Goal: Task Accomplishment & Management: Manage account settings

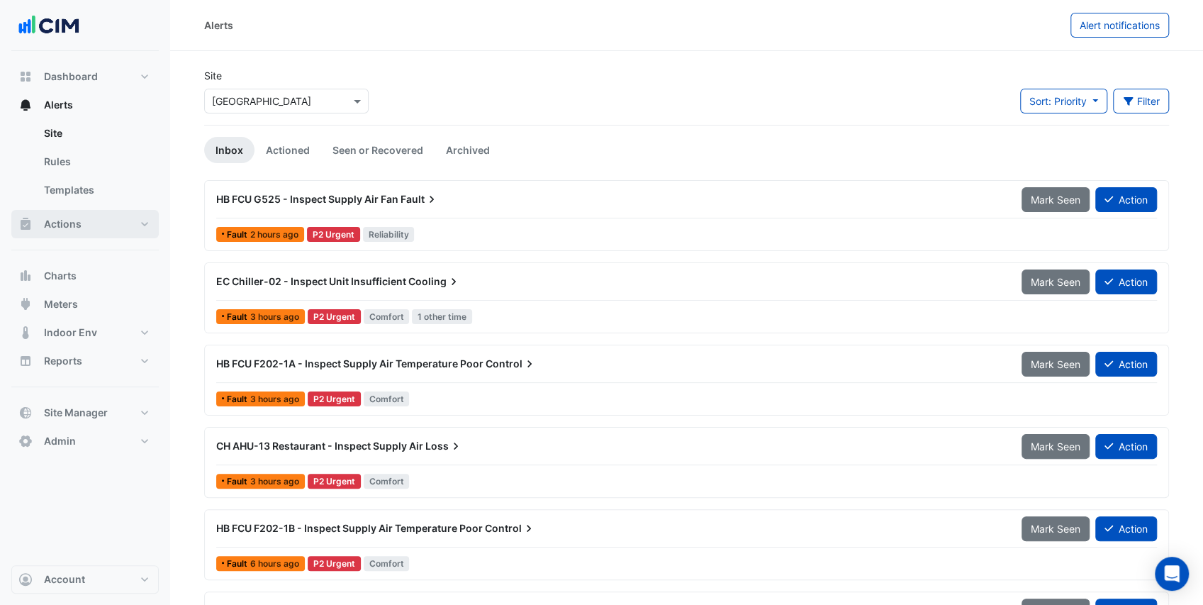
drag, startPoint x: 67, startPoint y: 228, endPoint x: 62, endPoint y: 218, distance: 11.1
click at [67, 228] on span "Actions" at bounding box center [63, 224] width 38 height 14
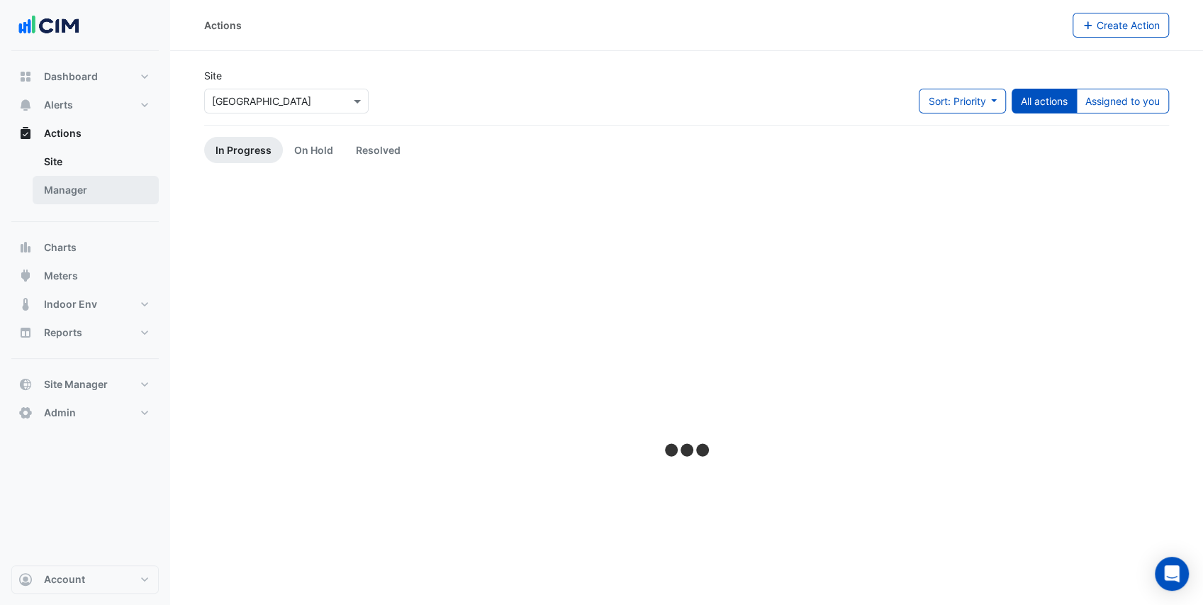
click at [76, 191] on link "Manager" at bounding box center [96, 190] width 126 height 28
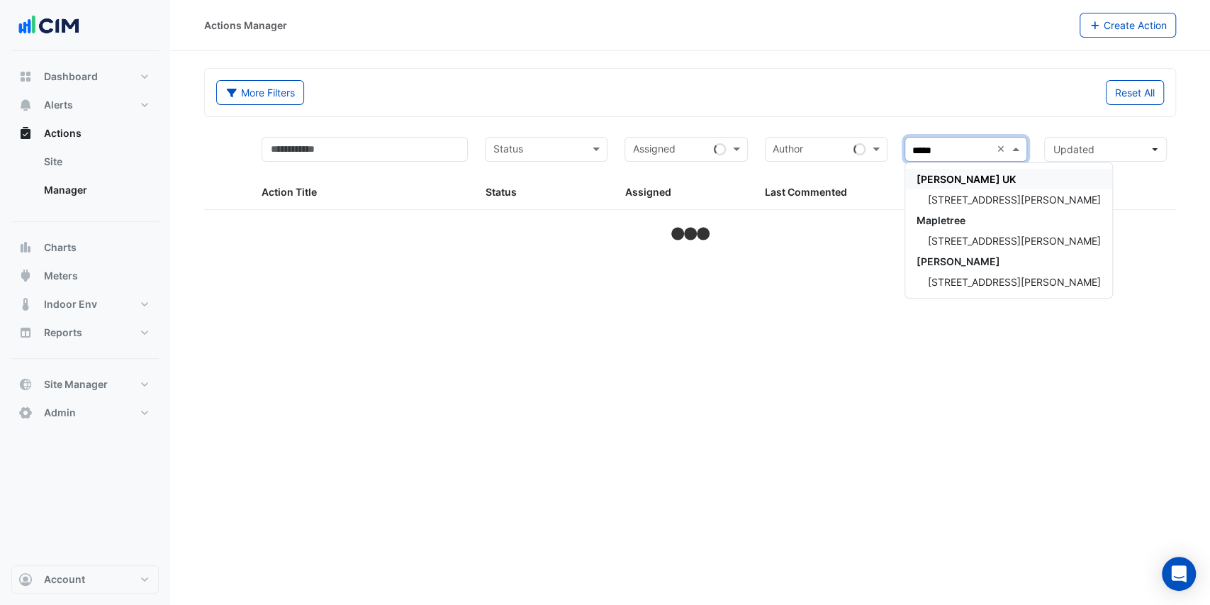
type input "******"
click at [974, 194] on span "3 Hardman Street" at bounding box center [1014, 200] width 173 height 12
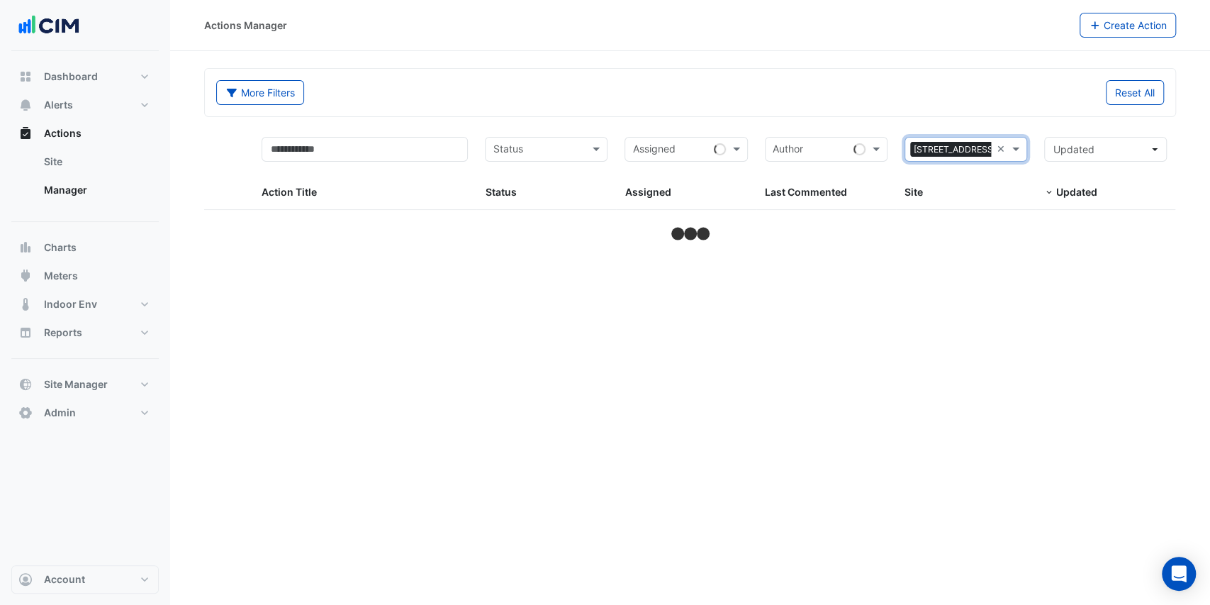
click at [974, 194] on div "Site" at bounding box center [962, 192] width 117 height 16
select select "***"
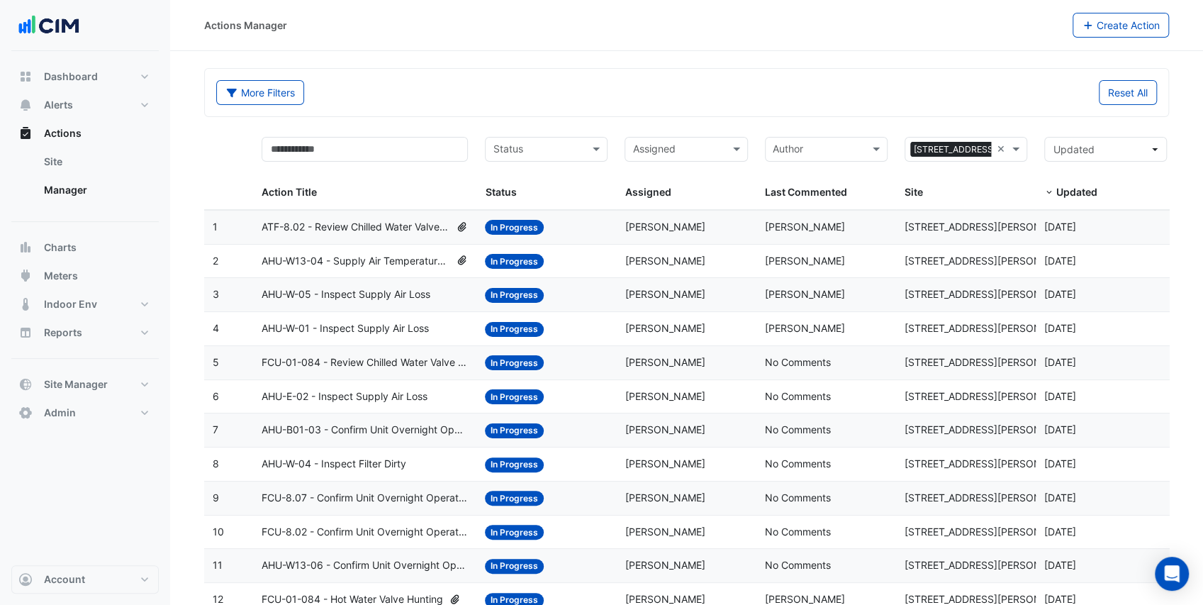
click at [388, 297] on span "AHU-W-05 - Inspect Supply Air Loss" at bounding box center [346, 294] width 169 height 16
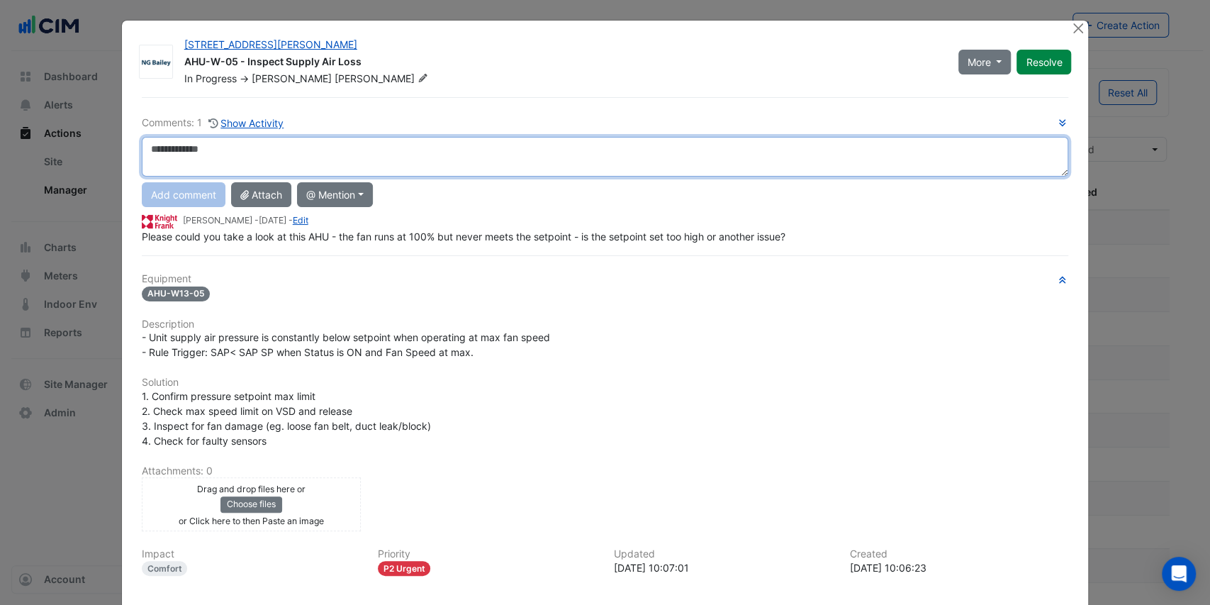
scroll to position [123, 0]
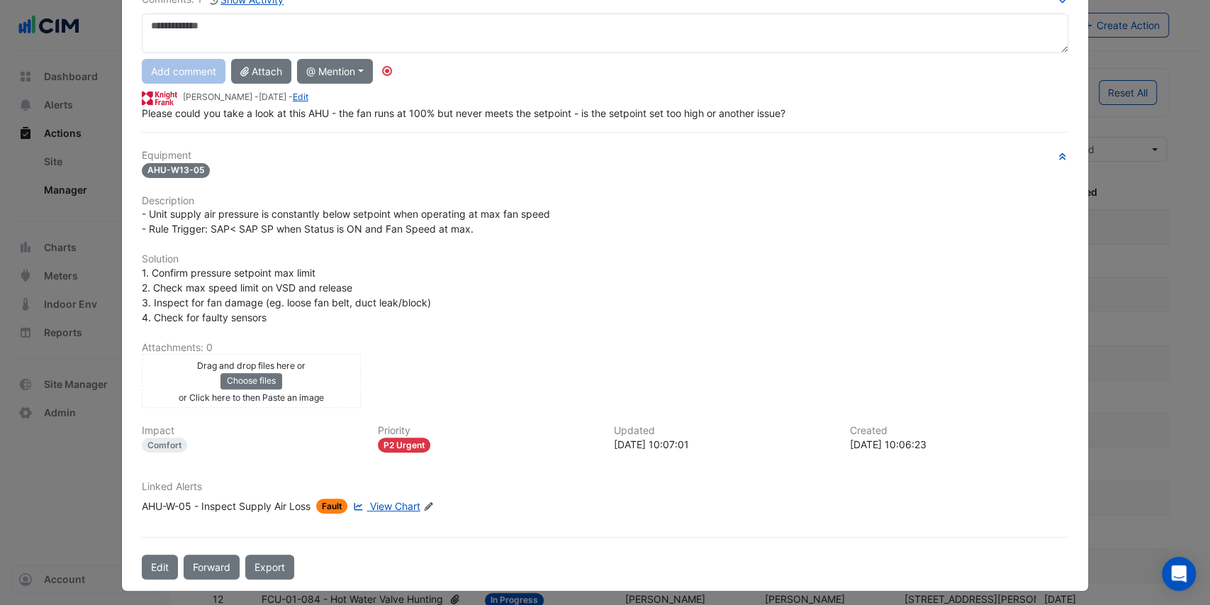
click at [387, 502] on span "View Chart" at bounding box center [395, 506] width 50 height 12
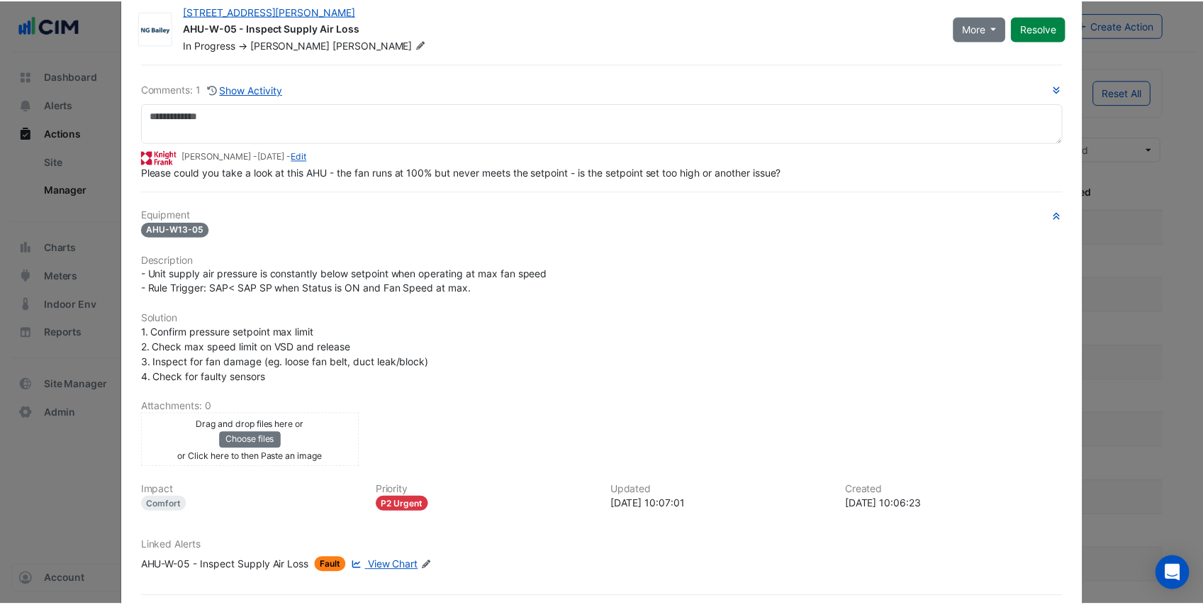
scroll to position [0, 0]
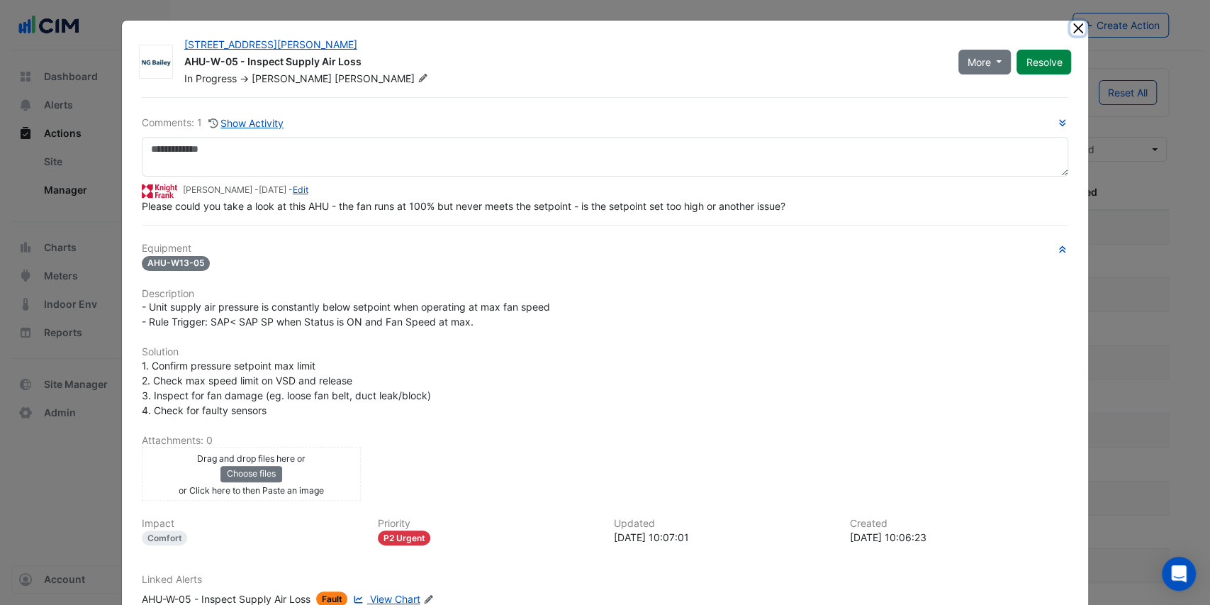
click at [1071, 33] on button "Close" at bounding box center [1077, 28] width 15 height 15
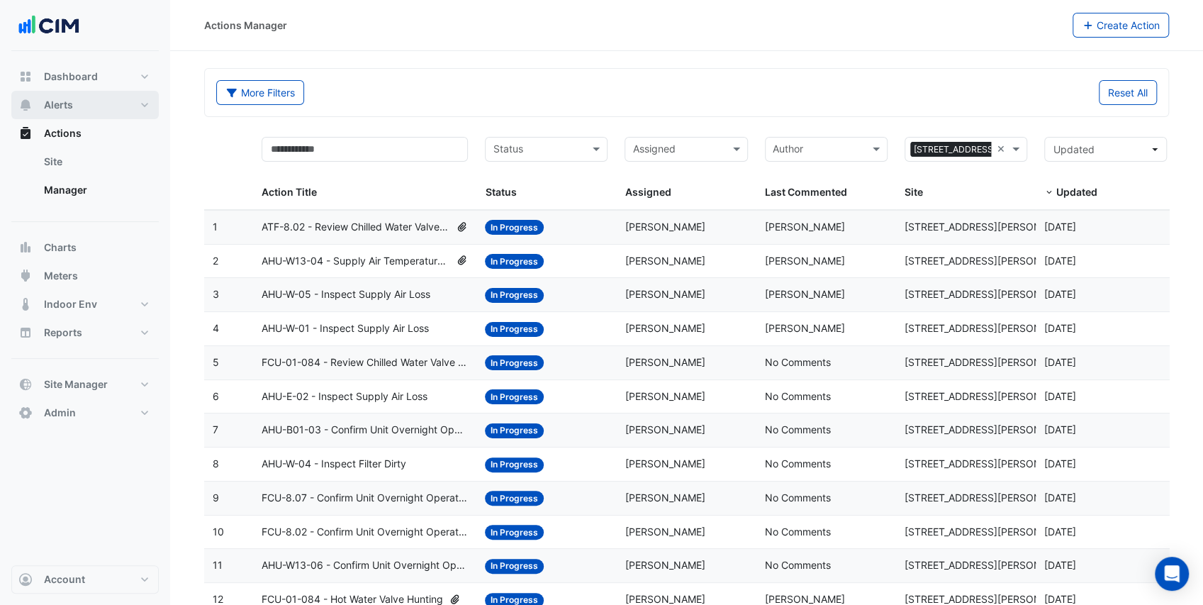
click at [67, 110] on span "Alerts" at bounding box center [58, 105] width 29 height 14
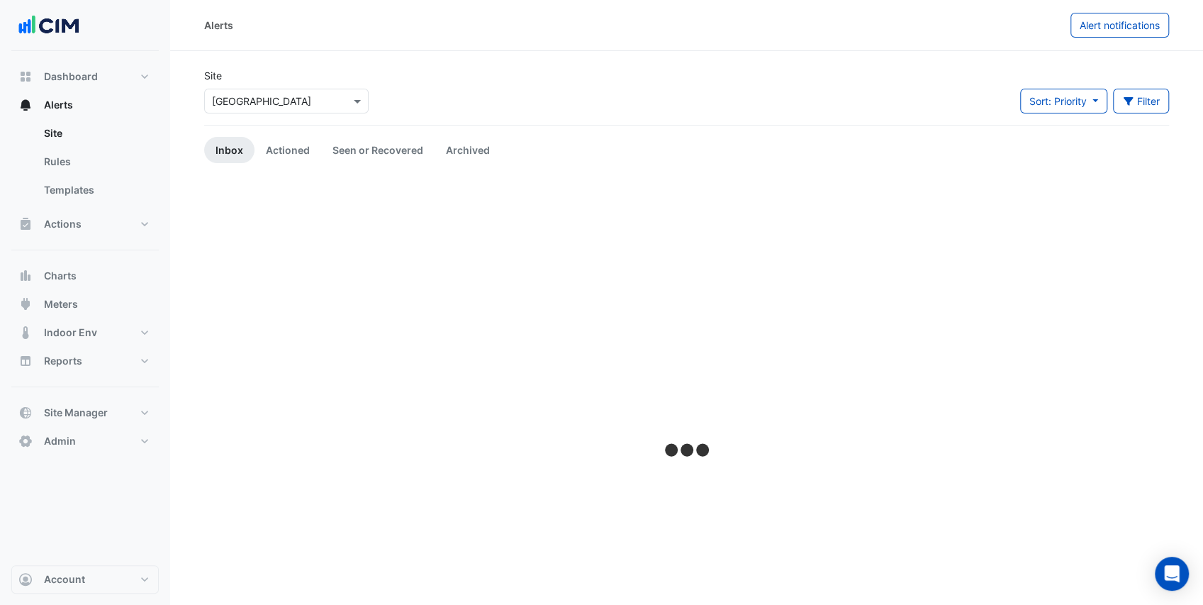
click at [254, 97] on input "text" at bounding box center [272, 101] width 121 height 15
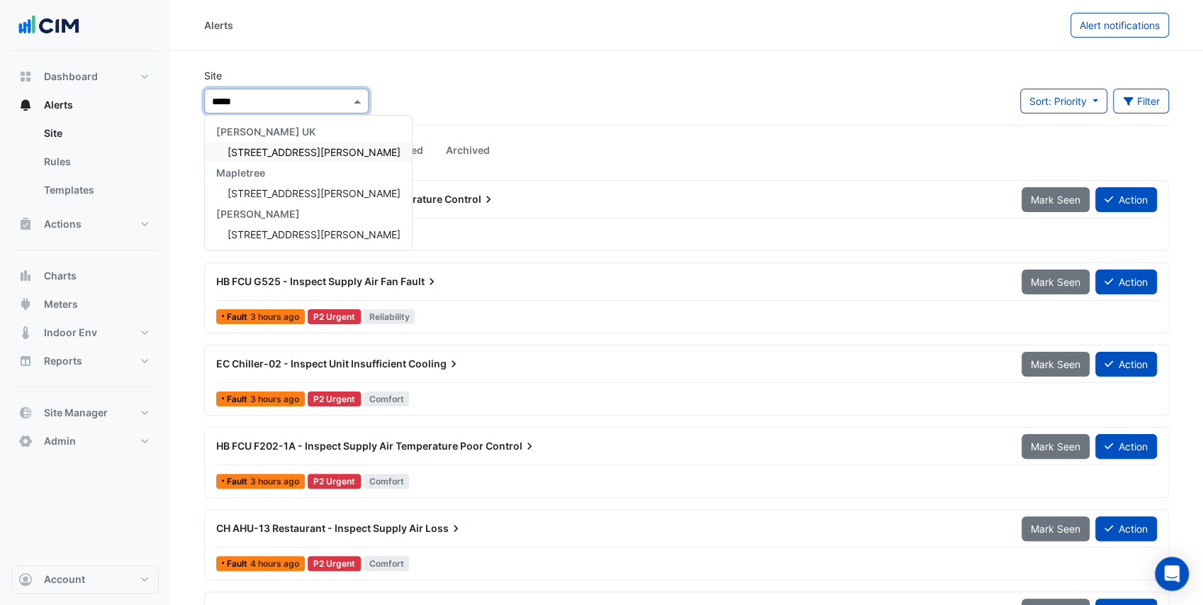
type input "******"
click at [279, 145] on div "[STREET_ADDRESS][PERSON_NAME]" at bounding box center [308, 152] width 207 height 21
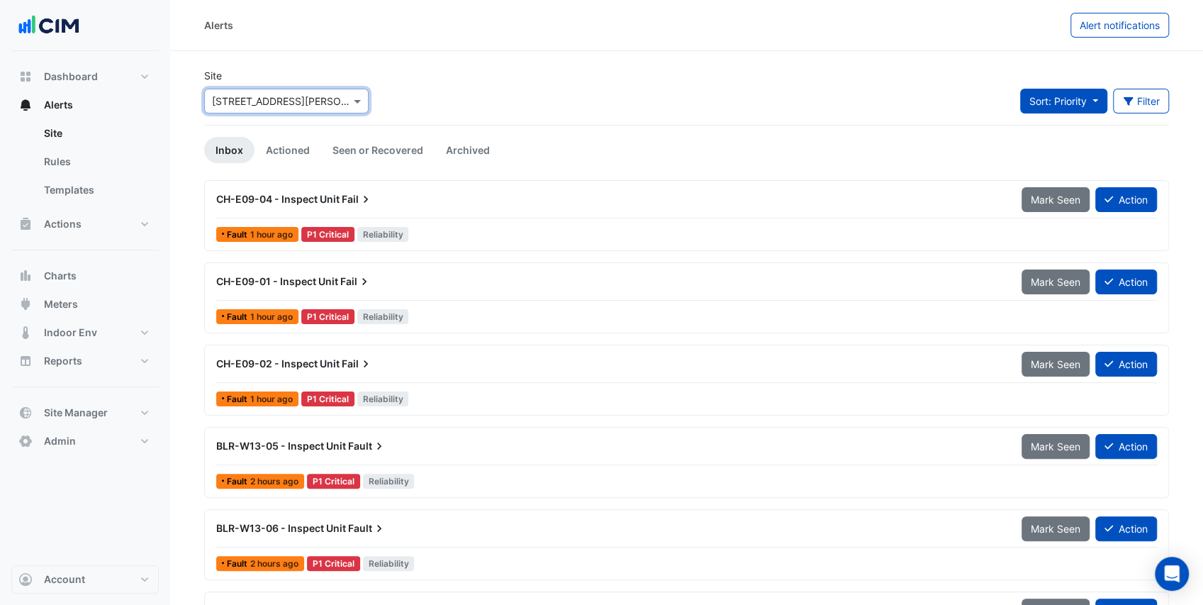
click at [1056, 105] on span "Sort: Priority" at bounding box center [1057, 101] width 57 height 12
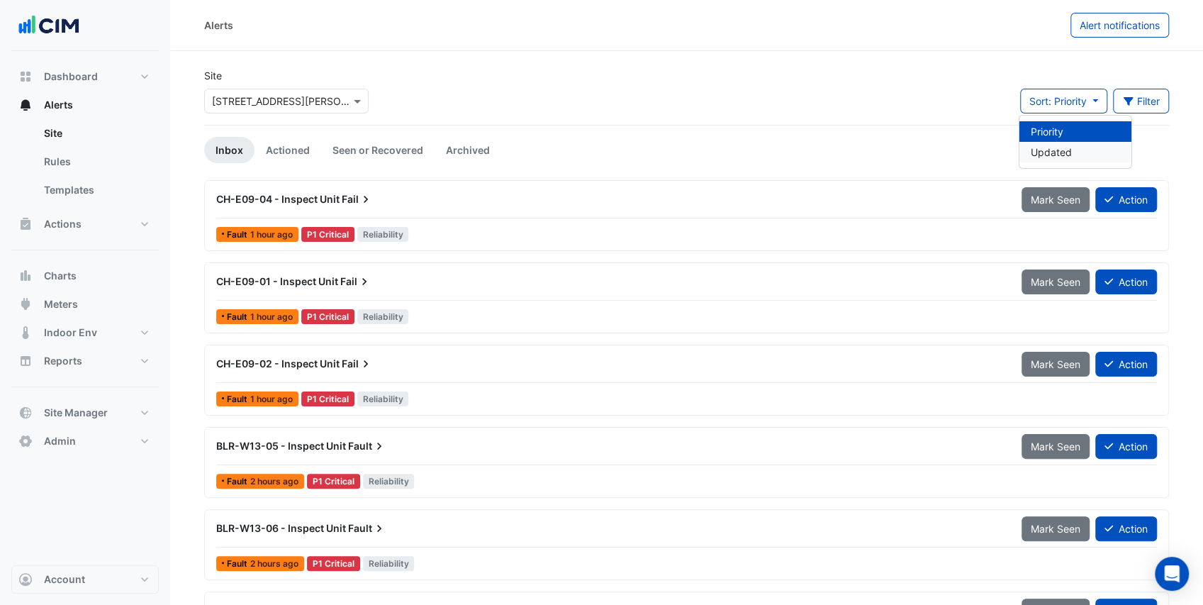
click at [1051, 155] on li "Updated" at bounding box center [1075, 152] width 112 height 21
click at [390, 208] on div "CH-E09-04 - Inspect Unit Fail" at bounding box center [610, 199] width 805 height 26
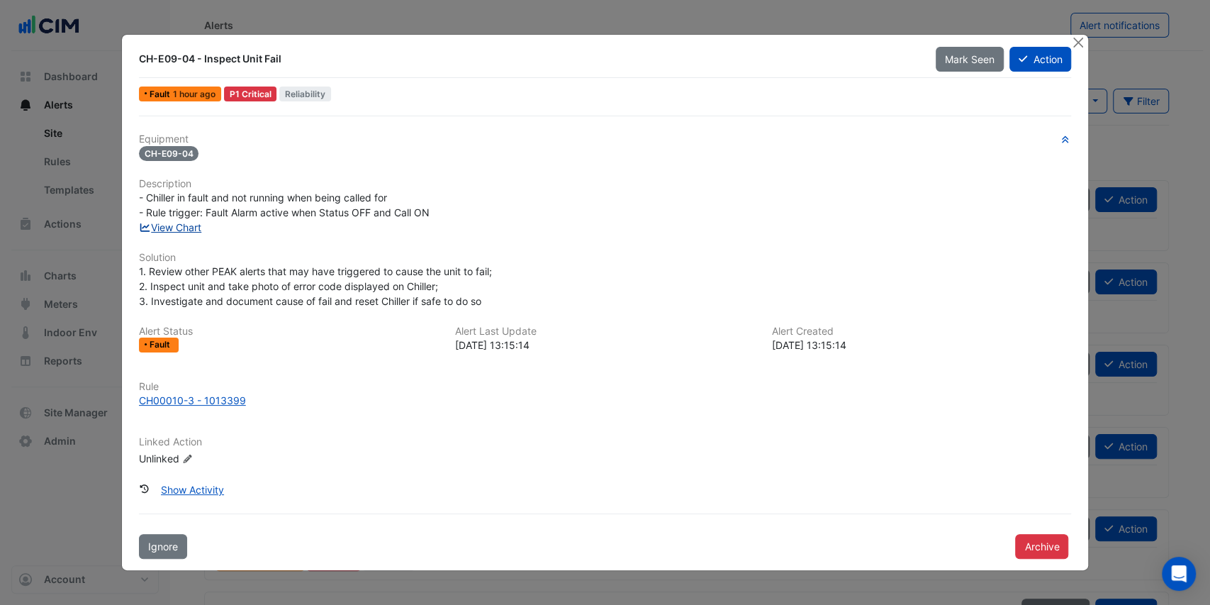
click at [181, 228] on link "View Chart" at bounding box center [170, 227] width 63 height 12
click at [1075, 39] on button "Close" at bounding box center [1077, 42] width 15 height 15
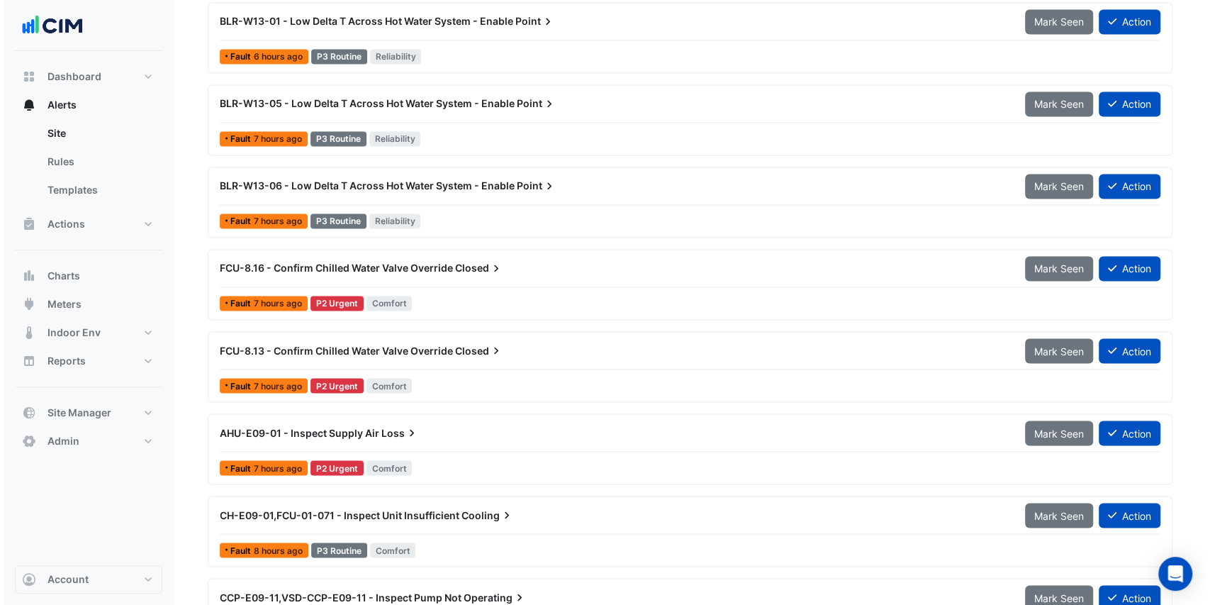
scroll to position [1512, 0]
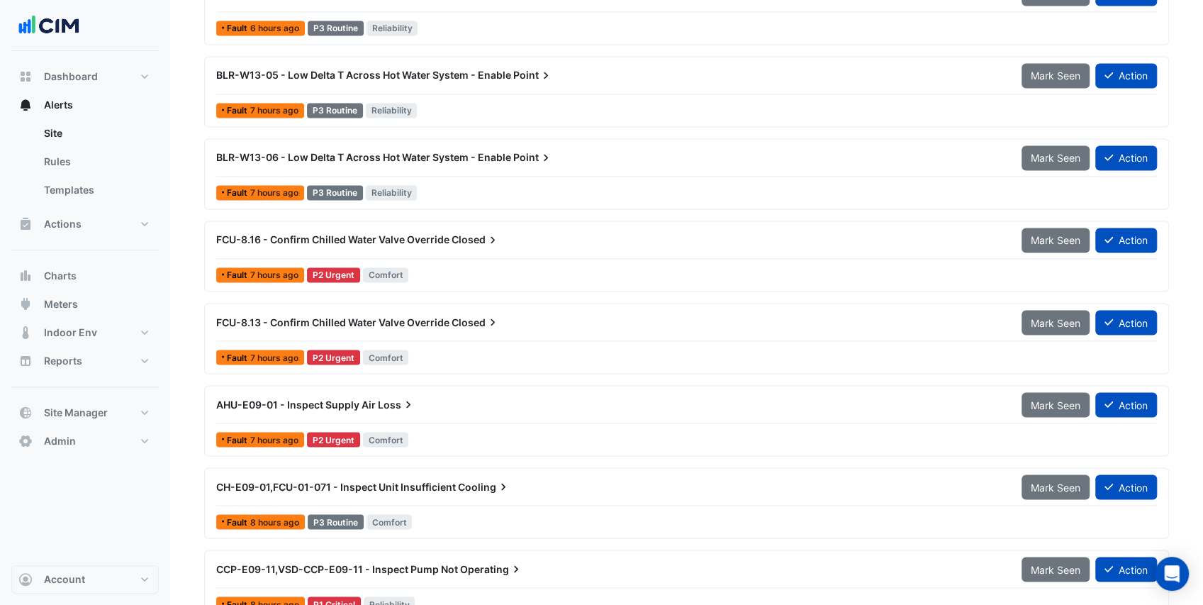
click at [460, 322] on span "Closed" at bounding box center [476, 322] width 48 height 14
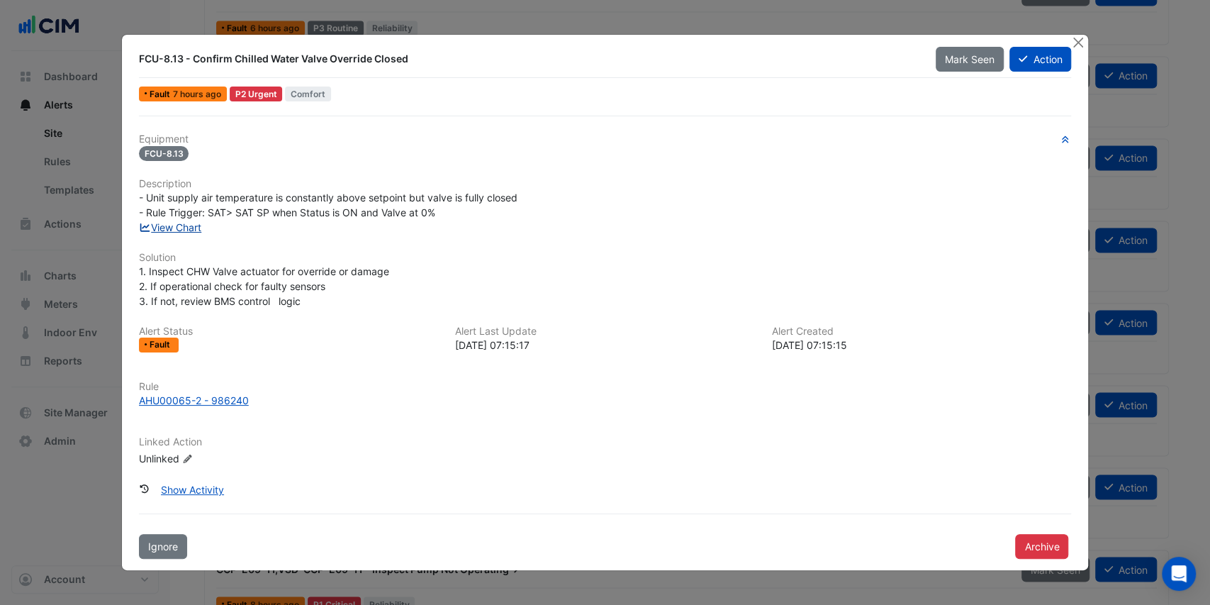
click at [179, 230] on link "View Chart" at bounding box center [170, 227] width 63 height 12
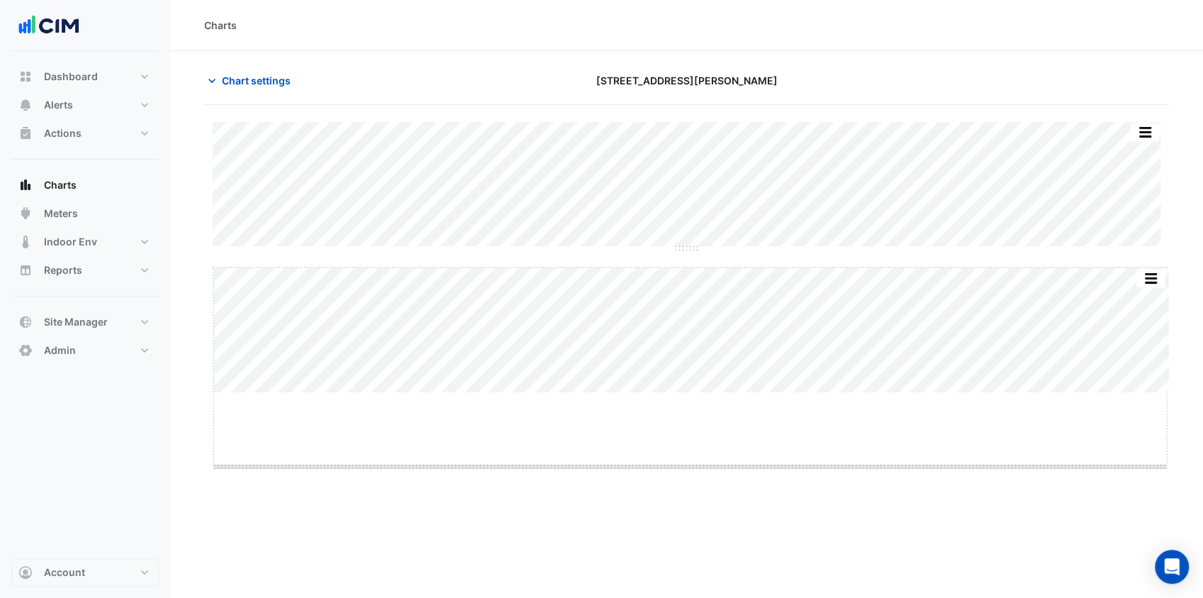
drag, startPoint x: 688, startPoint y: 394, endPoint x: 692, endPoint y: 475, distance: 80.9
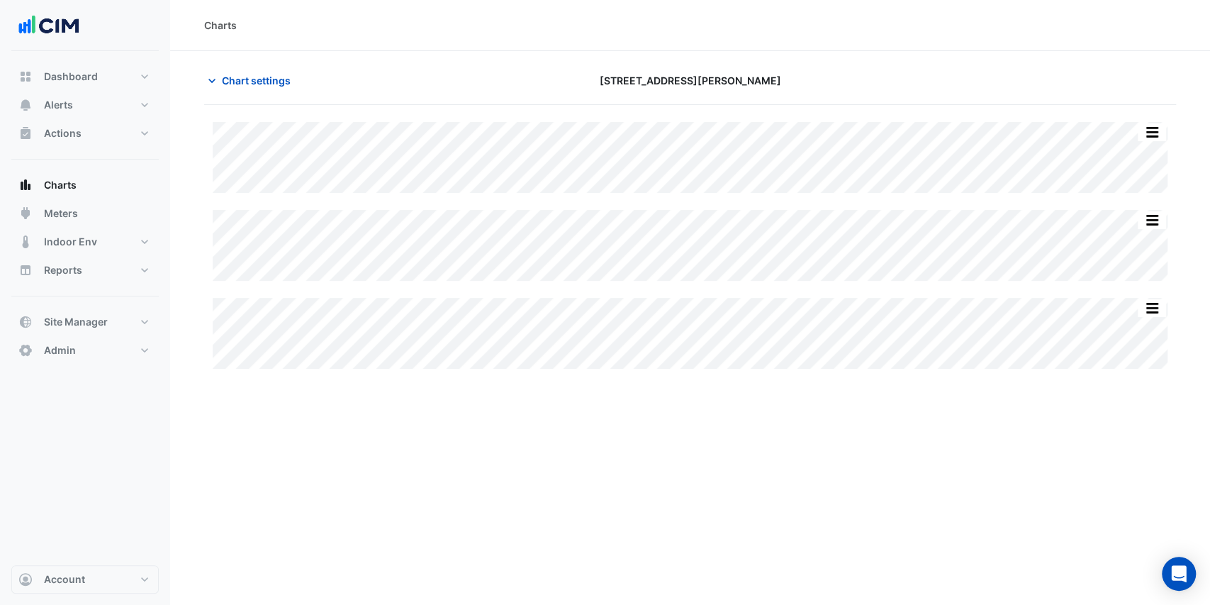
type input "**********"
click at [224, 80] on span "Chart settings" at bounding box center [256, 80] width 69 height 15
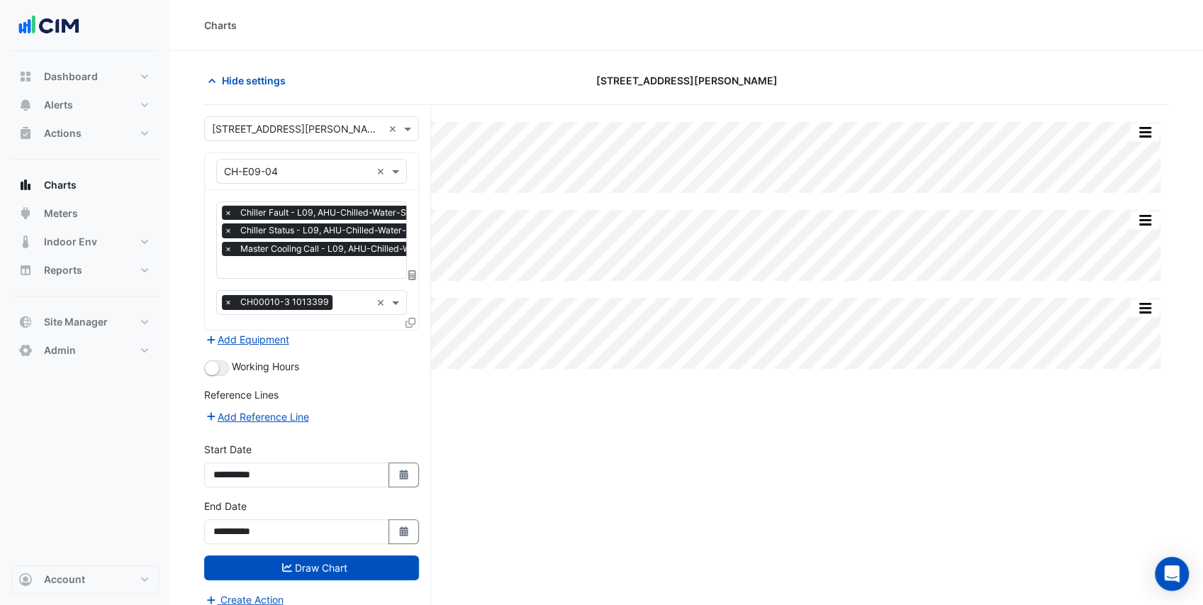
click at [256, 272] on input "text" at bounding box center [354, 268] width 260 height 15
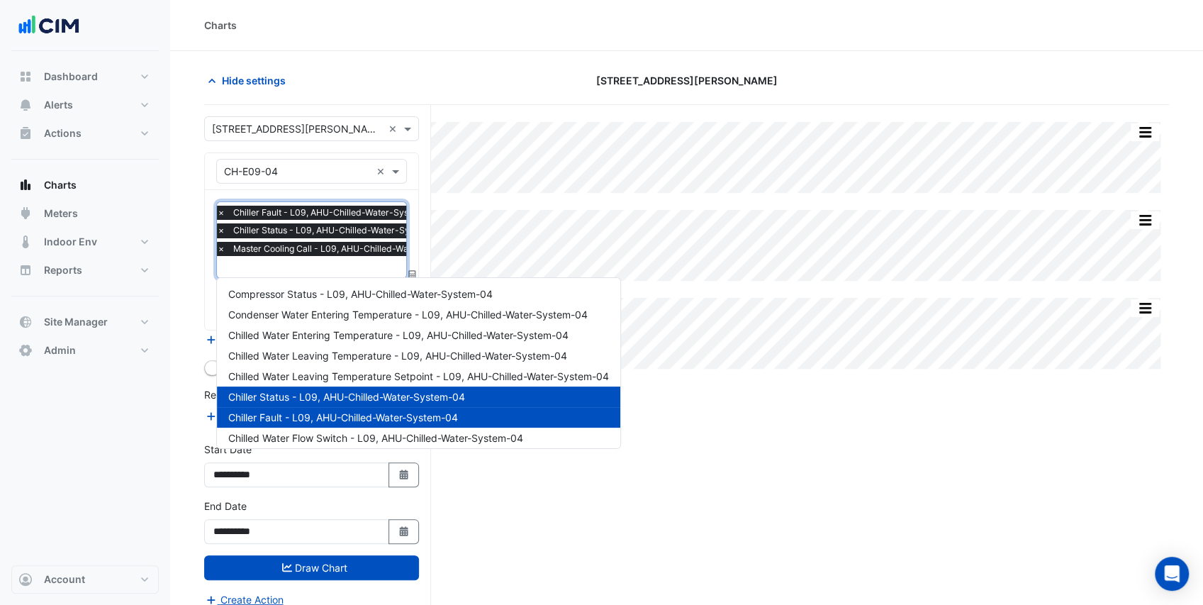
scroll to position [67, 0]
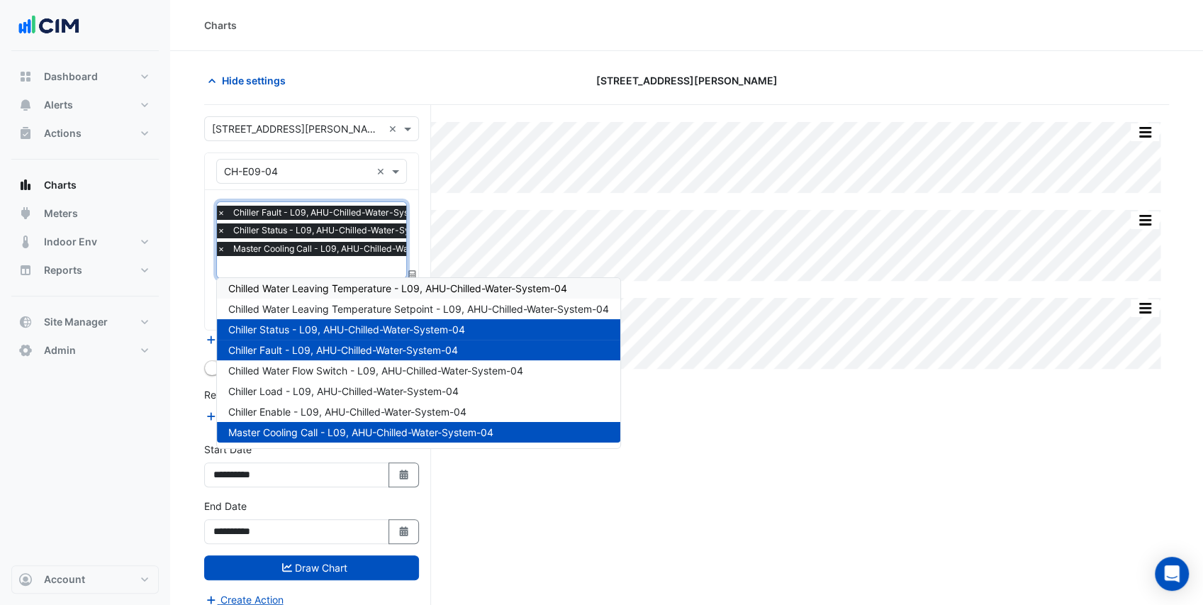
click at [284, 286] on span "Chilled Water Leaving Temperature - L09, AHU-Chilled-Water-System-04" at bounding box center [397, 288] width 339 height 12
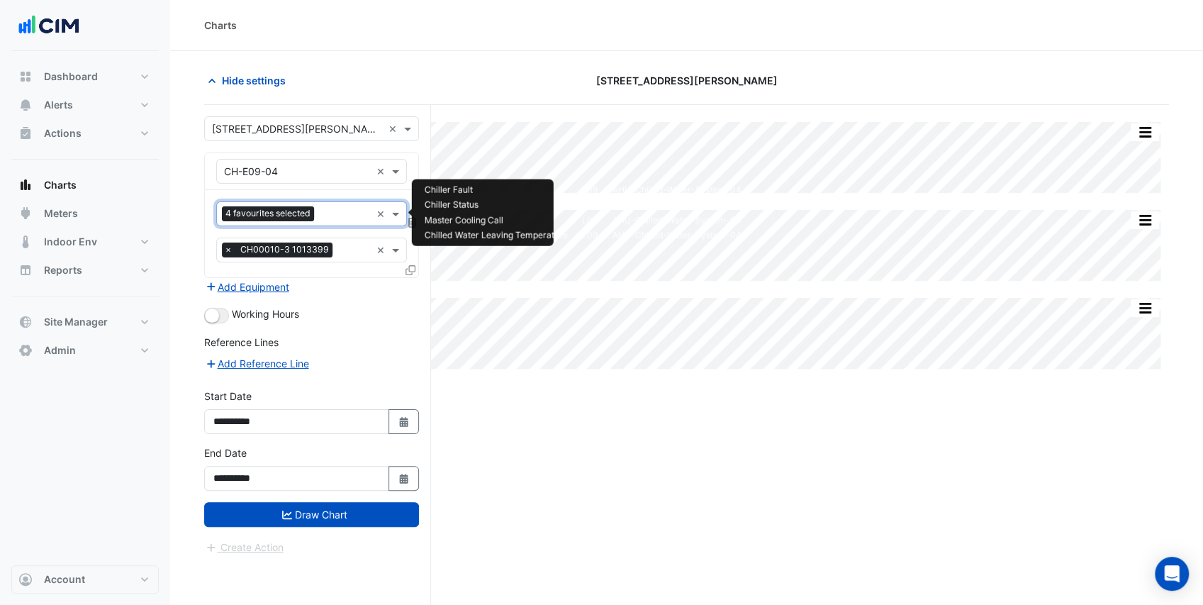
click at [320, 203] on div "Favourites 4 favourites selected" at bounding box center [294, 214] width 154 height 22
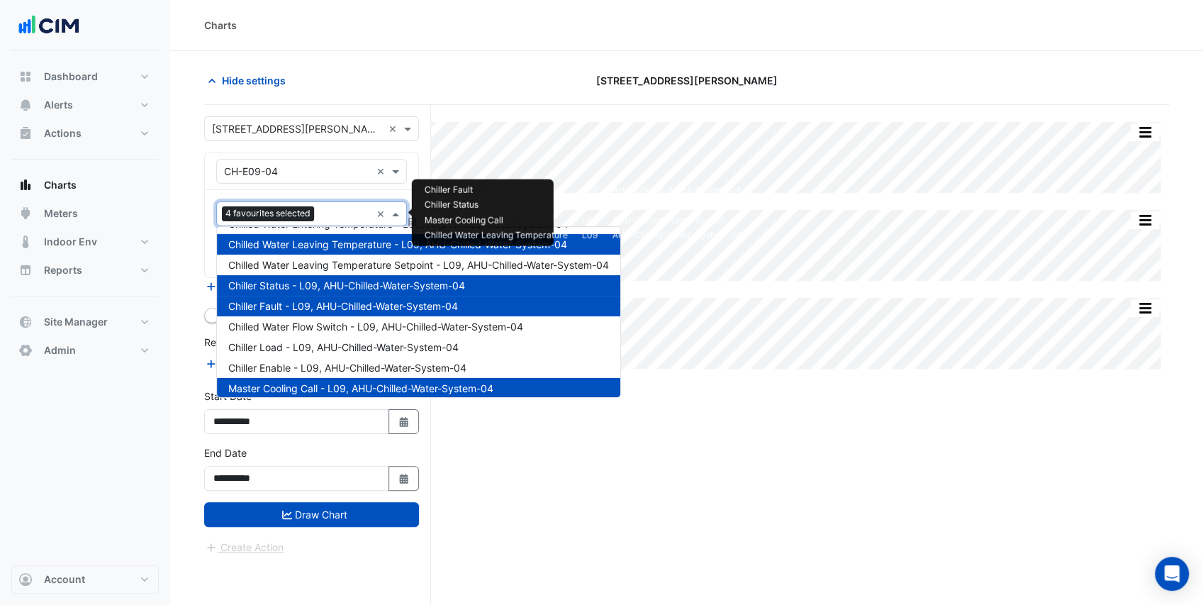
scroll to position [67, 0]
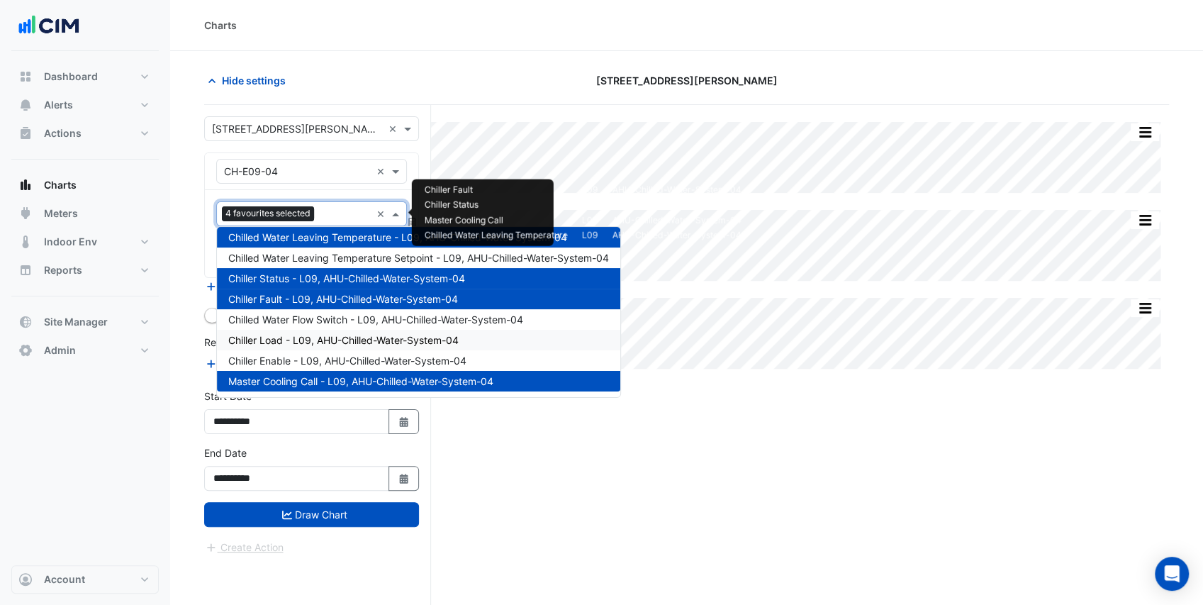
click at [303, 342] on span "Chiller Load - L09, AHU-Chilled-Water-System-04" at bounding box center [343, 340] width 230 height 12
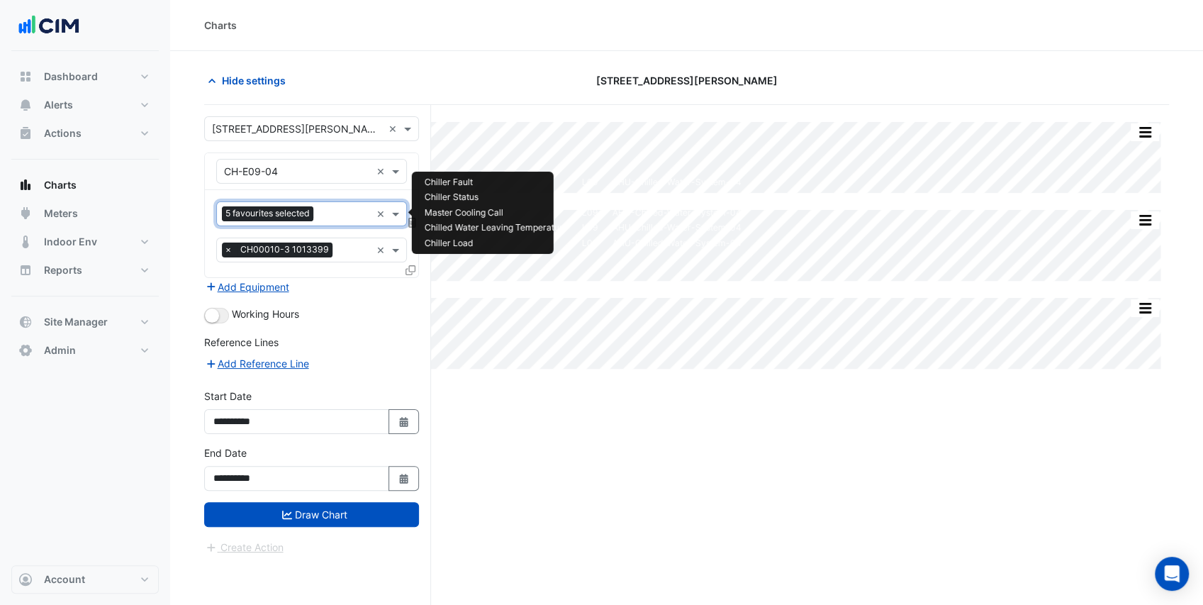
click at [330, 213] on input "text" at bounding box center [345, 215] width 52 height 15
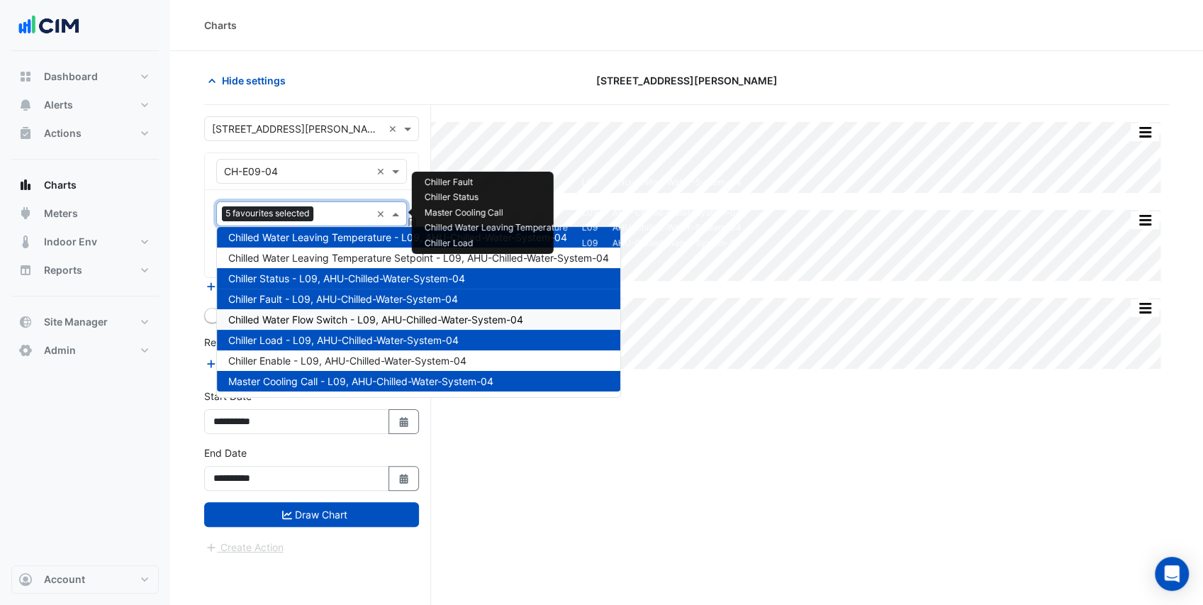
click at [318, 318] on span "Chilled Water Flow Switch - L09, AHU-Chilled-Water-System-04" at bounding box center [375, 319] width 295 height 12
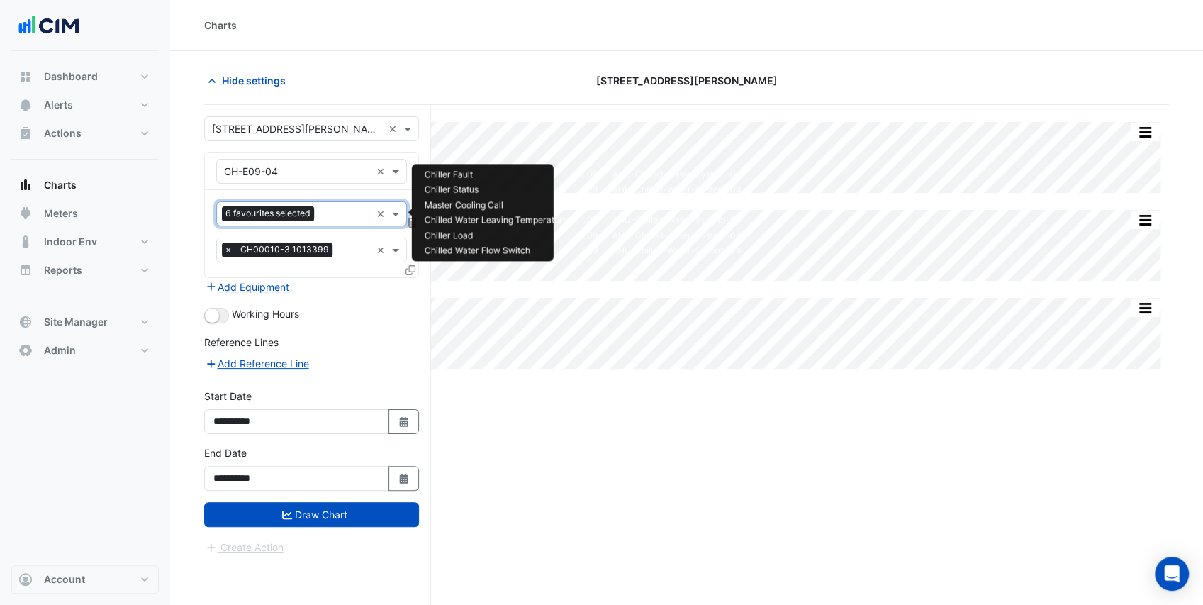
click at [327, 208] on input "text" at bounding box center [345, 215] width 51 height 15
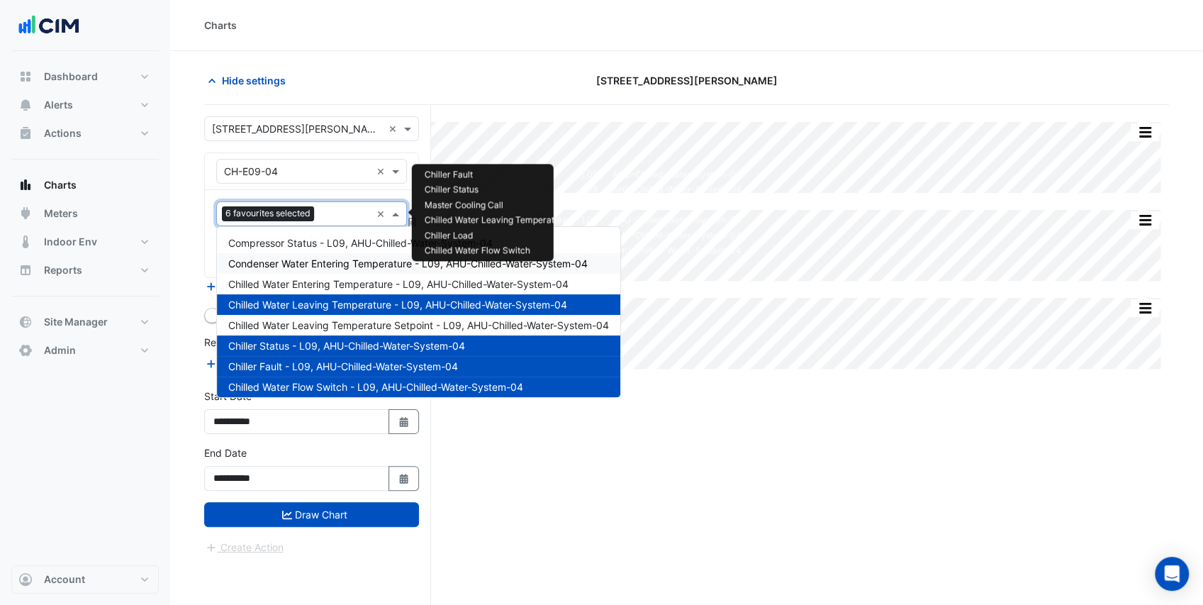
click at [347, 268] on span "Condenser Water Entering Temperature - L09, AHU-Chilled-Water-System-04" at bounding box center [407, 263] width 359 height 12
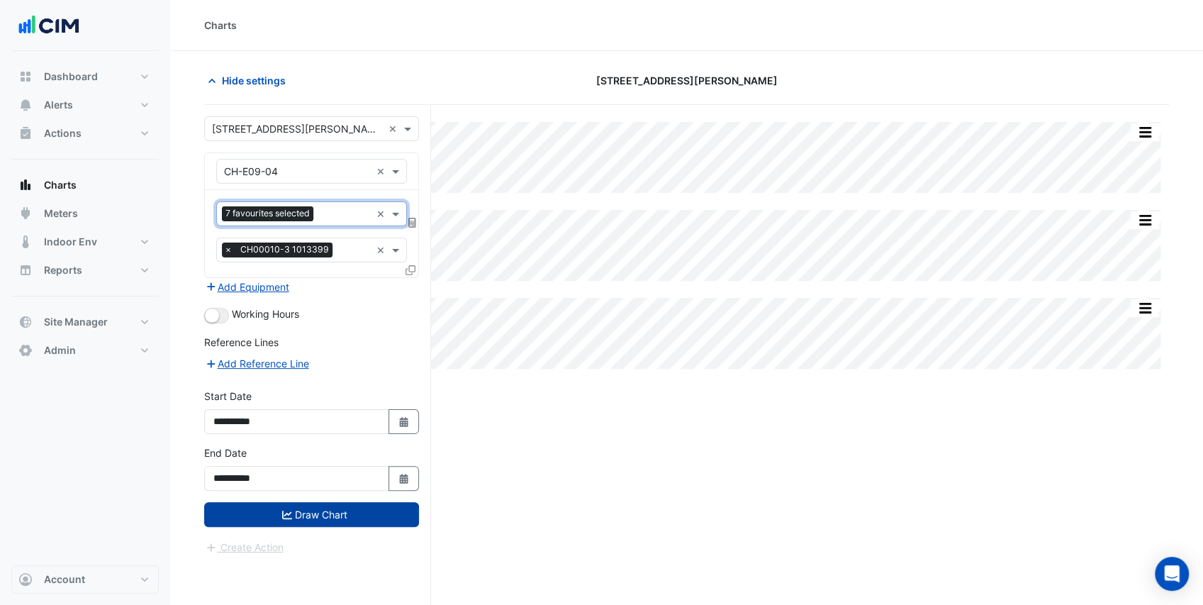
click at [365, 509] on button "Draw Chart" at bounding box center [311, 514] width 215 height 25
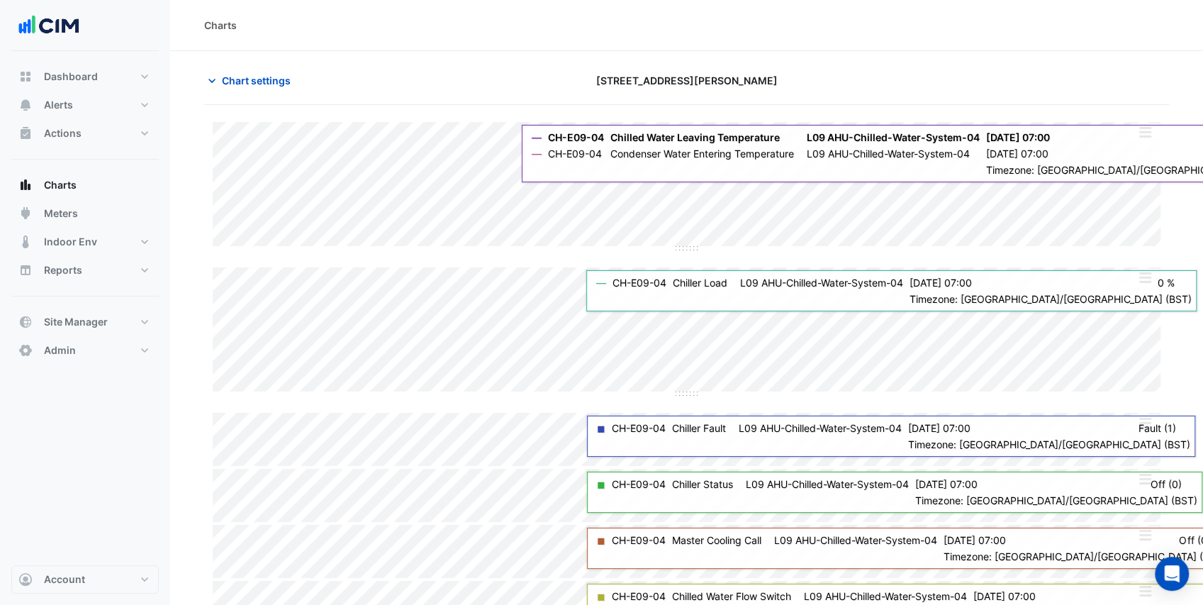
scroll to position [31, 0]
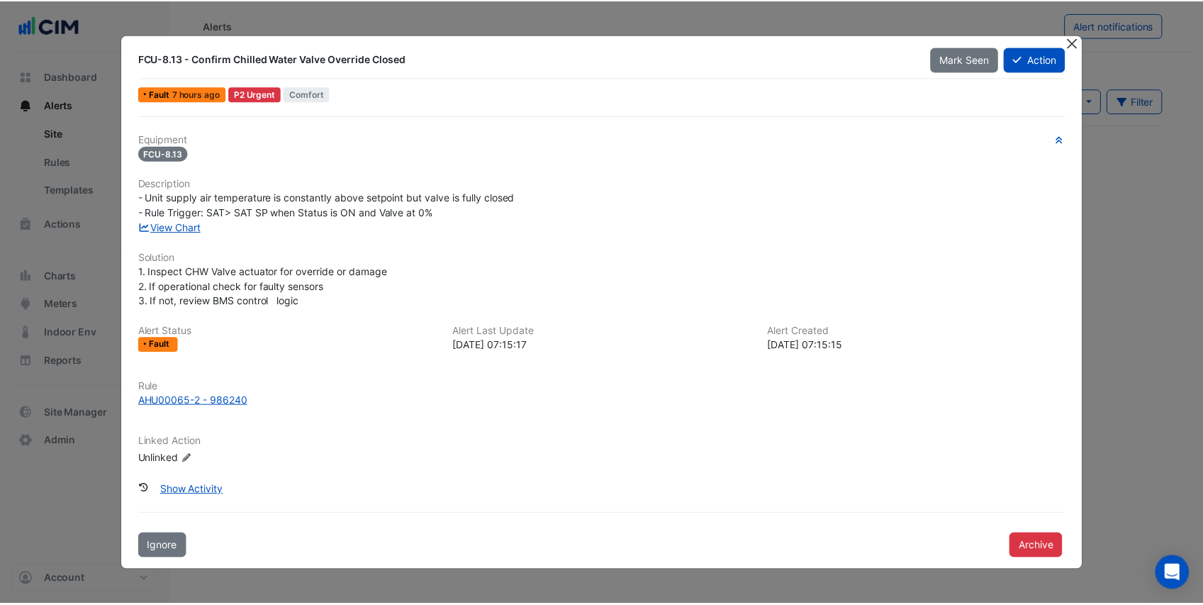
scroll to position [1512, 0]
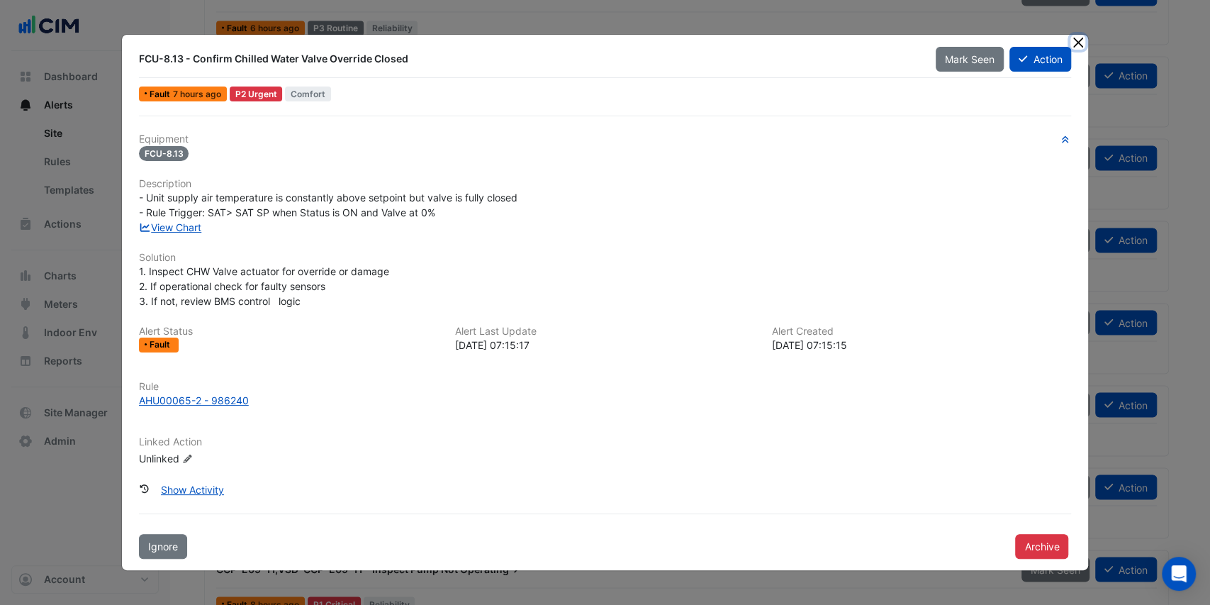
click at [1081, 46] on button "Close" at bounding box center [1077, 42] width 15 height 15
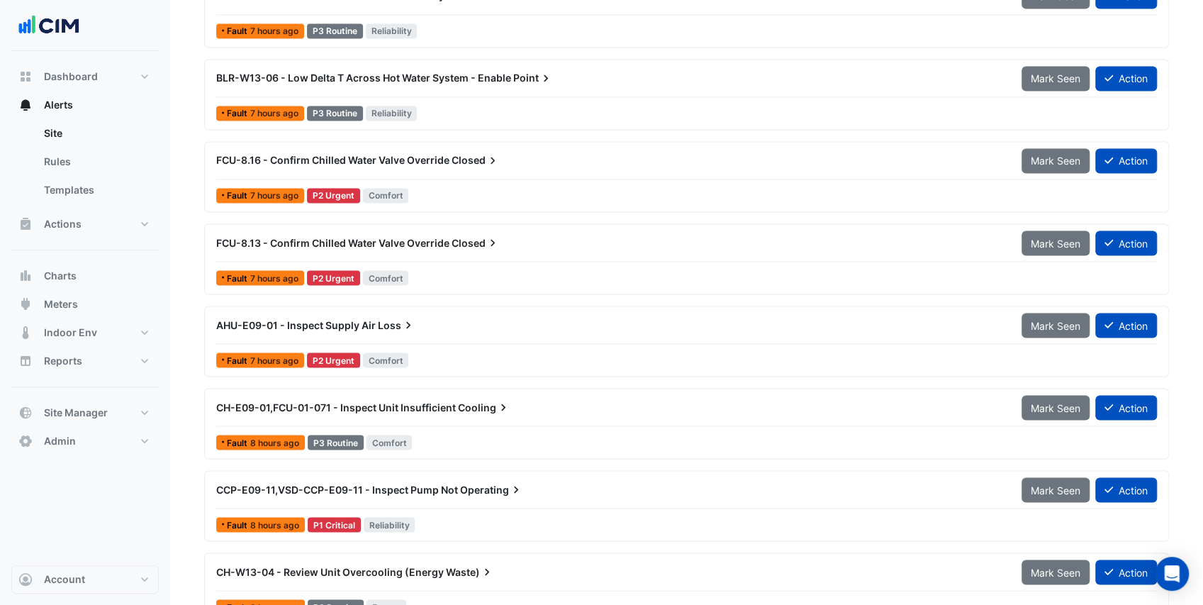
scroll to position [1796, 0]
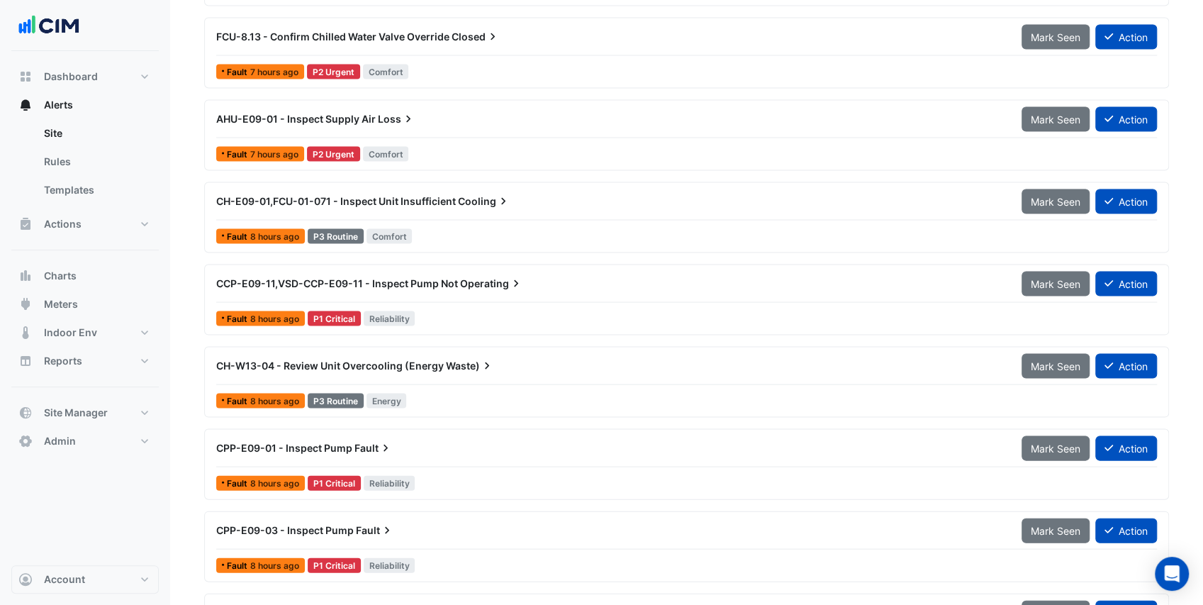
click at [444, 295] on div "CCP-E09-11,VSD-CCP-E09-11 - Inspect Pump Not Operating Mark Seen Action" at bounding box center [686, 286] width 941 height 32
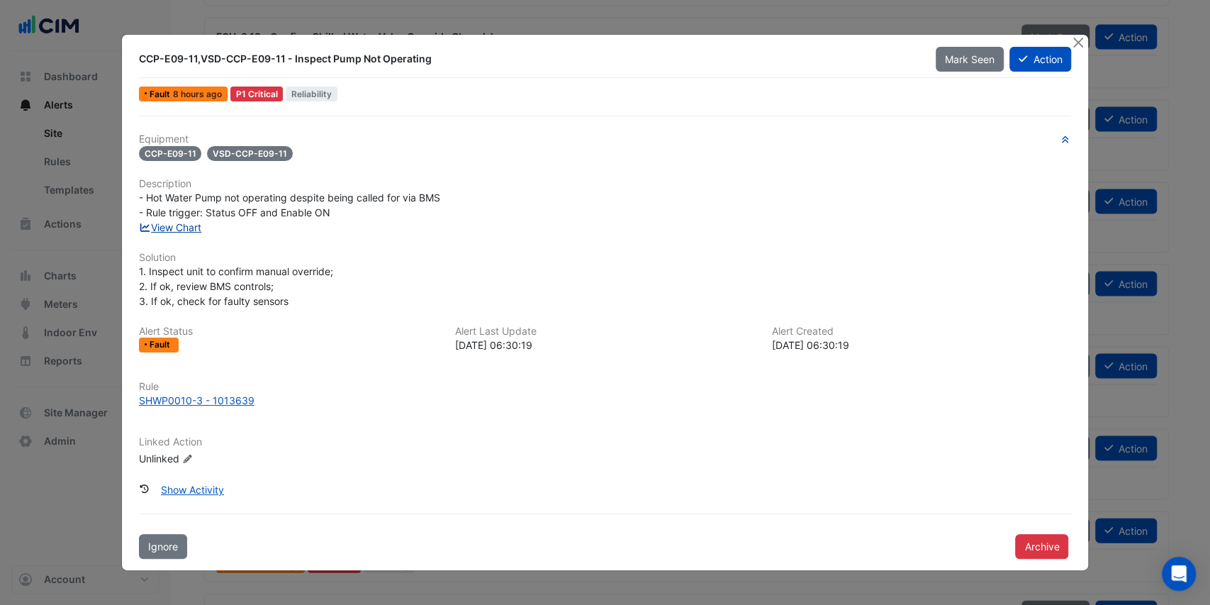
click at [193, 228] on link "View Chart" at bounding box center [170, 227] width 63 height 12
click at [1080, 41] on button "Close" at bounding box center [1077, 42] width 15 height 15
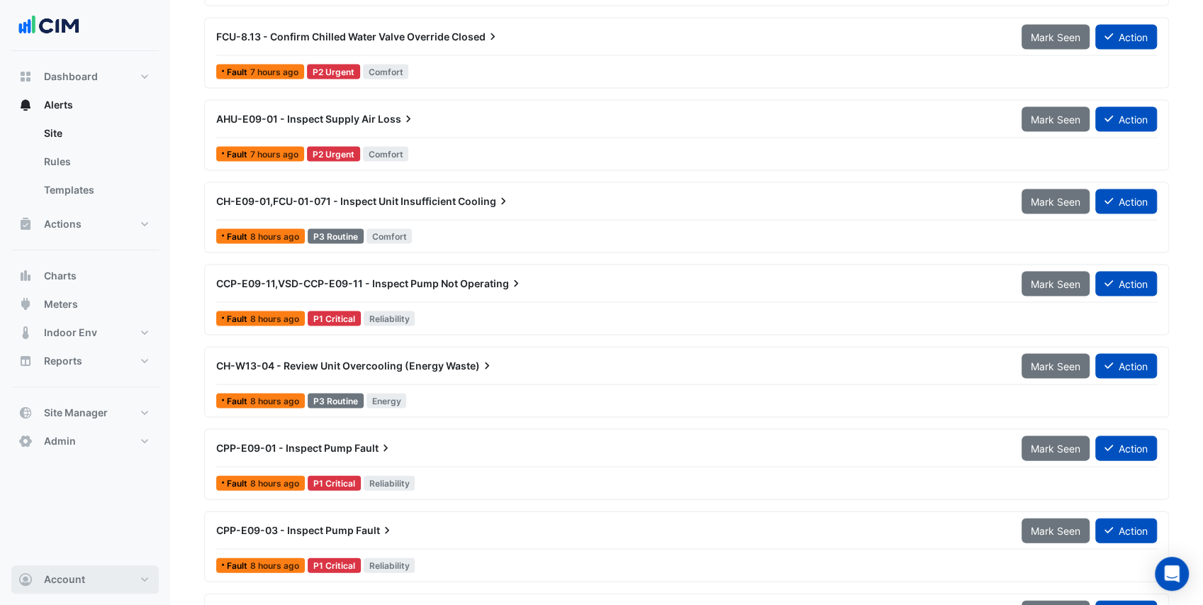
click at [92, 588] on button "Account" at bounding box center [84, 579] width 147 height 28
click at [86, 544] on link "Sign Out" at bounding box center [85, 544] width 135 height 28
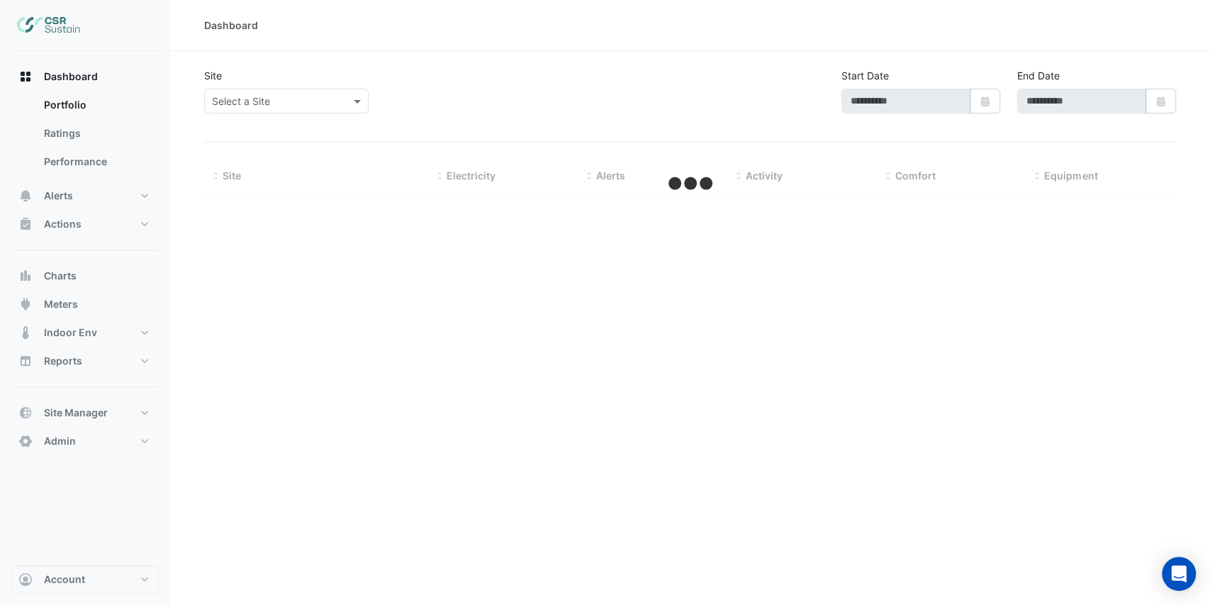
type input "**********"
select select "***"
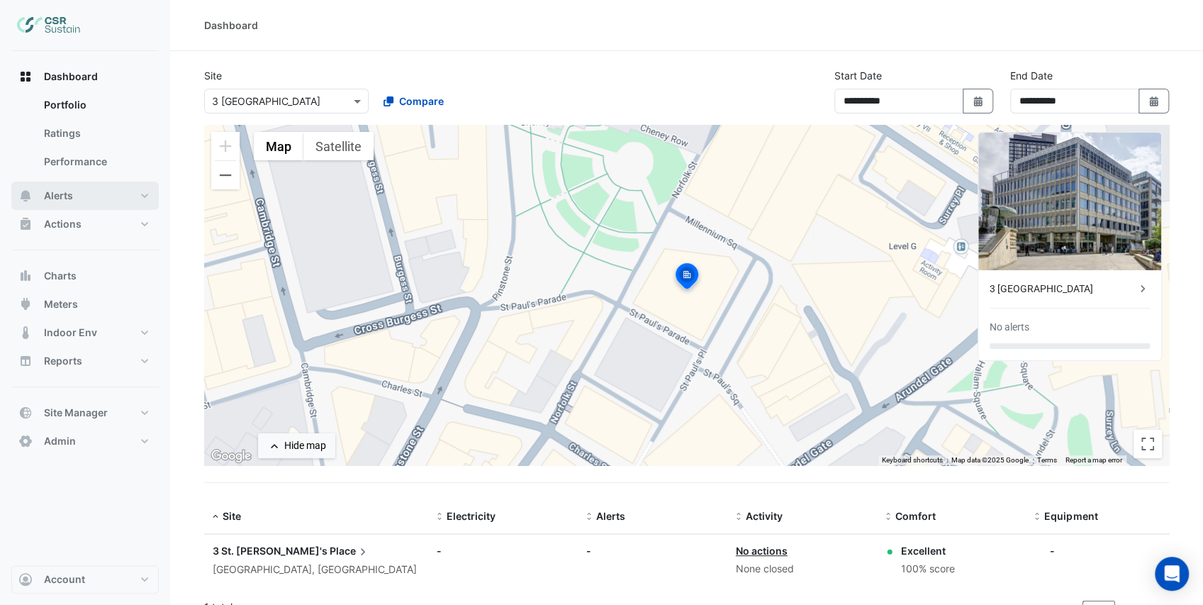
click at [82, 191] on button "Alerts" at bounding box center [84, 195] width 147 height 28
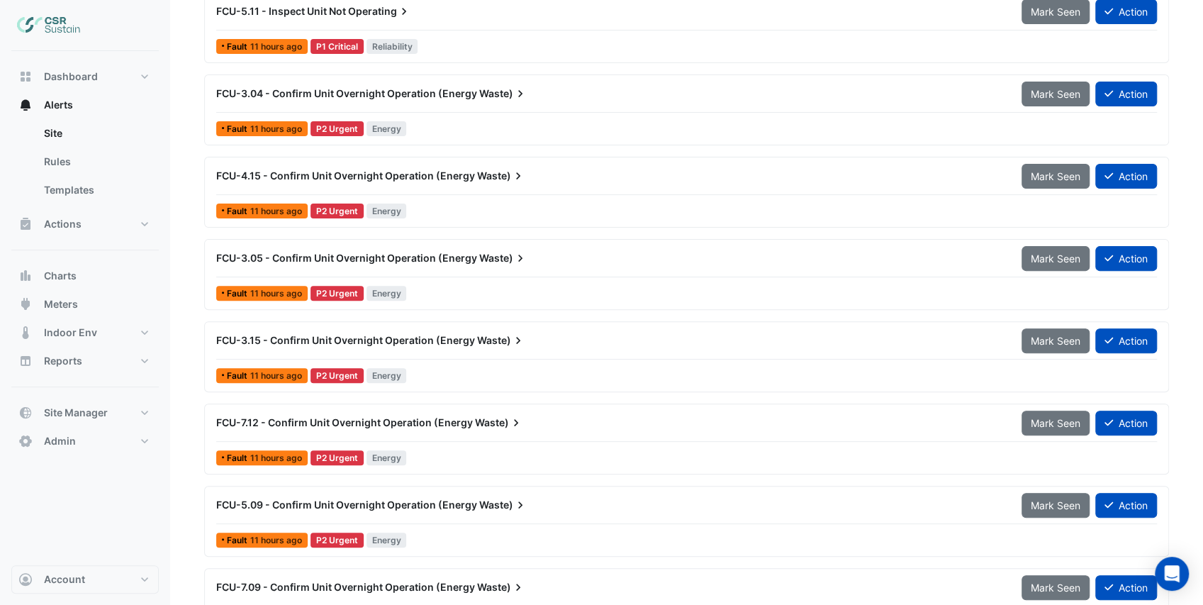
scroll to position [189, 0]
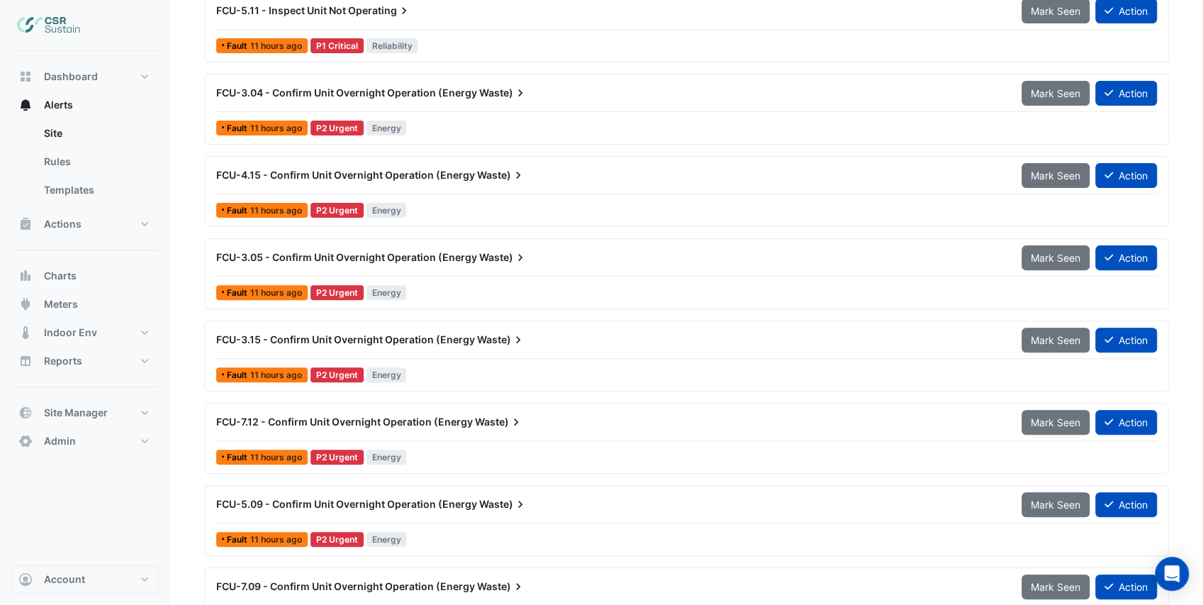
click at [462, 201] on div "Fault 11 hours ago P2 Urgent Energy" at bounding box center [686, 210] width 943 height 21
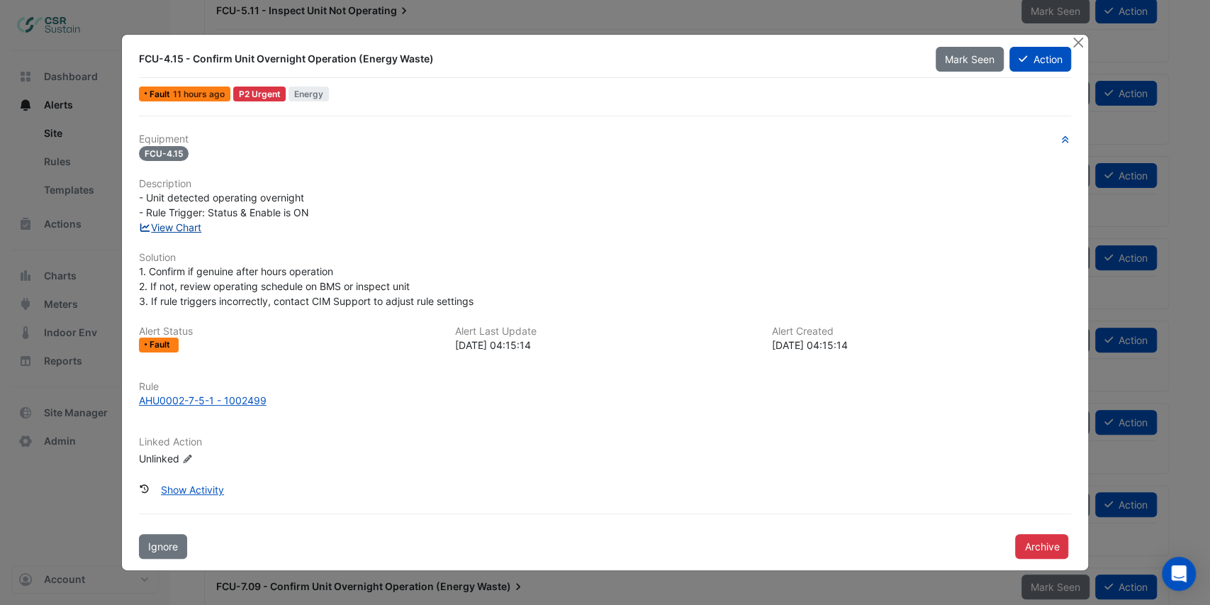
click at [189, 225] on link "View Chart" at bounding box center [170, 227] width 63 height 12
click at [1080, 41] on button "Close" at bounding box center [1077, 42] width 15 height 15
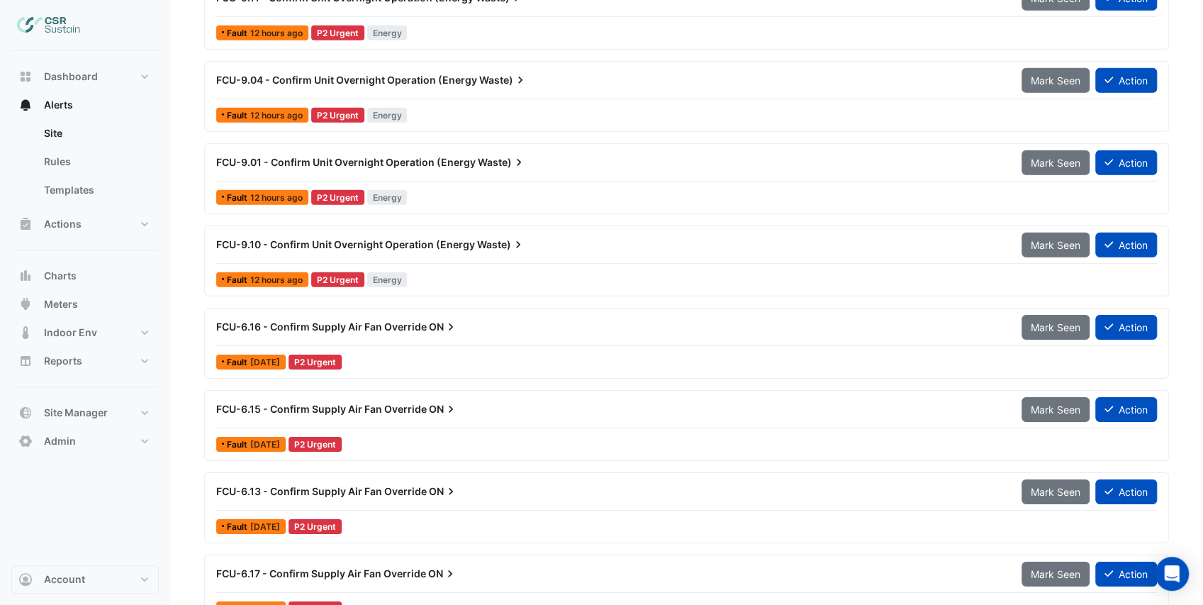
scroll to position [10091, 0]
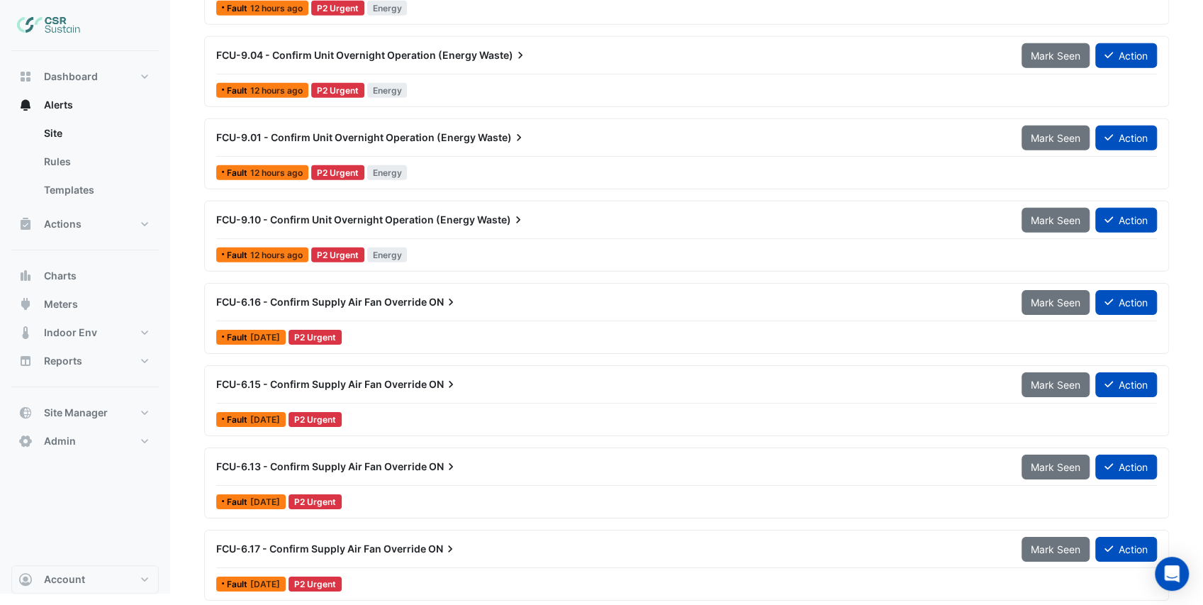
click at [386, 309] on div "FCU-6.16 - Confirm Supply Air Fan Override ON" at bounding box center [610, 302] width 805 height 26
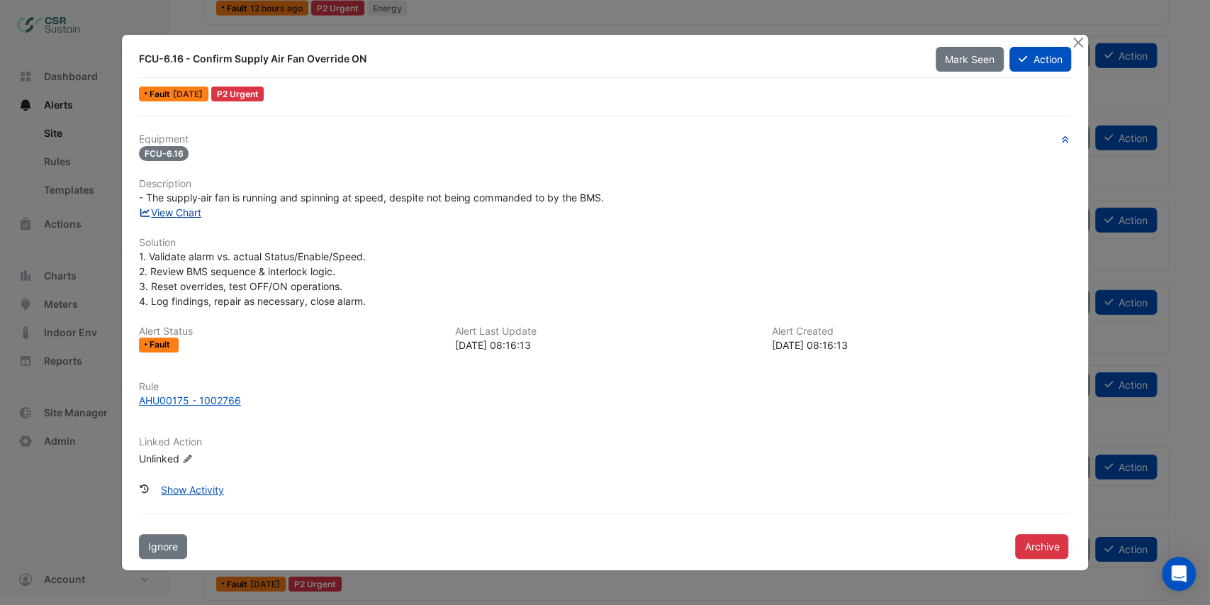
click at [189, 211] on link "View Chart" at bounding box center [170, 212] width 63 height 12
click at [1072, 43] on button "Close" at bounding box center [1077, 42] width 15 height 15
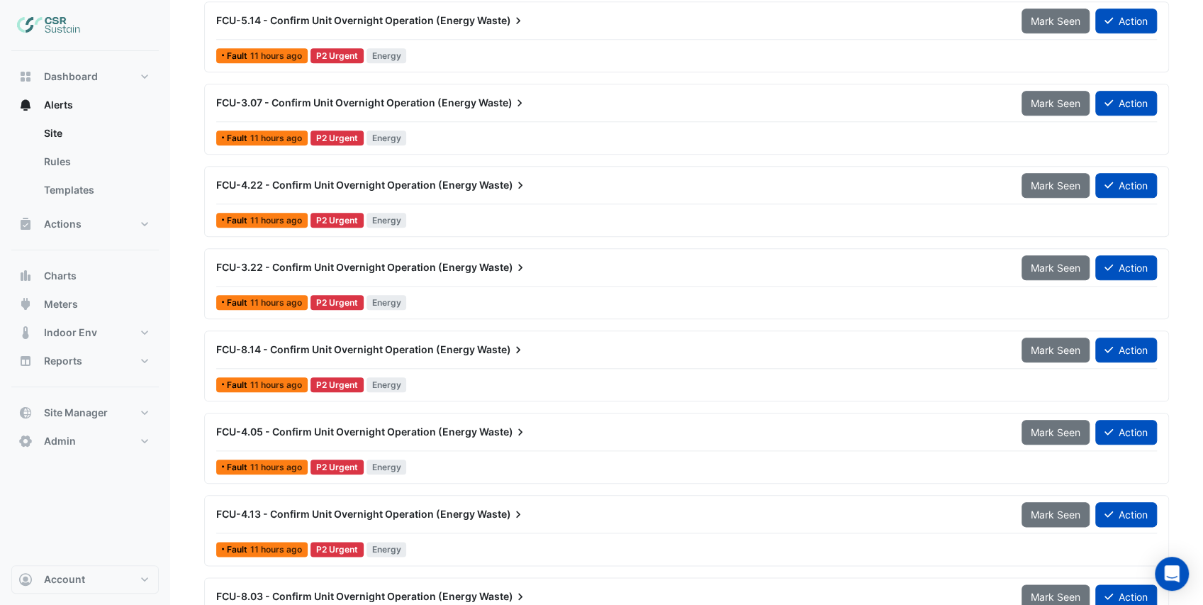
scroll to position [687, 0]
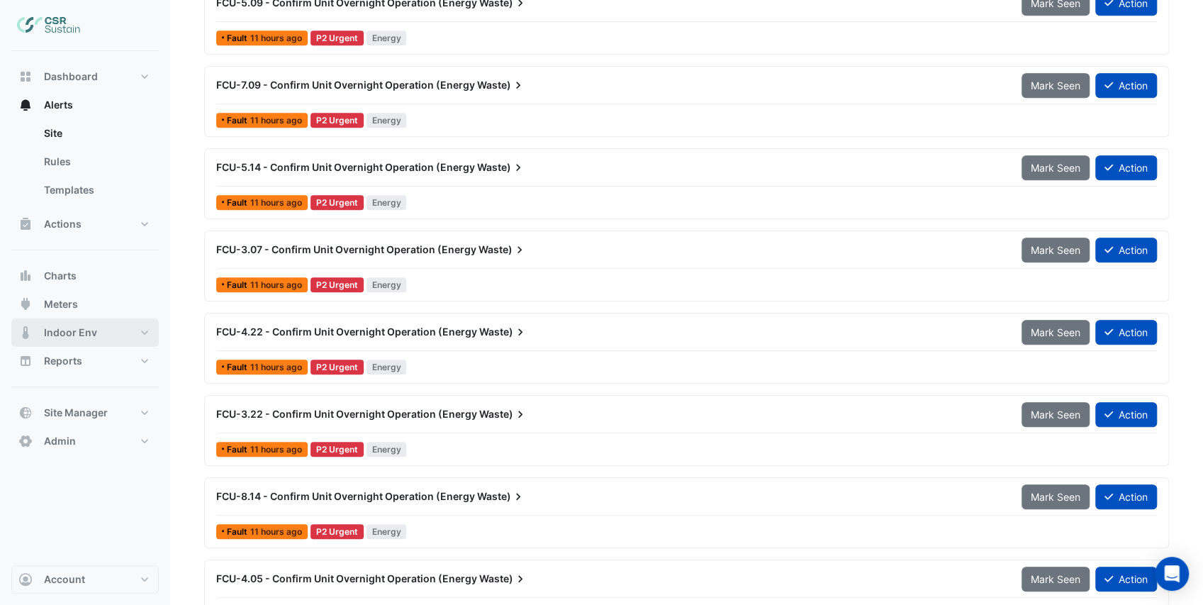
click at [140, 333] on button "Indoor Env" at bounding box center [84, 332] width 147 height 28
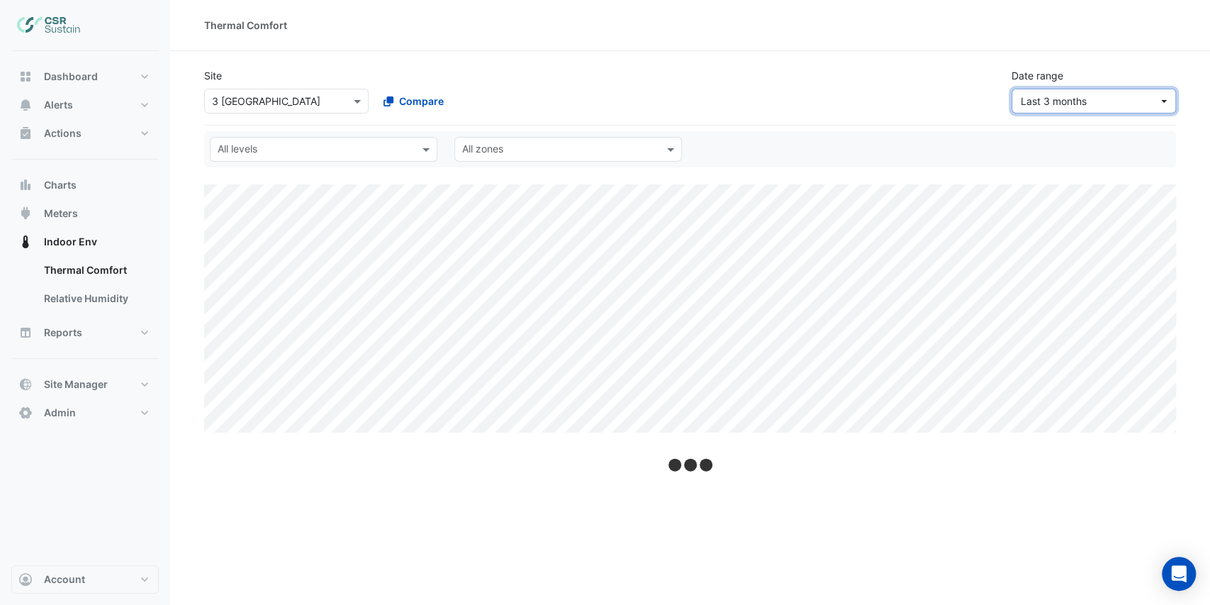
click at [1039, 94] on span "Last 3 months" at bounding box center [1090, 101] width 138 height 15
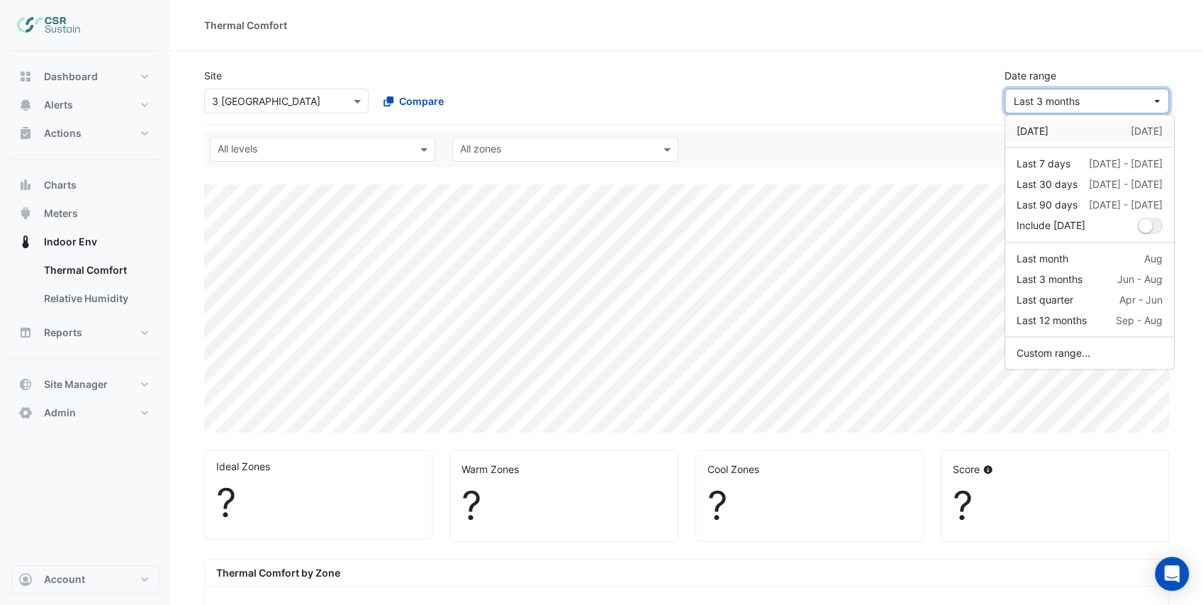
select select "***"
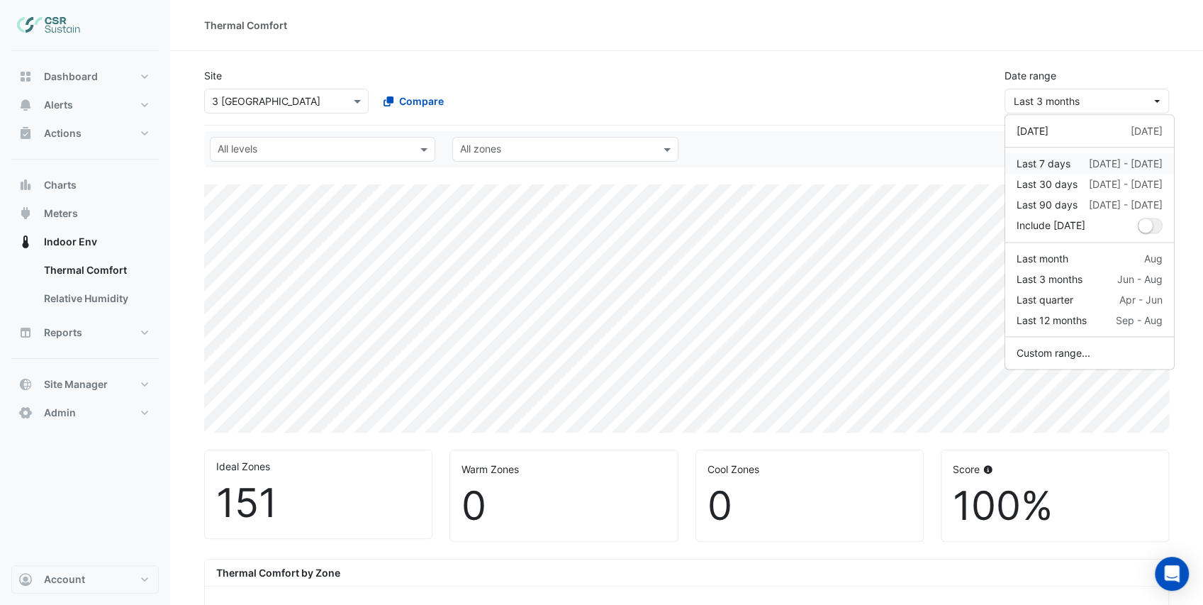
click at [1043, 159] on div "Last 7 days" at bounding box center [1043, 163] width 54 height 15
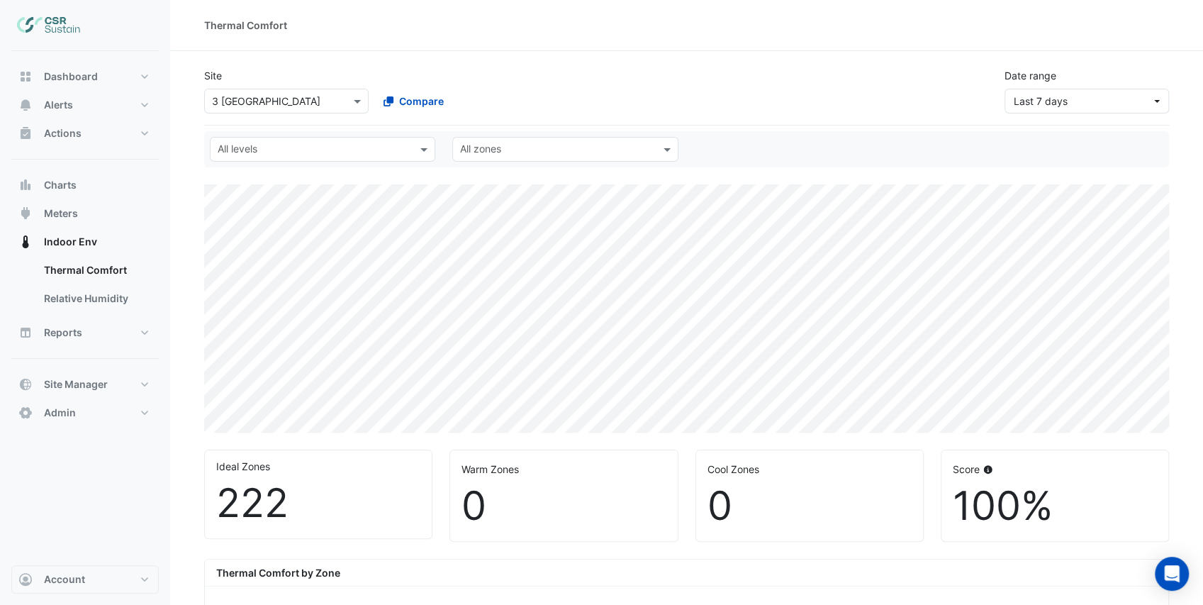
click at [845, 81] on div "Site Select a Site × 3 St. Paul's Place Compare Date range Last 7 days" at bounding box center [687, 85] width 982 height 57
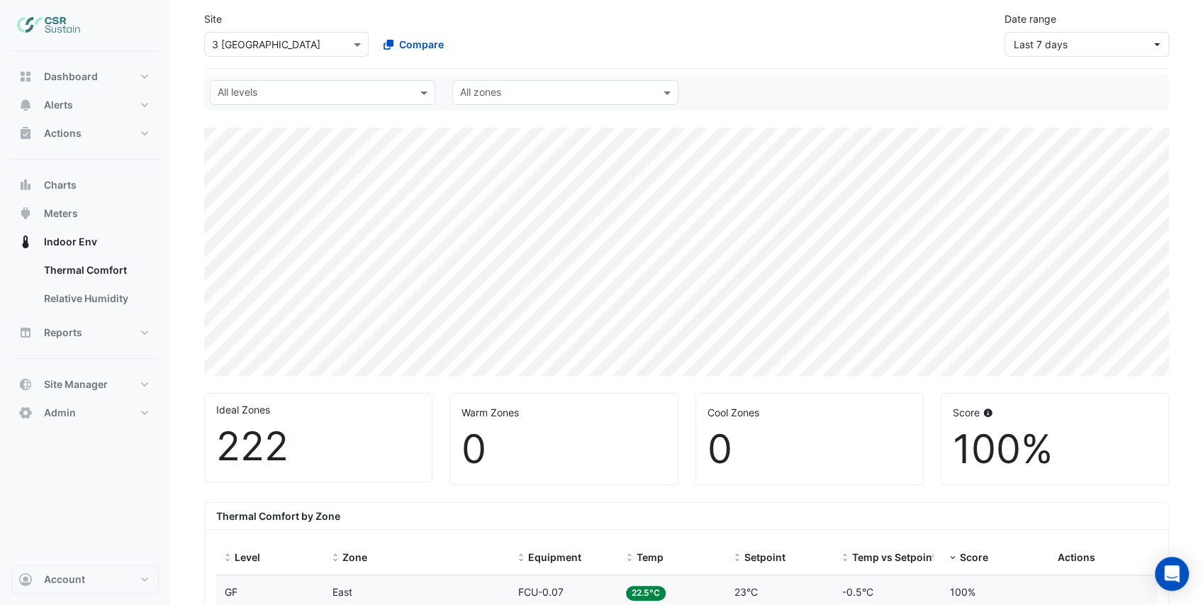
scroll to position [47, 0]
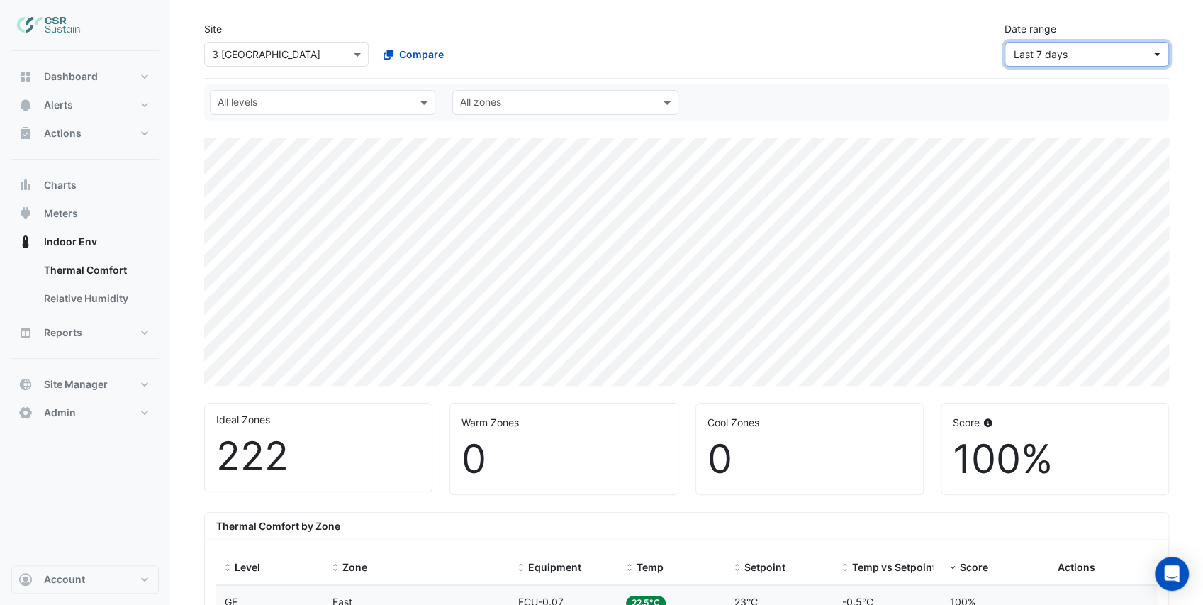
click at [1068, 47] on span "Last 7 days" at bounding box center [1083, 54] width 138 height 15
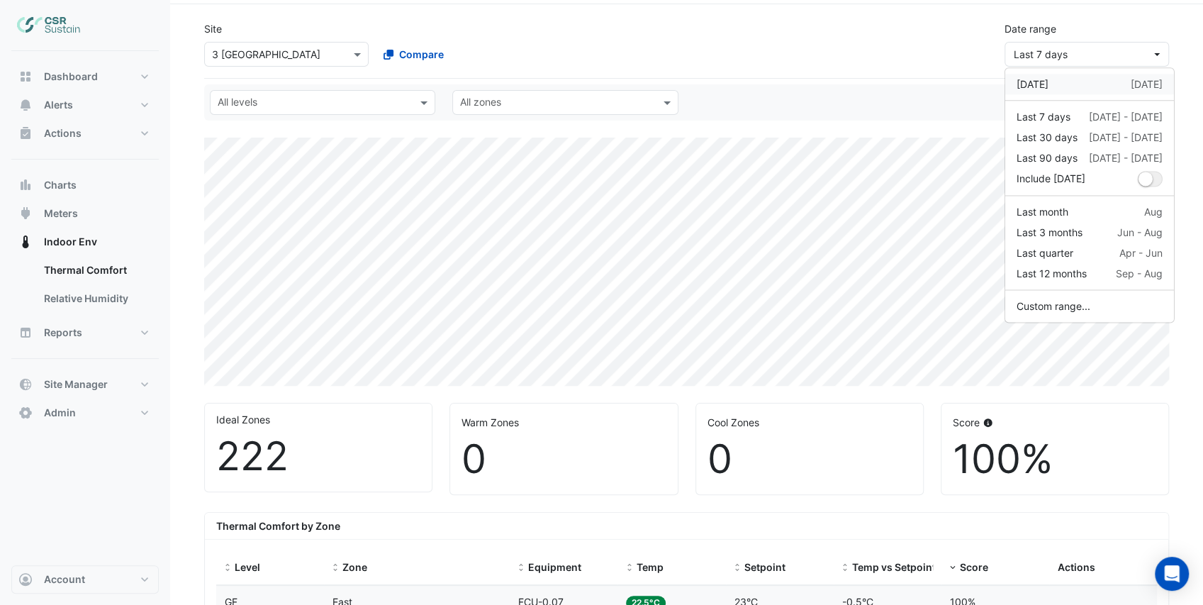
click at [1015, 84] on button "[DATE] [DATE]" at bounding box center [1089, 84] width 169 height 21
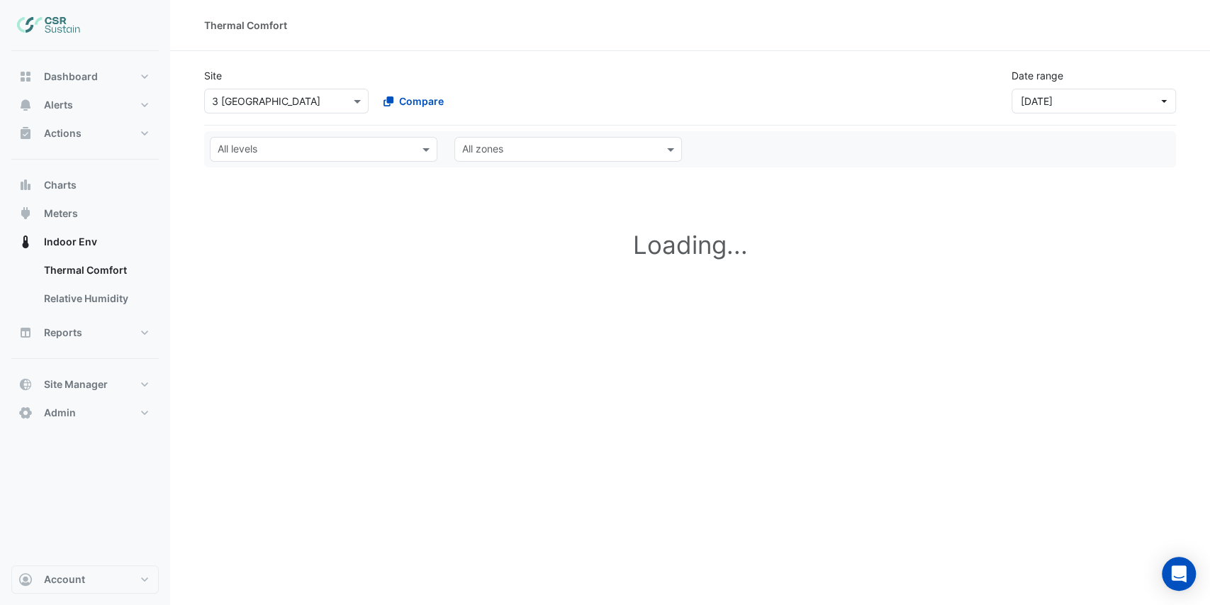
click at [899, 60] on div "Site Select a Site × 3 St. Paul's Place Compare Date range Yesterday" at bounding box center [690, 85] width 989 height 57
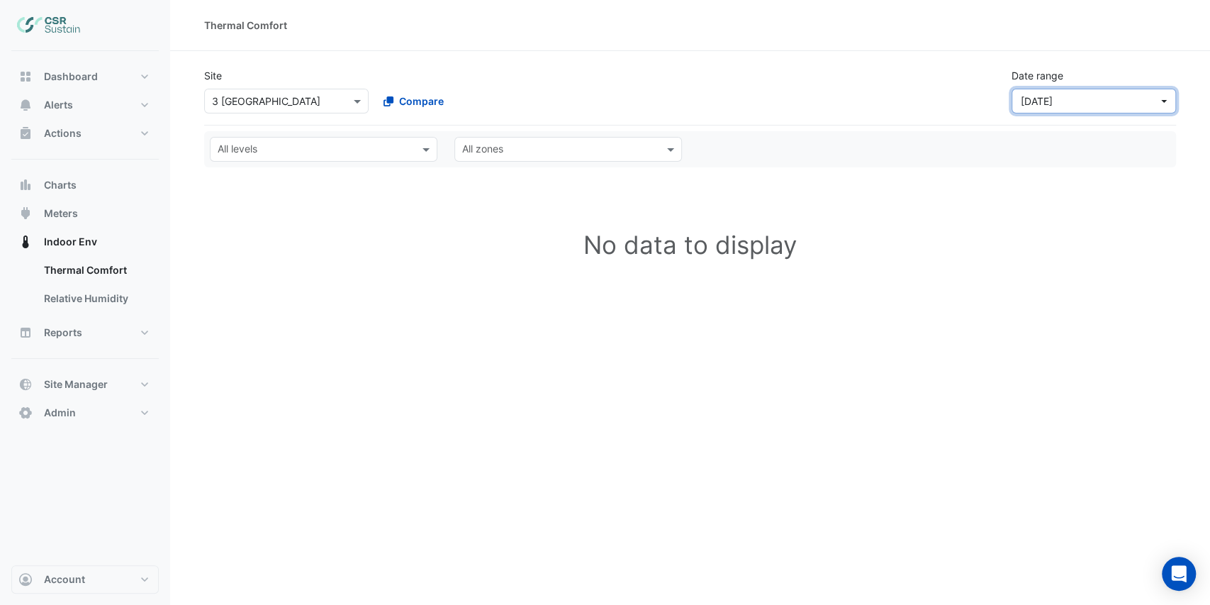
click at [1096, 96] on span "[DATE]" at bounding box center [1090, 101] width 138 height 15
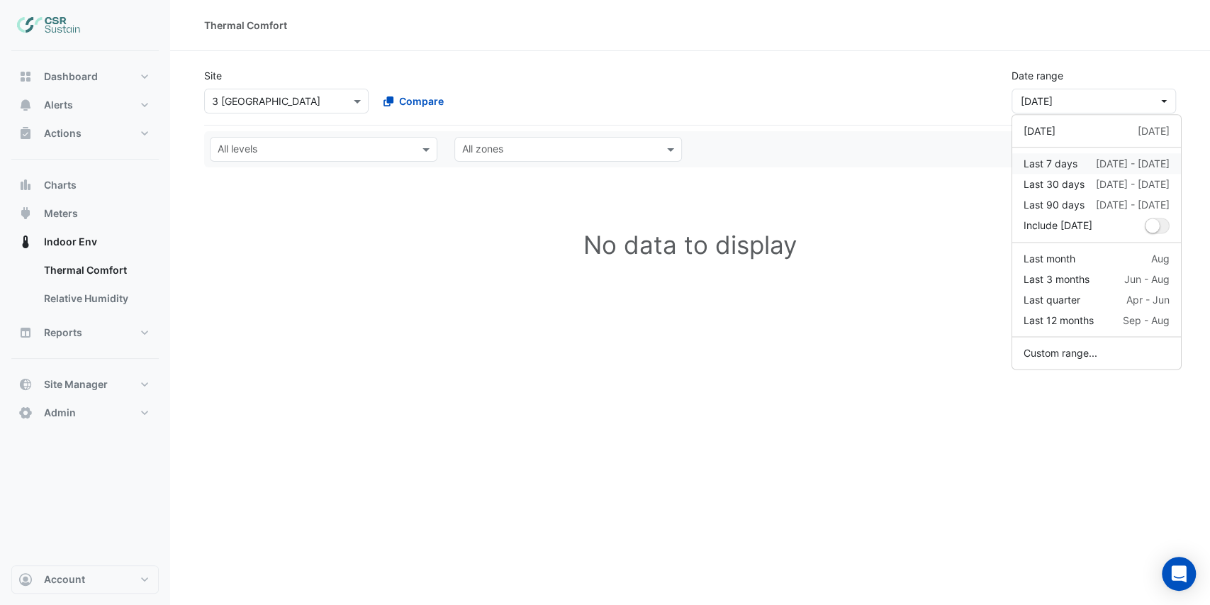
click at [1057, 160] on div "Last 7 days" at bounding box center [1051, 163] width 54 height 15
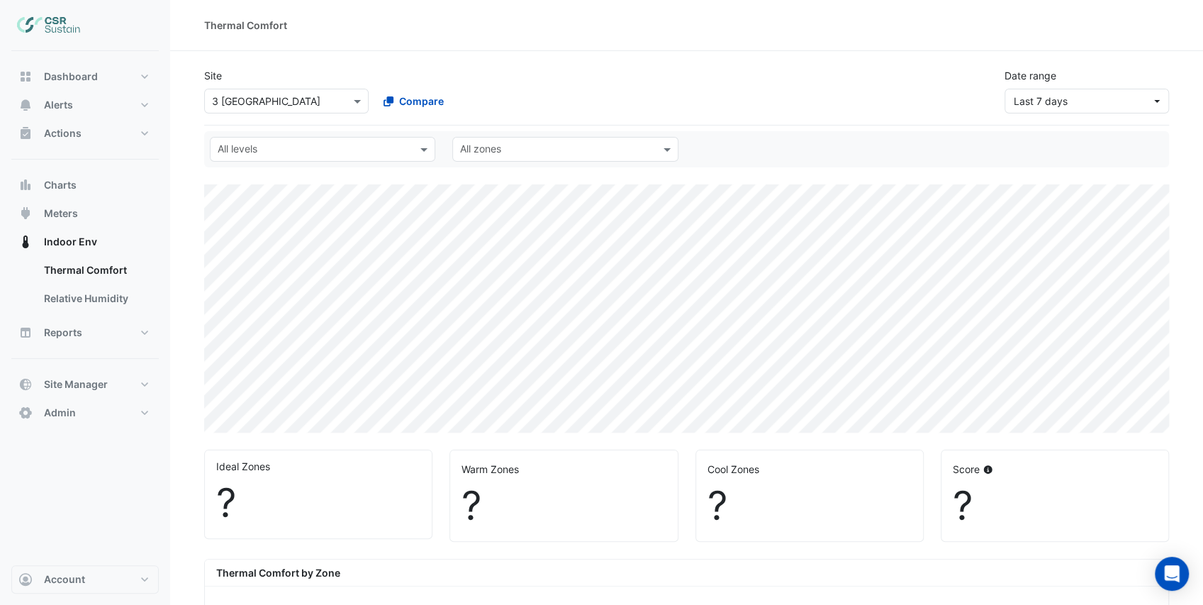
select select "***"
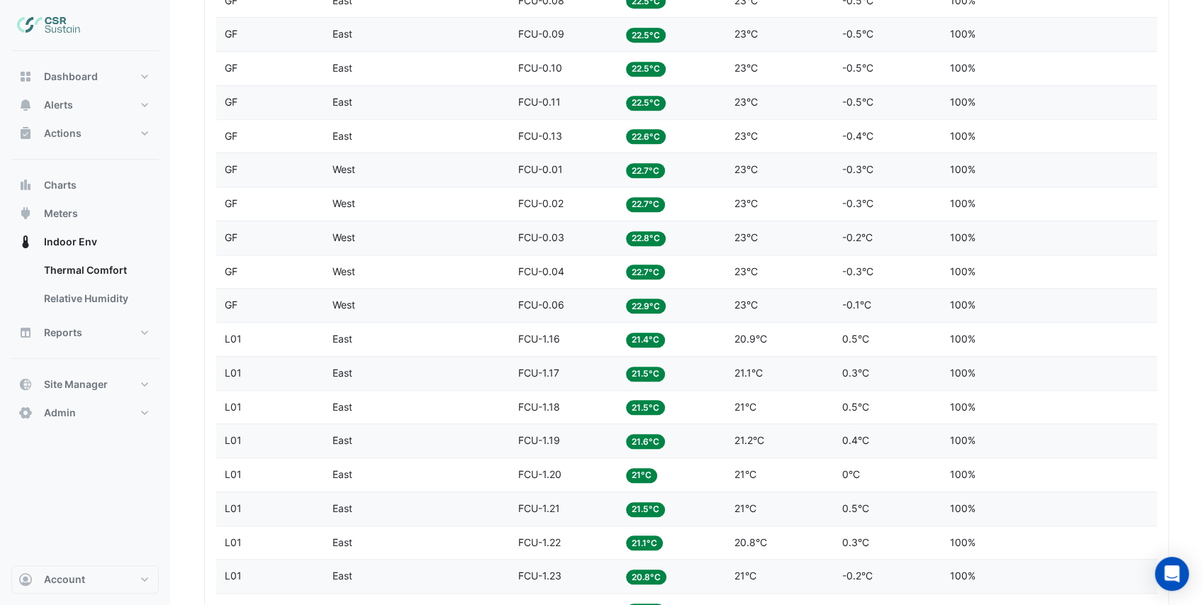
scroll to position [472, 0]
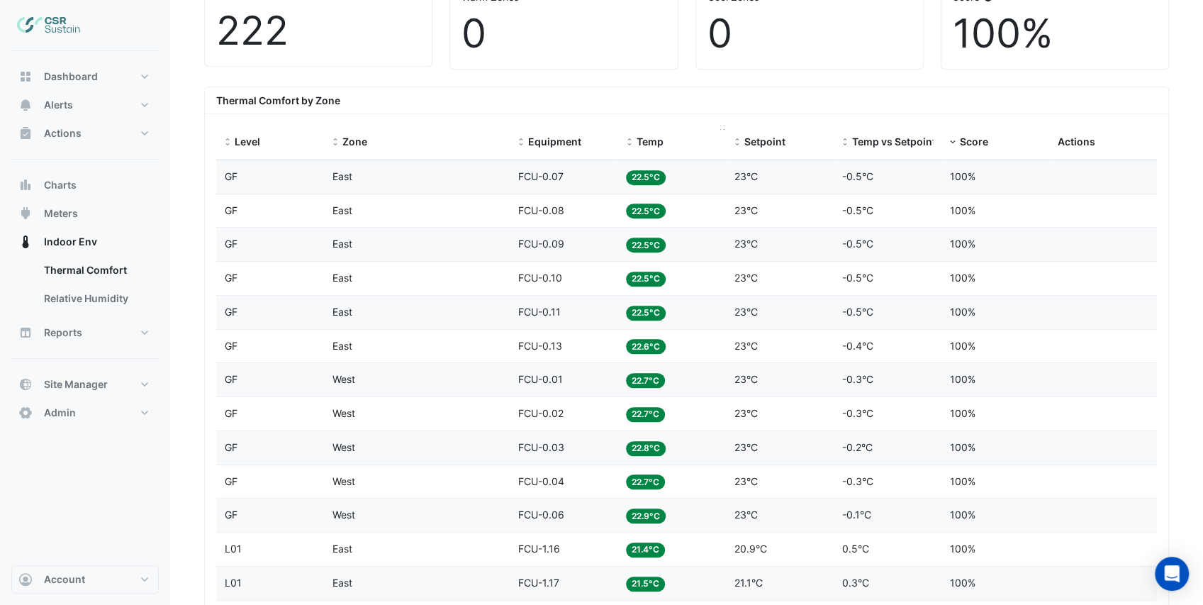
click at [628, 139] on span at bounding box center [629, 142] width 10 height 11
click at [628, 138] on span at bounding box center [629, 142] width 10 height 11
click at [654, 88] on div "Thermal Comfort by Zone" at bounding box center [686, 100] width 963 height 27
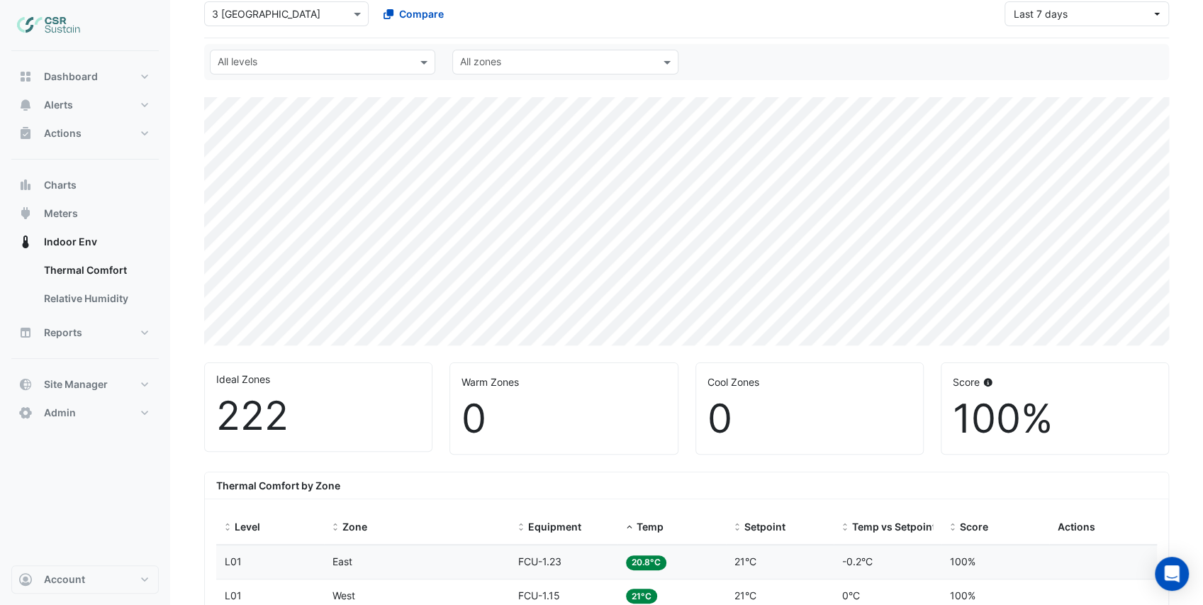
scroll to position [47, 0]
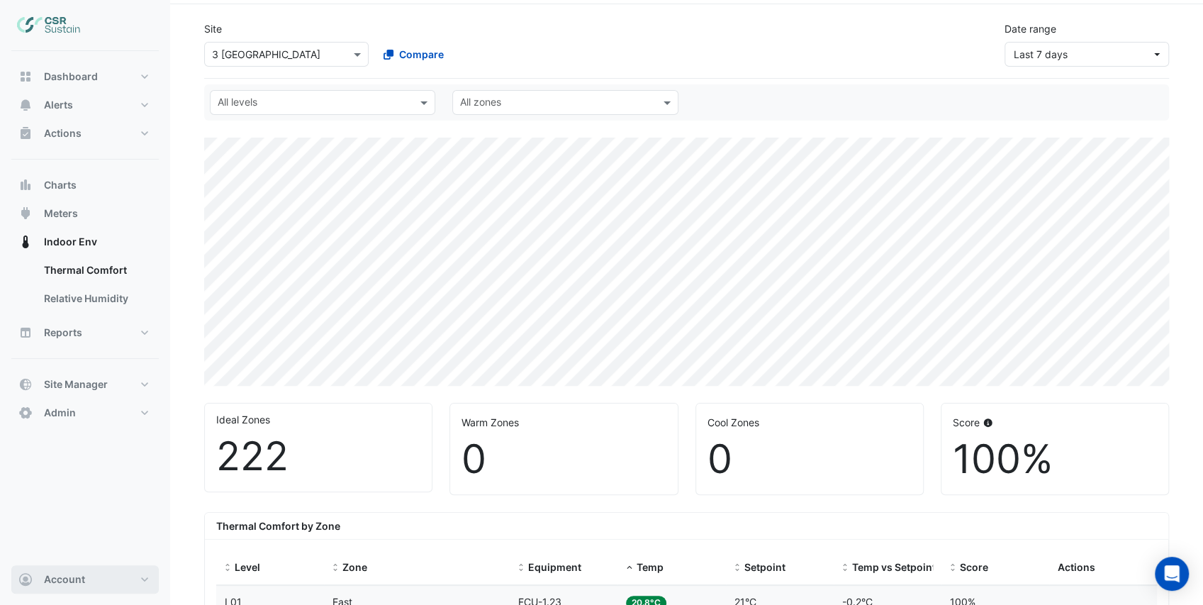
click at [115, 588] on button "Account" at bounding box center [84, 579] width 147 height 28
click at [95, 550] on link "Sign Out" at bounding box center [85, 544] width 135 height 28
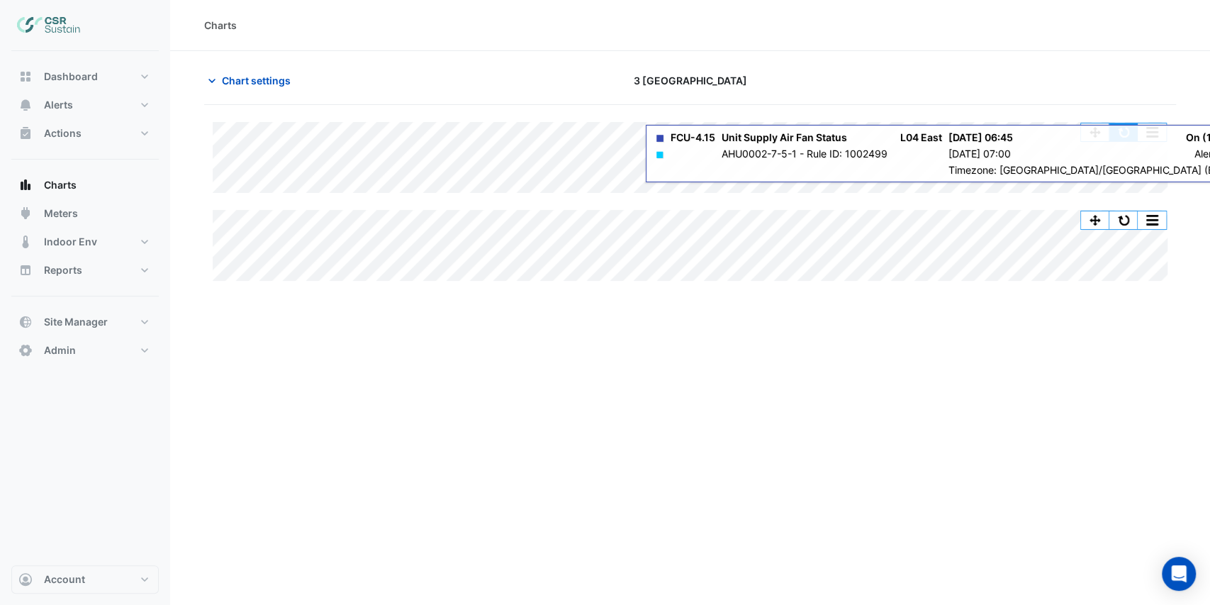
click at [1124, 133] on button "button" at bounding box center [1123, 132] width 28 height 18
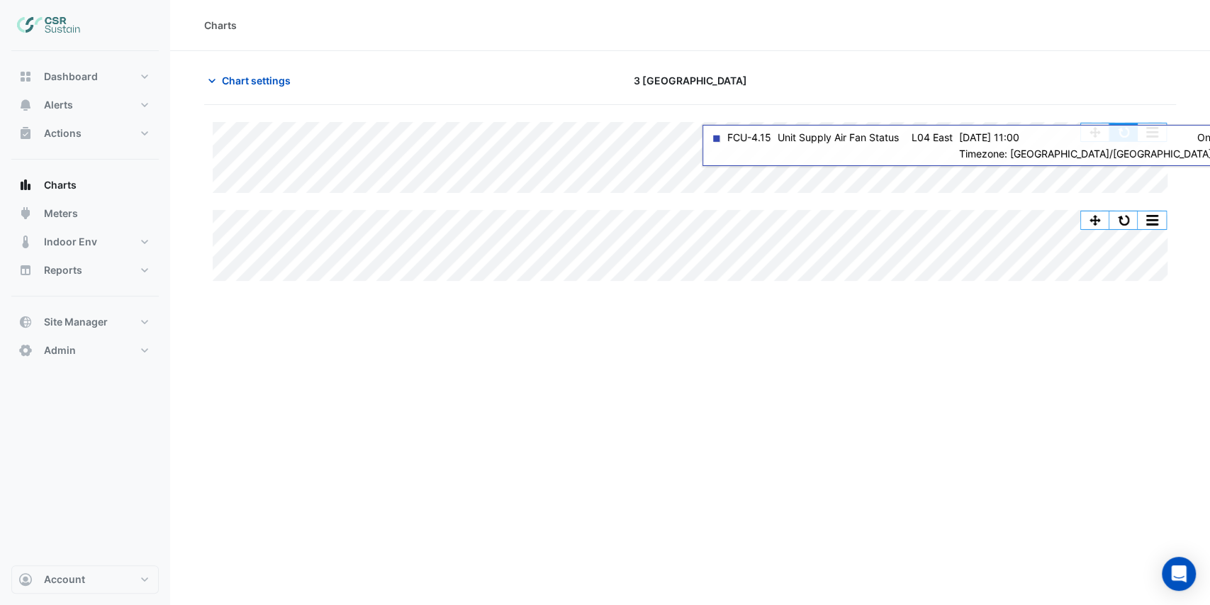
click at [1123, 137] on button "button" at bounding box center [1123, 132] width 28 height 18
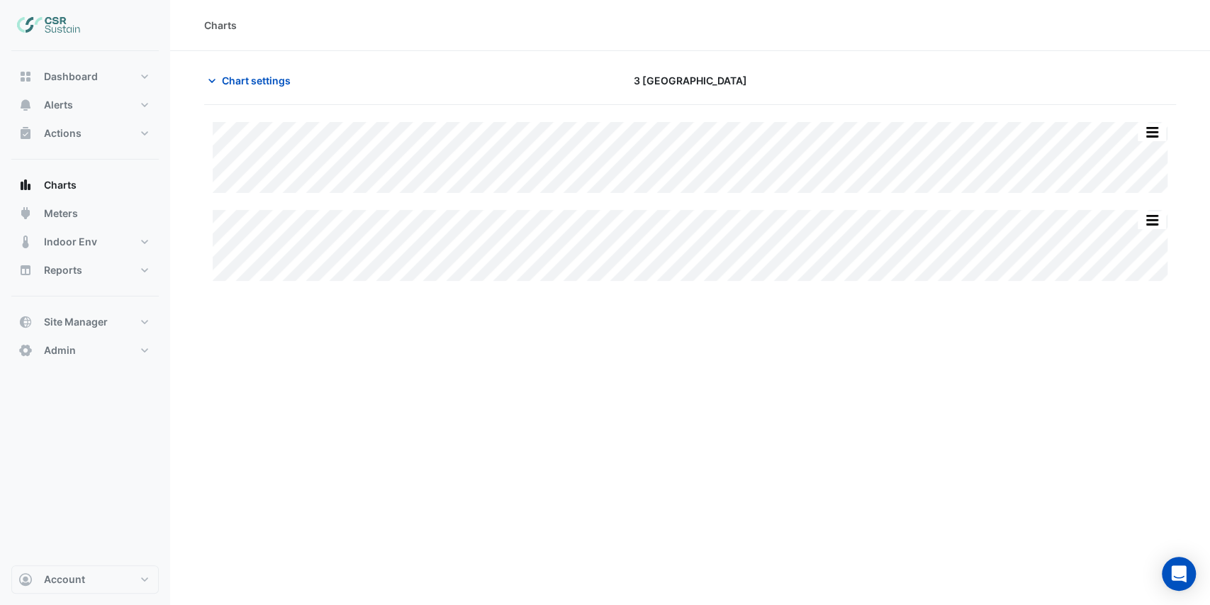
click at [392, 15] on div "Charts" at bounding box center [690, 25] width 1040 height 51
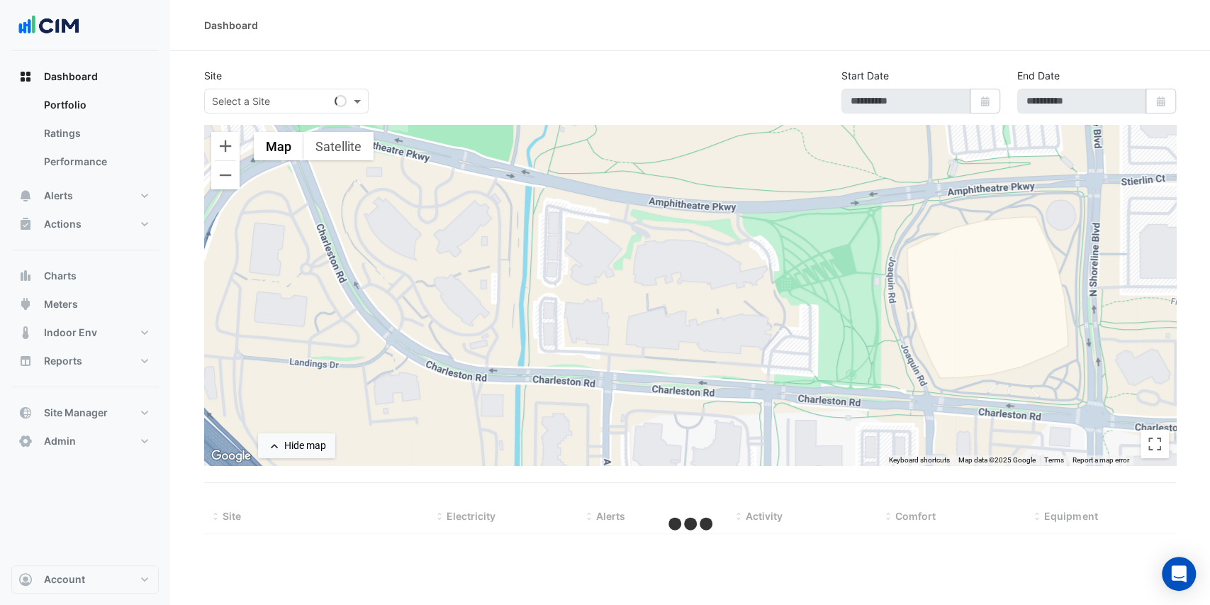
select select "***"
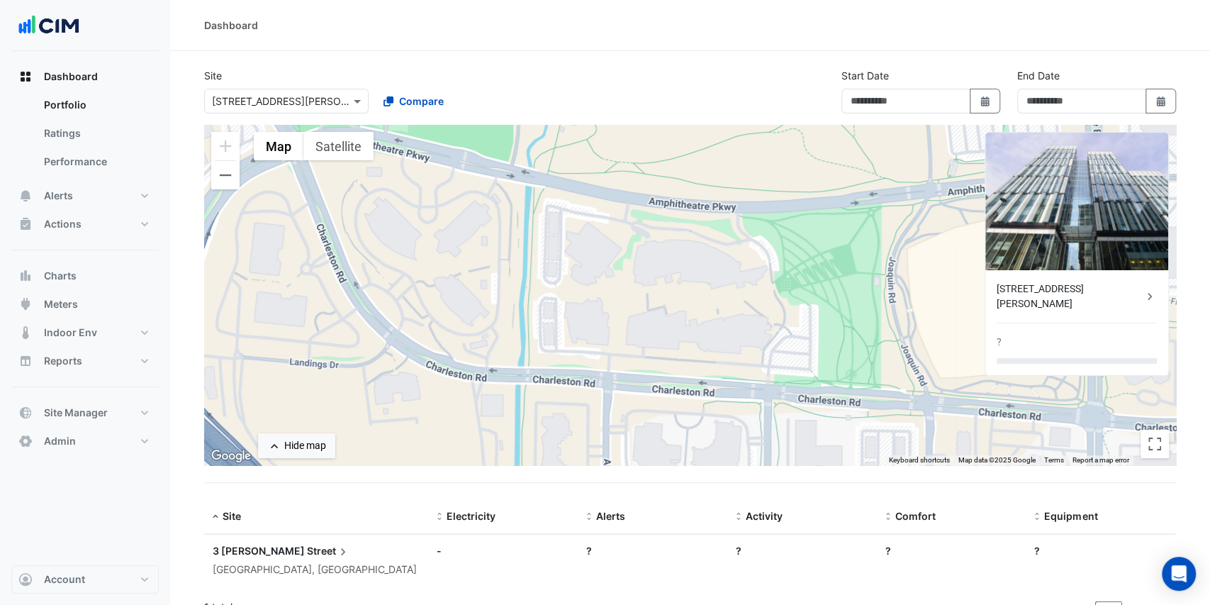
type input "**********"
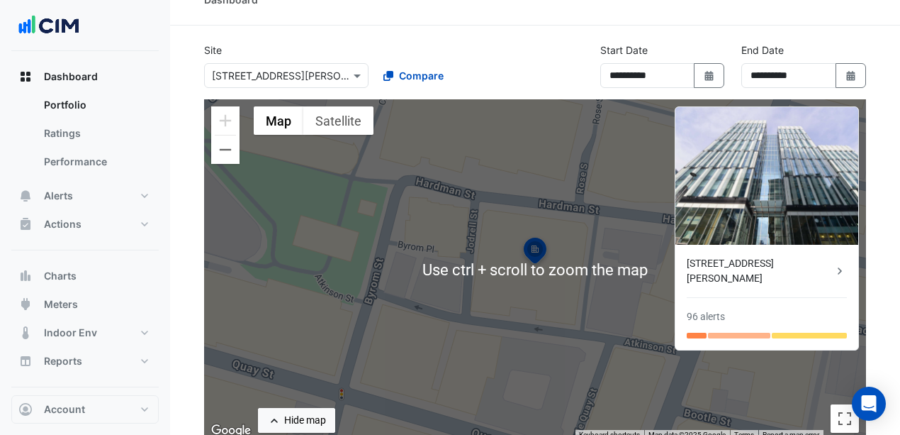
scroll to position [47, 0]
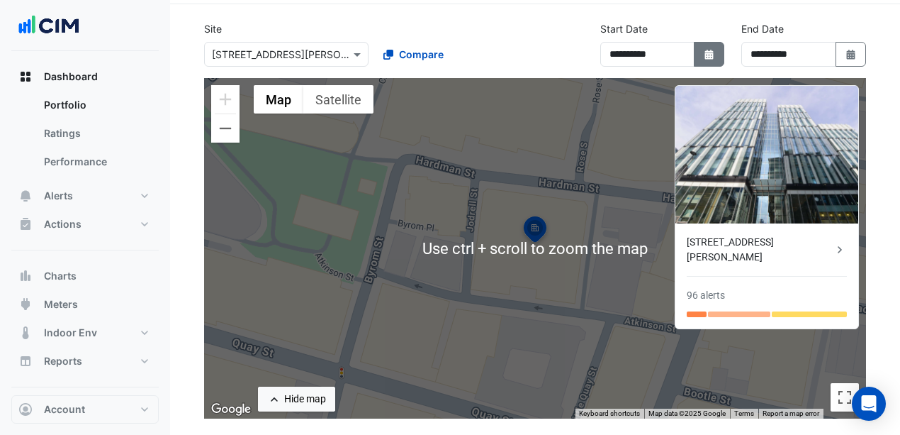
click at [706, 55] on icon "button" at bounding box center [709, 55] width 9 height 10
select select "*"
select select "****"
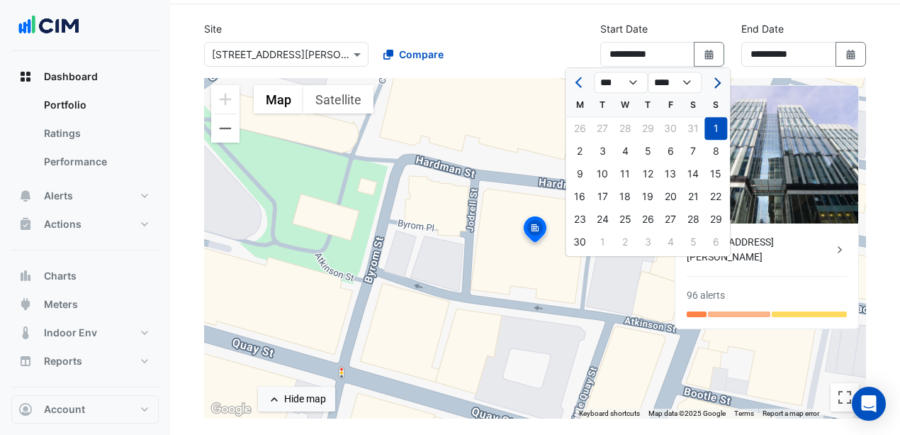
click at [717, 79] on span "Next month" at bounding box center [715, 82] width 11 height 11
select select "*"
click at [583, 159] on div "4" at bounding box center [579, 151] width 23 height 23
type input "**********"
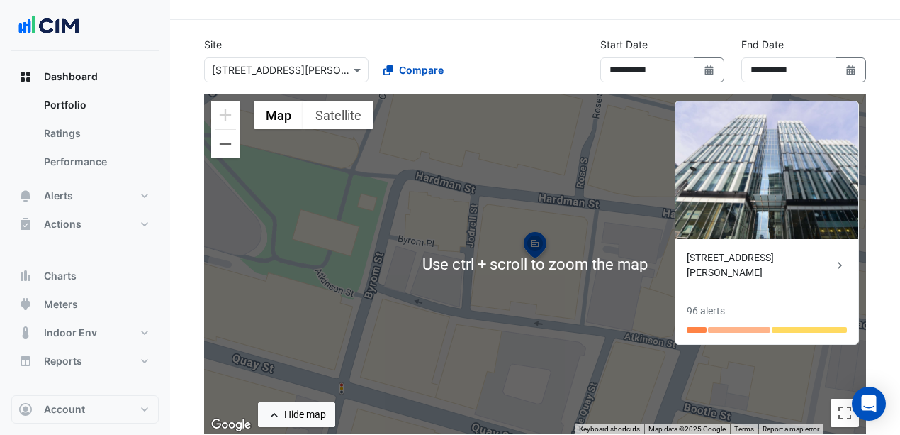
scroll to position [47, 0]
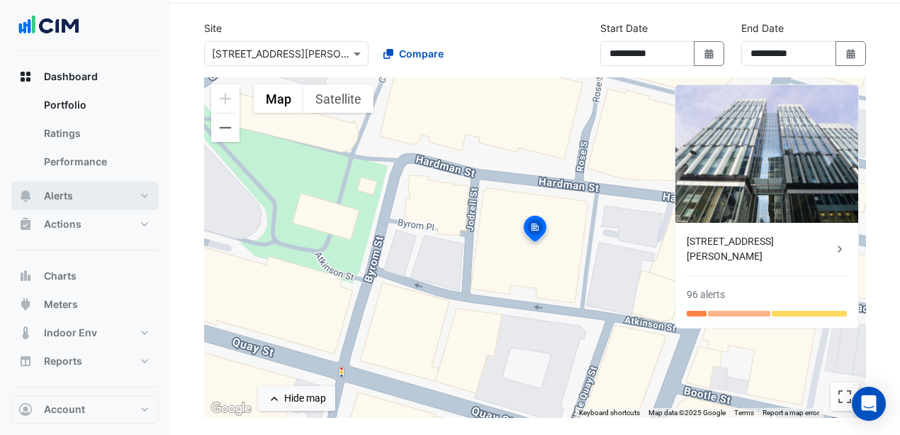
click at [82, 196] on button "Alerts" at bounding box center [84, 195] width 147 height 28
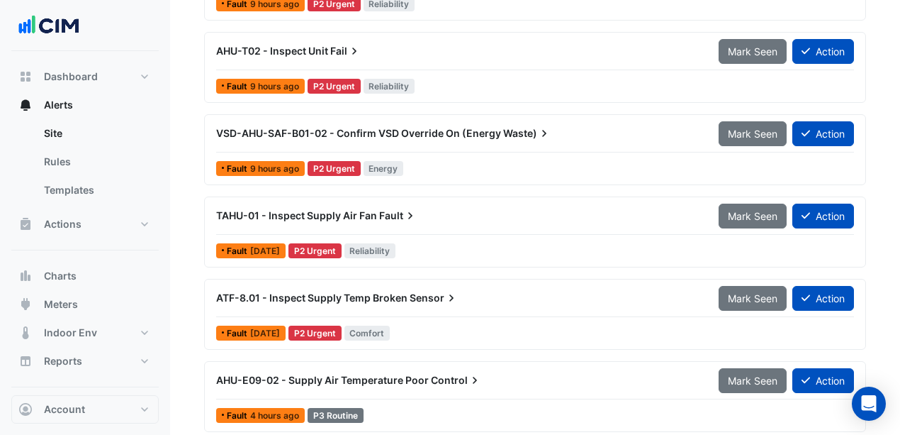
scroll to position [1701, 0]
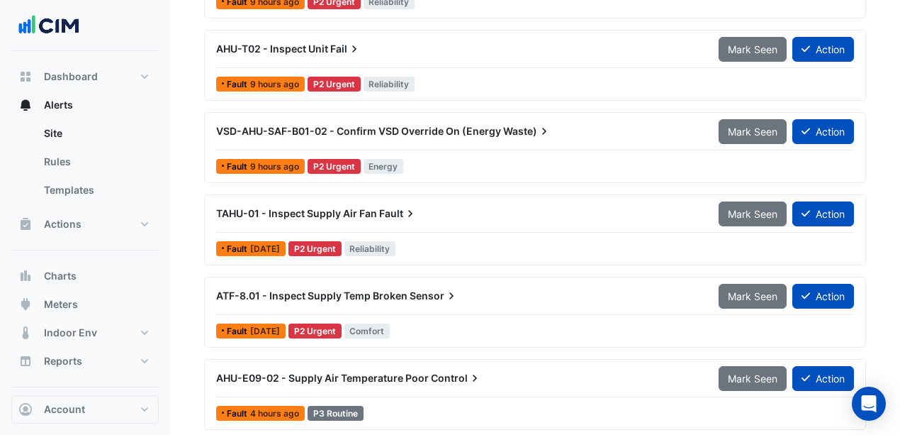
click at [465, 145] on div "VSD-AHU-SAF-B01-02 - Confirm VSD Override On (Energy Waste) Mark Seen Action" at bounding box center [535, 134] width 638 height 32
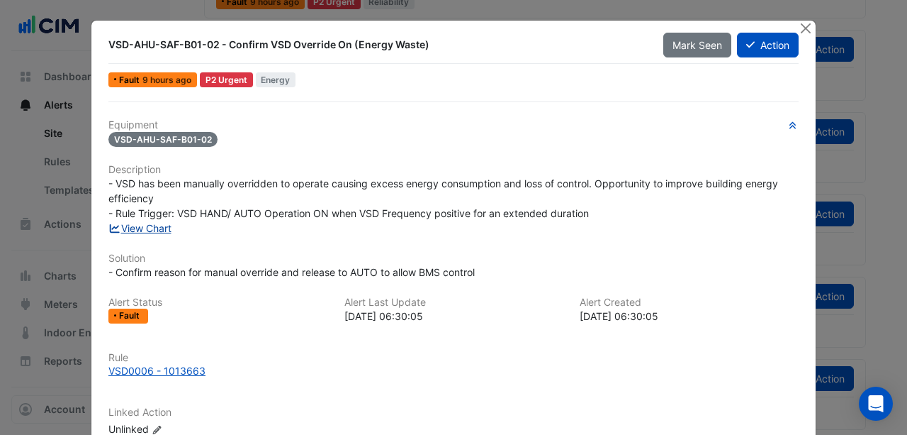
click at [145, 225] on link "View Chart" at bounding box center [139, 228] width 63 height 12
click at [806, 27] on button "Close" at bounding box center [805, 28] width 15 height 15
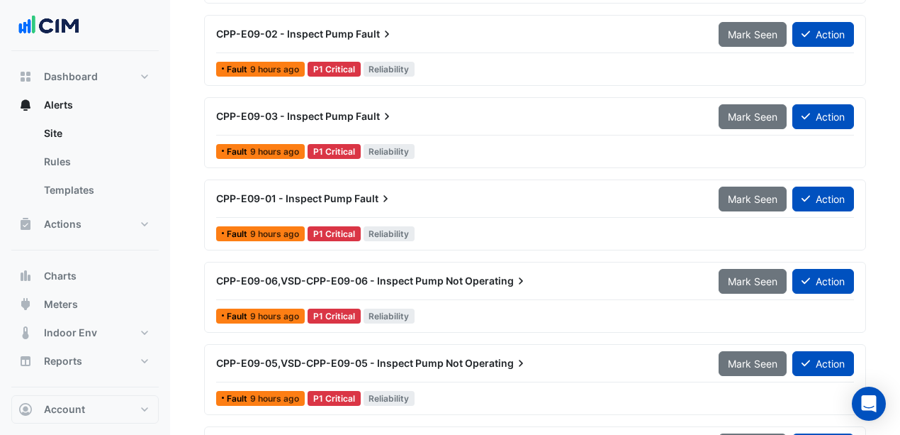
scroll to position [284, 0]
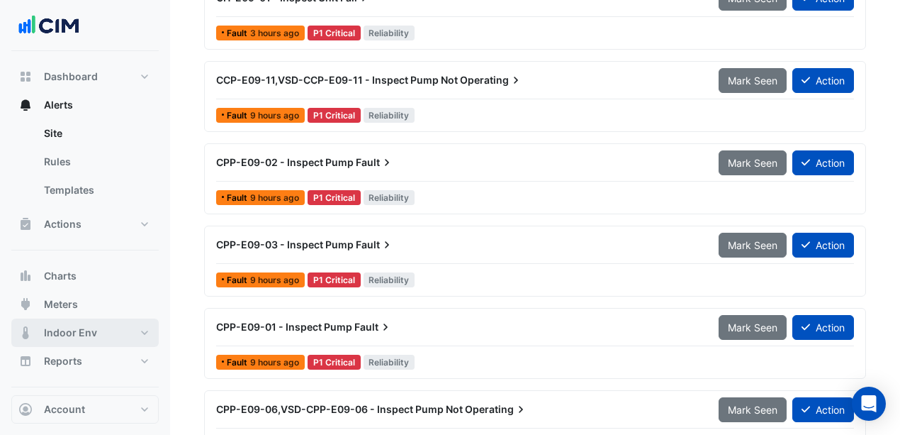
click at [78, 323] on button "Indoor Env" at bounding box center [84, 332] width 147 height 28
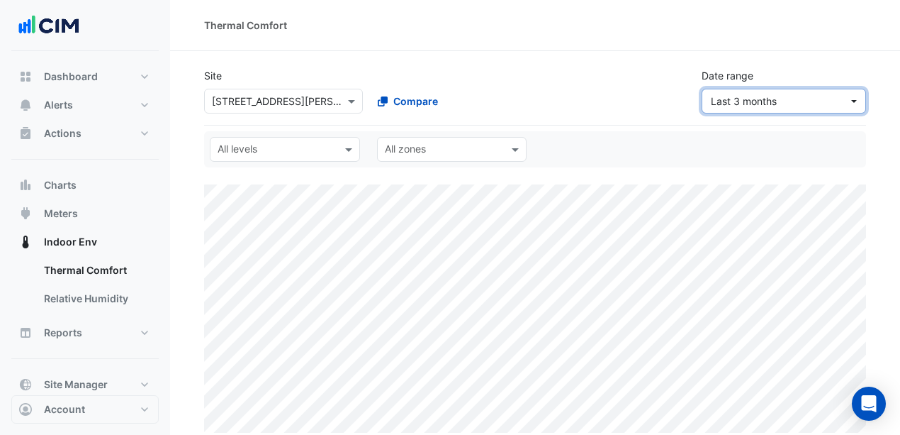
click at [785, 103] on span "Last 3 months" at bounding box center [780, 101] width 138 height 15
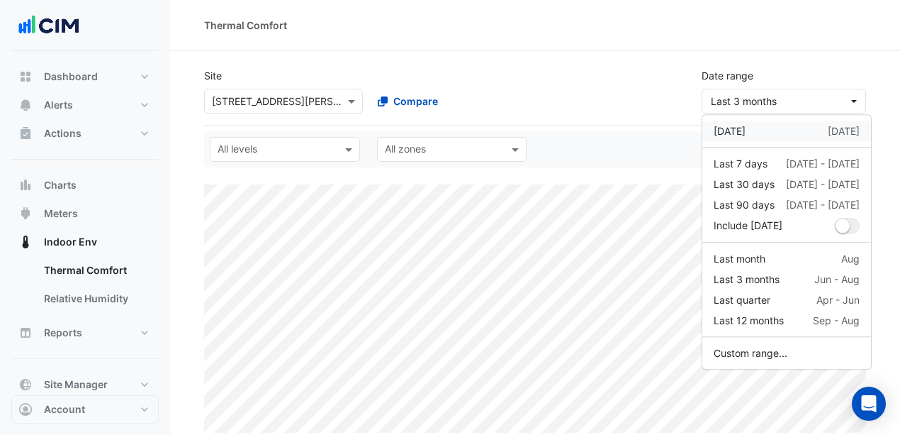
click at [773, 133] on div "Yesterday 7 Sep" at bounding box center [787, 130] width 146 height 15
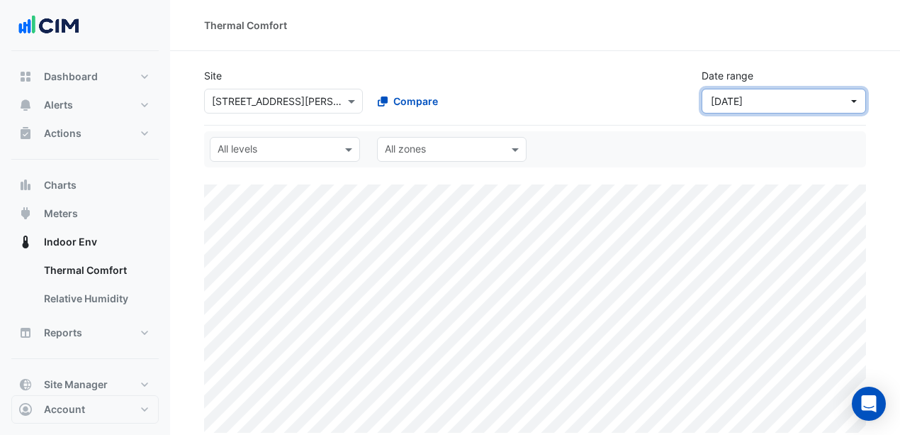
click at [766, 110] on button "Yesterday" at bounding box center [784, 101] width 164 height 25
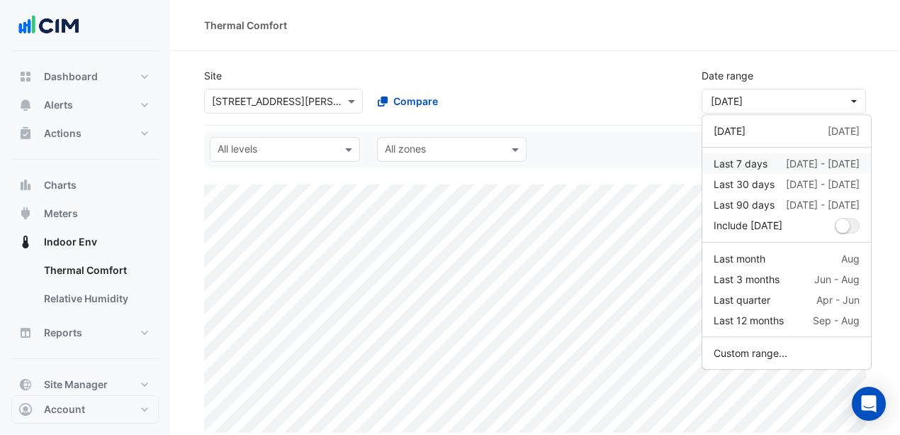
click at [743, 164] on div "Last 7 days" at bounding box center [741, 163] width 54 height 15
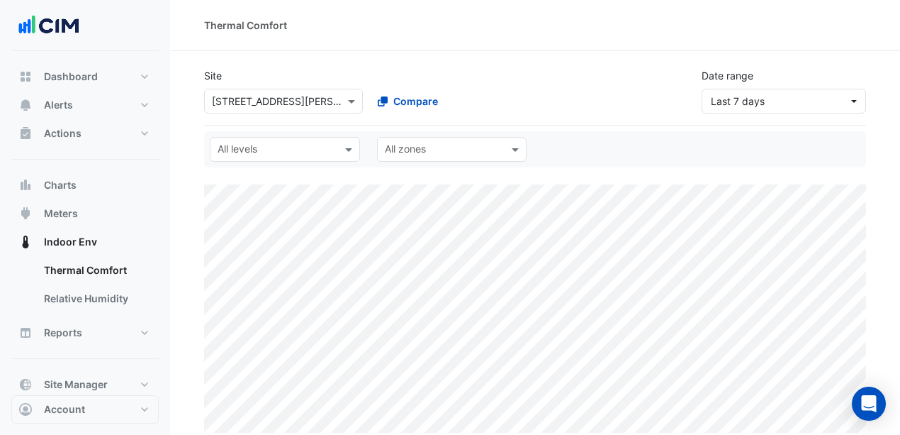
select select "***"
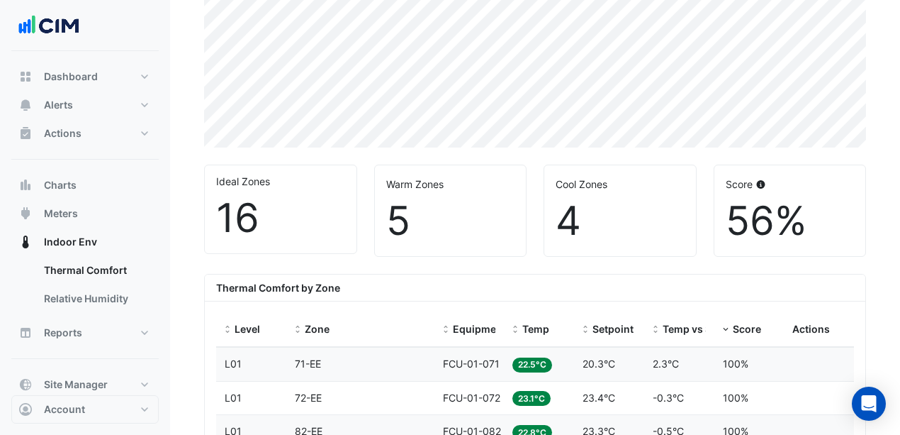
scroll to position [378, 0]
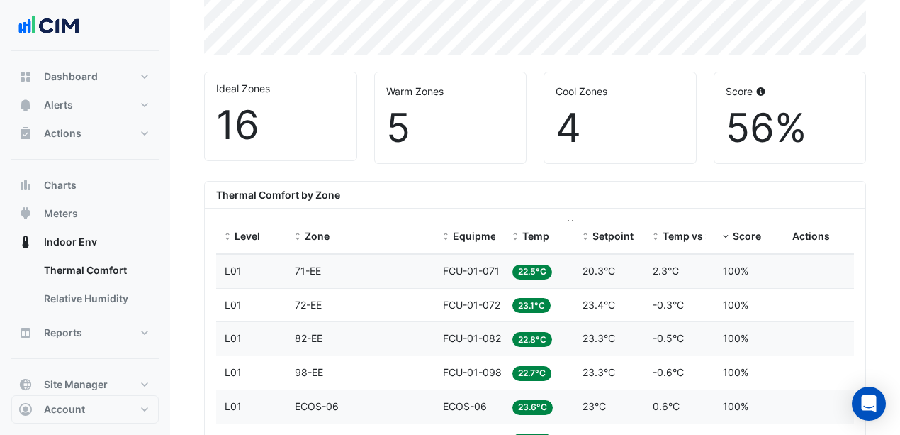
click at [516, 234] on span at bounding box center [515, 236] width 10 height 11
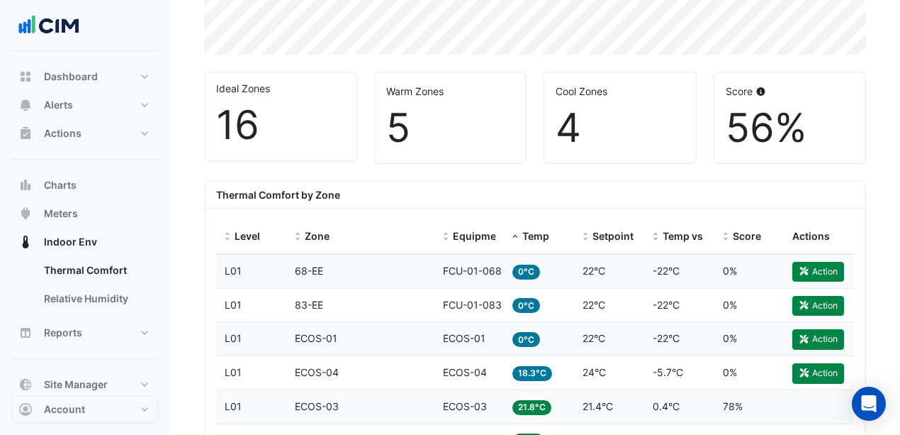
scroll to position [425, 0]
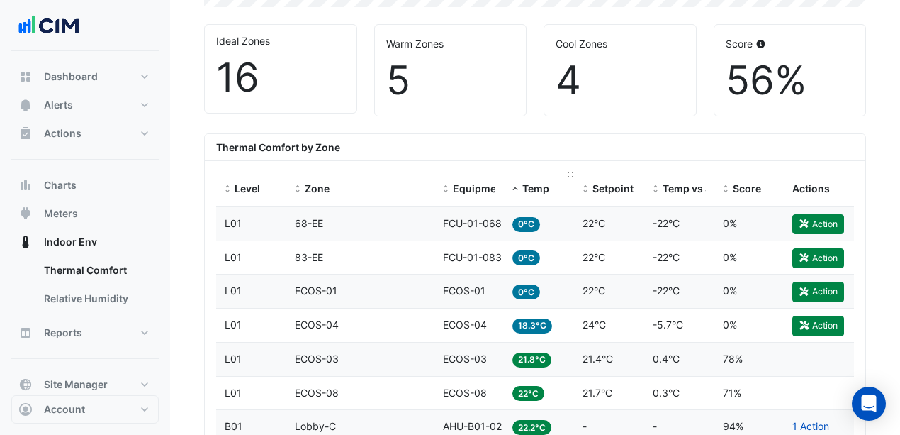
click at [515, 187] on span at bounding box center [515, 189] width 10 height 11
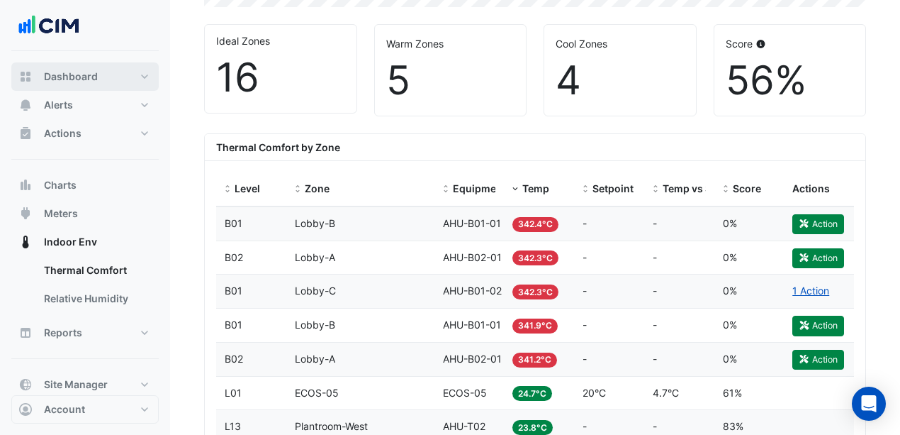
click at [94, 80] on span "Dashboard" at bounding box center [71, 76] width 54 height 14
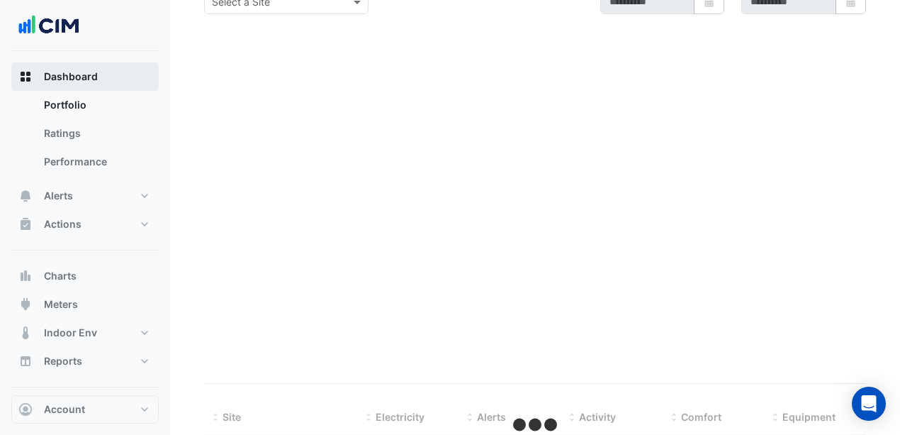
type input "**********"
select select "***"
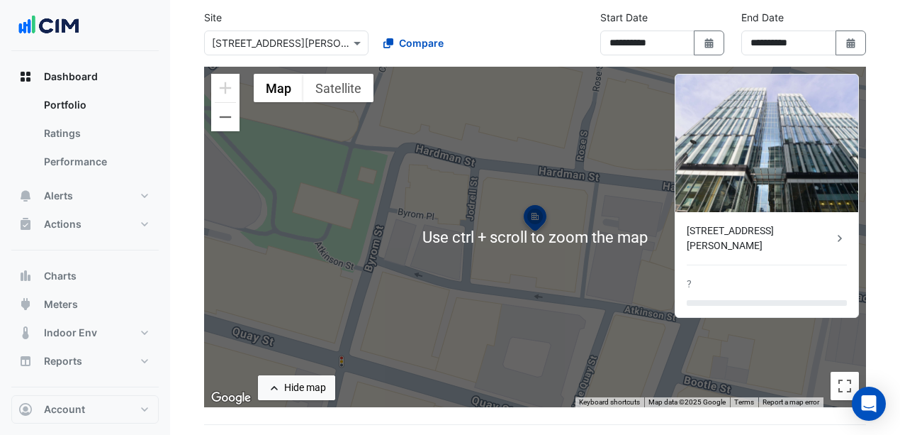
scroll to position [47, 0]
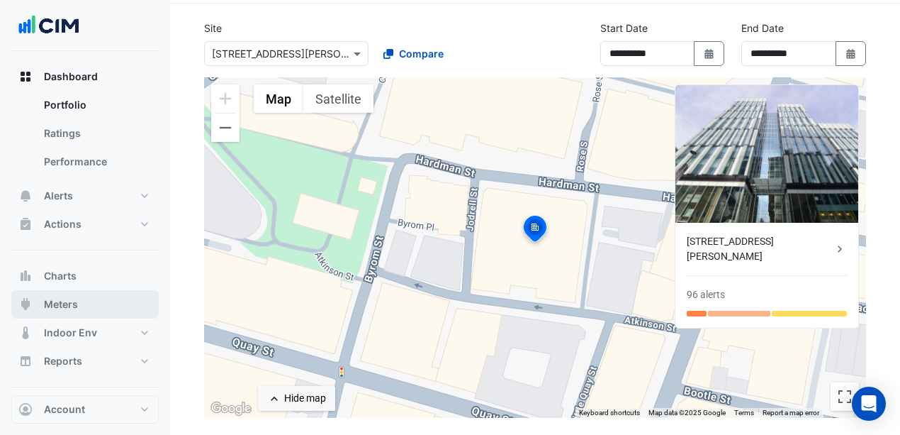
click at [44, 305] on span "Meters" at bounding box center [61, 304] width 34 height 14
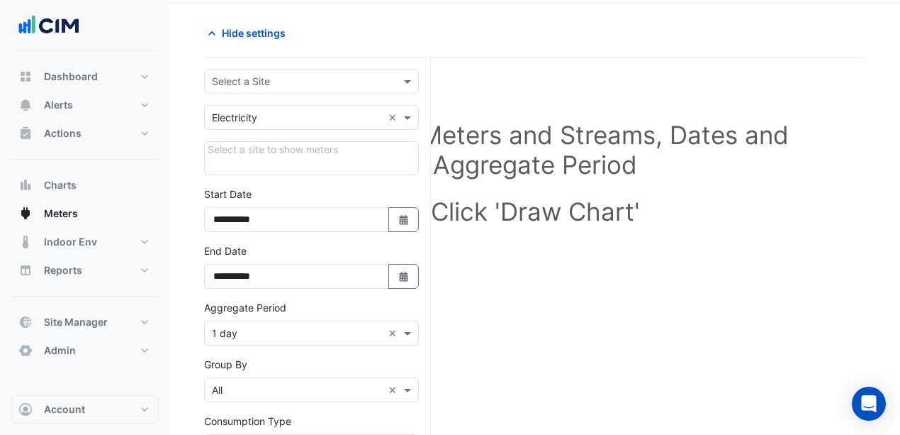
click at [259, 86] on input "text" at bounding box center [297, 81] width 171 height 15
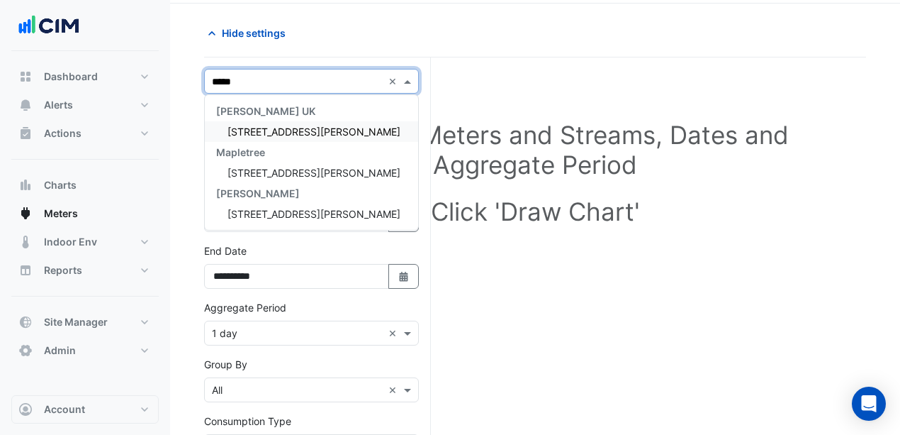
type input "******"
click at [270, 170] on span "[STREET_ADDRESS][PERSON_NAME]" at bounding box center [314, 173] width 173 height 12
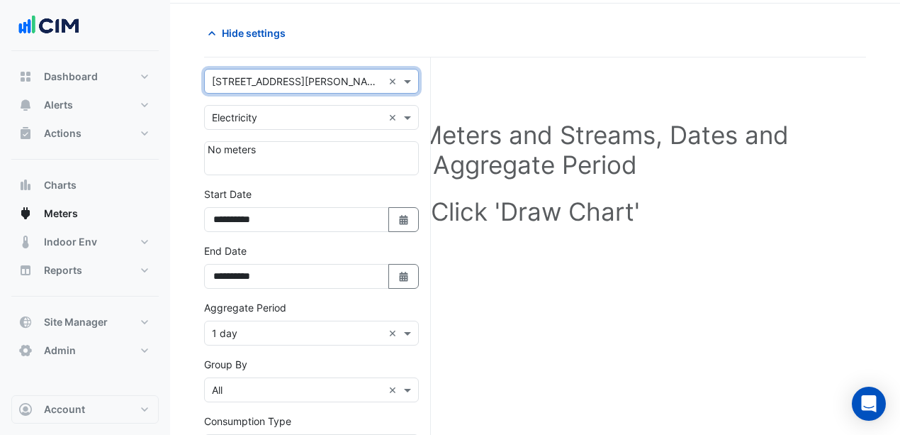
click at [293, 116] on input "text" at bounding box center [297, 118] width 171 height 15
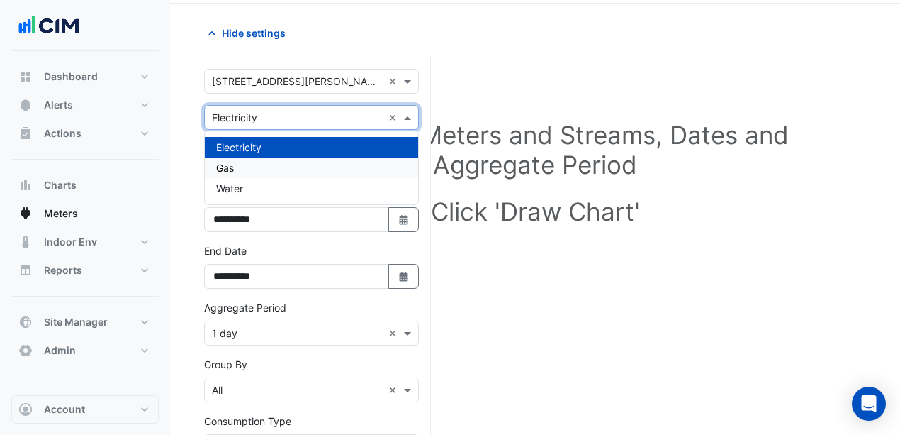
click at [268, 162] on div "Gas" at bounding box center [311, 167] width 213 height 21
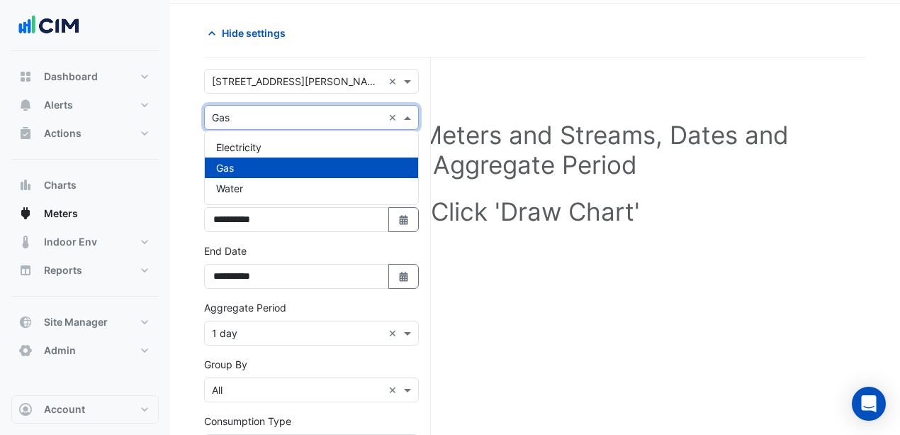
click at [272, 121] on input "text" at bounding box center [297, 118] width 171 height 15
click at [260, 188] on div "Water" at bounding box center [311, 188] width 213 height 21
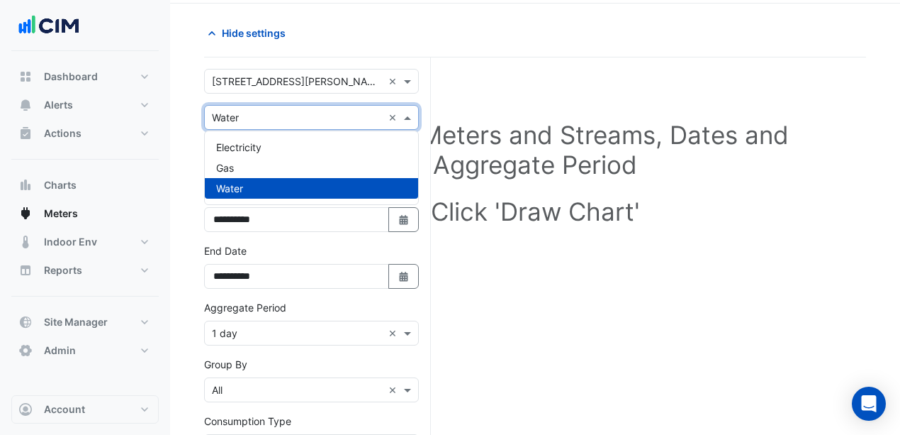
click at [259, 122] on div "Utility Type × Water" at bounding box center [294, 117] width 178 height 15
click at [250, 142] on span "Electricity" at bounding box center [238, 147] width 45 height 12
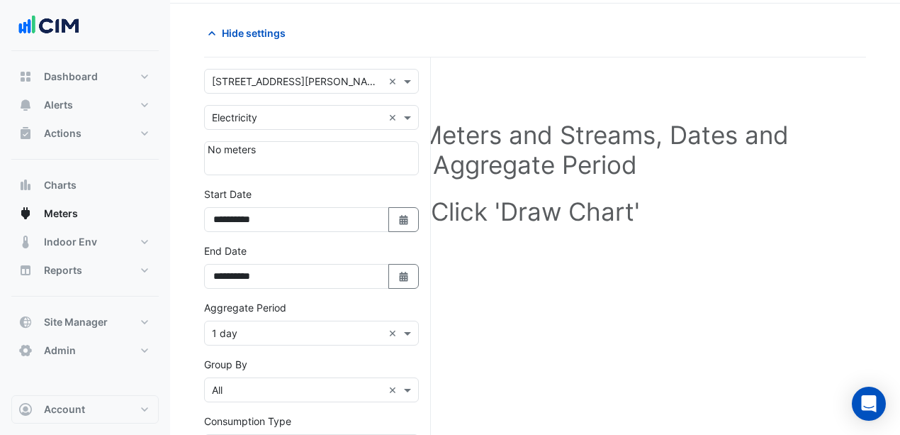
click at [189, 99] on section "**********" at bounding box center [535, 317] width 730 height 626
click at [101, 100] on button "Alerts" at bounding box center [84, 105] width 147 height 28
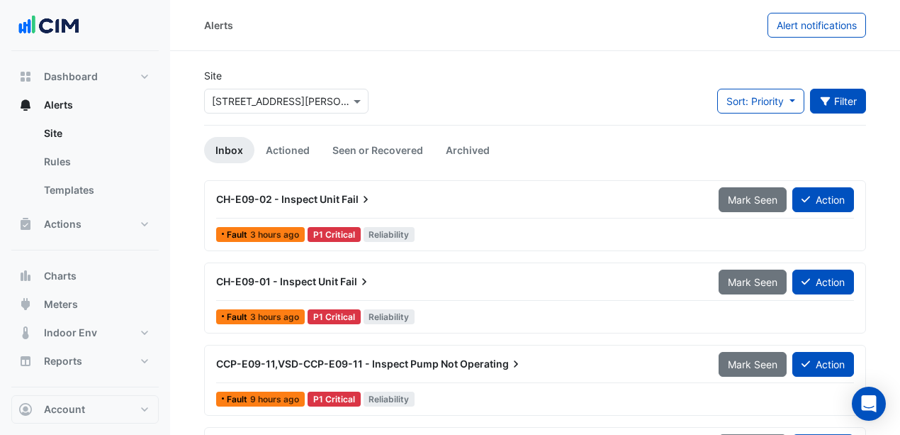
click at [842, 99] on button "Filter" at bounding box center [838, 101] width 57 height 25
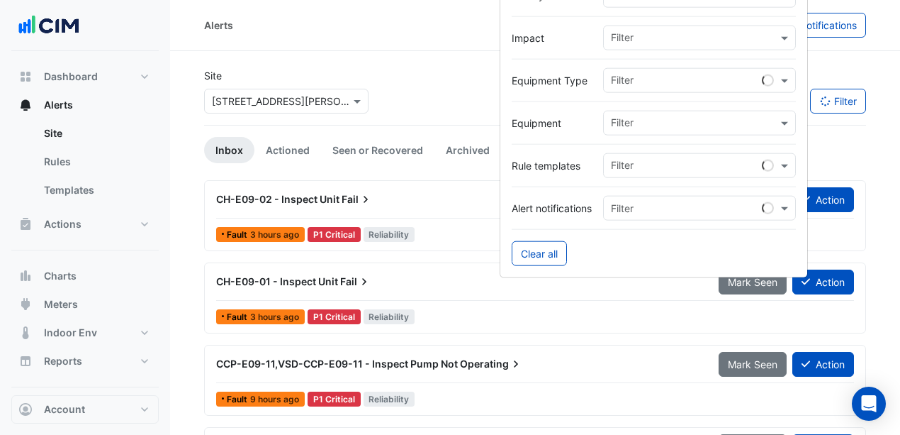
click at [657, 122] on input "text" at bounding box center [694, 124] width 167 height 15
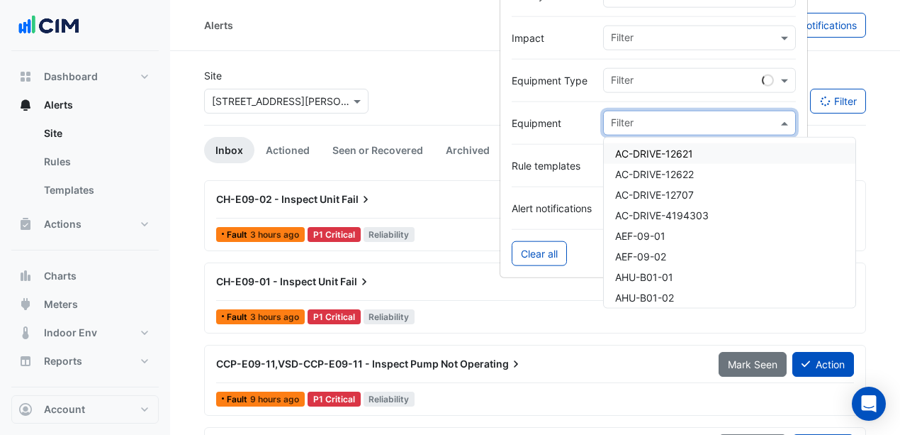
click at [578, 113] on div "Equipment Filter AC-DRIVE-12621 AC-DRIVE-12622 AC-DRIVE-12707 AC-DRIVE-4194303 …" at bounding box center [654, 123] width 284 height 25
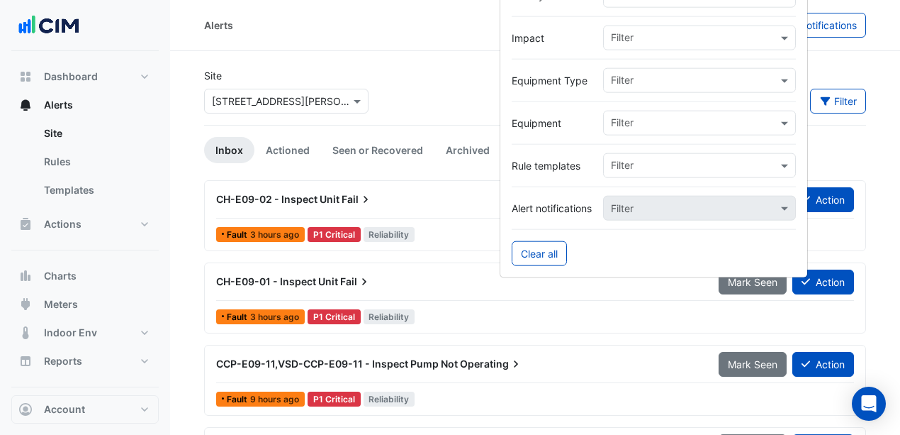
click at [634, 41] on input "text" at bounding box center [694, 39] width 167 height 15
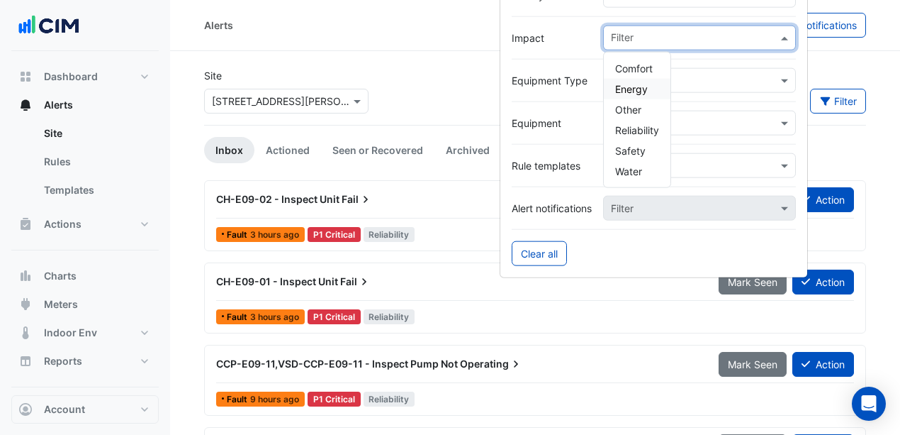
click at [633, 86] on span "Energy" at bounding box center [631, 89] width 33 height 12
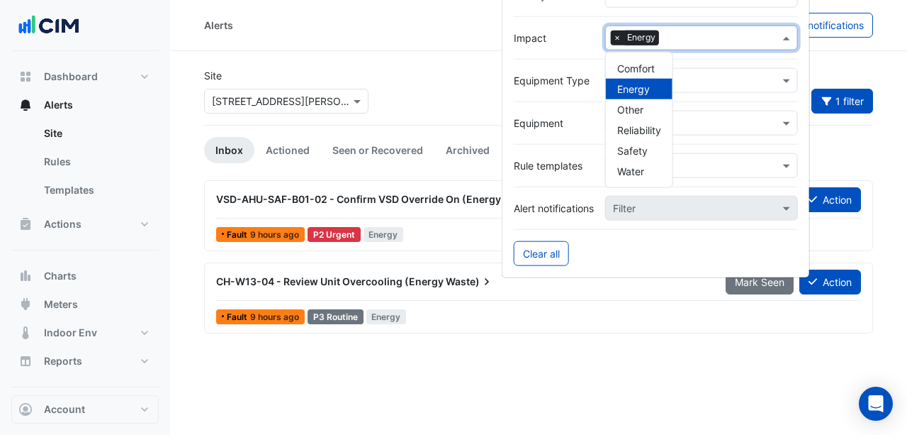
click at [621, 84] on span "Energy" at bounding box center [633, 89] width 33 height 12
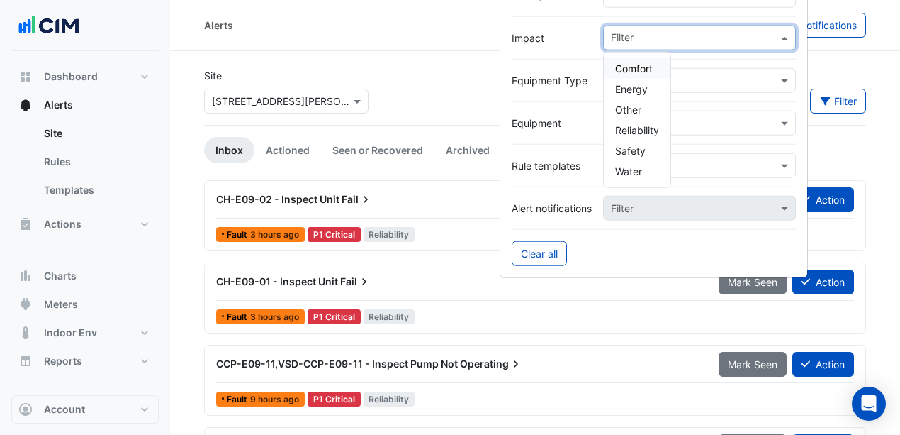
click at [471, 33] on div "Alerts" at bounding box center [486, 25] width 564 height 25
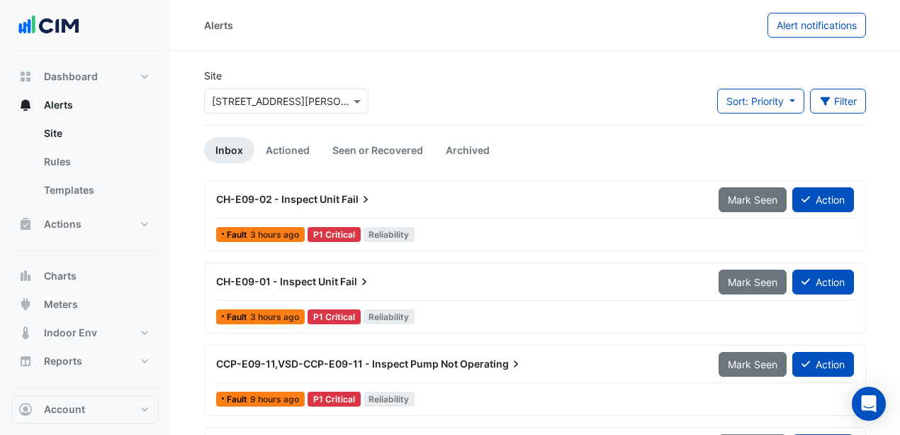
click at [255, 23] on div "Alerts" at bounding box center [486, 25] width 564 height 25
click at [822, 103] on icon "button" at bounding box center [825, 101] width 13 height 10
click at [819, 96] on icon "button" at bounding box center [825, 101] width 13 height 10
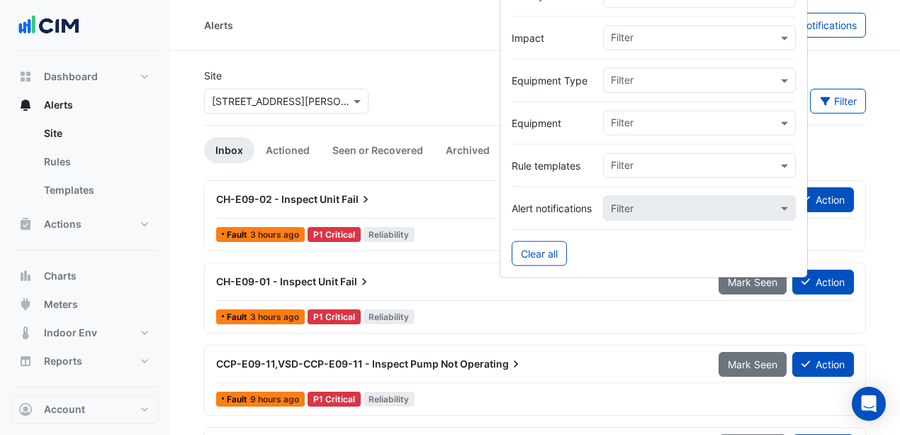
click at [646, 26] on div "Filter" at bounding box center [699, 38] width 193 height 25
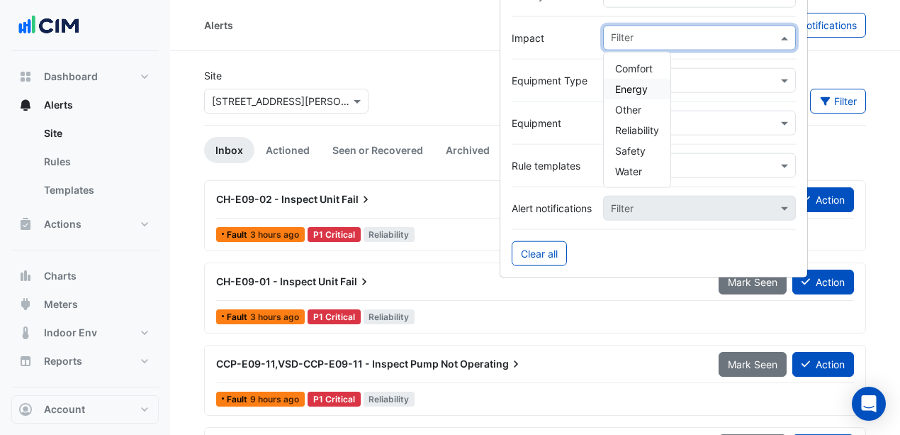
click at [637, 85] on span "Energy" at bounding box center [631, 89] width 33 height 12
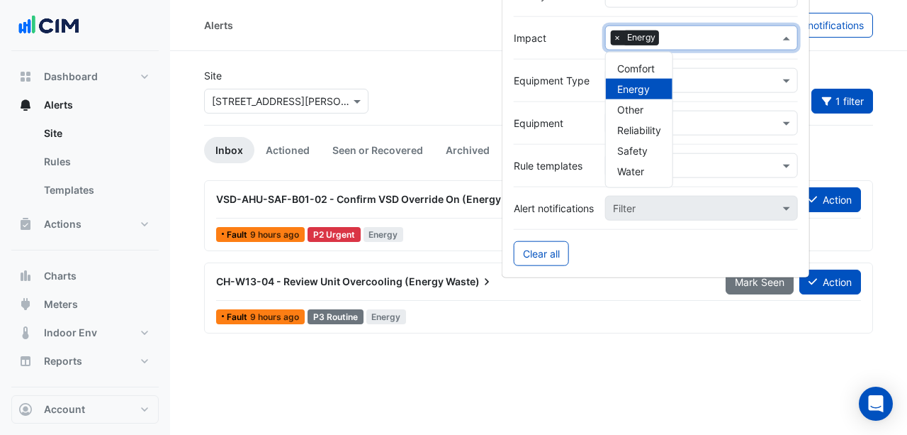
click at [629, 88] on span "Energy" at bounding box center [633, 89] width 33 height 12
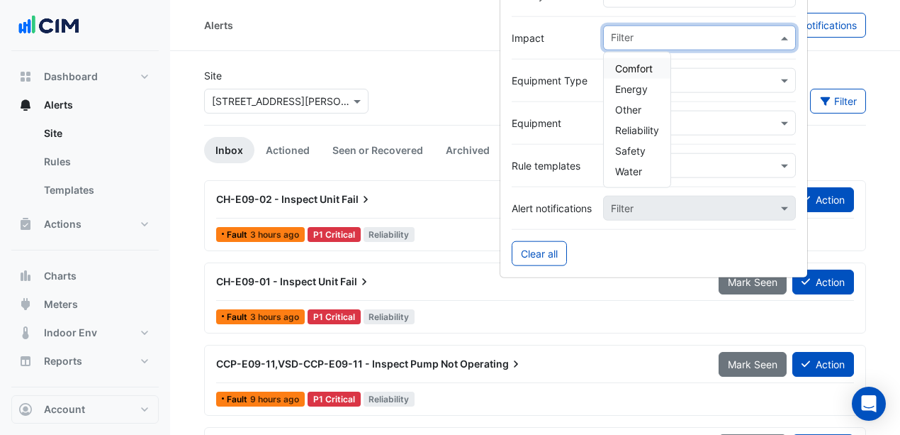
click at [574, 61] on div at bounding box center [654, 59] width 284 height 18
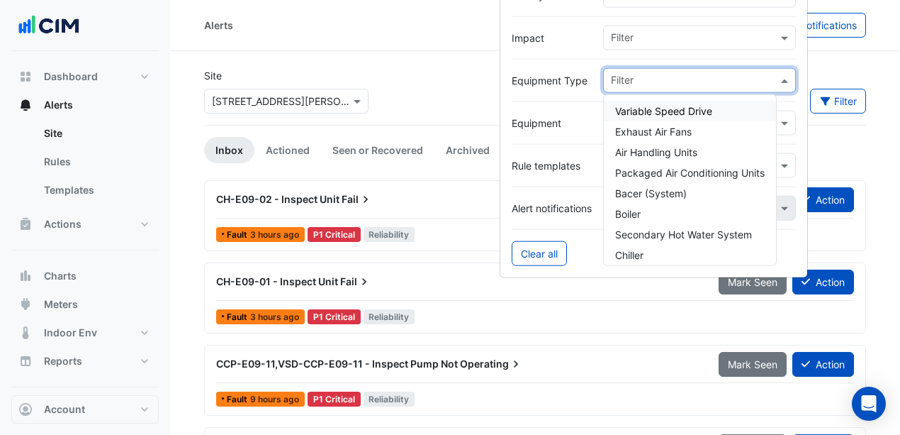
click at [648, 77] on input "text" at bounding box center [694, 81] width 167 height 15
click at [705, 155] on div "Air Handling Units" at bounding box center [690, 152] width 172 height 21
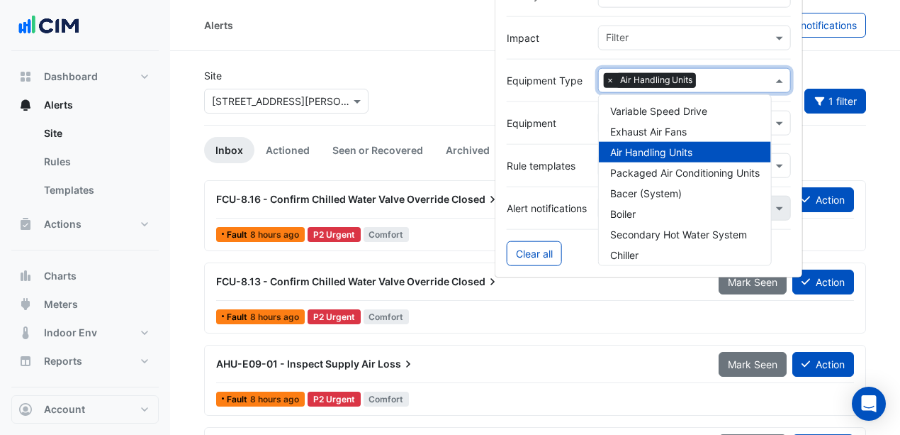
click at [539, 80] on label "Equipment Type" at bounding box center [547, 80] width 80 height 15
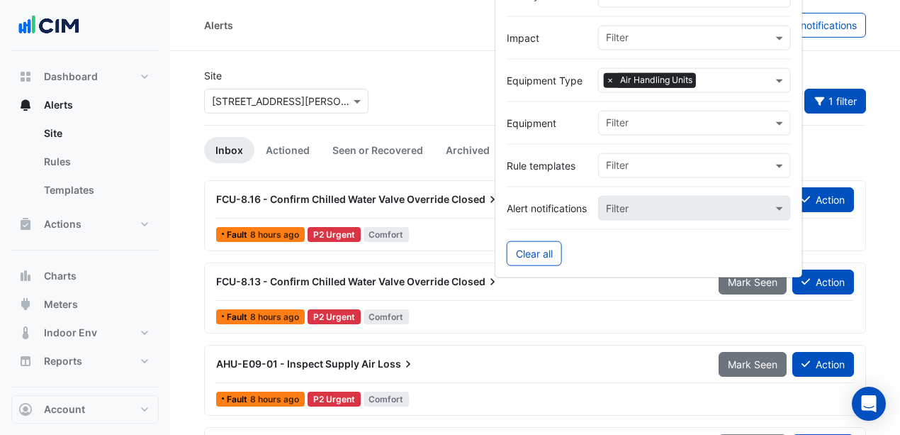
click at [427, 71] on div "Site Select a Site × 3 Hardman Street Sort: Priority Priority Updated 1 filter" at bounding box center [535, 96] width 679 height 57
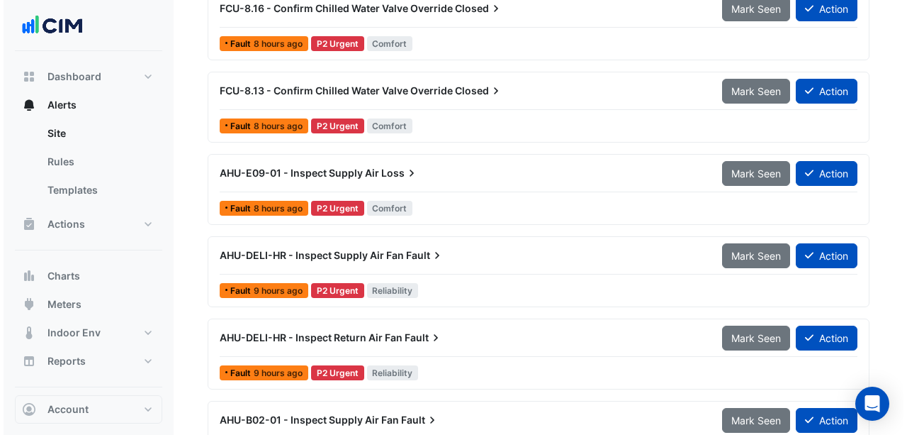
scroll to position [94, 0]
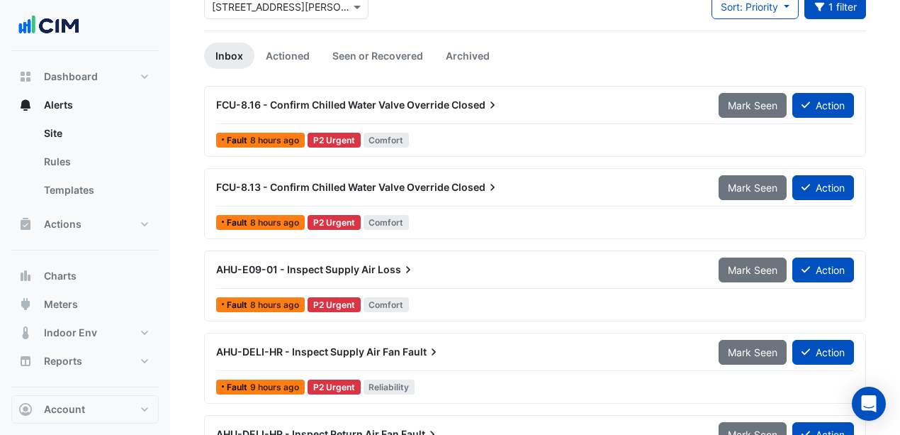
click at [424, 269] on div "AHU-E09-01 - Inspect Supply Air Loss" at bounding box center [459, 269] width 486 height 14
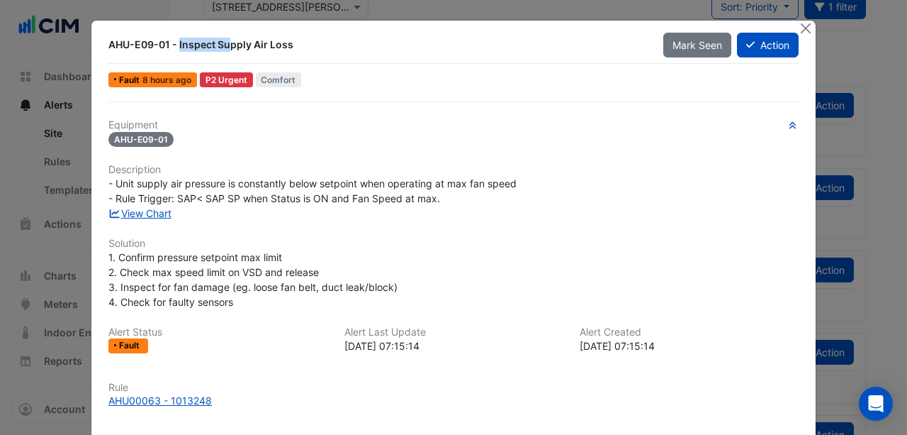
drag, startPoint x: 106, startPoint y: 44, endPoint x: 165, endPoint y: 50, distance: 59.9
click at [165, 50] on div "AHU-E09-01 - Inspect Supply Air Loss" at bounding box center [377, 45] width 538 height 14
click at [166, 53] on div "AHU-E09-01 - Inspect Supply Air Loss" at bounding box center [377, 45] width 555 height 26
click at [165, 45] on div "AHU-E09-01 - Inspect Supply Air Loss" at bounding box center [377, 45] width 538 height 14
drag, startPoint x: 165, startPoint y: 45, endPoint x: 107, endPoint y: 47, distance: 58.2
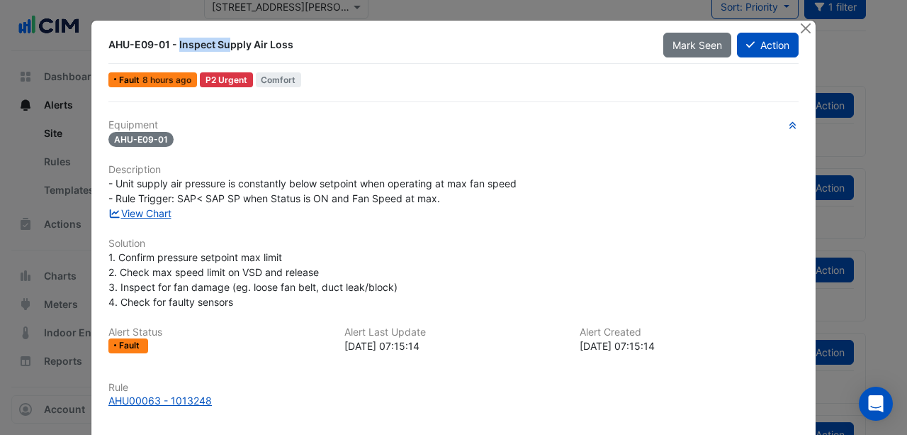
click at [108, 47] on div "AHU-E09-01 - Inspect Supply Air Loss" at bounding box center [377, 45] width 538 height 14
click at [125, 55] on div "AHU-E09-01 - Inspect Supply Air Loss" at bounding box center [377, 45] width 555 height 26
drag, startPoint x: 130, startPoint y: 43, endPoint x: 149, endPoint y: 45, distance: 18.6
click at [149, 45] on div "AHU-E09-01 - Inspect Supply Air Loss" at bounding box center [377, 45] width 538 height 14
click at [160, 50] on div "AHU-E09-01 - Inspect Supply Air Loss" at bounding box center [377, 45] width 538 height 14
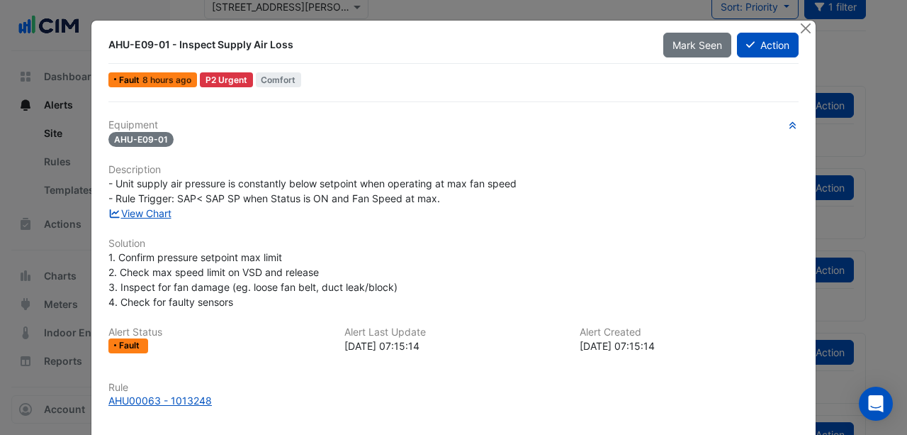
drag, startPoint x: 176, startPoint y: 44, endPoint x: 290, endPoint y: 50, distance: 114.3
click at [290, 50] on div "AHU-E09-01 - Inspect Supply Air Loss" at bounding box center [377, 45] width 538 height 14
click at [309, 50] on div "AHU-E09-01 - Inspect Supply Air Loss" at bounding box center [377, 45] width 538 height 14
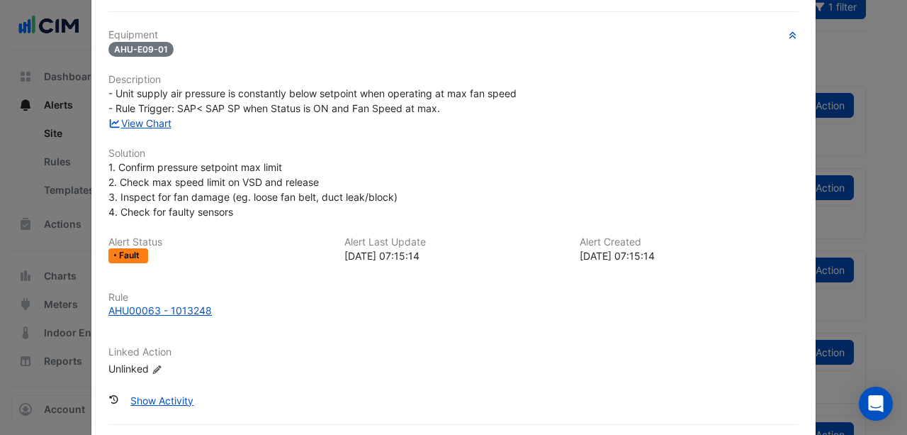
scroll to position [94, 0]
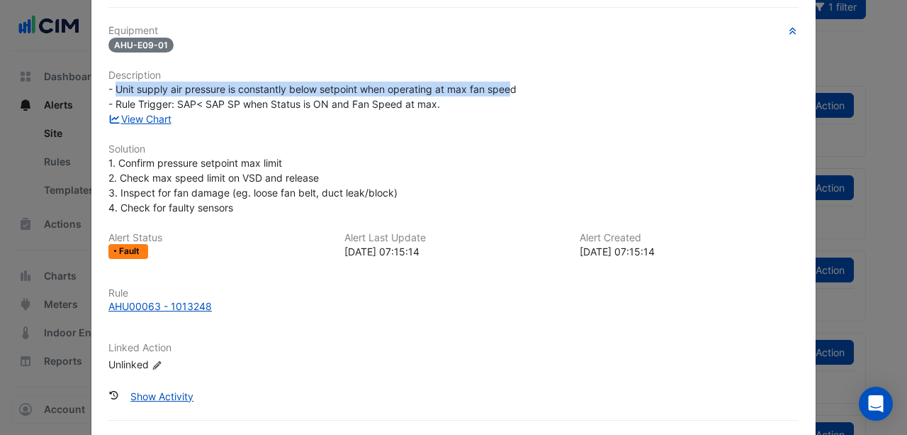
drag, startPoint x: 111, startPoint y: 88, endPoint x: 512, endPoint y: 92, distance: 400.5
click at [512, 92] on span "- Unit supply air pressure is constantly below setpoint when operating at max f…" at bounding box center [312, 96] width 408 height 27
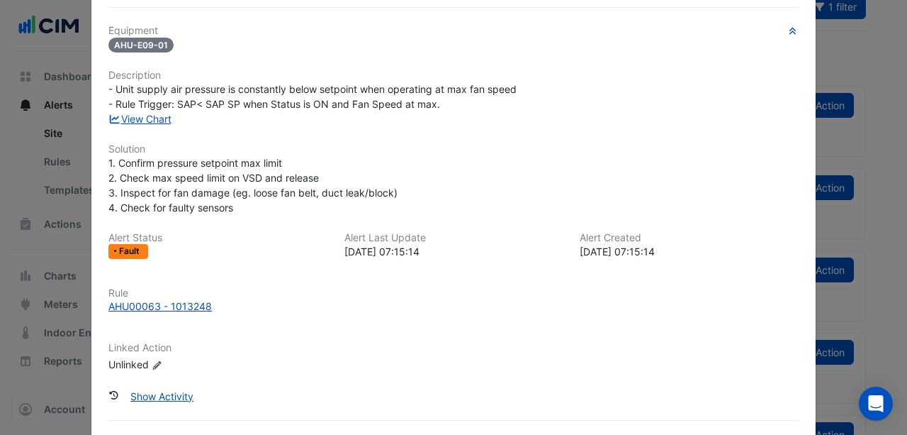
click at [485, 109] on div "- Unit supply air pressure is constantly below setpoint when operating at max f…" at bounding box center [453, 97] width 690 height 30
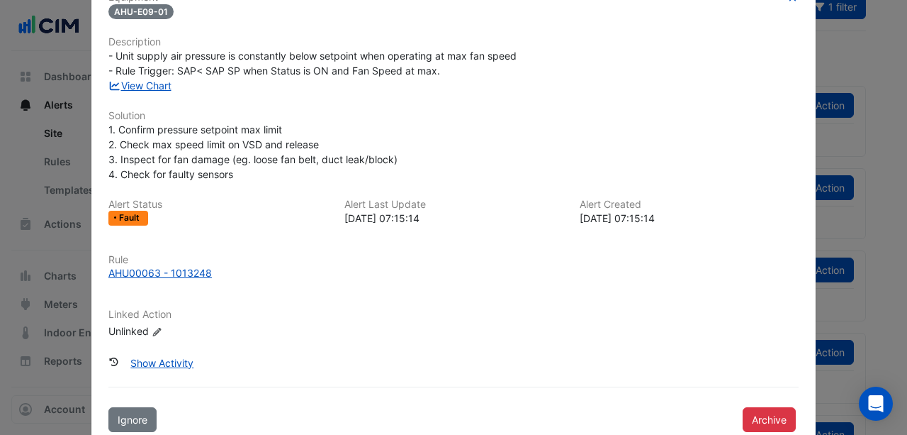
scroll to position [142, 0]
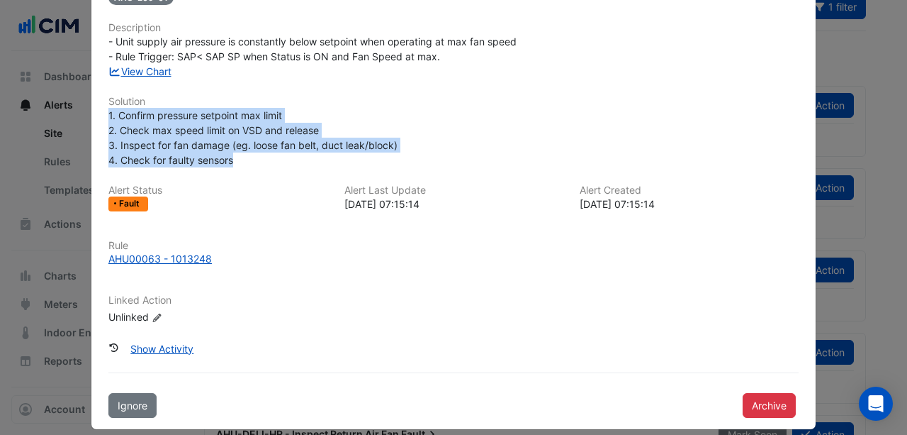
drag, startPoint x: 233, startPoint y: 161, endPoint x: 98, endPoint y: 108, distance: 145.5
click at [91, 112] on div "AHU-E09-01 - Inspect Supply Air Loss Mark Seen Action Fault 8 hours ago P2 Urge…" at bounding box center [453, 154] width 724 height 550
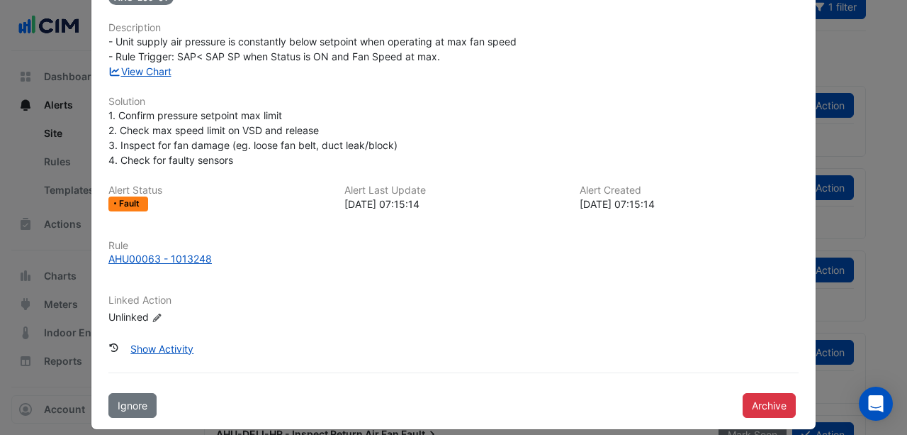
click at [166, 96] on h6 "Solution" at bounding box center [453, 102] width 690 height 12
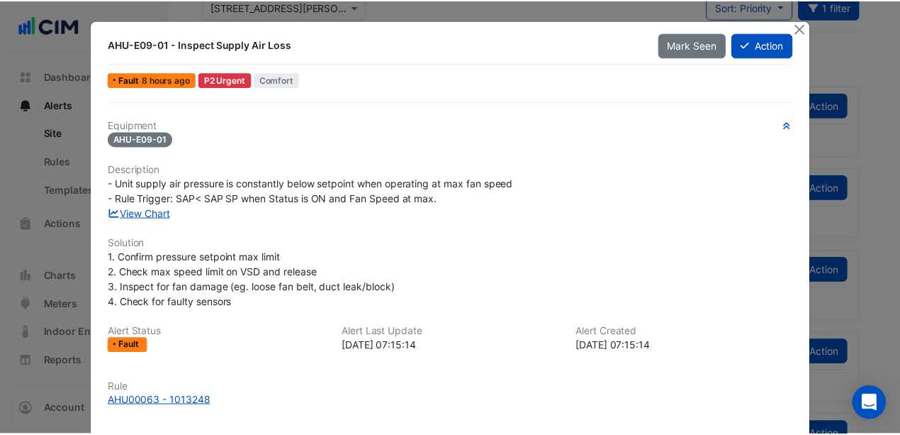
scroll to position [0, 0]
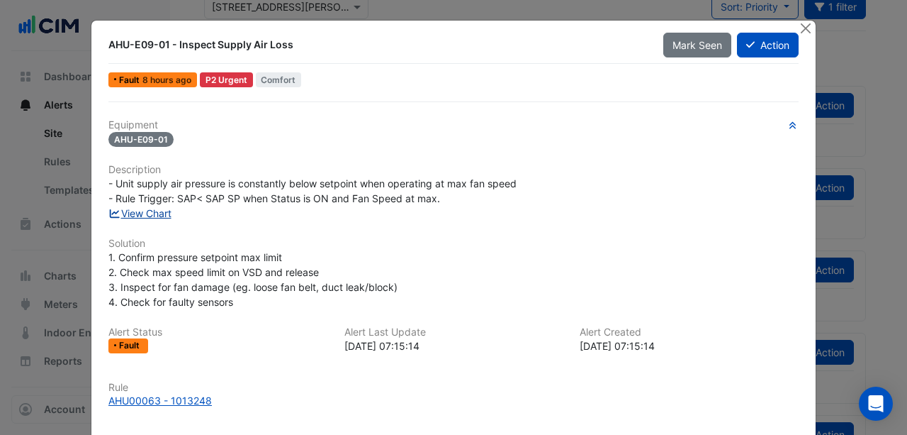
click at [145, 213] on link "View Chart" at bounding box center [139, 213] width 63 height 12
click at [775, 39] on button "Action" at bounding box center [768, 45] width 62 height 25
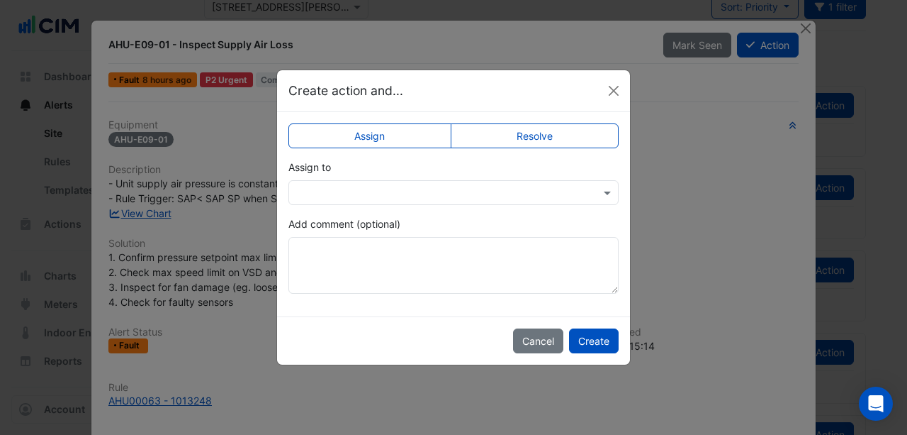
click at [469, 187] on input "text" at bounding box center [439, 193] width 286 height 15
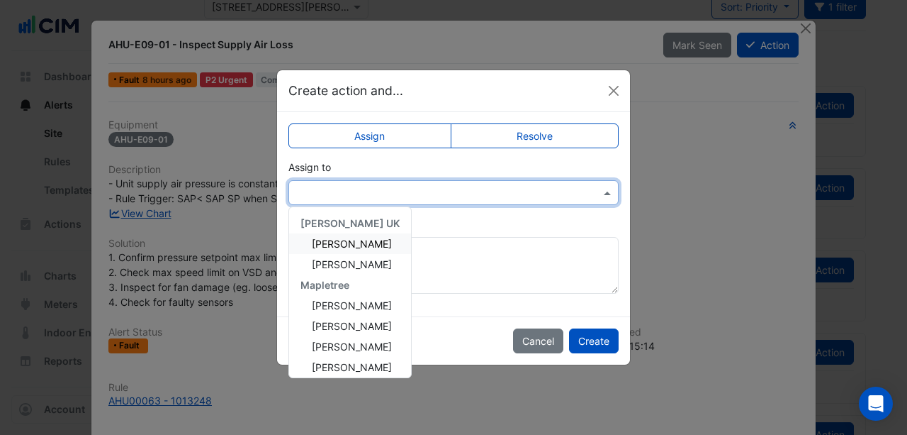
click at [466, 215] on app-escalated-ticket-simple-upsert "Assign Resolve Assign to Knight Frank UK John Hughes Mehrban Yasin Mapletree Da…" at bounding box center [453, 213] width 330 height 159
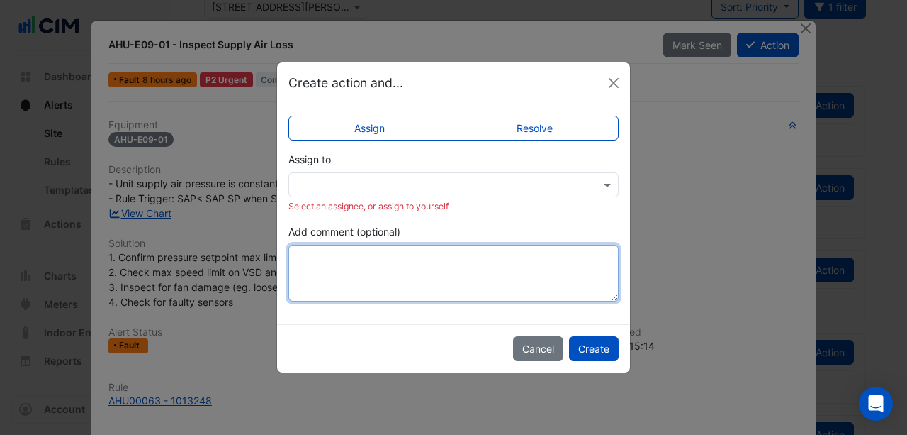
click at [356, 269] on textarea "Add comment (optional)" at bounding box center [453, 273] width 330 height 57
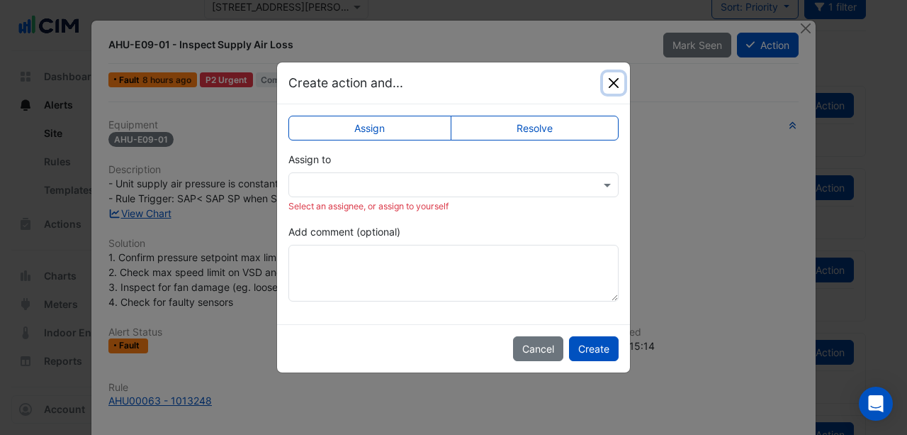
click at [612, 84] on button "Close" at bounding box center [613, 82] width 21 height 21
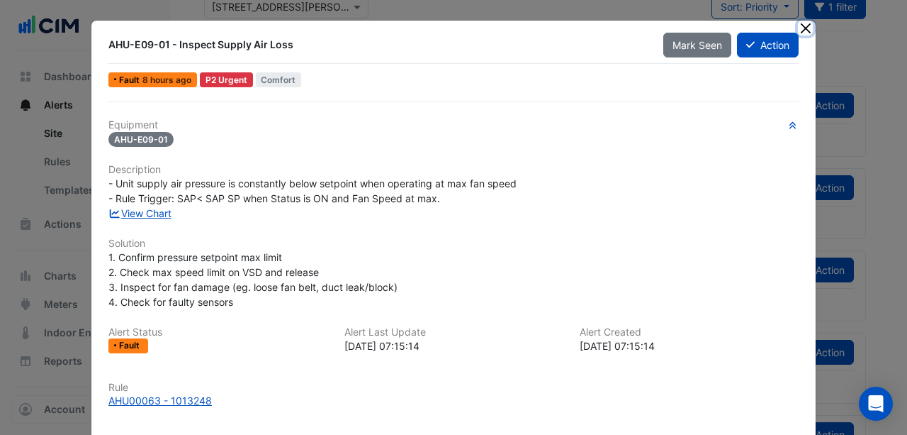
click at [806, 27] on button "Close" at bounding box center [805, 28] width 15 height 15
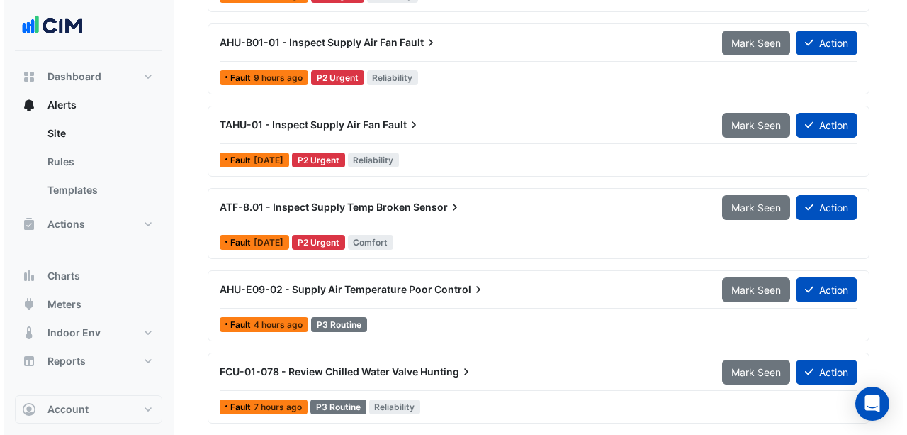
scroll to position [756, 0]
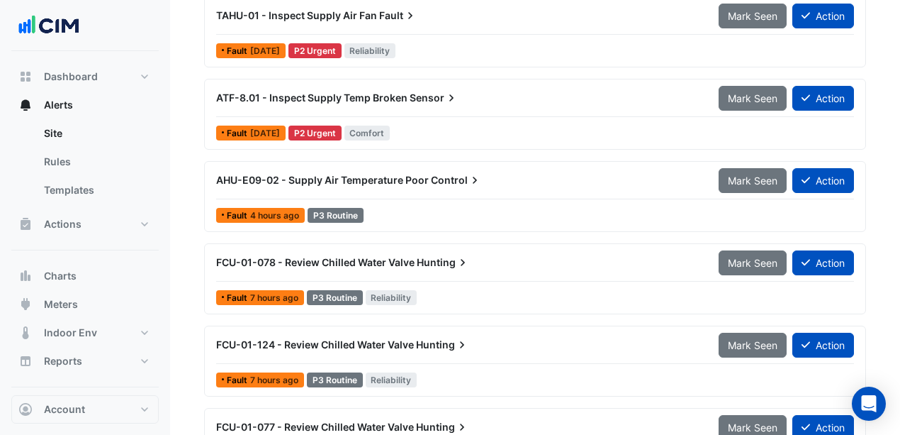
click at [434, 117] on div "ATF-8.01 - Inspect Supply Temp Broken Sensor Mark Seen Action Fault 3 weeks ago…" at bounding box center [535, 114] width 649 height 58
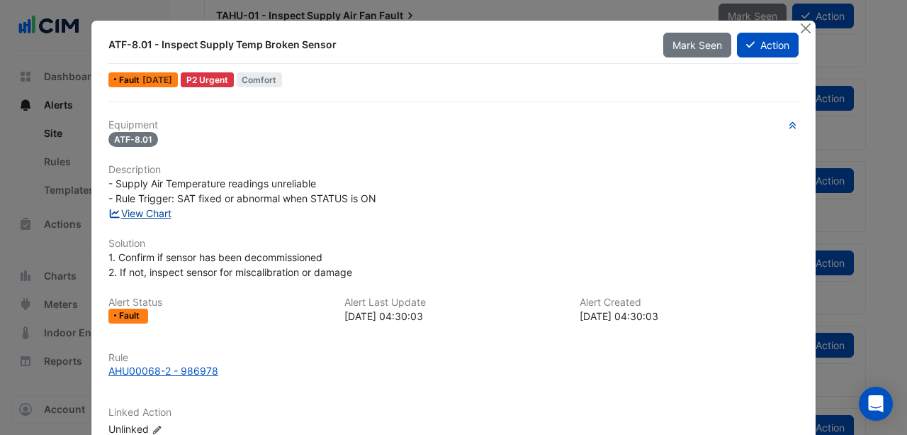
click at [152, 211] on link "View Chart" at bounding box center [139, 213] width 63 height 12
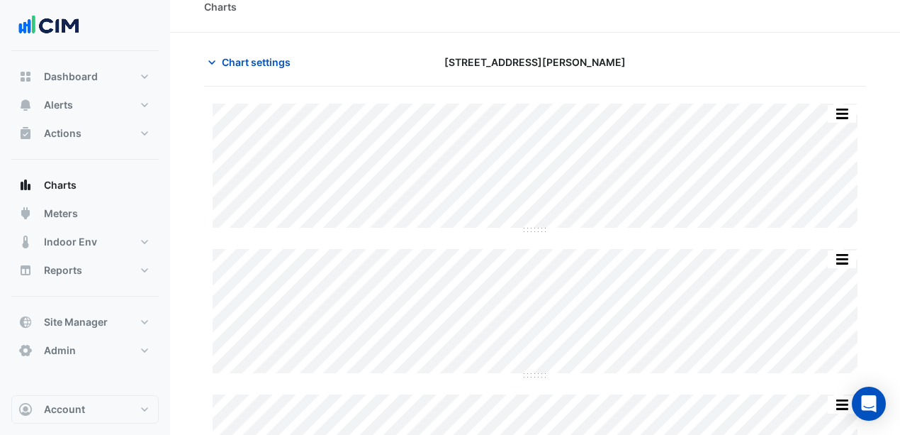
scroll to position [33, 0]
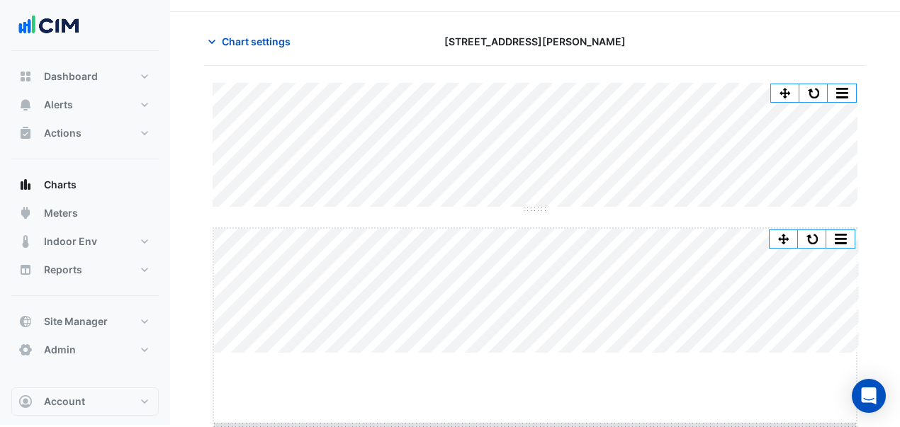
drag, startPoint x: 530, startPoint y: 360, endPoint x: 532, endPoint y: 440, distance: 80.1
click at [532, 425] on html "Charts Chart settings 3 Hardman Street Split All Split None Print Save as JPEG …" at bounding box center [450, 193] width 900 height 464
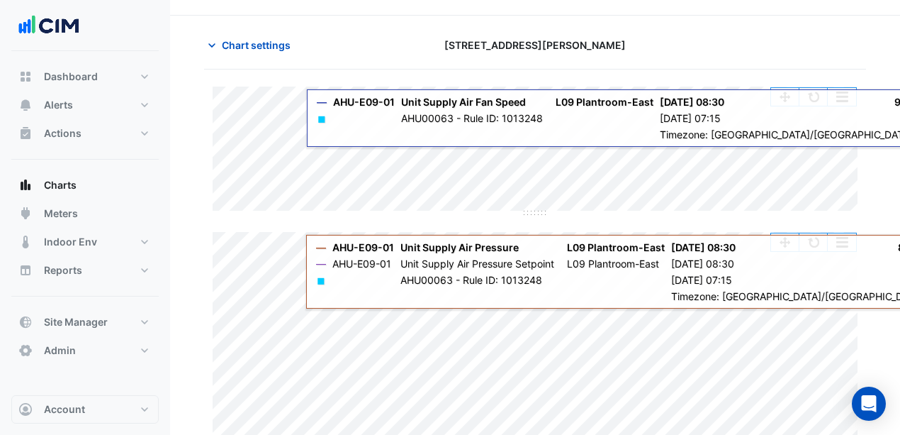
scroll to position [23, 0]
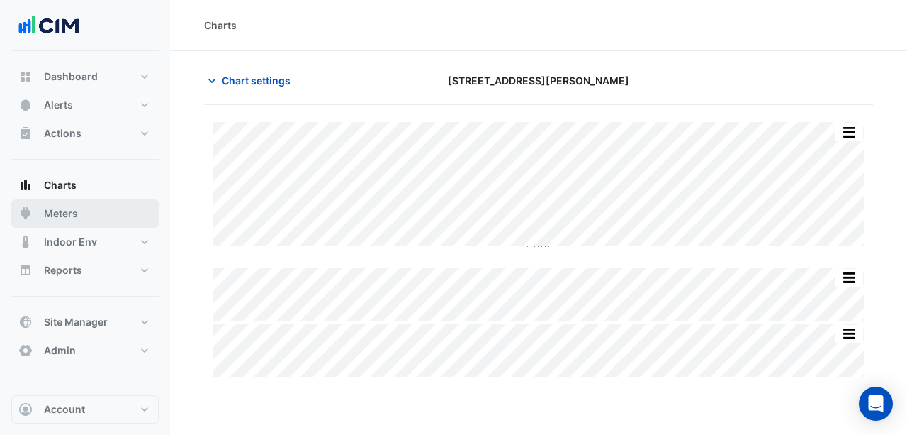
click at [71, 214] on span "Meters" at bounding box center [61, 213] width 34 height 14
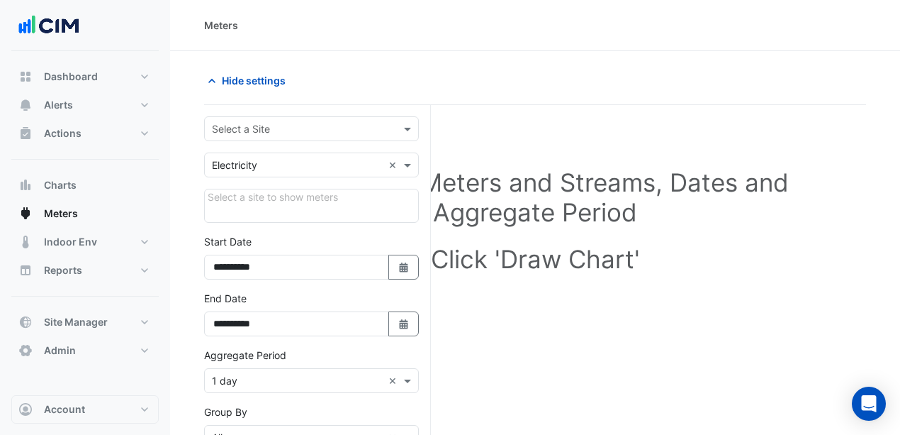
click at [302, 128] on input "text" at bounding box center [297, 129] width 171 height 15
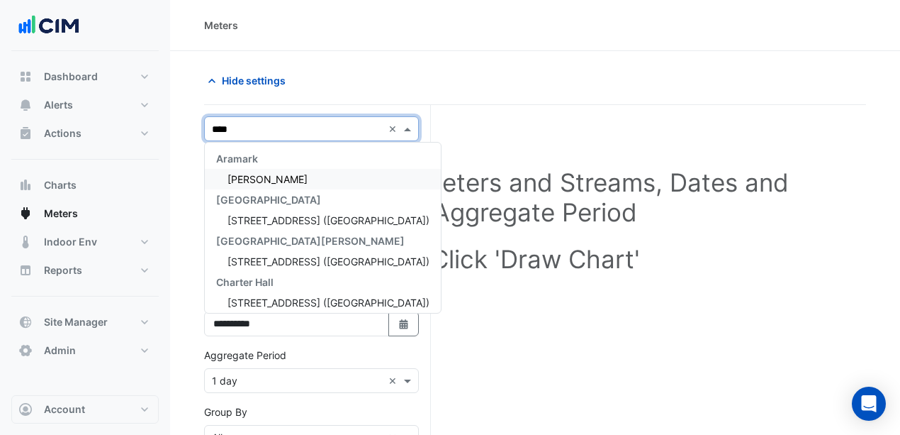
type input "*****"
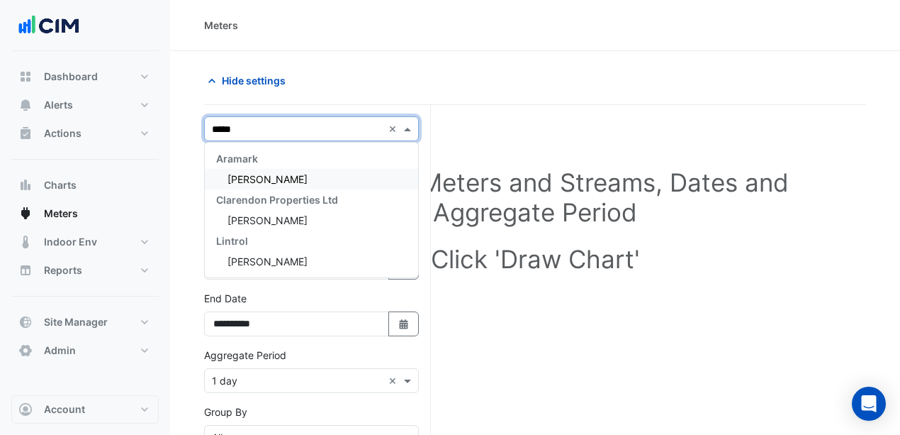
click at [308, 176] on div "[PERSON_NAME]" at bounding box center [311, 179] width 213 height 21
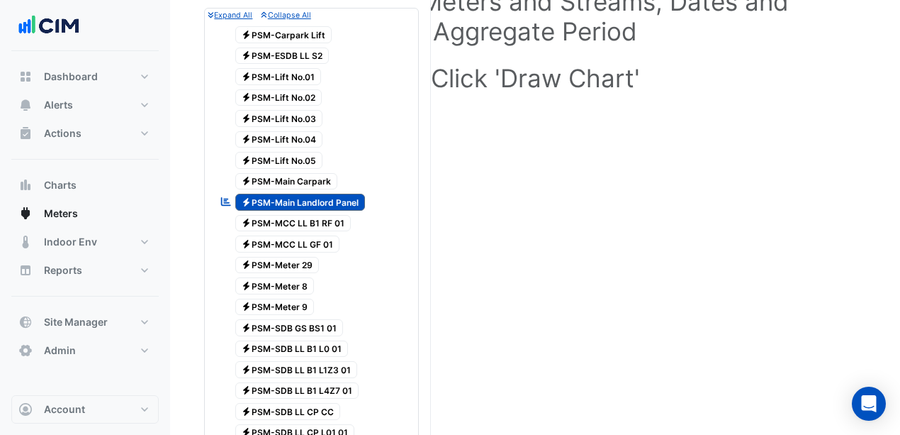
scroll to position [189, 0]
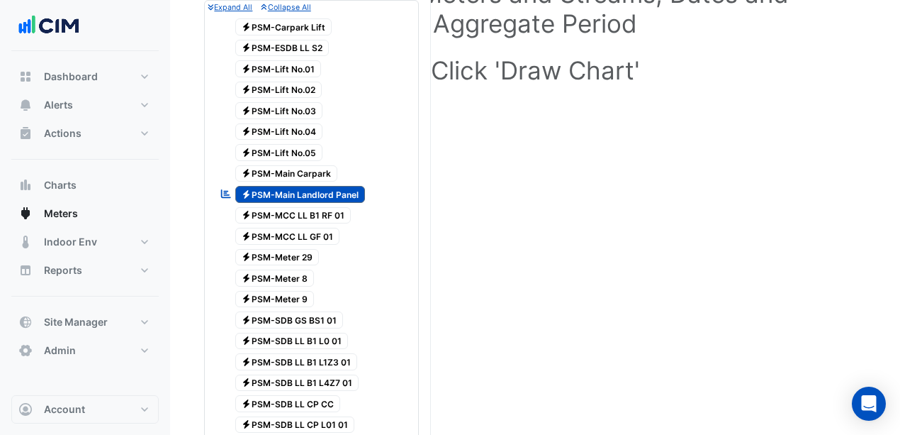
click at [331, 186] on span "Electricity PSM-Main Landlord Panel" at bounding box center [300, 194] width 130 height 17
click at [298, 68] on span "Electricity PSM-Lift No.01" at bounding box center [278, 68] width 86 height 17
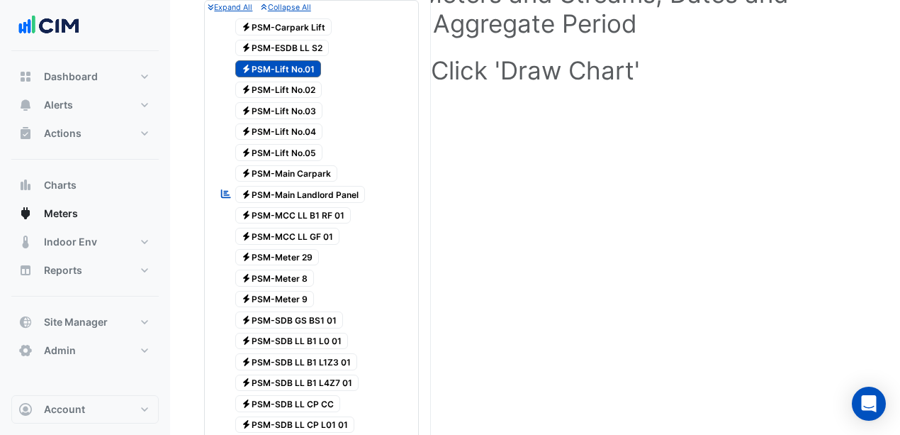
click at [303, 85] on span "Electricity PSM-Lift No.02" at bounding box center [278, 90] width 87 height 17
click at [298, 106] on span "Electricity PSM-Lift No.03" at bounding box center [279, 110] width 88 height 17
click at [296, 126] on span "Electricity PSM-Lift No.04" at bounding box center [279, 131] width 88 height 17
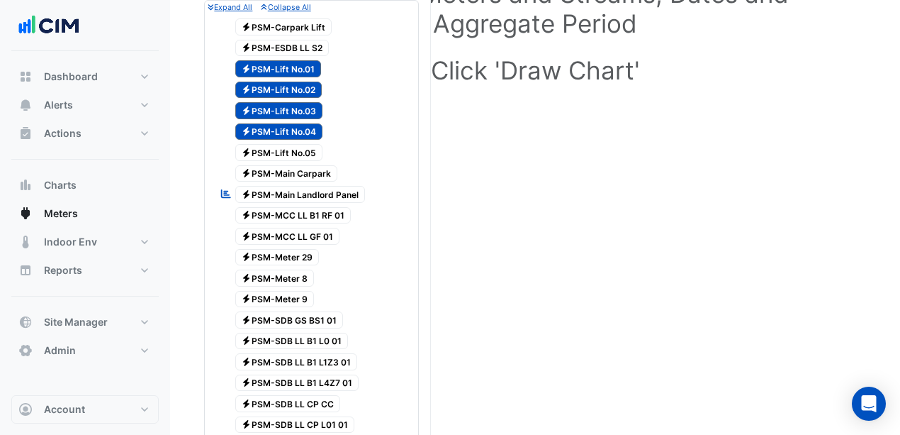
click at [299, 145] on span "Electricity PSM-Lift No.05" at bounding box center [279, 152] width 88 height 17
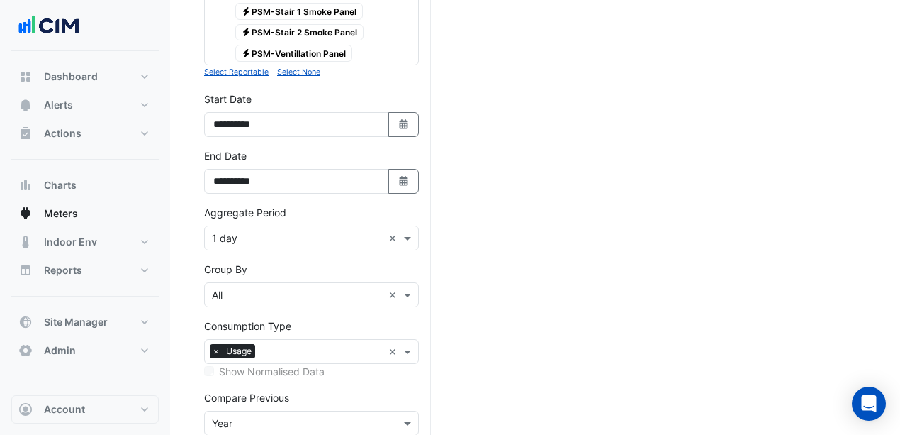
scroll to position [695, 0]
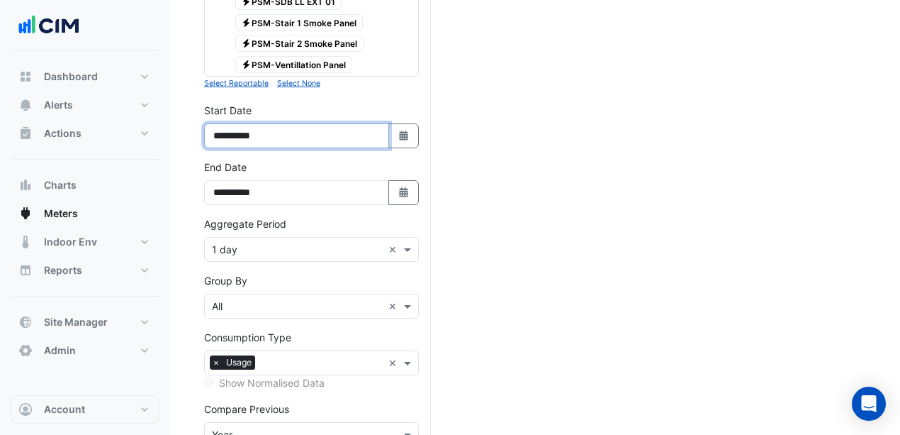
click at [272, 123] on input "**********" at bounding box center [296, 135] width 185 height 25
click at [298, 159] on div "**********" at bounding box center [311, 181] width 215 height 45
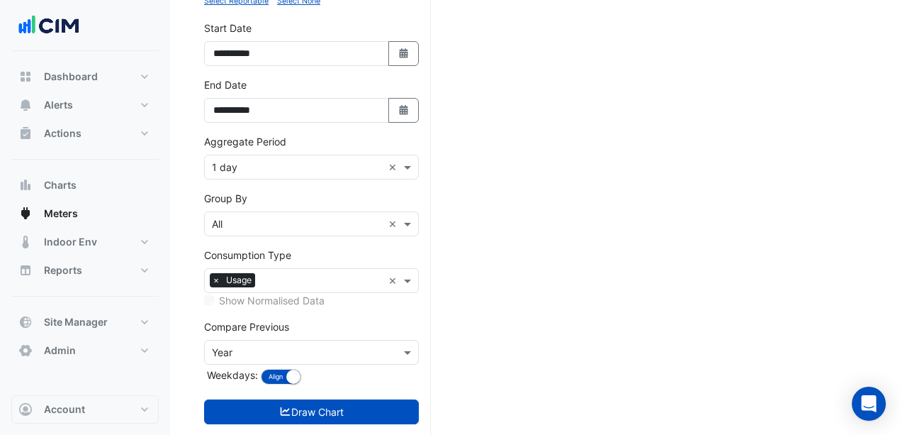
scroll to position [790, 0]
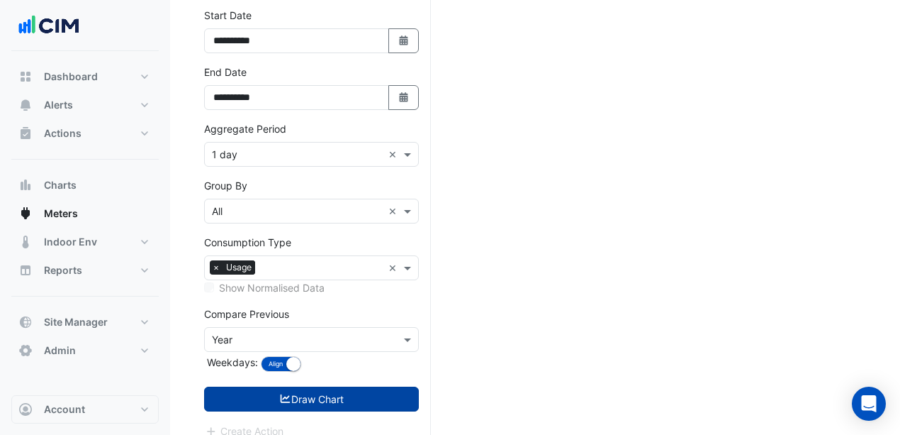
click at [297, 386] on button "Draw Chart" at bounding box center [311, 398] width 215 height 25
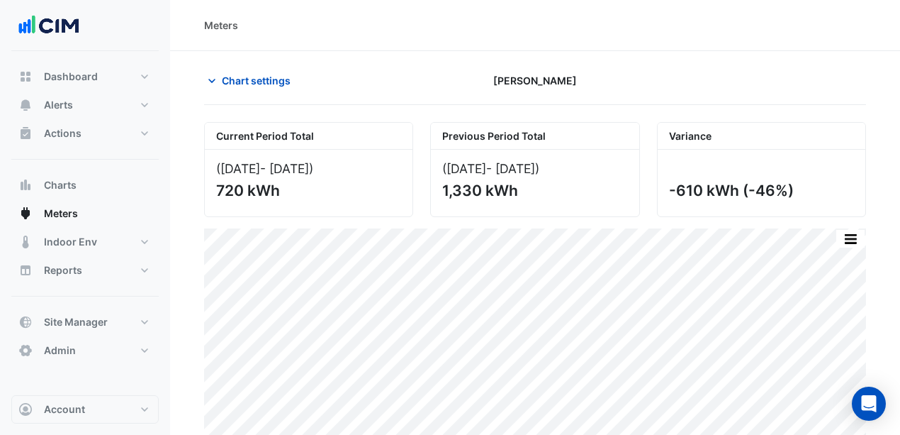
drag, startPoint x: 241, startPoint y: 189, endPoint x: 218, endPoint y: 187, distance: 22.7
click at [218, 187] on div "720 kWh" at bounding box center [307, 190] width 182 height 18
click at [292, 194] on div "720 kWh" at bounding box center [307, 190] width 182 height 18
drag, startPoint x: 476, startPoint y: 188, endPoint x: 442, endPoint y: 190, distance: 34.1
click at [442, 190] on div "1,330 kWh" at bounding box center [533, 190] width 182 height 18
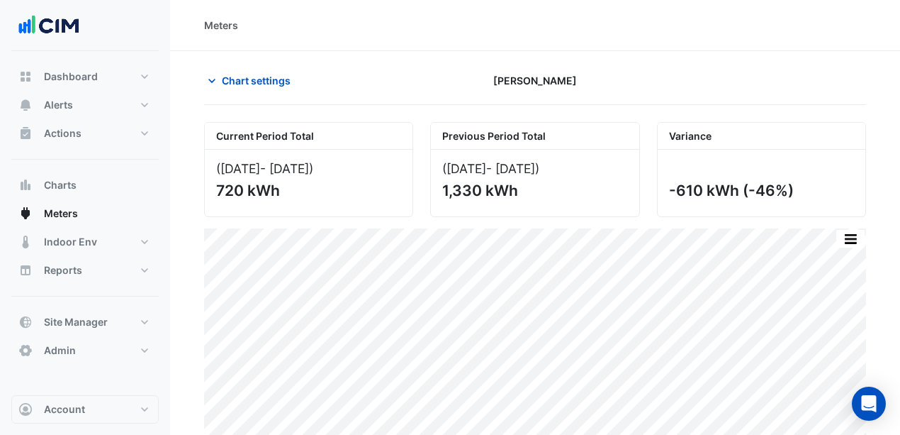
click at [548, 189] on div "1,330 kWh" at bounding box center [533, 190] width 182 height 18
drag, startPoint x: 758, startPoint y: 189, endPoint x: 783, endPoint y: 191, distance: 24.9
click at [783, 191] on div "-610 kWh (-46%)" at bounding box center [760, 190] width 182 height 18
click at [785, 193] on div "-610 kWh (-46%)" at bounding box center [760, 190] width 182 height 18
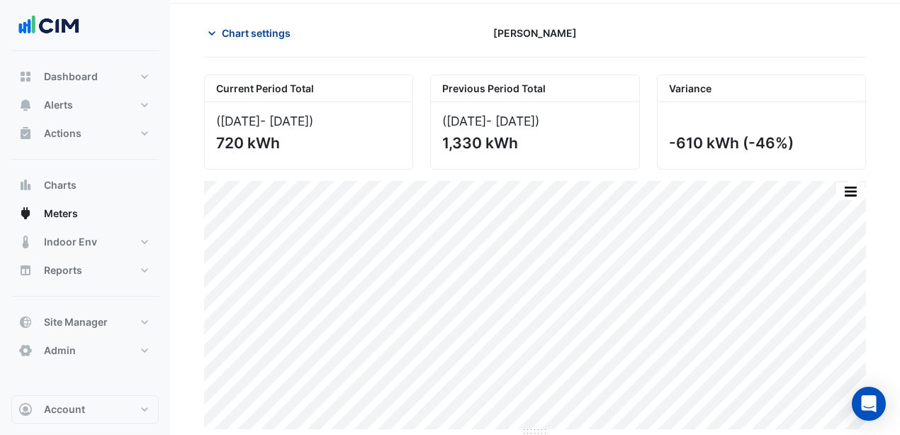
click at [228, 30] on span "Chart settings" at bounding box center [256, 33] width 69 height 15
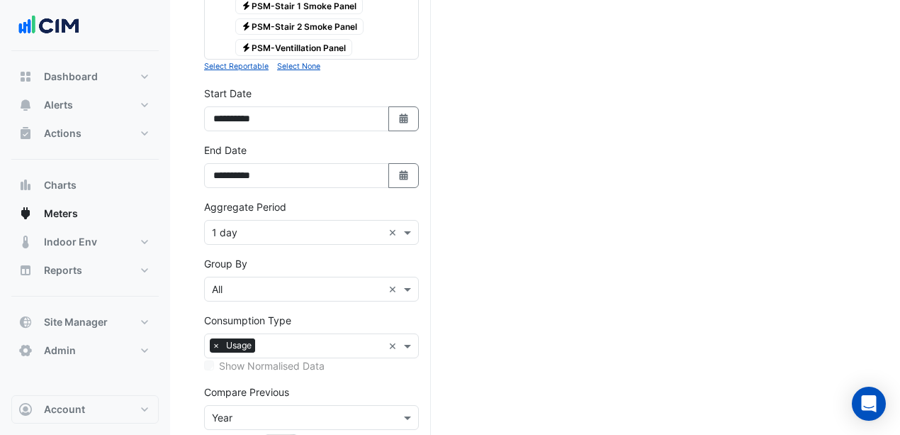
scroll to position [695, 0]
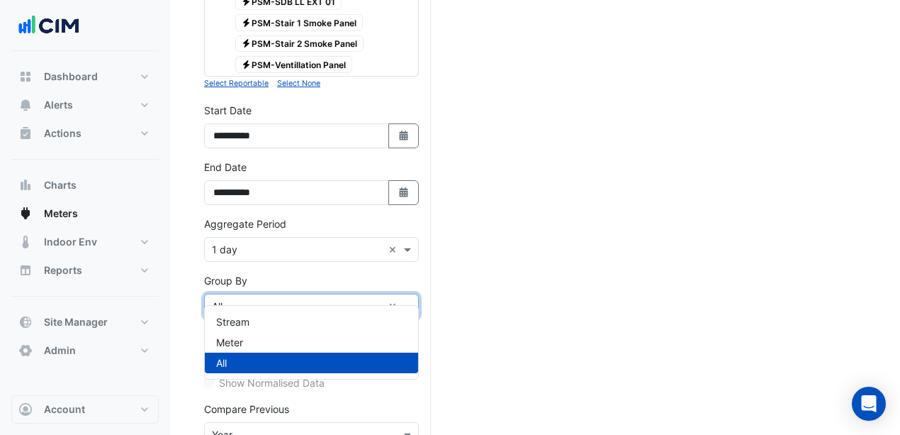
click at [274, 299] on input "text" at bounding box center [297, 306] width 171 height 15
click at [265, 339] on div "Meter" at bounding box center [311, 342] width 213 height 21
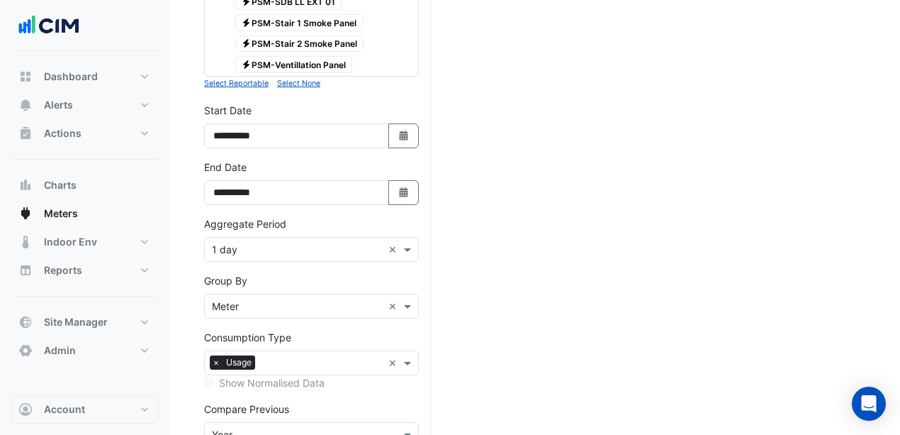
click at [329, 273] on div "Group By Group By × Meter ×" at bounding box center [311, 295] width 215 height 45
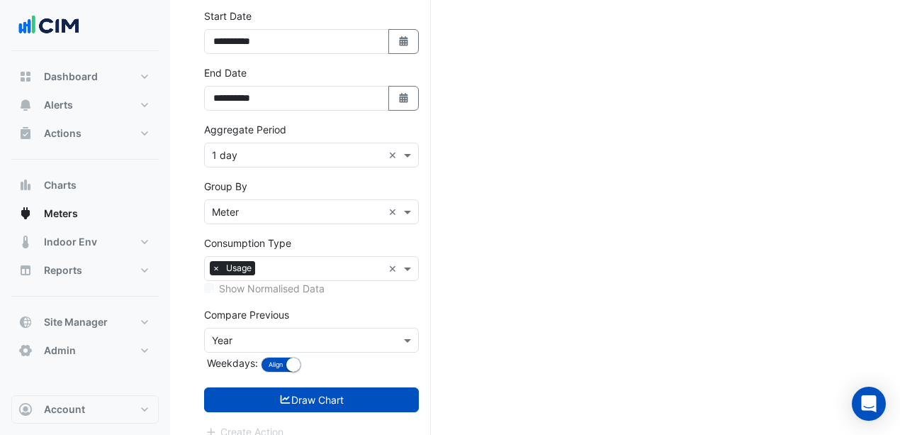
scroll to position [790, 0]
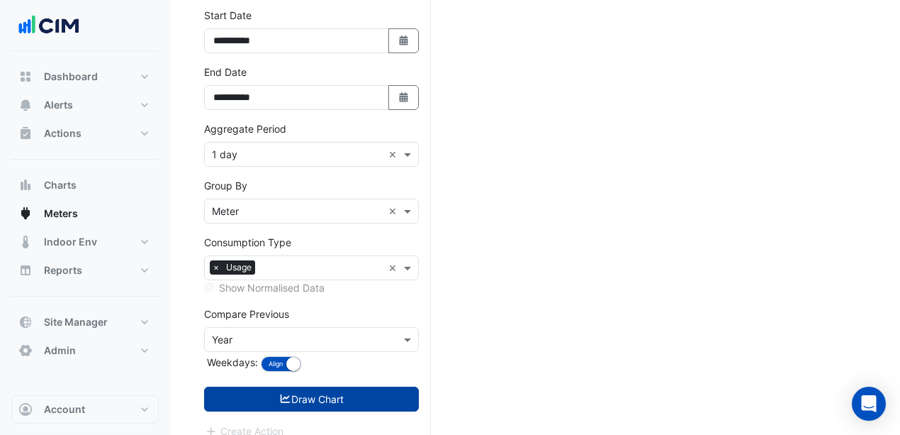
click at [326, 386] on button "Draw Chart" at bounding box center [311, 398] width 215 height 25
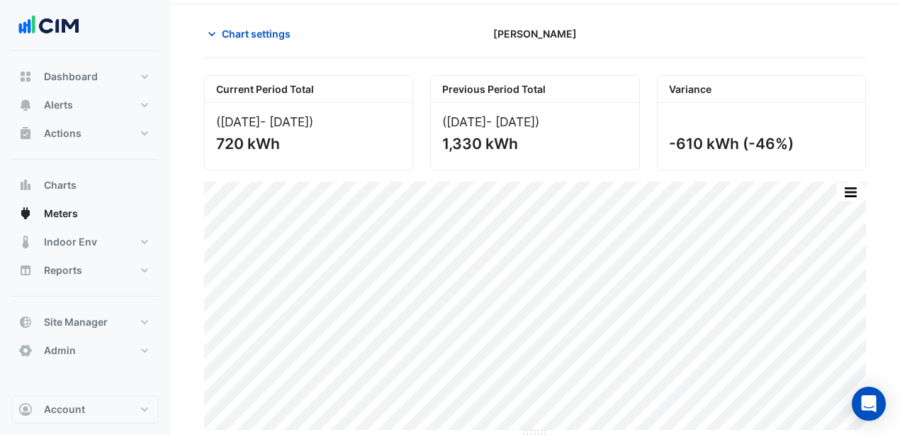
scroll to position [47, 0]
click at [846, 184] on button "button" at bounding box center [850, 191] width 28 height 18
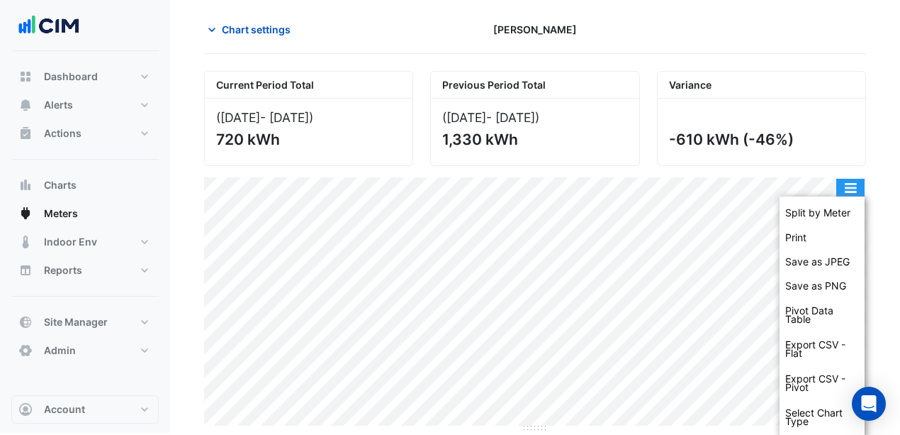
scroll to position [52, 0]
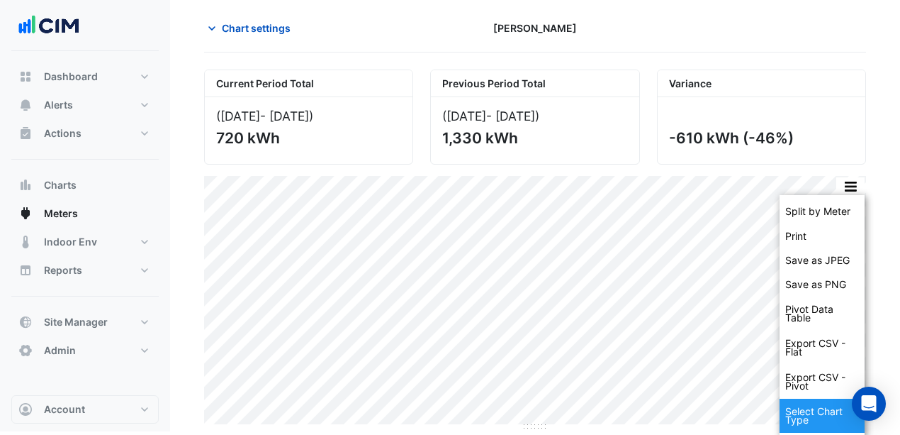
click at [814, 414] on div "Select Chart Type" at bounding box center [822, 415] width 85 height 34
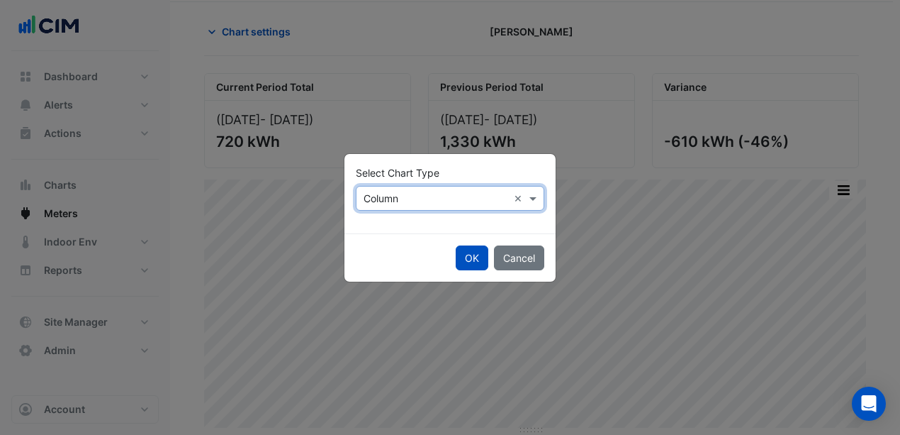
scroll to position [47, 0]
click at [422, 191] on input "text" at bounding box center [439, 198] width 145 height 15
click at [388, 269] on span "Stacked" at bounding box center [390, 270] width 39 height 12
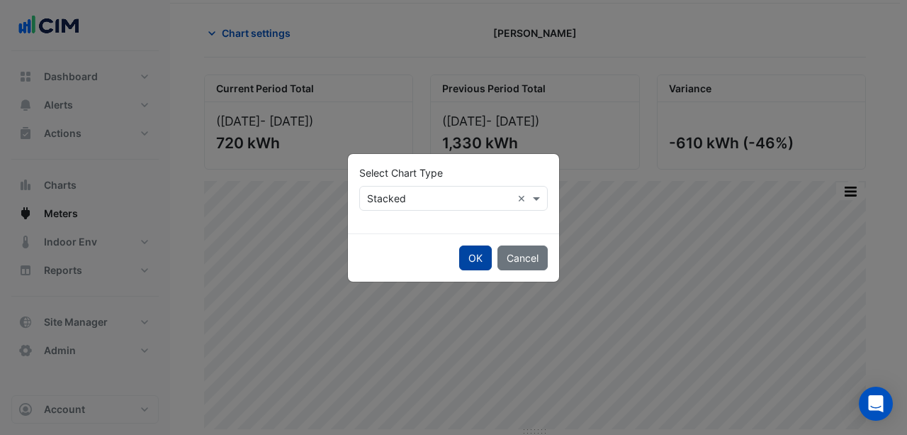
click at [474, 257] on button "OK" at bounding box center [475, 257] width 33 height 25
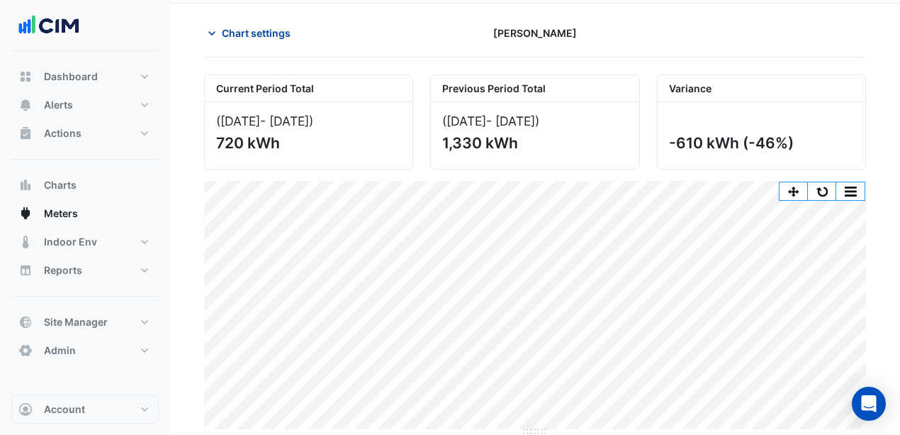
click at [247, 38] on span "Chart settings" at bounding box center [256, 33] width 69 height 15
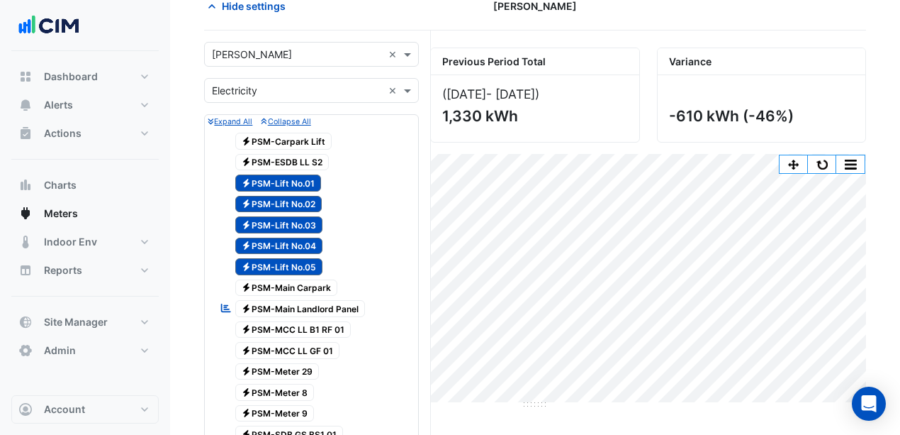
scroll to position [47, 0]
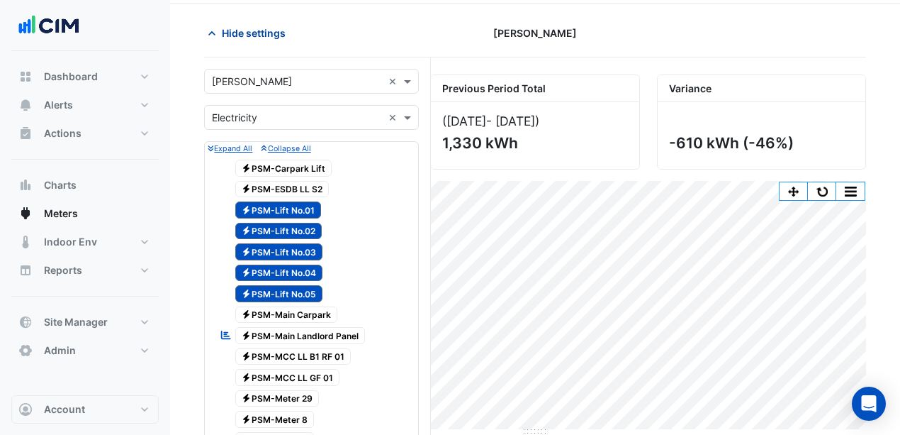
click at [222, 29] on span "Hide settings" at bounding box center [254, 33] width 64 height 15
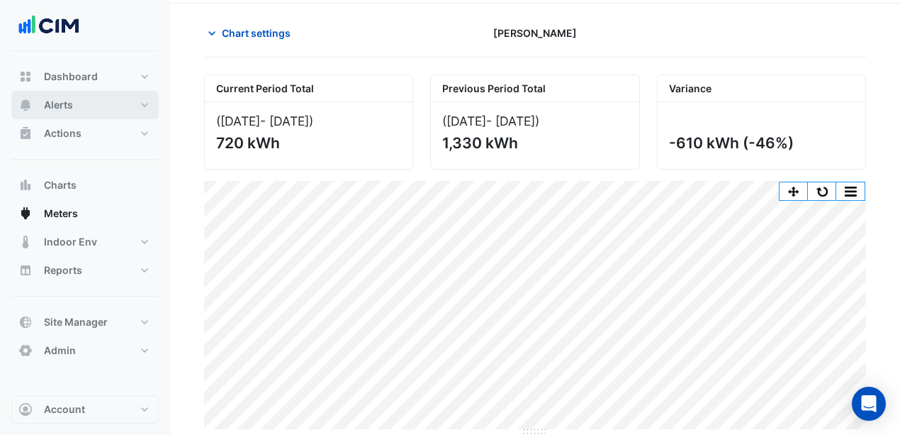
click at [68, 109] on span "Alerts" at bounding box center [58, 105] width 29 height 14
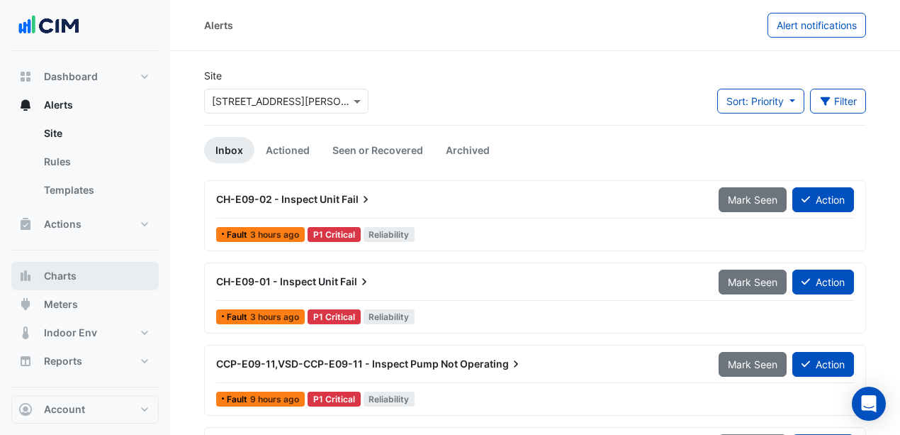
click at [71, 274] on span "Charts" at bounding box center [60, 276] width 33 height 14
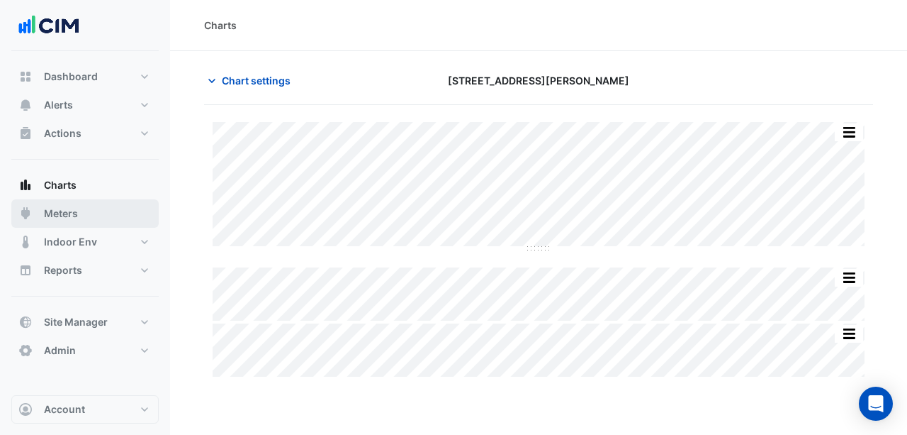
click at [81, 218] on button "Meters" at bounding box center [84, 213] width 147 height 28
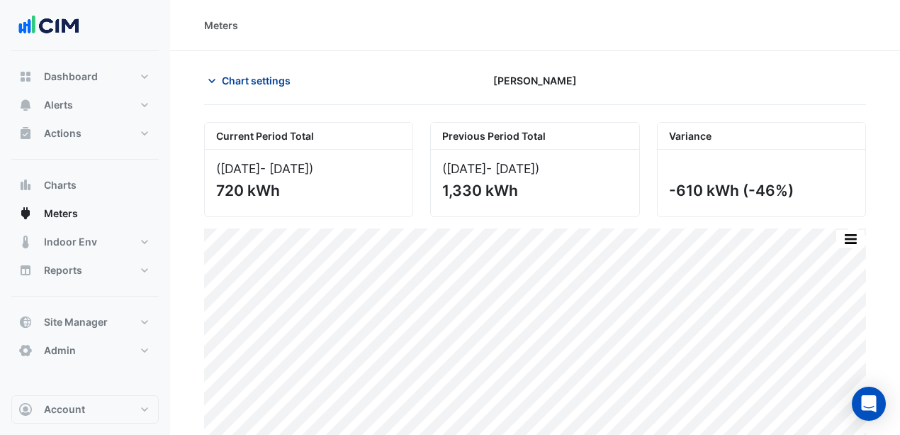
click at [218, 74] on button "Chart settings" at bounding box center [252, 80] width 96 height 25
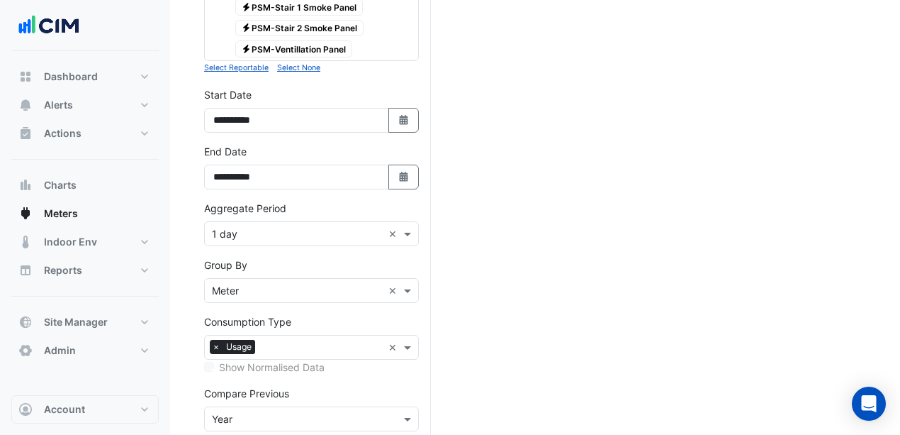
scroll to position [756, 0]
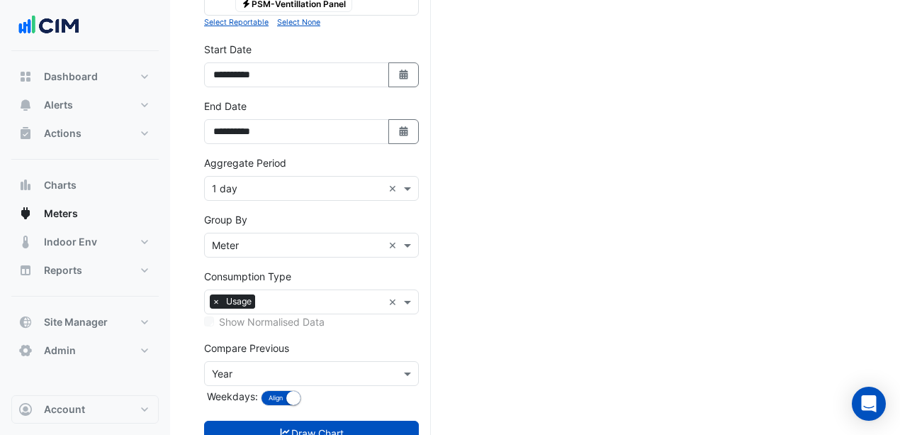
click at [207, 314] on div "Show Normalised Data" at bounding box center [311, 321] width 215 height 15
click at [293, 291] on div "Consumption Type × Usage" at bounding box center [294, 302] width 178 height 22
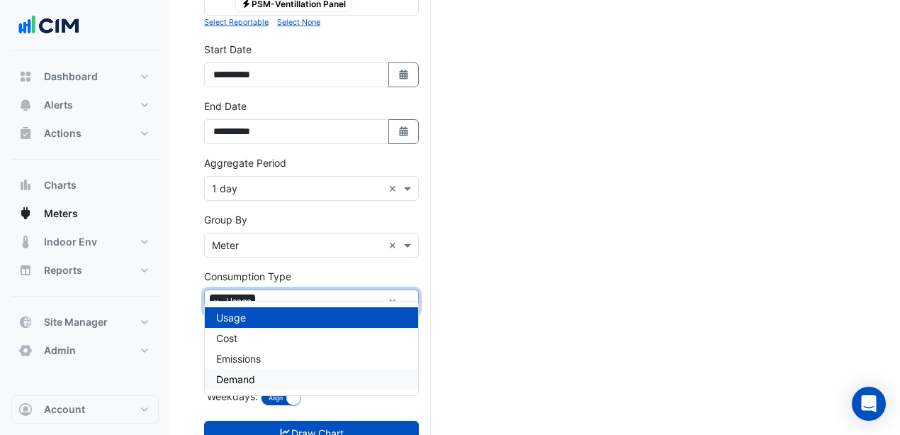
click at [257, 376] on div "Demand" at bounding box center [311, 379] width 213 height 21
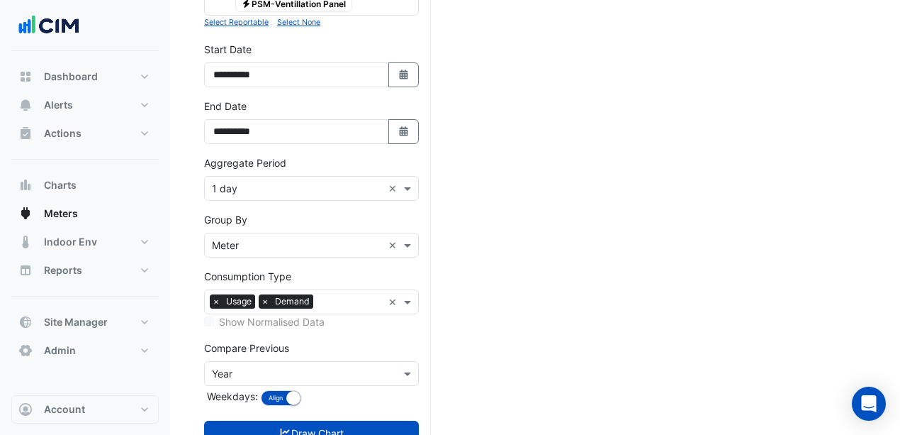
click at [230, 314] on label "Show Normalised Data" at bounding box center [272, 321] width 106 height 15
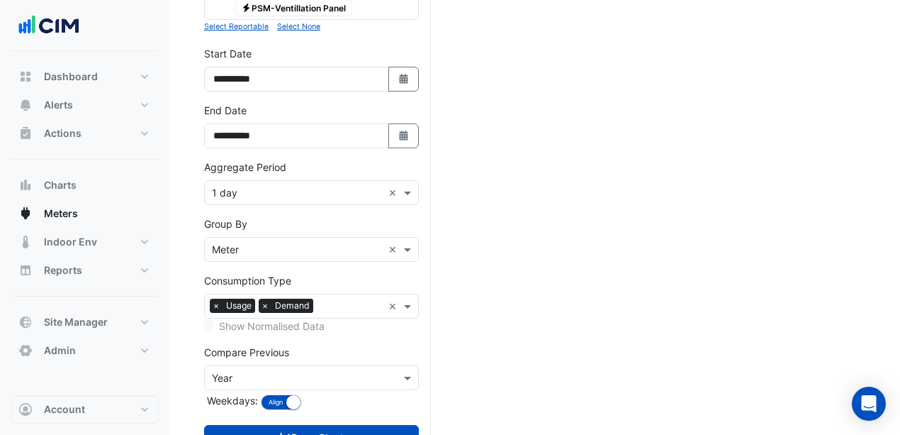
scroll to position [790, 0]
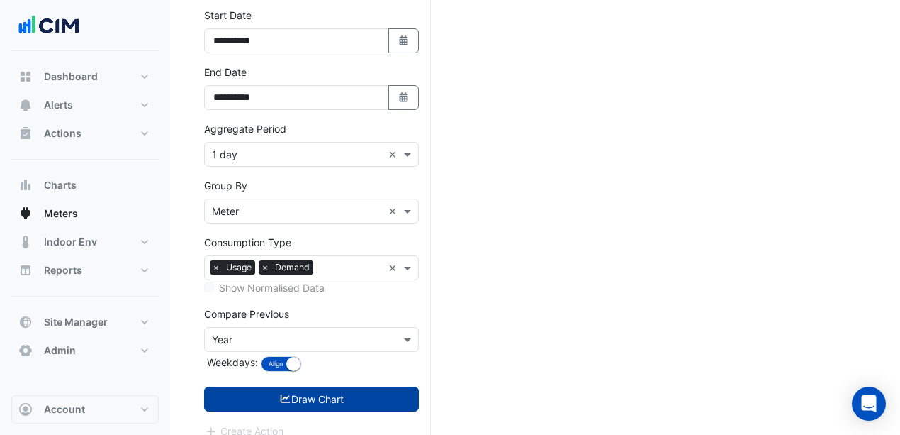
click at [334, 386] on button "Draw Chart" at bounding box center [311, 398] width 215 height 25
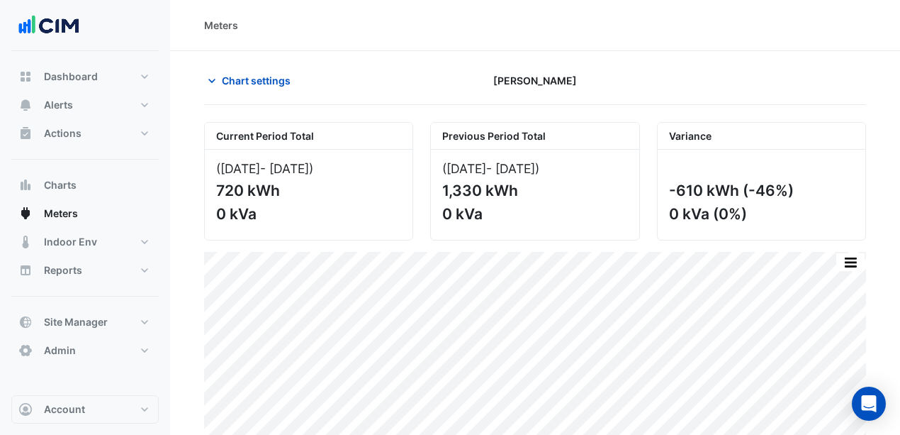
drag, startPoint x: 706, startPoint y: 213, endPoint x: 666, endPoint y: 216, distance: 39.8
click at [666, 216] on div "-610 kWh (-46%) 0 kVa (0%)" at bounding box center [762, 195] width 208 height 90
click at [230, 82] on span "Chart settings" at bounding box center [256, 80] width 69 height 15
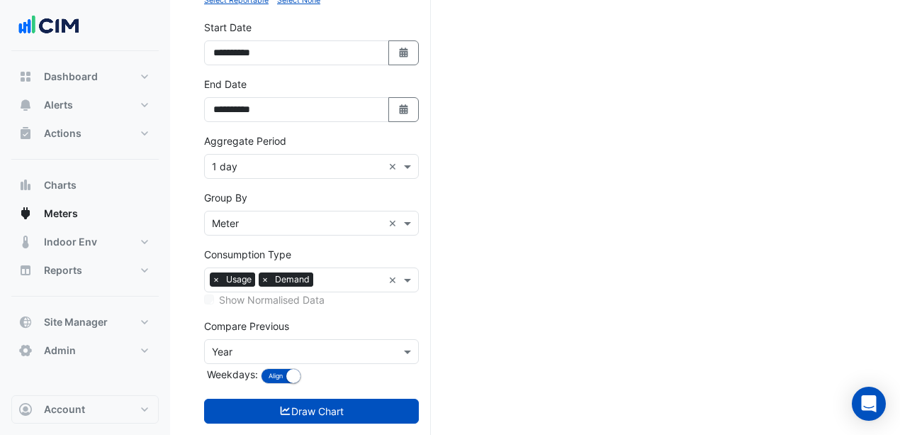
scroll to position [790, 0]
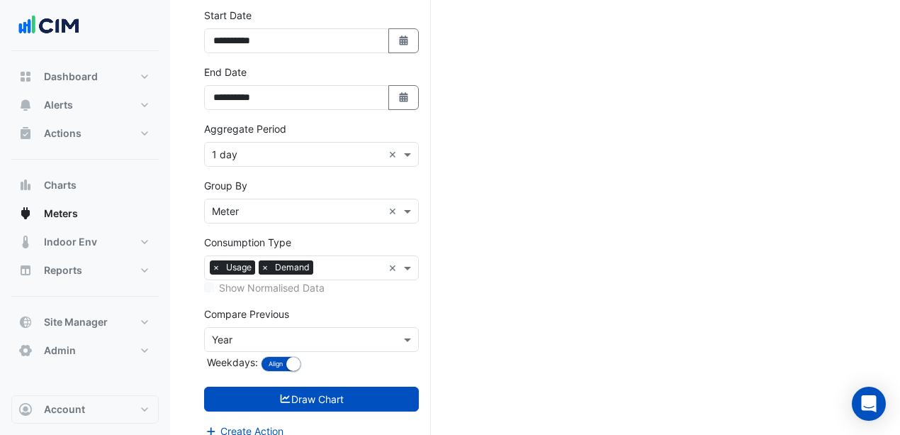
click at [264, 260] on span "×" at bounding box center [265, 267] width 13 height 14
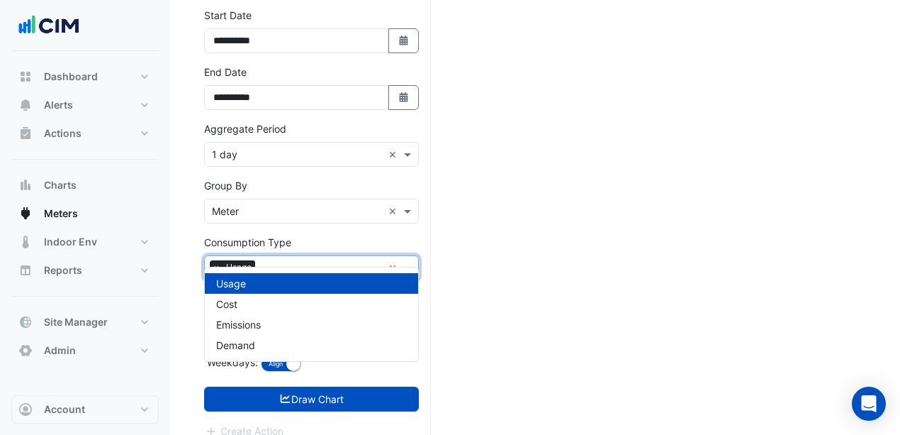
click at [264, 262] on input "text" at bounding box center [322, 269] width 122 height 15
click at [214, 260] on span "×" at bounding box center [216, 267] width 13 height 14
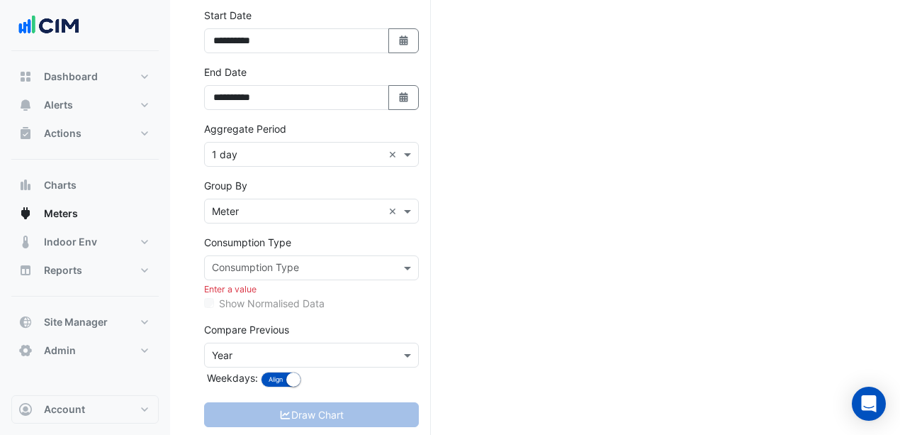
click at [221, 262] on input "text" at bounding box center [303, 269] width 183 height 15
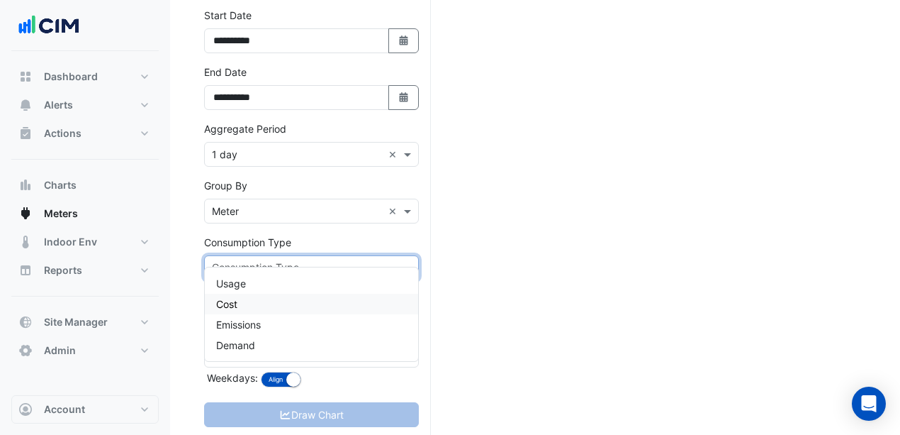
drag, startPoint x: 237, startPoint y: 306, endPoint x: 234, endPoint y: 293, distance: 12.4
click at [237, 305] on span "Cost" at bounding box center [226, 304] width 21 height 12
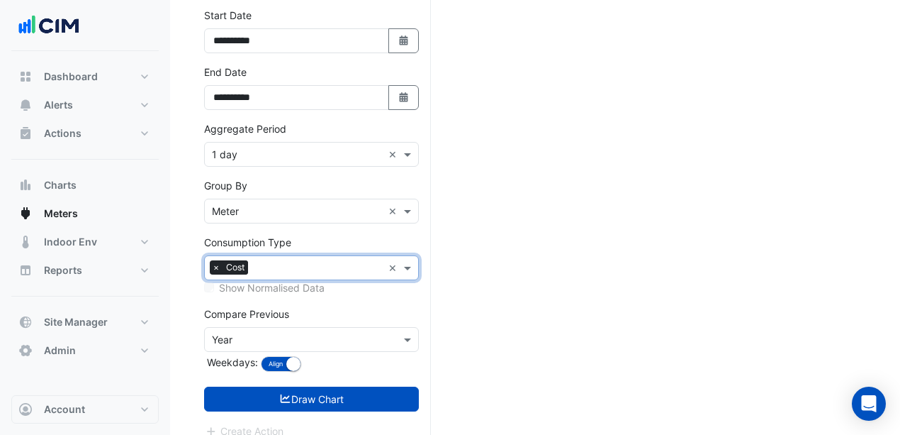
click at [225, 260] on span "Cost" at bounding box center [236, 267] width 26 height 14
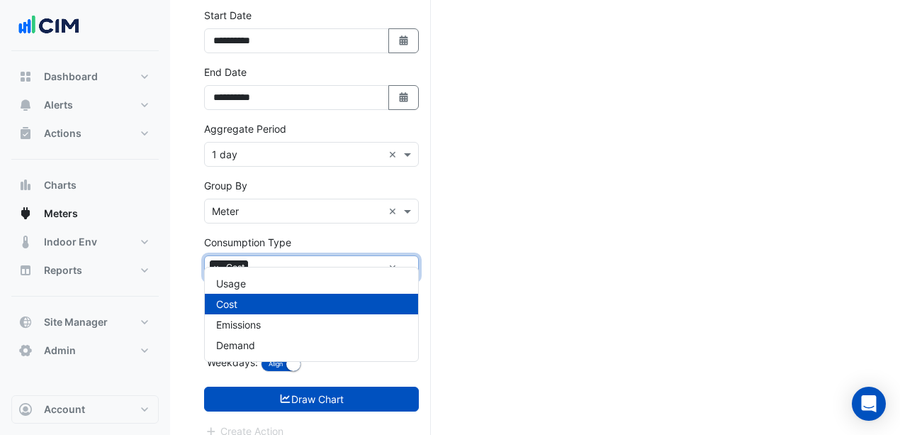
click at [217, 260] on span "×" at bounding box center [216, 267] width 13 height 14
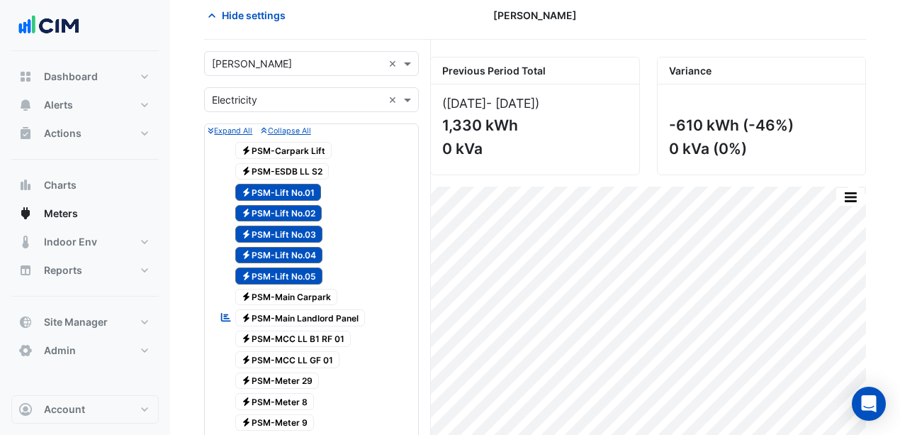
scroll to position [0, 0]
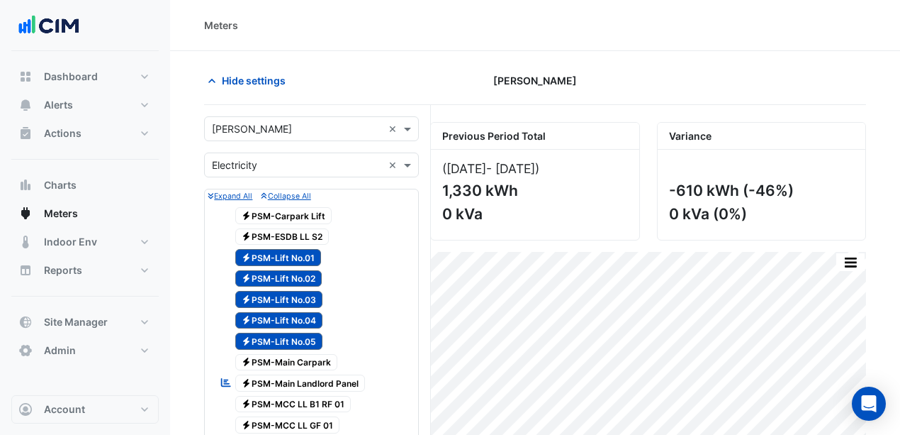
click at [257, 126] on input "text" at bounding box center [297, 129] width 171 height 15
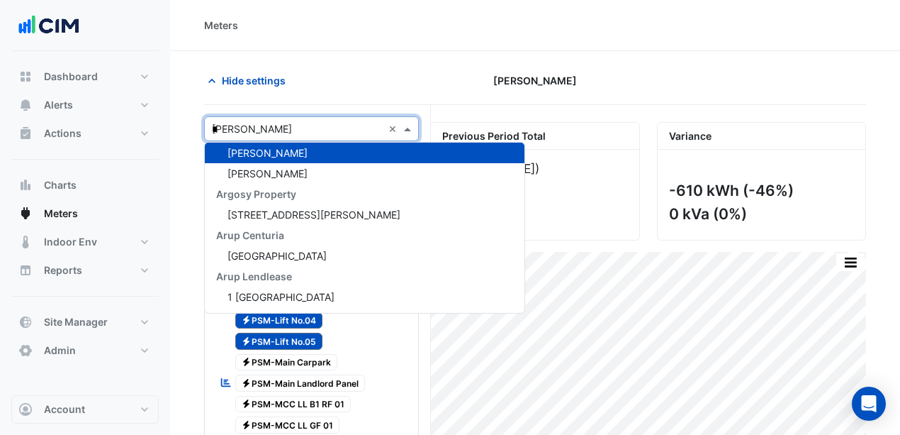
scroll to position [869, 0]
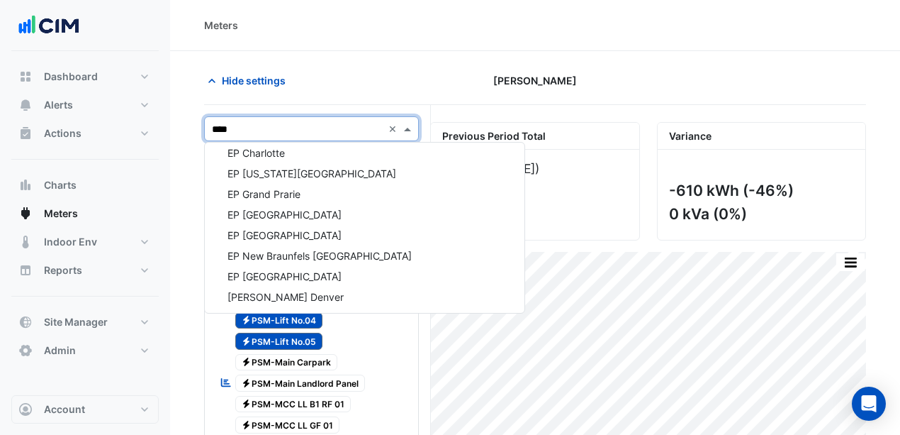
type input "*****"
click at [279, 150] on span "EP Charlotte" at bounding box center [256, 153] width 57 height 12
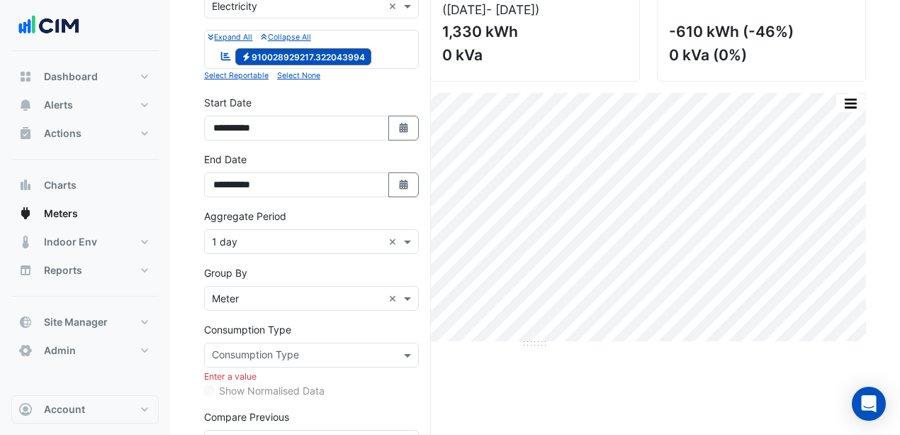
scroll to position [189, 0]
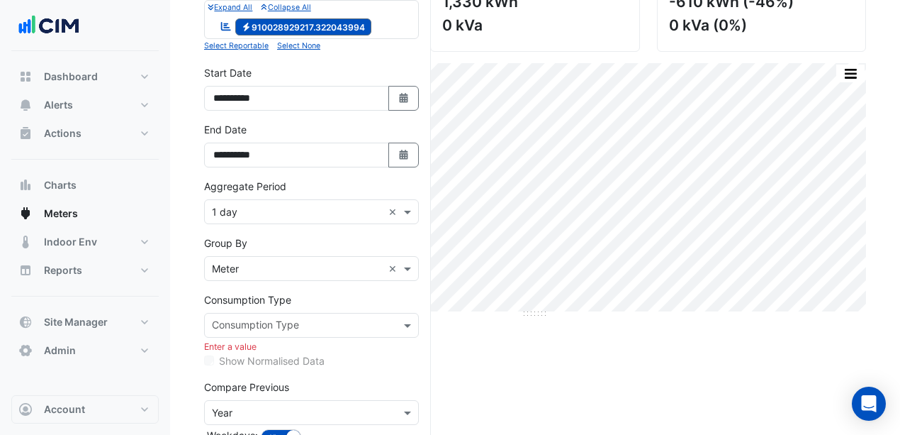
click at [247, 317] on div "Consumption Type" at bounding box center [254, 326] width 89 height 18
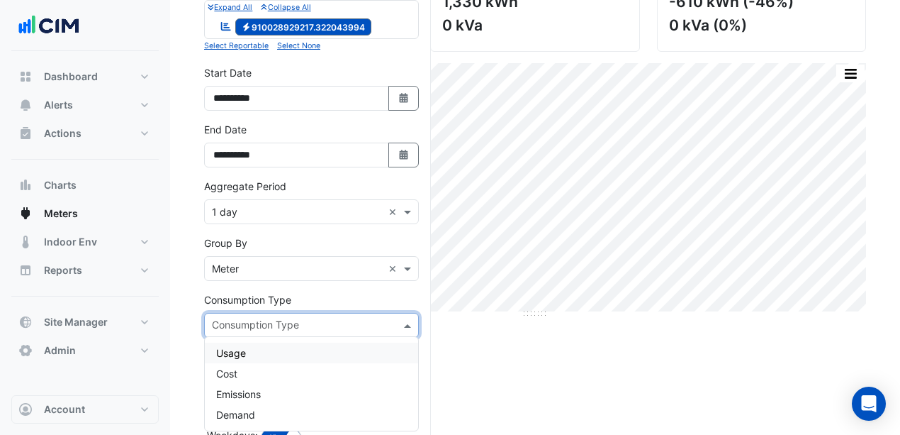
click at [242, 350] on span "Usage" at bounding box center [231, 353] width 30 height 12
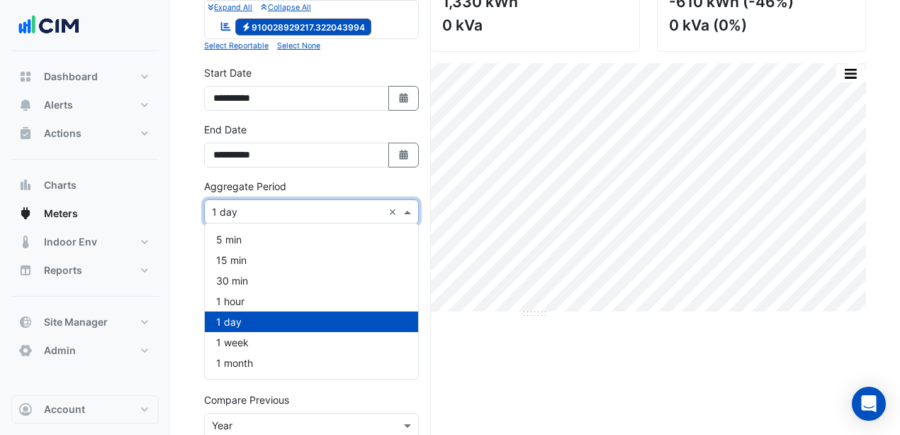
click at [237, 207] on input "text" at bounding box center [297, 212] width 171 height 15
click at [245, 357] on span "1 month" at bounding box center [234, 363] width 37 height 12
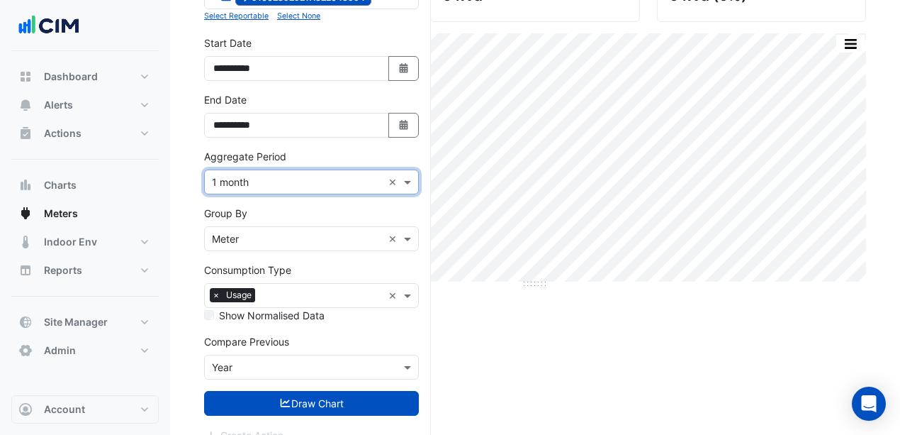
scroll to position [235, 0]
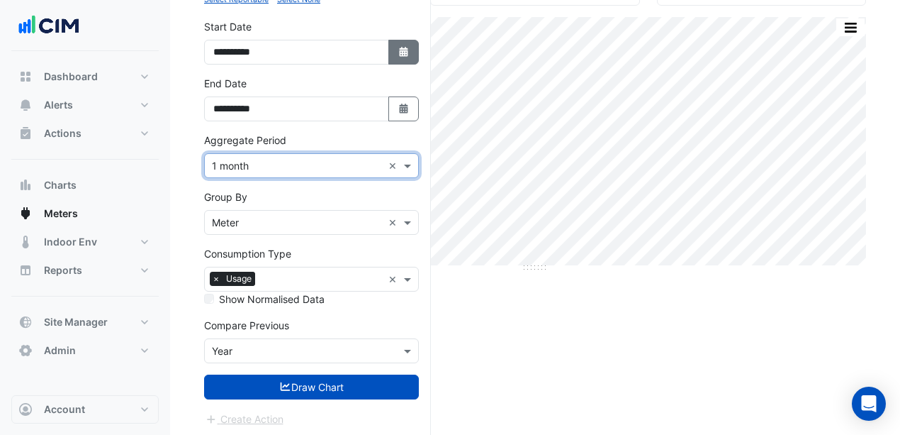
click at [402, 49] on icon "button" at bounding box center [403, 52] width 9 height 10
select select "*"
select select "****"
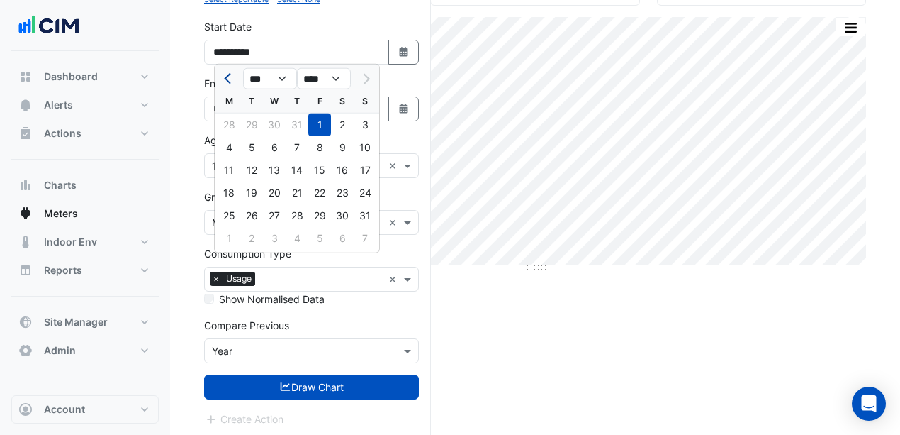
click at [228, 78] on span "Previous month" at bounding box center [229, 78] width 11 height 11
select select "*"
click at [295, 125] on div "1" at bounding box center [297, 124] width 23 height 23
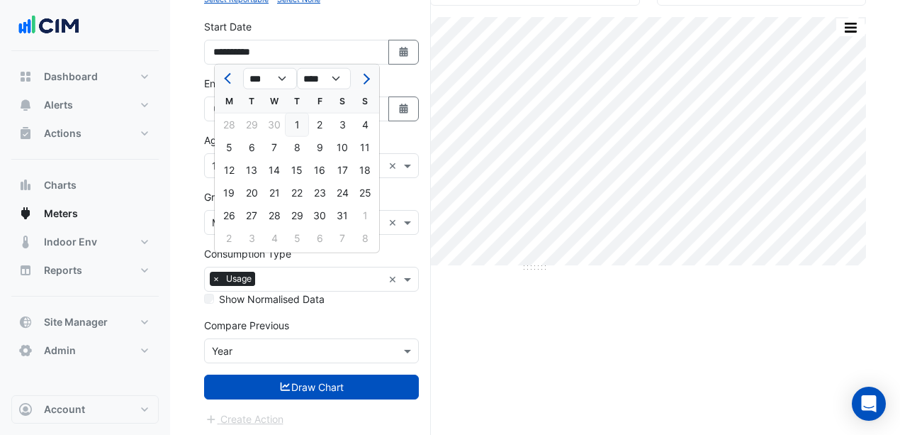
type input "**********"
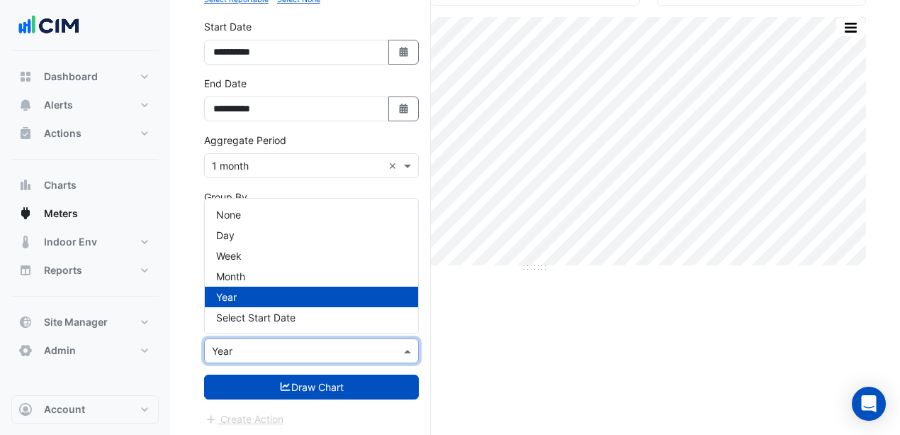
drag, startPoint x: 330, startPoint y: 341, endPoint x: 314, endPoint y: 342, distance: 16.3
click at [330, 344] on input "text" at bounding box center [297, 351] width 171 height 15
click at [255, 222] on div "None" at bounding box center [311, 214] width 213 height 21
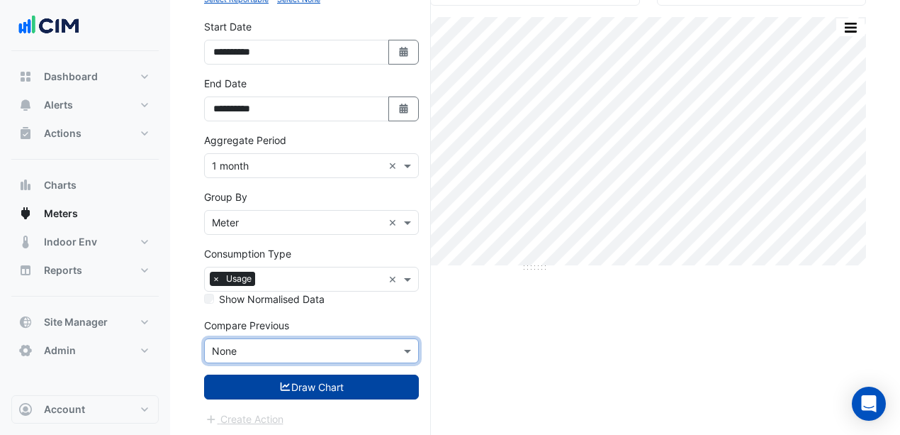
click at [320, 390] on button "Draw Chart" at bounding box center [311, 386] width 215 height 25
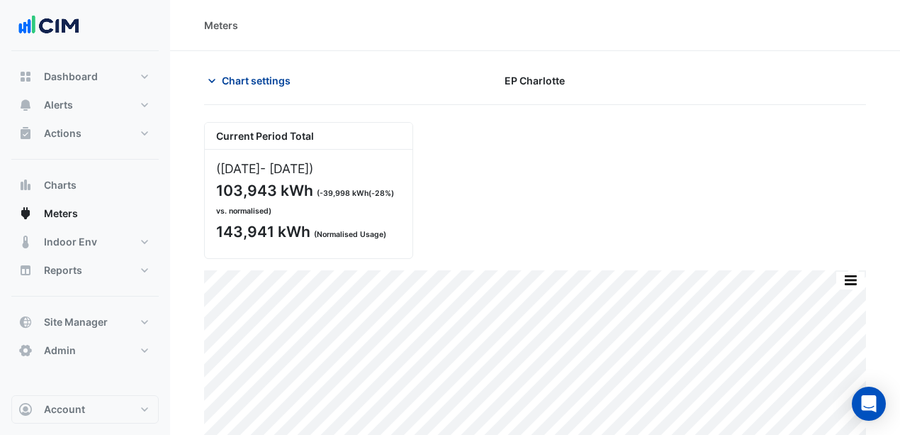
click at [218, 79] on button "Chart settings" at bounding box center [252, 80] width 96 height 25
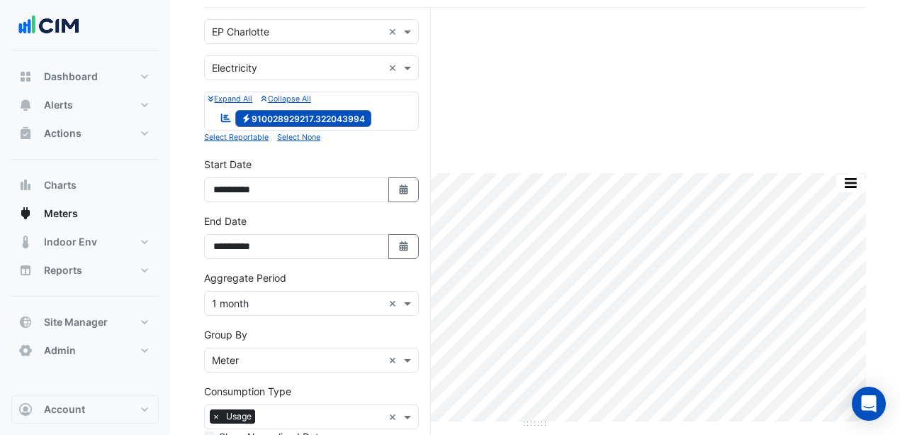
scroll to position [235, 0]
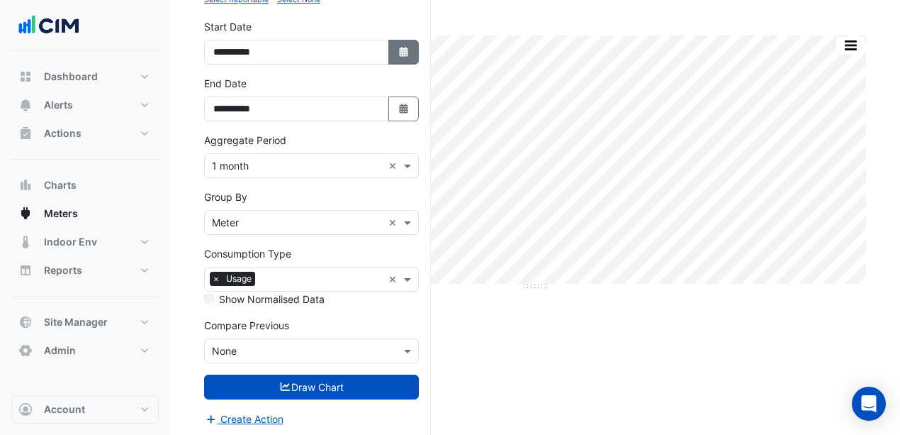
click at [404, 55] on button "Select Date" at bounding box center [403, 52] width 31 height 25
select select "*"
select select "****"
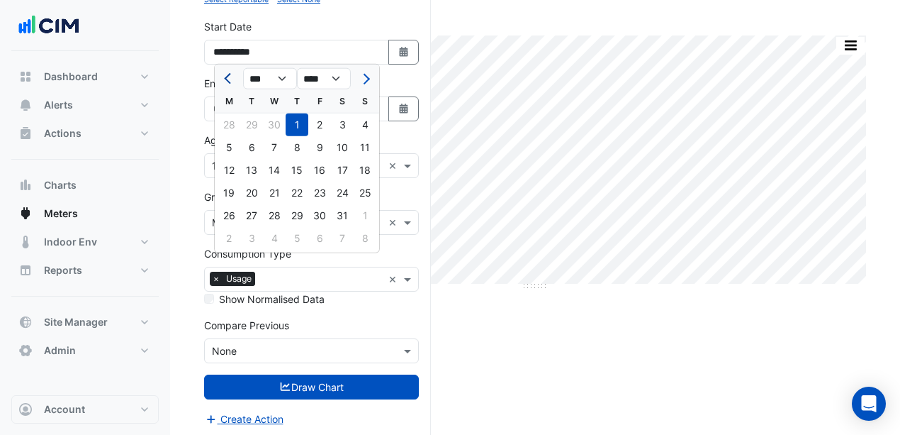
click at [229, 73] on span "Previous month" at bounding box center [229, 78] width 11 height 11
select select "*"
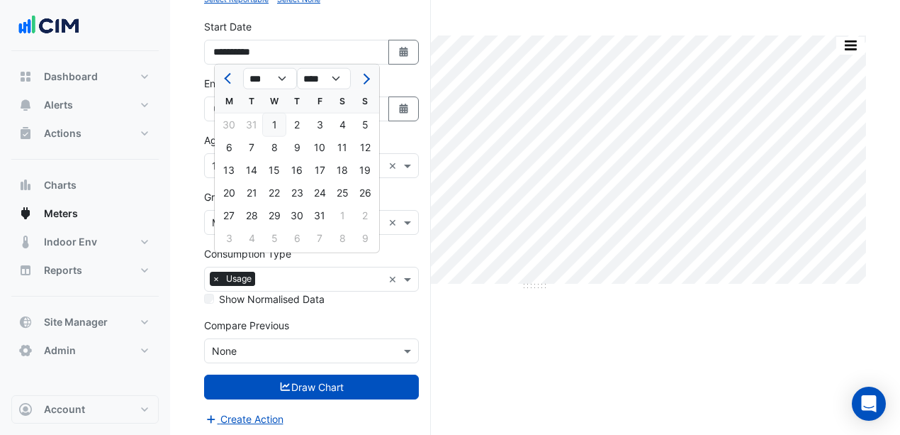
click at [268, 123] on div "1" at bounding box center [274, 124] width 23 height 23
type input "**********"
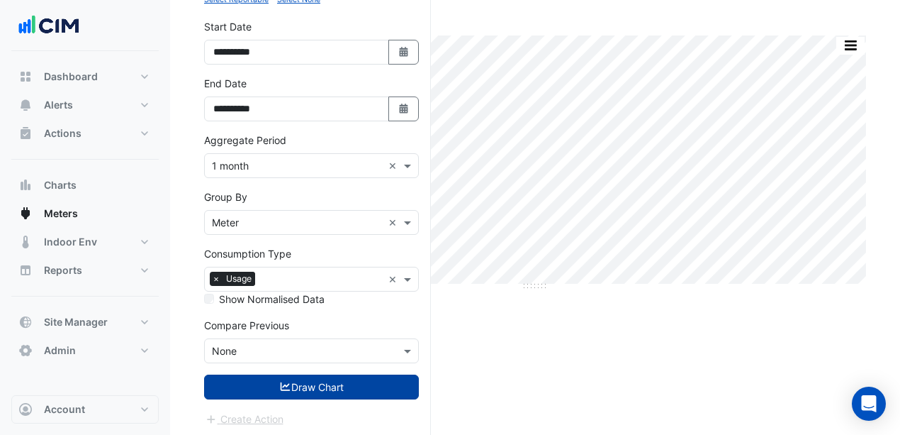
click at [362, 379] on button "Draw Chart" at bounding box center [311, 386] width 215 height 25
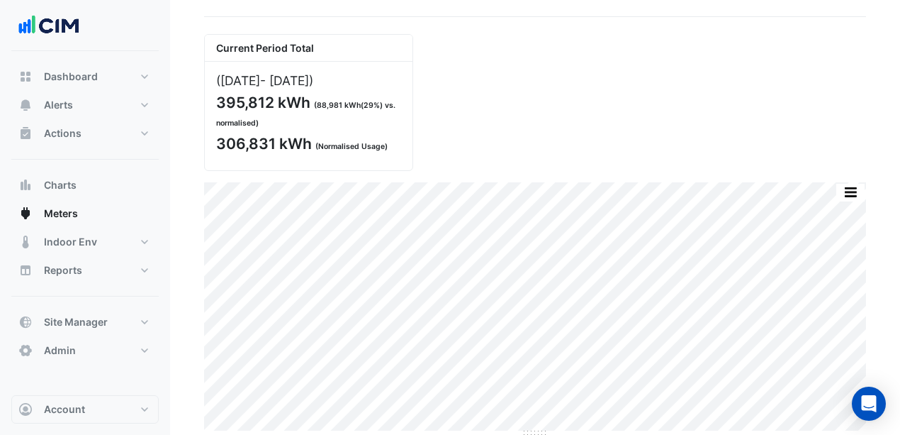
scroll to position [89, 0]
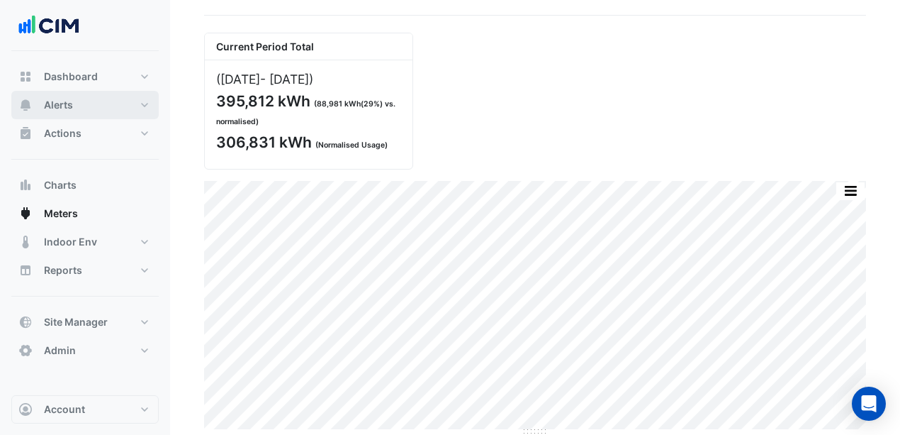
click at [107, 103] on button "Alerts" at bounding box center [84, 105] width 147 height 28
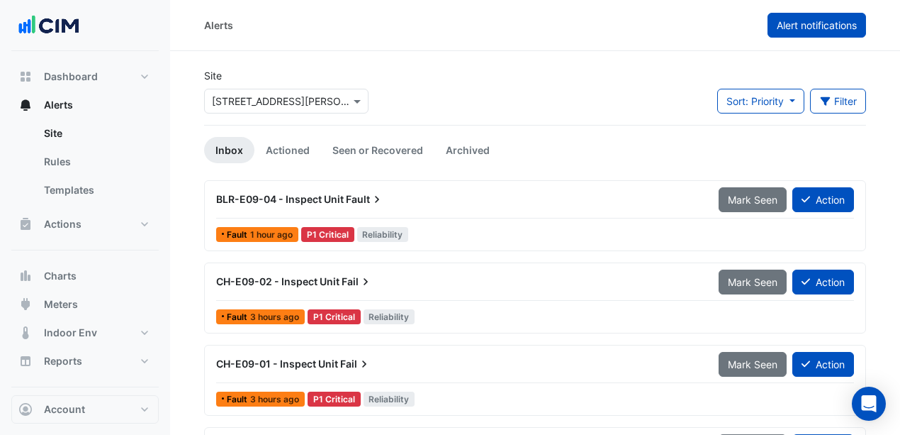
click at [803, 33] on button "Alert notifications" at bounding box center [817, 25] width 99 height 25
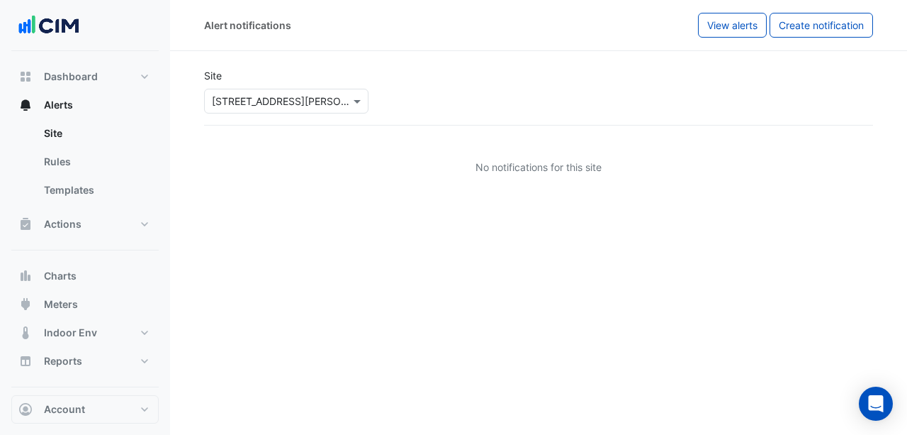
click at [541, 87] on div "Site Select a Site × [STREET_ADDRESS][PERSON_NAME]" at bounding box center [539, 91] width 686 height 68
click at [815, 26] on span "Create notification" at bounding box center [821, 25] width 85 height 12
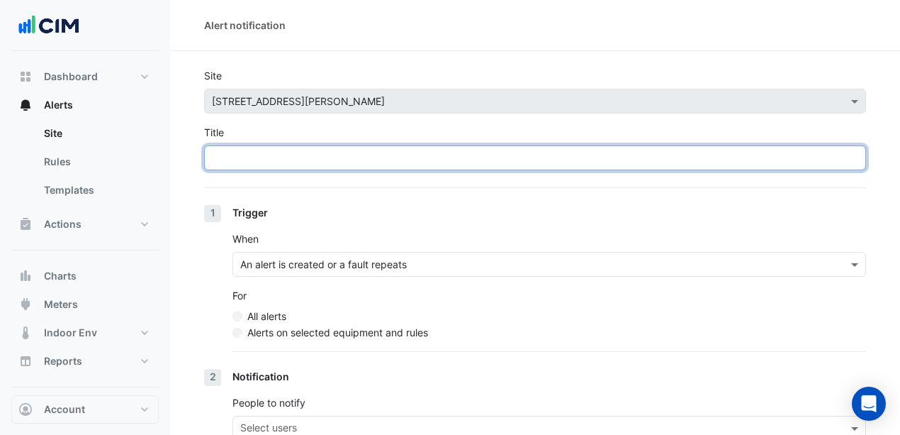
click at [327, 159] on input "Title" at bounding box center [535, 157] width 662 height 25
type input "*"
type input "**********"
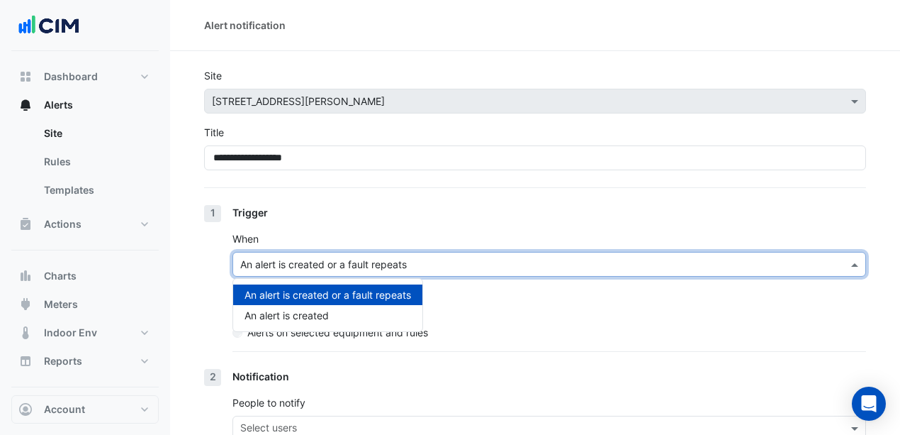
click at [363, 271] on div "An alert is created or a fault repeats" at bounding box center [550, 264] width 634 height 25
click at [334, 320] on div "An alert is created" at bounding box center [327, 315] width 189 height 21
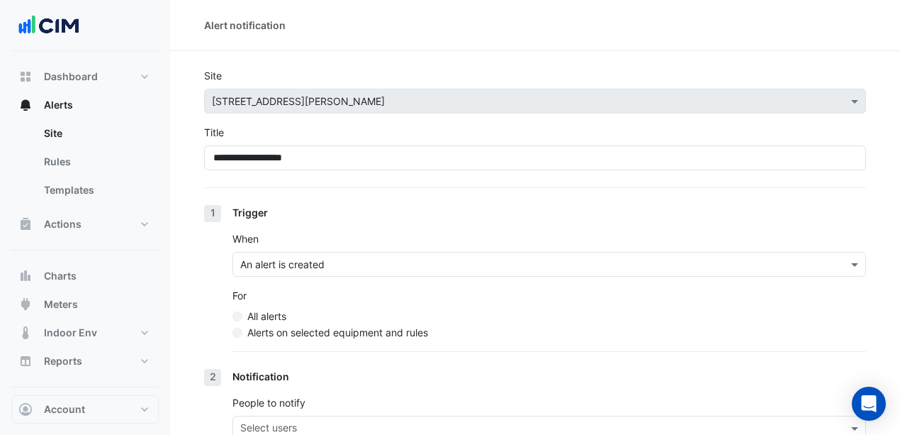
click at [420, 291] on div "For All alerts Alerts on selected equipment and rules" at bounding box center [550, 314] width 634 height 52
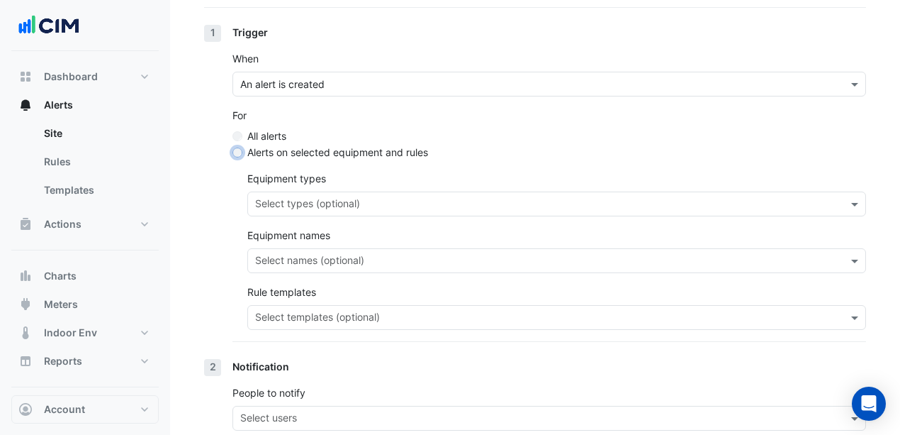
scroll to position [189, 0]
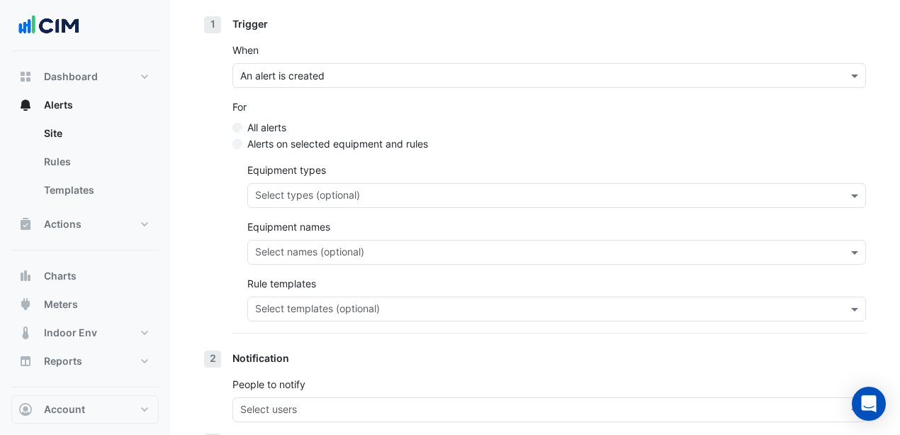
click at [313, 307] on input "text" at bounding box center [548, 310] width 587 height 15
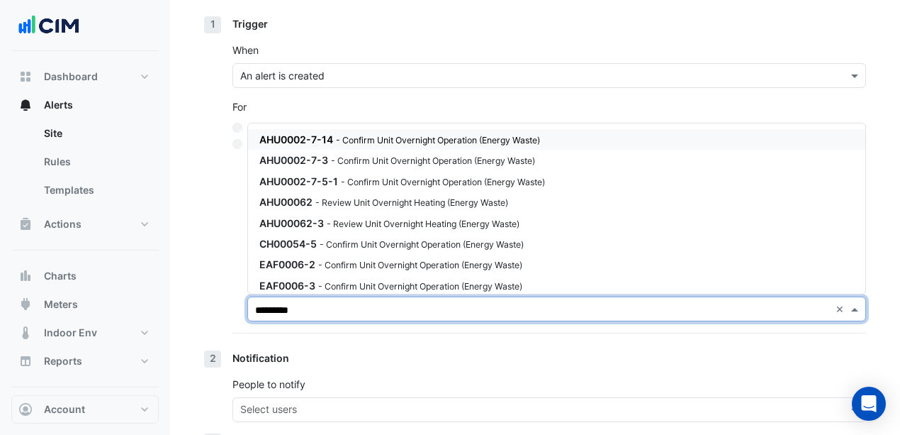
click at [452, 143] on small "- Confirm Unit Overnight Operation (Energy Waste)" at bounding box center [438, 140] width 204 height 11
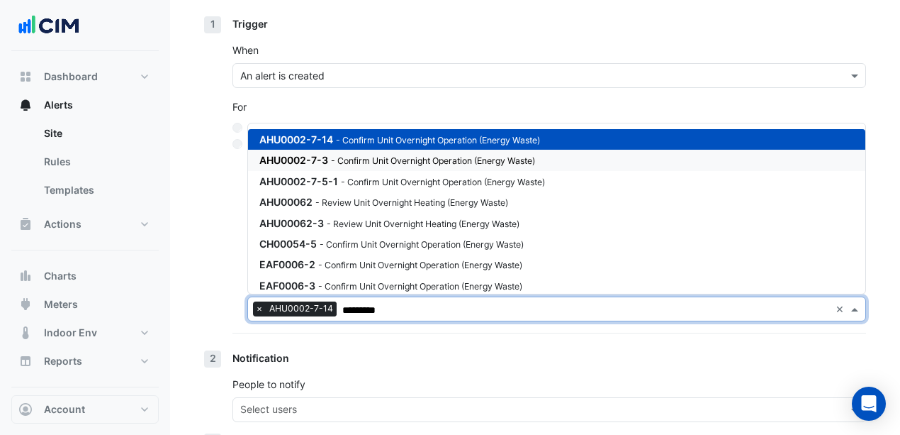
click at [430, 159] on small "- Confirm Unit Overnight Operation (Energy Waste)" at bounding box center [433, 160] width 204 height 11
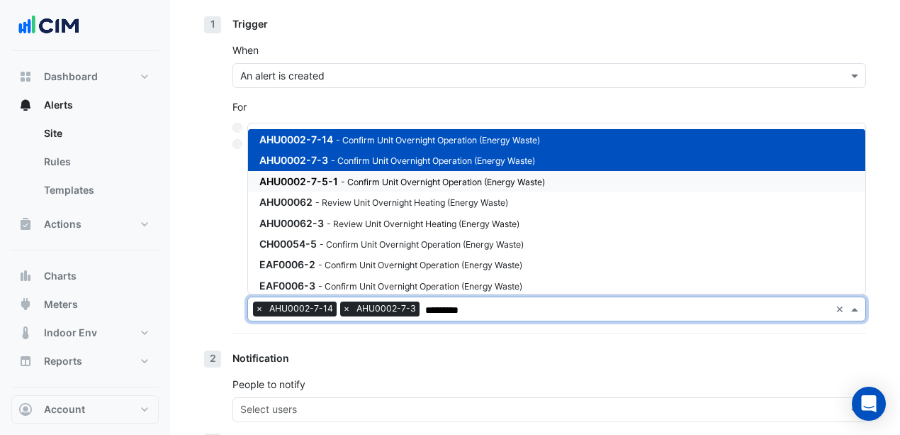
click at [418, 184] on small "- Confirm Unit Overnight Operation (Energy Waste)" at bounding box center [443, 182] width 204 height 11
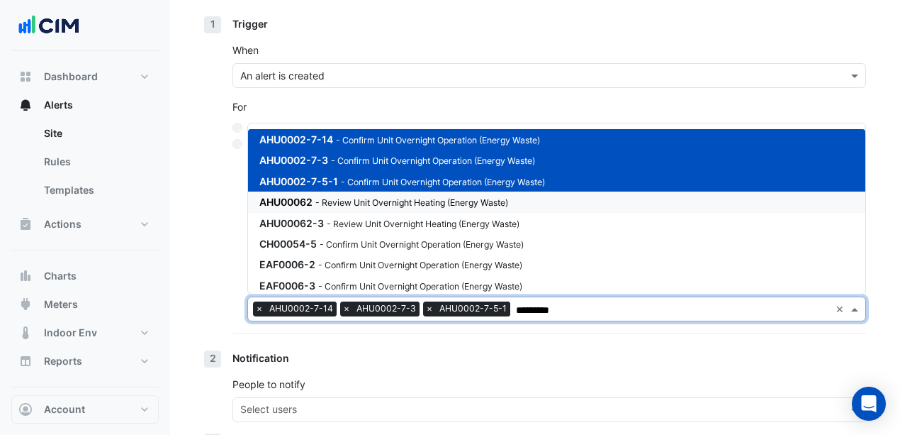
drag, startPoint x: 407, startPoint y: 207, endPoint x: 403, endPoint y: 214, distance: 8.3
click at [406, 207] on div "AHU00062 - Review Unit Overnight Heating (Energy Waste)" at bounding box center [429, 201] width 340 height 15
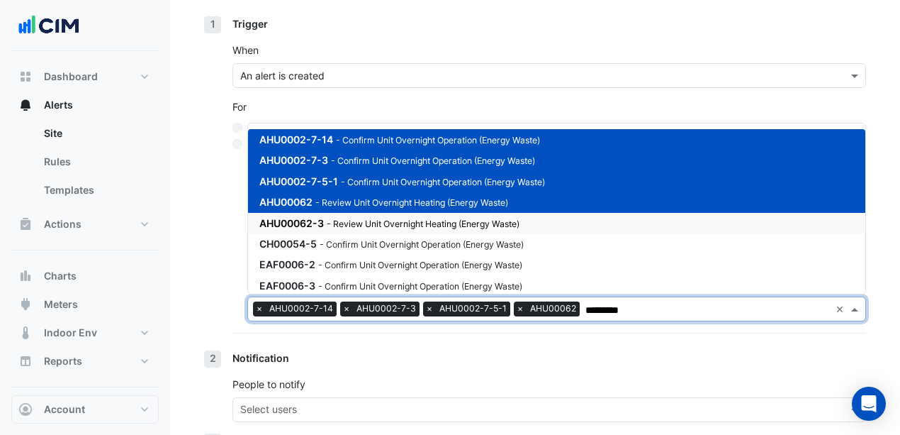
click at [401, 218] on small "- Review Unit Overnight Heating (Energy Waste)" at bounding box center [423, 223] width 193 height 11
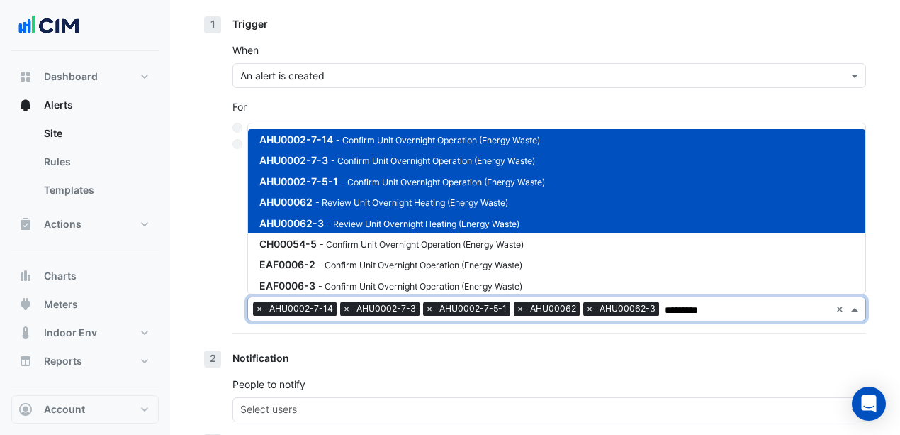
click at [410, 223] on small "- Review Unit Overnight Heating (Energy Waste)" at bounding box center [423, 223] width 193 height 11
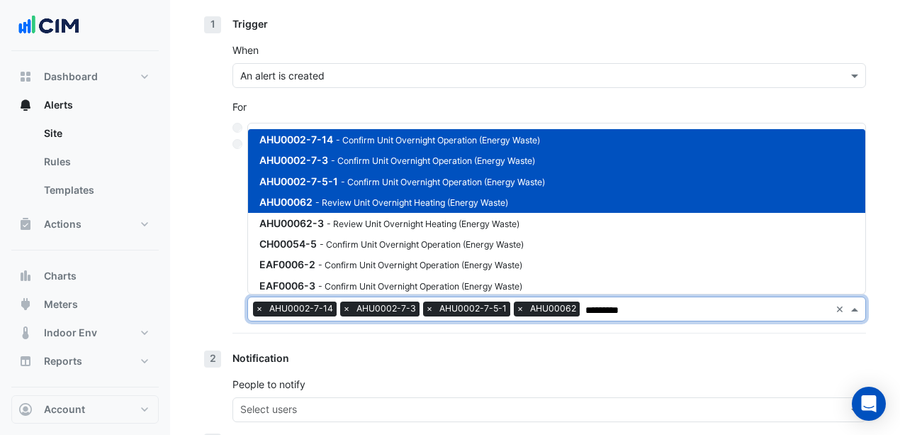
click at [409, 208] on div "AHU00062 - Review Unit Overnight Heating (Energy Waste)" at bounding box center [556, 201] width 617 height 21
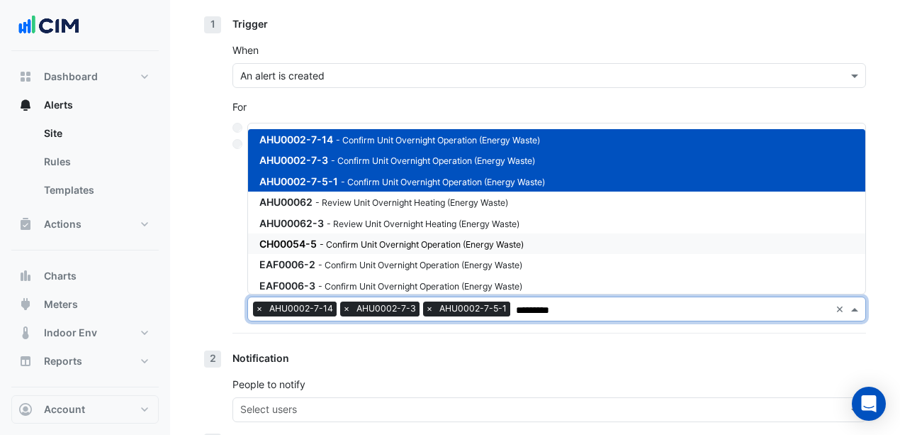
click at [449, 246] on small "- Confirm Unit Overnight Operation (Energy Waste)" at bounding box center [422, 244] width 204 height 11
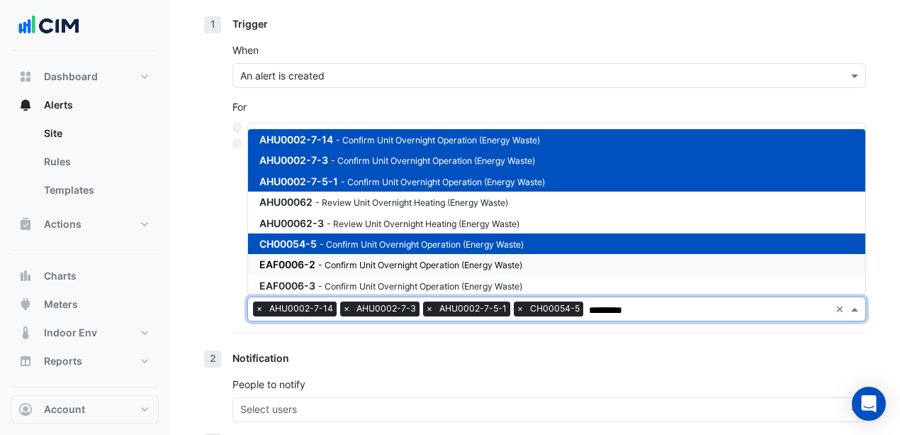
click at [422, 261] on small "- Confirm Unit Overnight Operation (Energy Waste)" at bounding box center [420, 264] width 204 height 11
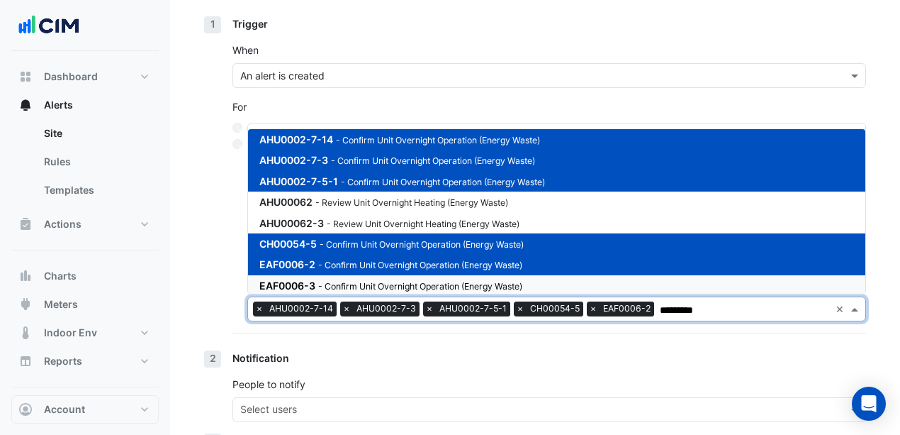
click at [437, 281] on small "- Confirm Unit Overnight Operation (Energy Waste)" at bounding box center [420, 286] width 204 height 11
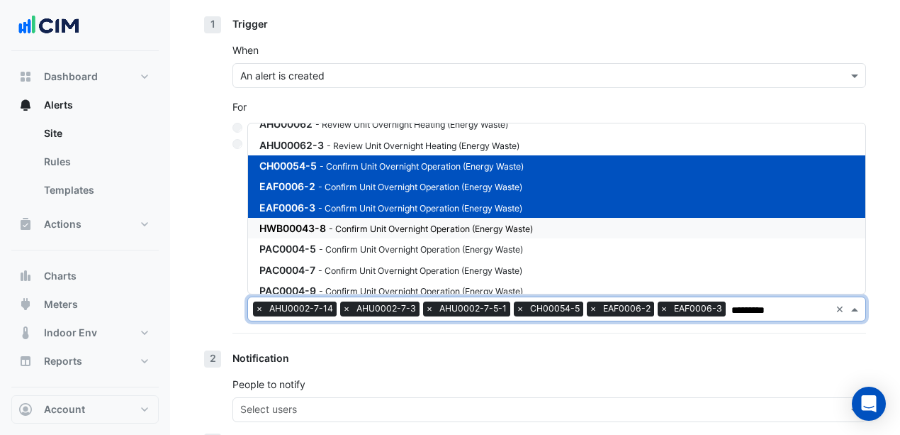
scroll to position [94, 0]
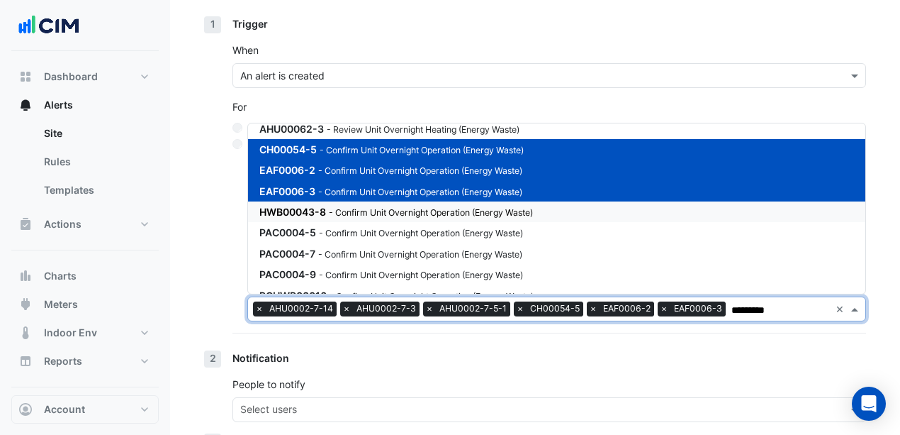
click at [435, 208] on small "- Confirm Unit Overnight Operation (Energy Waste)" at bounding box center [431, 212] width 204 height 11
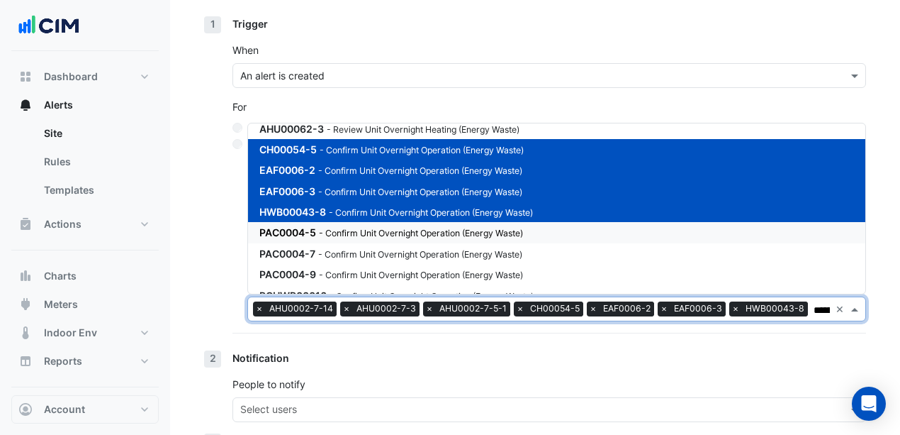
click at [432, 225] on div "PAC0004-5 - Confirm Unit Overnight Operation (Energy Waste)" at bounding box center [429, 232] width 340 height 15
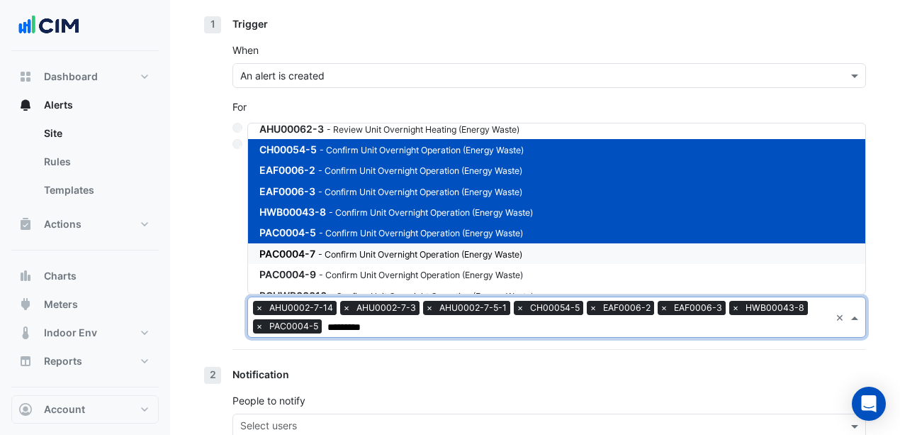
click at [435, 249] on small "- Confirm Unit Overnight Operation (Energy Waste)" at bounding box center [420, 254] width 204 height 11
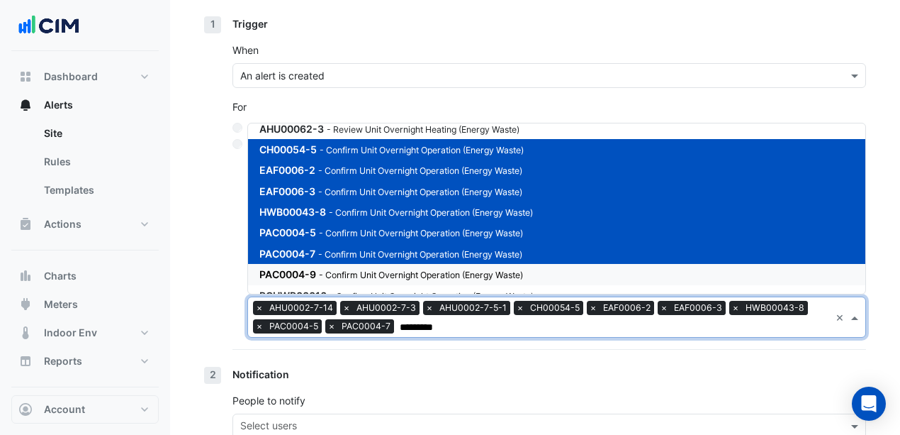
click at [439, 269] on small "- Confirm Unit Overnight Operation (Energy Waste)" at bounding box center [421, 274] width 204 height 11
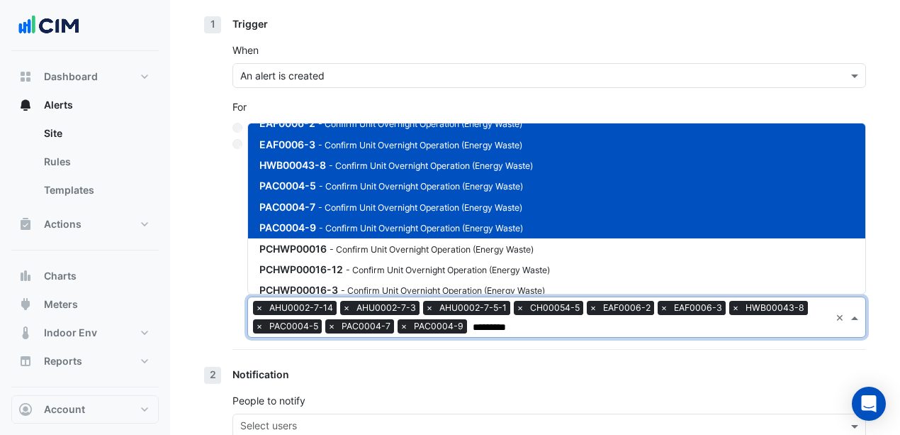
scroll to position [142, 0]
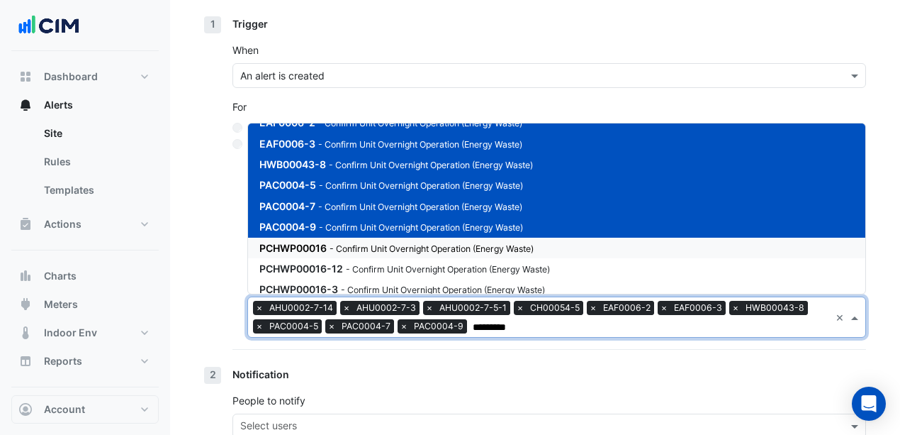
click at [427, 243] on small "- Confirm Unit Overnight Operation (Energy Waste)" at bounding box center [432, 248] width 204 height 11
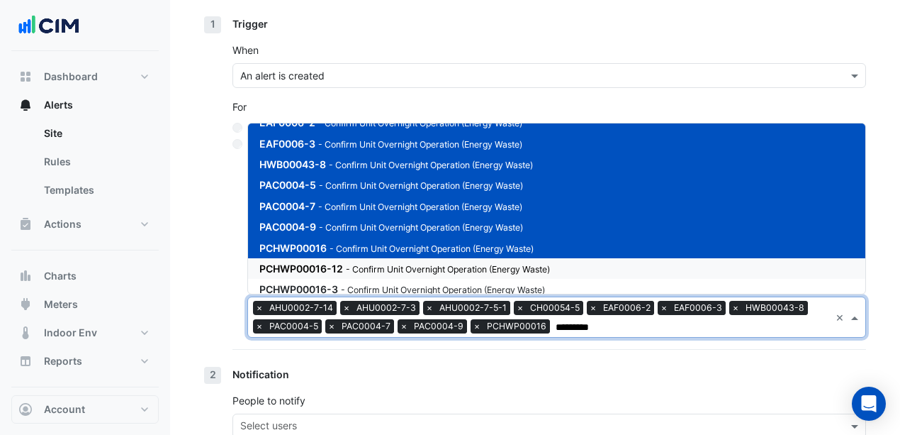
click at [424, 261] on div "PCHWP00016-12 - Confirm Unit Overnight Operation (Energy Waste)" at bounding box center [429, 268] width 340 height 15
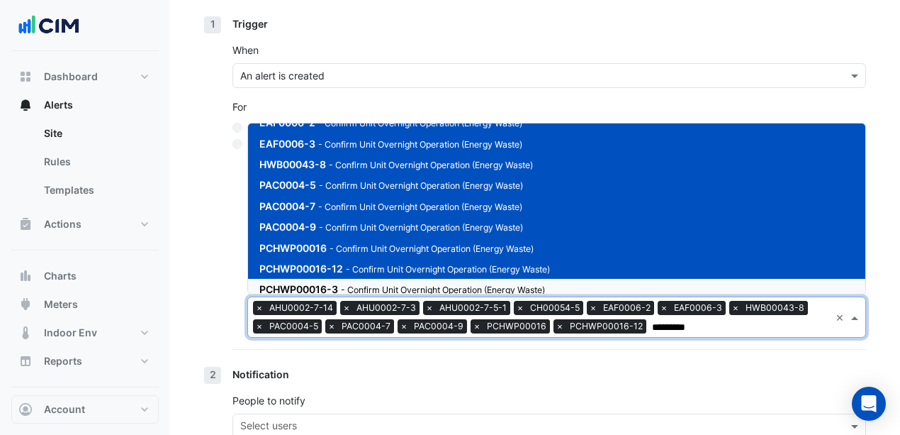
click at [430, 284] on small "- Confirm Unit Overnight Operation (Energy Waste)" at bounding box center [443, 289] width 204 height 11
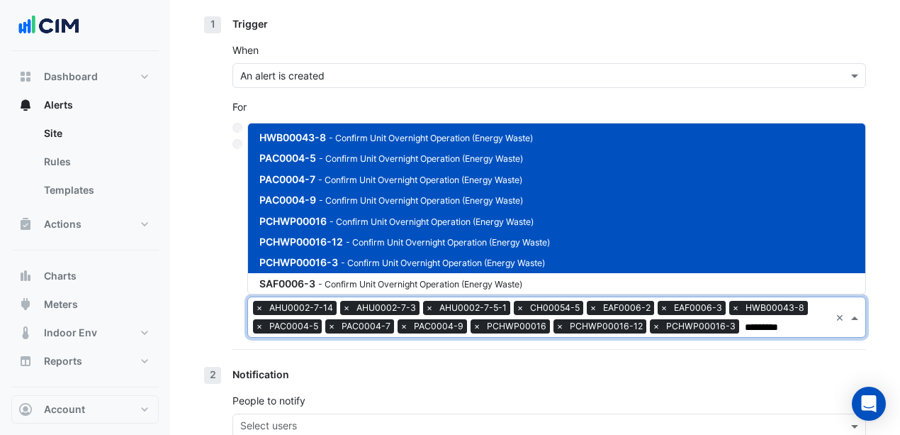
scroll to position [190, 0]
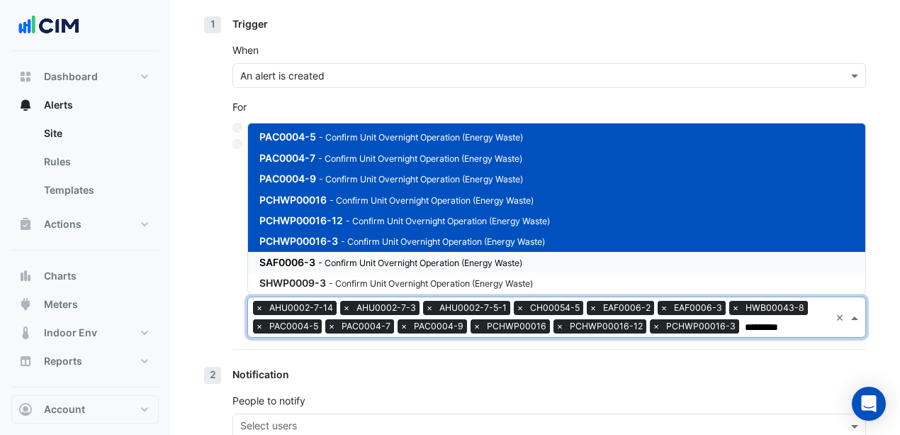
click at [437, 257] on small "- Confirm Unit Overnight Operation (Energy Waste)" at bounding box center [420, 262] width 204 height 11
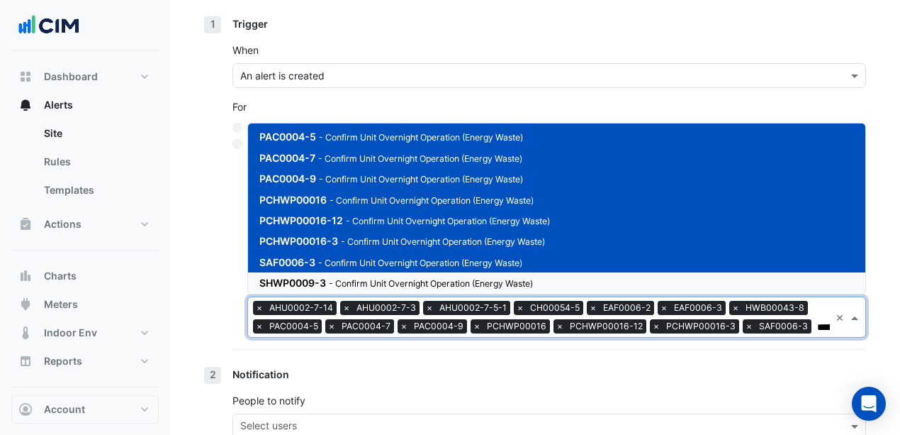
click at [435, 278] on small "- Confirm Unit Overnight Operation (Energy Waste)" at bounding box center [431, 283] width 204 height 11
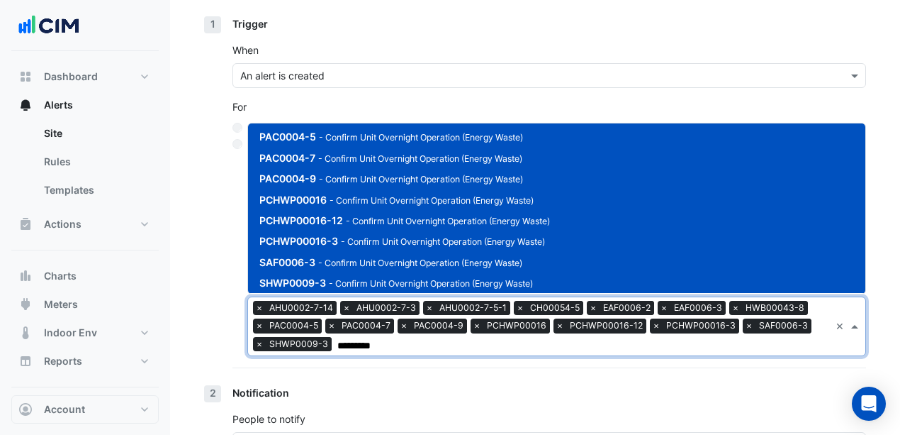
type input "*********"
click at [228, 229] on div "1 Trigger When An alert is created For All alerts Alerts on selected equipment …" at bounding box center [535, 200] width 662 height 369
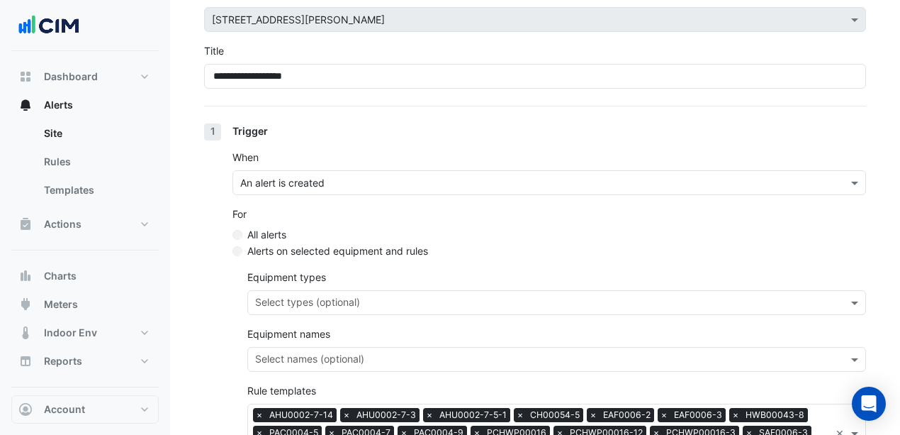
scroll to position [47, 0]
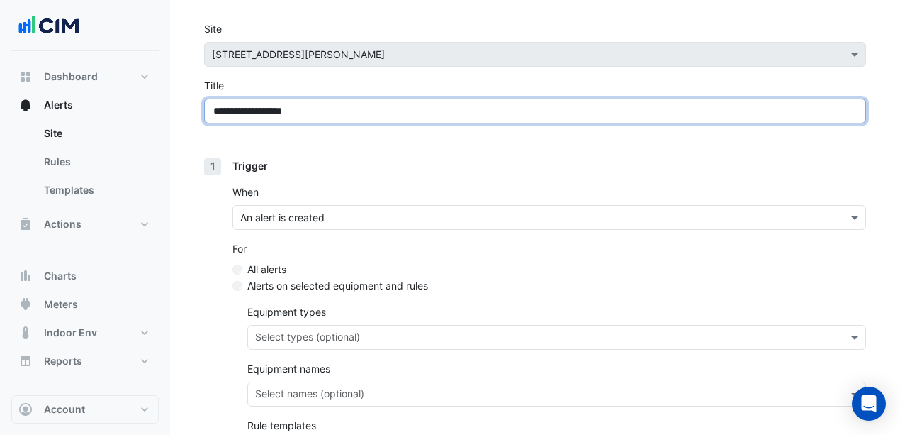
click at [215, 112] on input "**********" at bounding box center [535, 111] width 662 height 25
type input "**********"
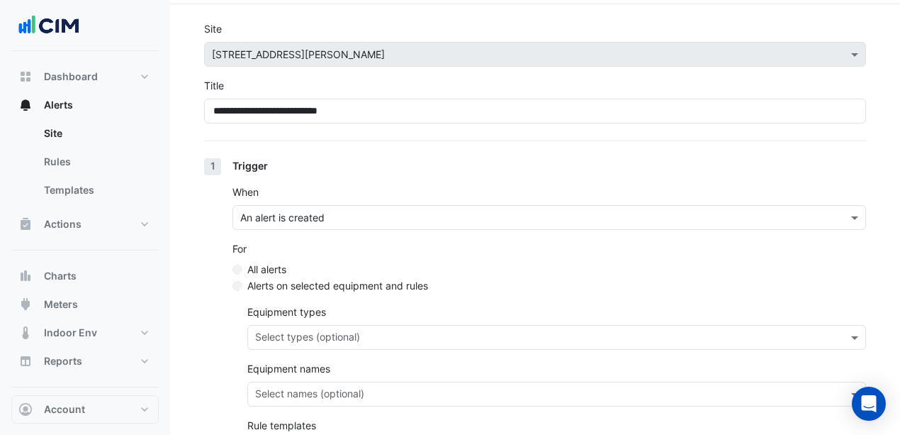
click at [391, 160] on div "Trigger" at bounding box center [550, 165] width 634 height 15
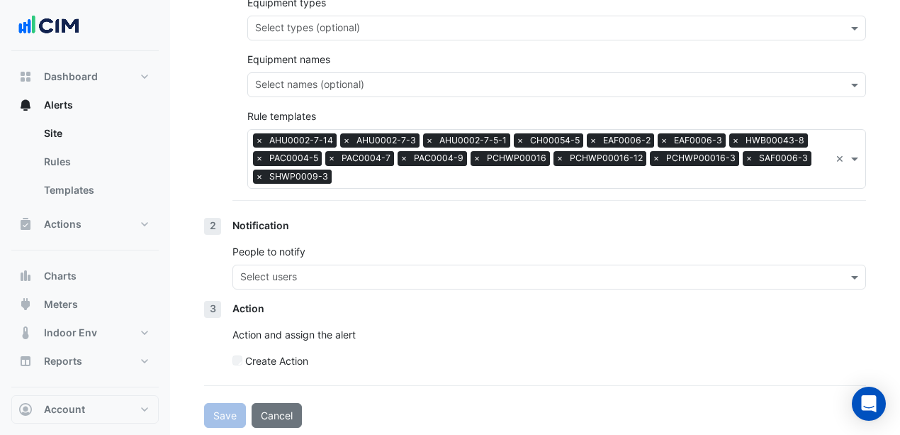
scroll to position [357, 0]
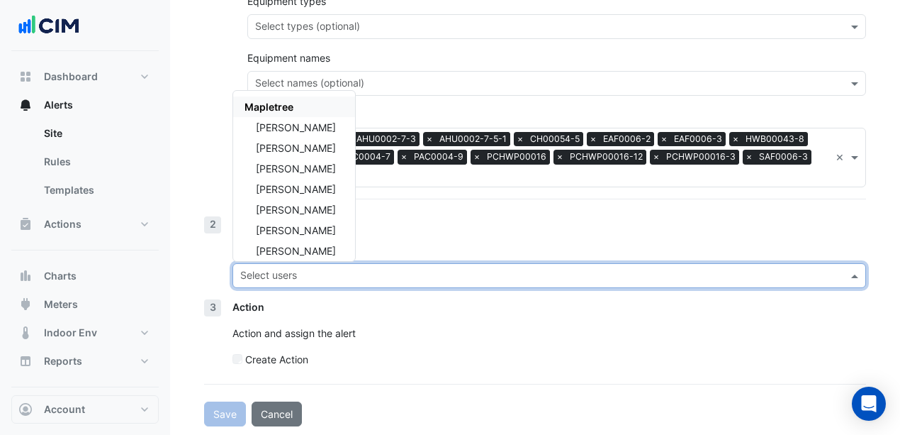
click at [288, 269] on input "text" at bounding box center [541, 276] width 602 height 15
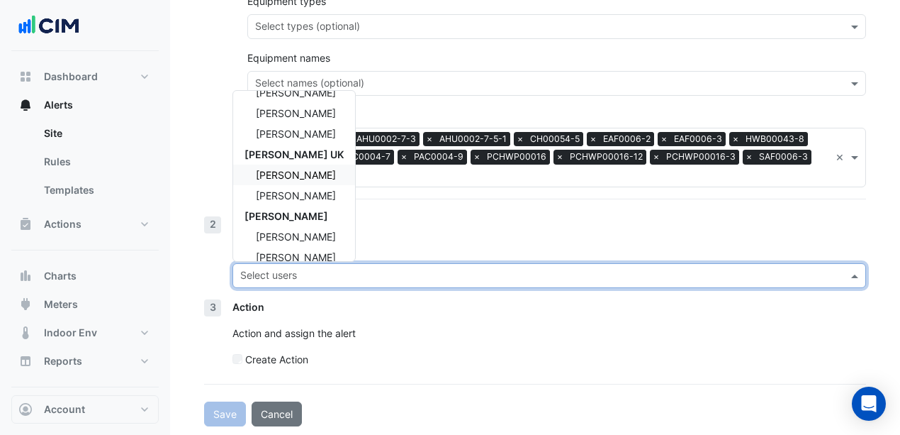
scroll to position [129, 0]
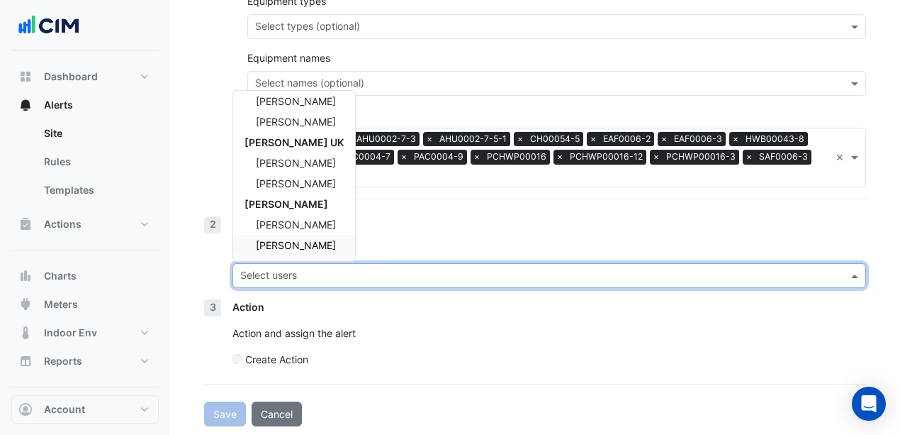
click at [284, 240] on span "[PERSON_NAME]" at bounding box center [296, 245] width 80 height 12
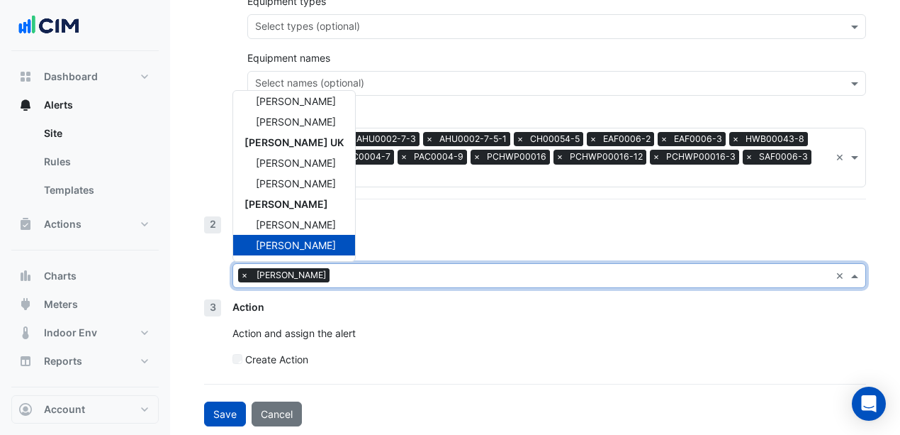
click at [402, 232] on div "Notification People to notify Select users × [PERSON_NAME] × Mapletree [PERSON_…" at bounding box center [550, 257] width 634 height 83
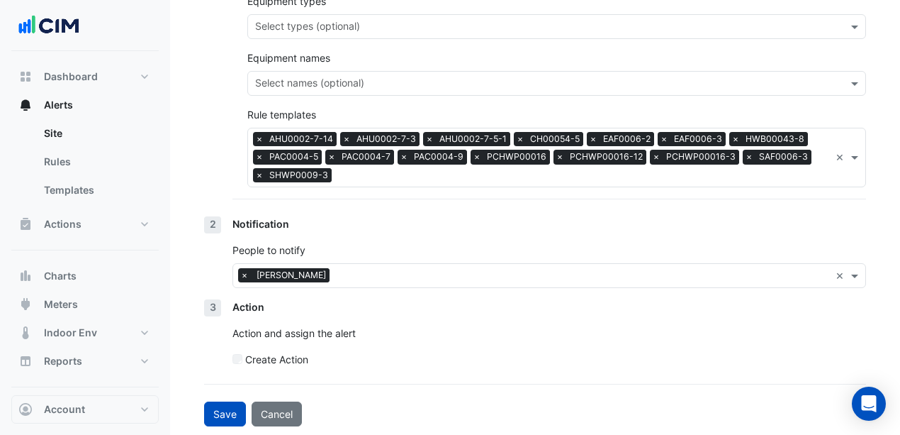
click at [407, 237] on div "Notification People to notify Select users × [PERSON_NAME] ×" at bounding box center [550, 257] width 634 height 83
click at [242, 357] on div "Create Action" at bounding box center [550, 359] width 634 height 15
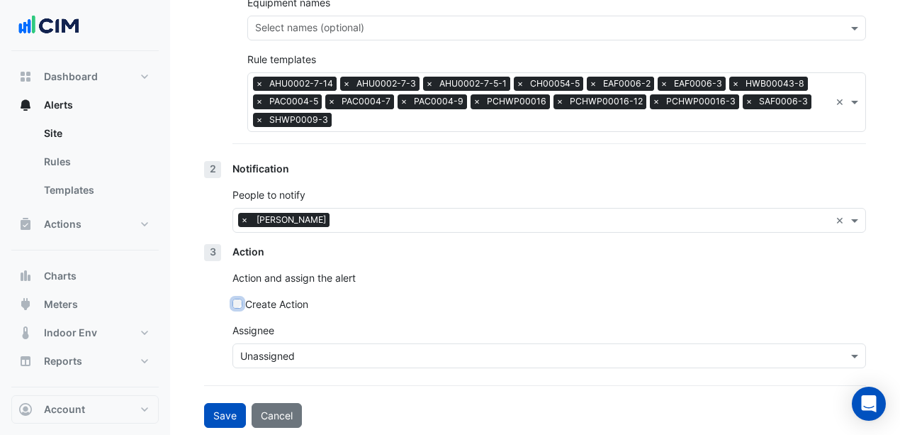
scroll to position [414, 0]
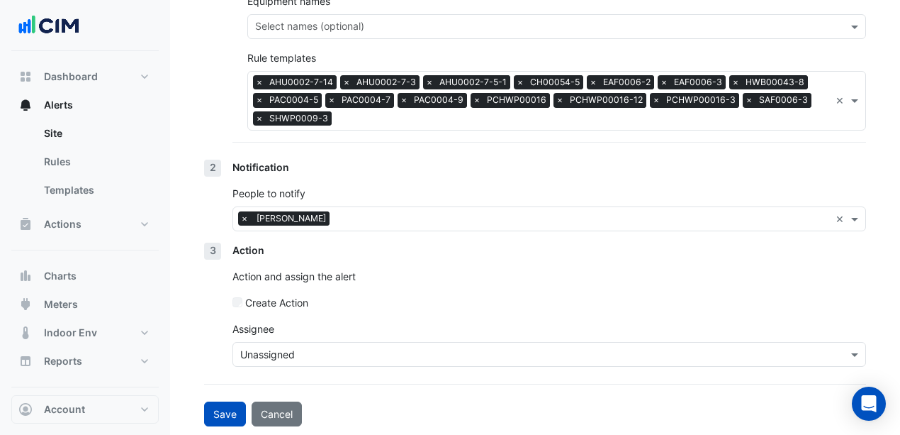
click at [293, 347] on input "text" at bounding box center [535, 354] width 590 height 15
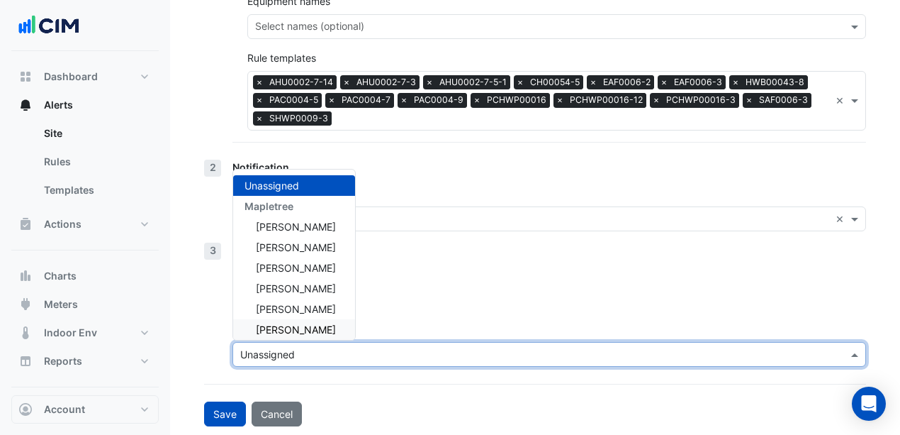
click at [469, 277] on p "Action and assign the alert" at bounding box center [550, 276] width 634 height 15
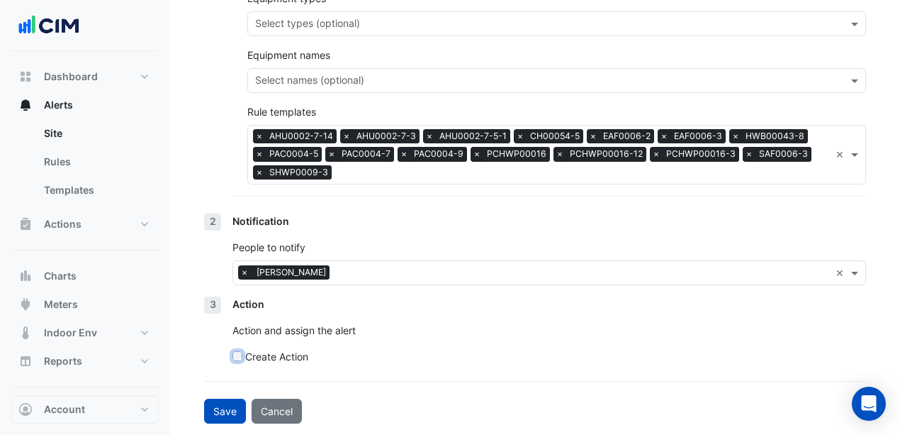
scroll to position [357, 0]
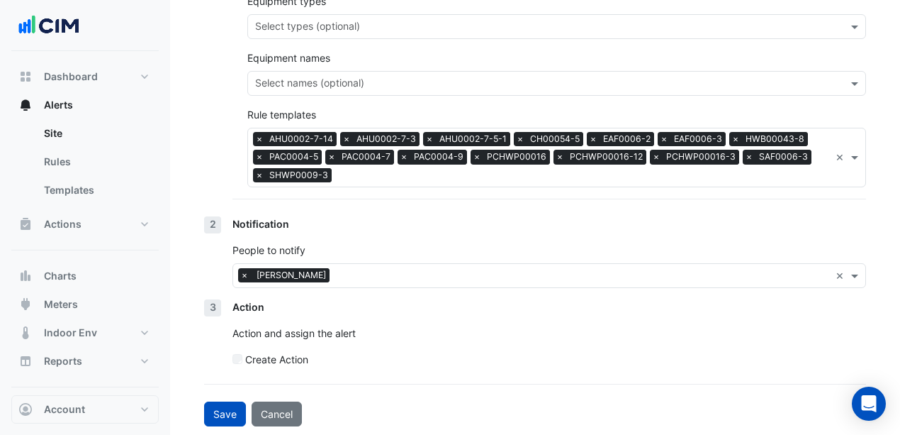
click at [442, 318] on div "Action Action and assign the alert Create Action" at bounding box center [550, 338] width 634 height 79
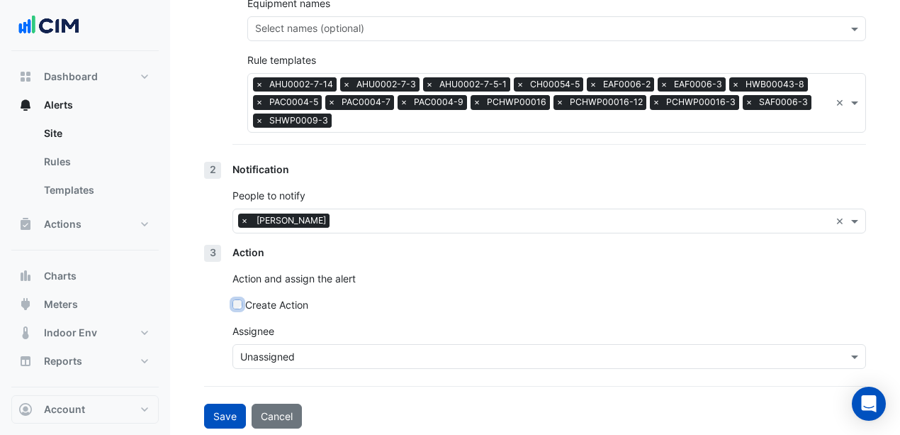
scroll to position [414, 0]
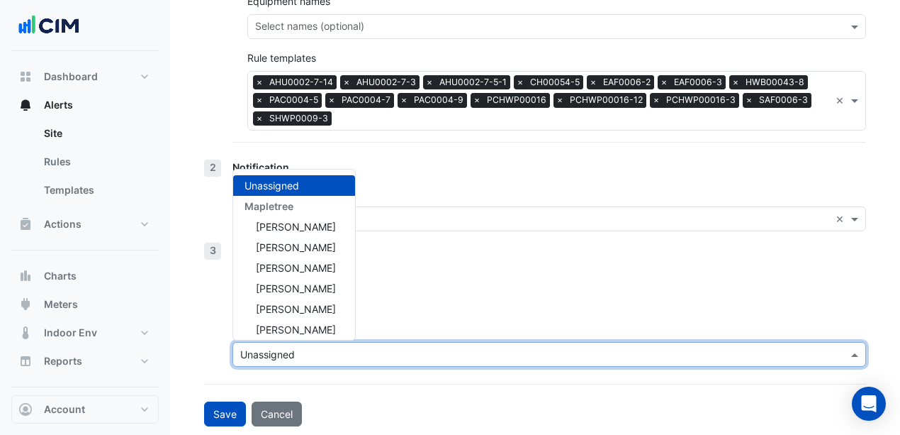
click at [300, 350] on input "text" at bounding box center [535, 354] width 590 height 15
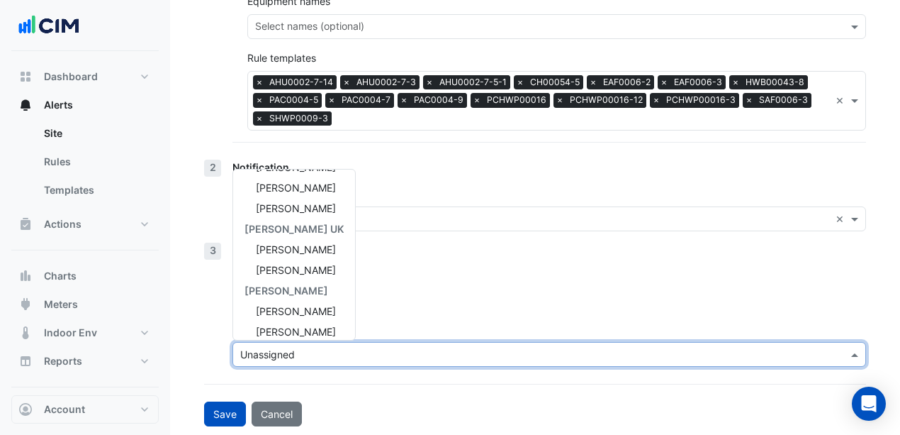
scroll to position [149, 0]
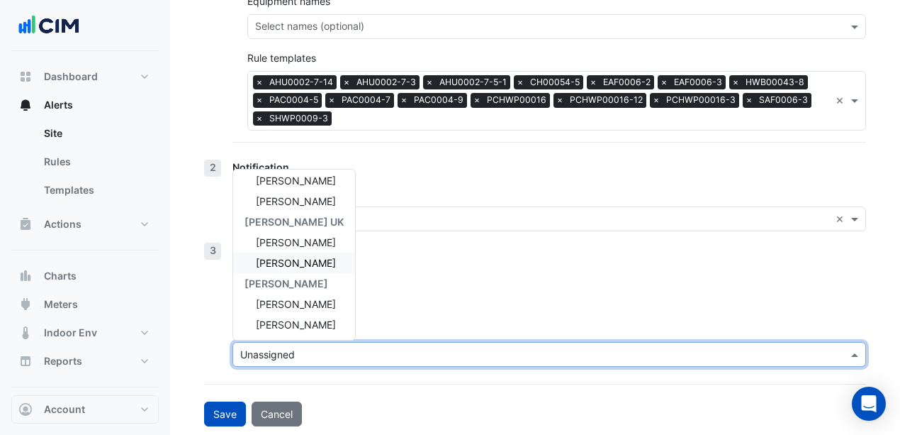
click at [408, 251] on div "Action" at bounding box center [550, 249] width 634 height 15
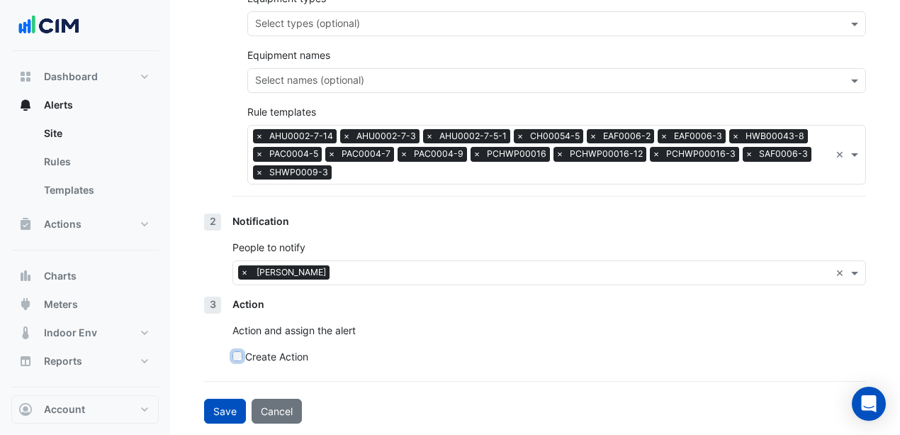
scroll to position [357, 0]
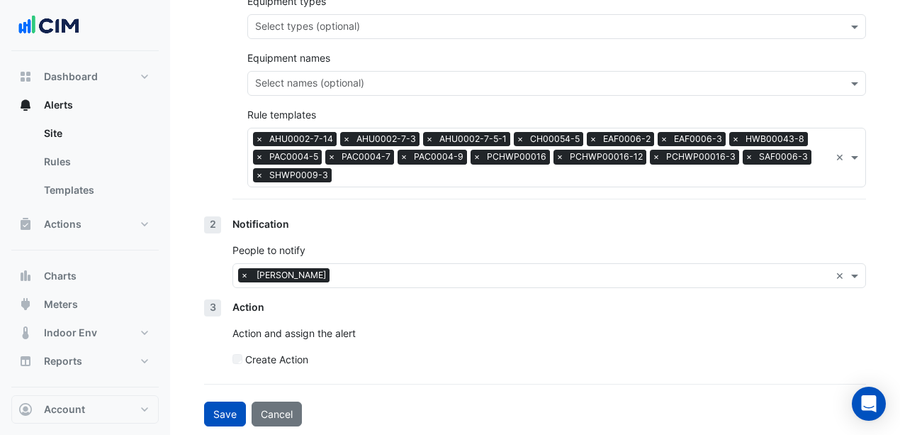
click at [410, 318] on div "Action Action and assign the alert Create Action" at bounding box center [550, 338] width 634 height 79
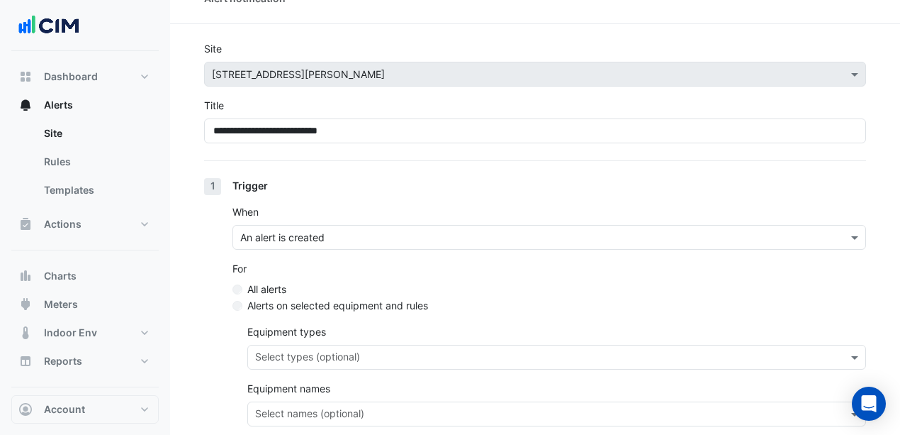
scroll to position [0, 0]
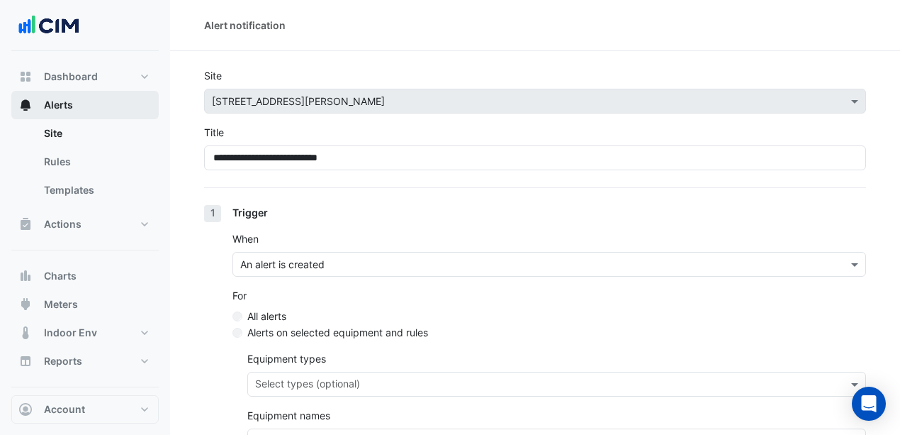
click at [74, 106] on button "Alerts" at bounding box center [84, 105] width 147 height 28
click at [62, 133] on link "Site" at bounding box center [96, 133] width 126 height 28
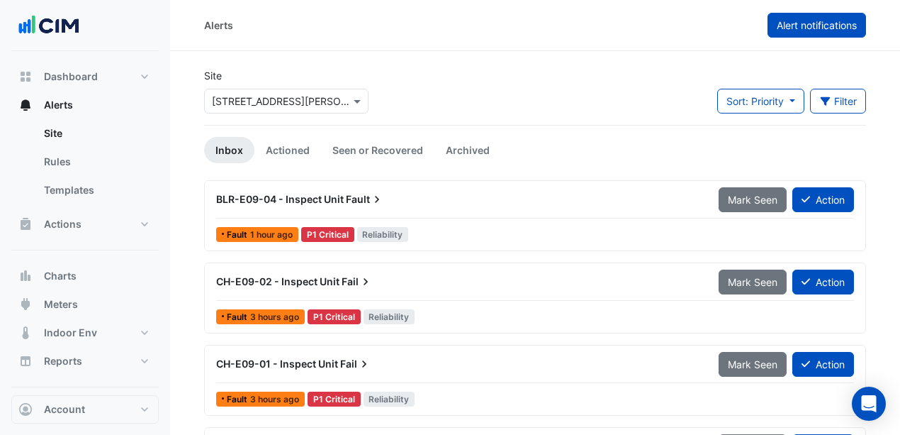
click at [802, 30] on span "Alert notifications" at bounding box center [817, 25] width 80 height 12
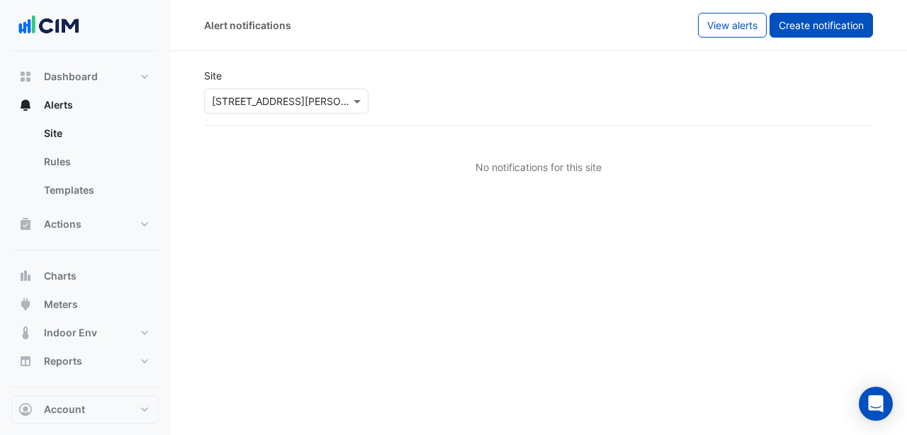
click at [794, 28] on span "Create notification" at bounding box center [821, 25] width 85 height 12
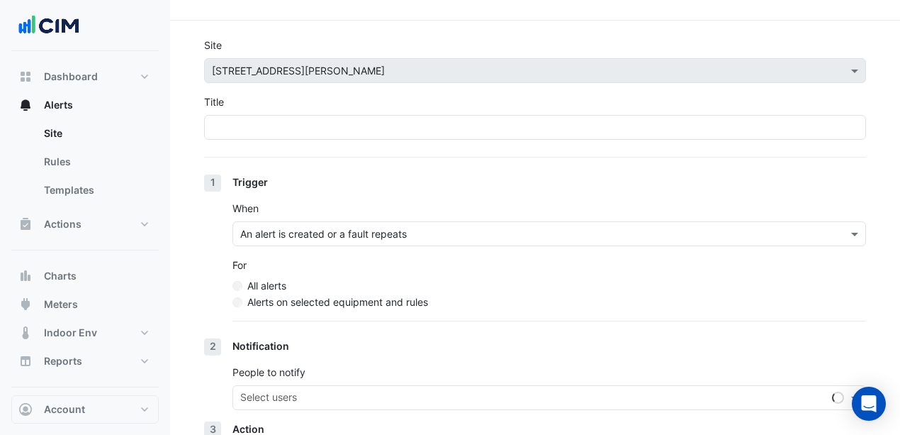
scroll to position [47, 0]
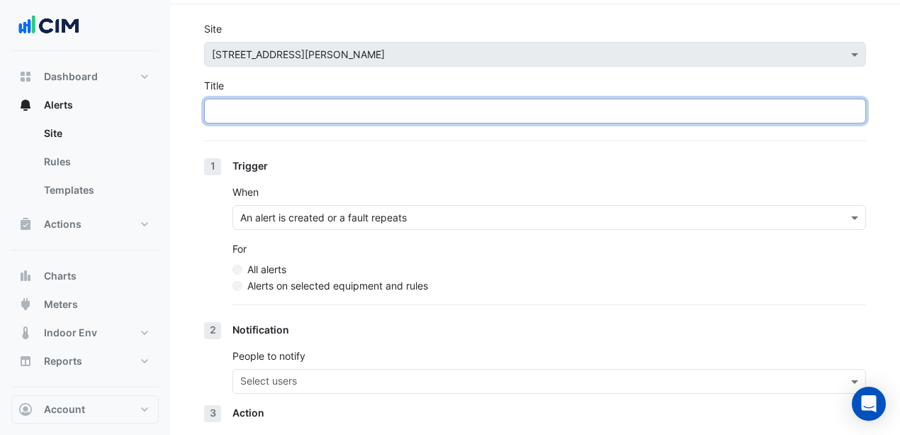
click at [227, 103] on input "Title" at bounding box center [535, 111] width 662 height 25
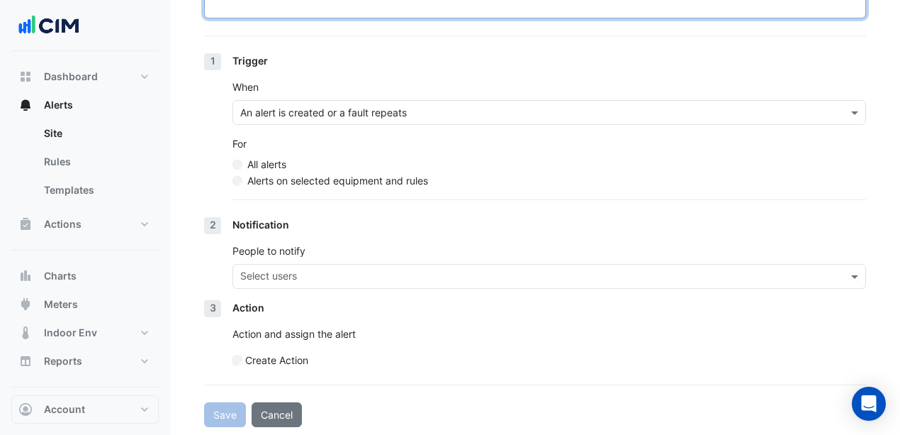
scroll to position [154, 0]
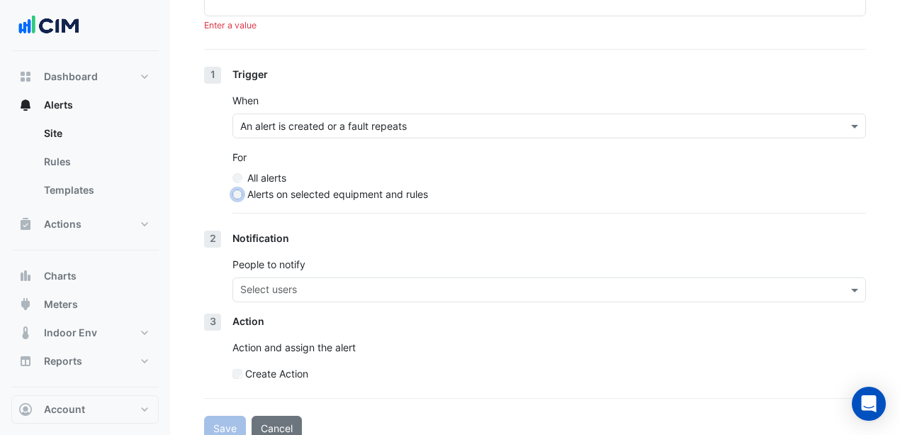
click at [239, 178] on div "For All alerts Alerts on selected equipment and rules" at bounding box center [550, 176] width 634 height 52
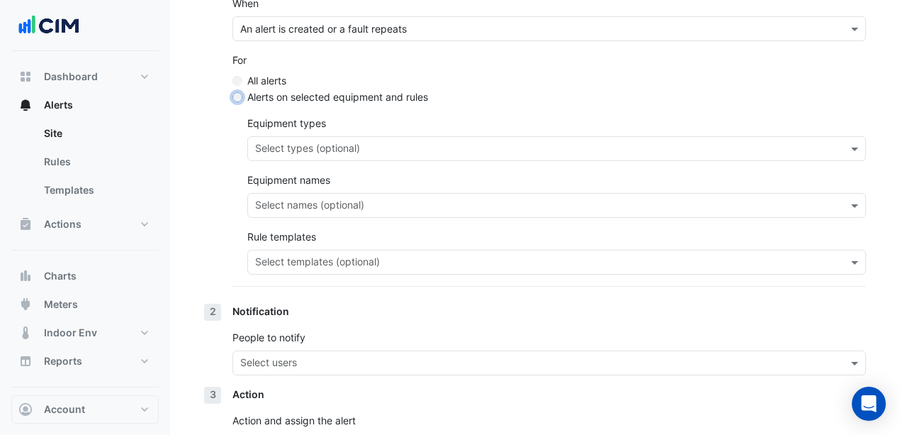
scroll to position [245, 0]
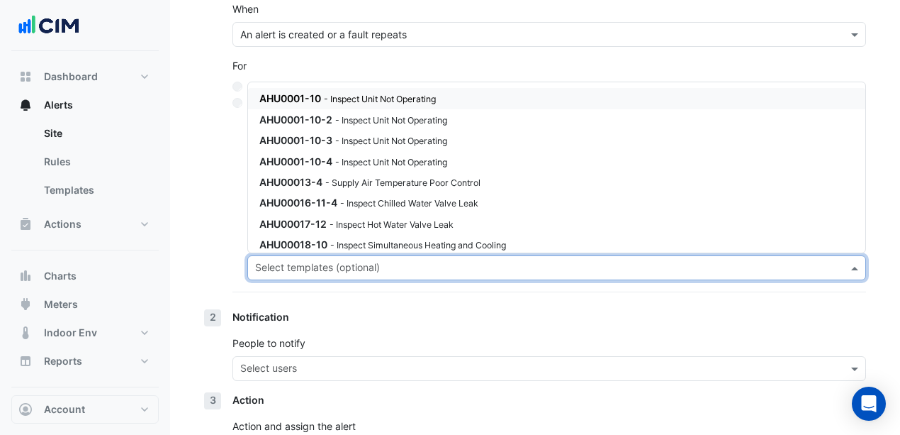
click at [319, 268] on input "text" at bounding box center [548, 269] width 587 height 15
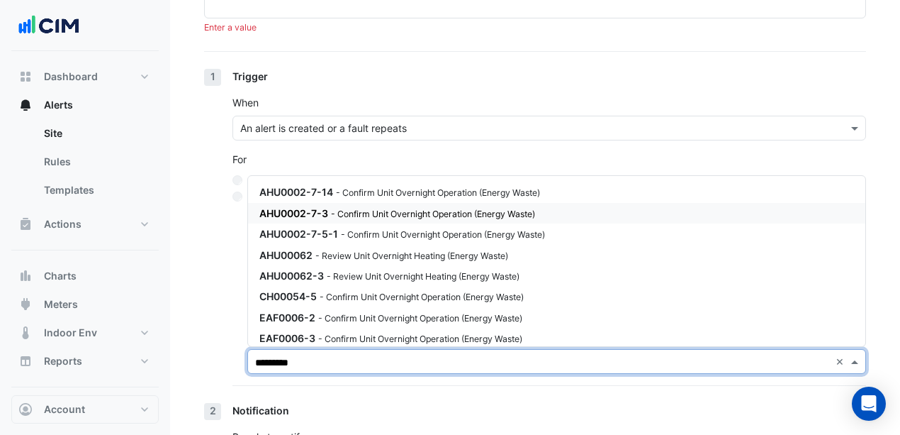
scroll to position [150, 0]
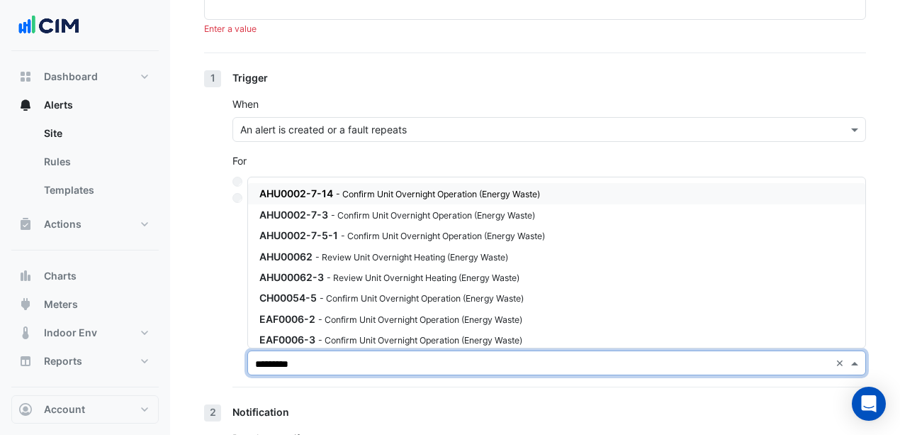
click at [413, 197] on small "- Confirm Unit Overnight Operation (Energy Waste)" at bounding box center [438, 194] width 204 height 11
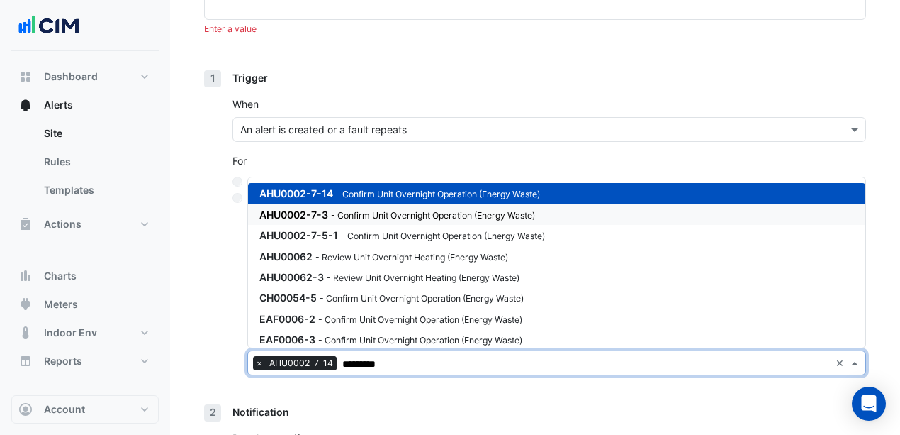
click at [410, 210] on small "- Confirm Unit Overnight Operation (Energy Waste)" at bounding box center [433, 215] width 204 height 11
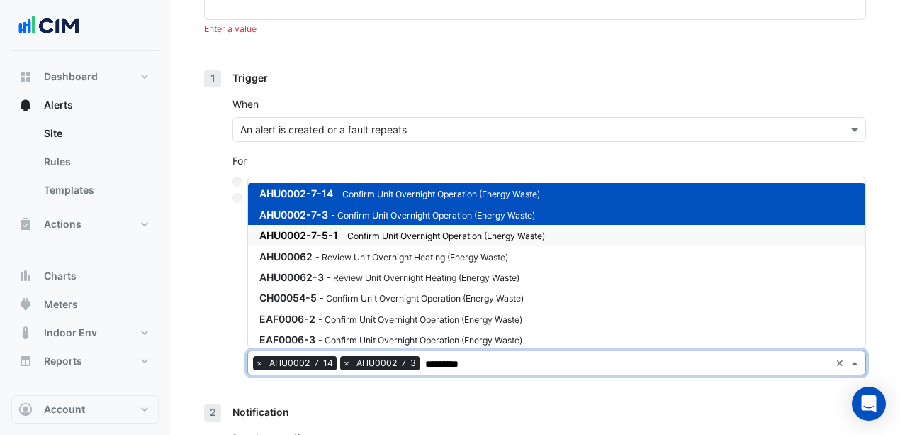
click at [417, 228] on div "AHU0002-7-5-1 - Confirm Unit Overnight Operation (Energy Waste)" at bounding box center [429, 235] width 340 height 15
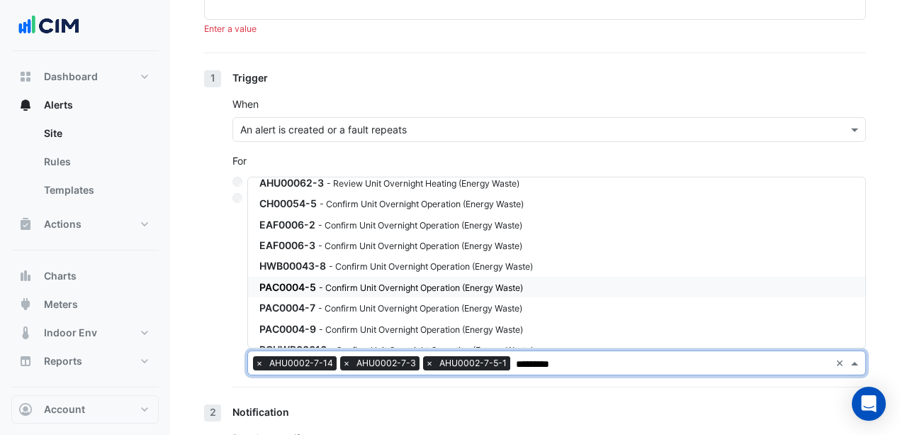
scroll to position [142, 0]
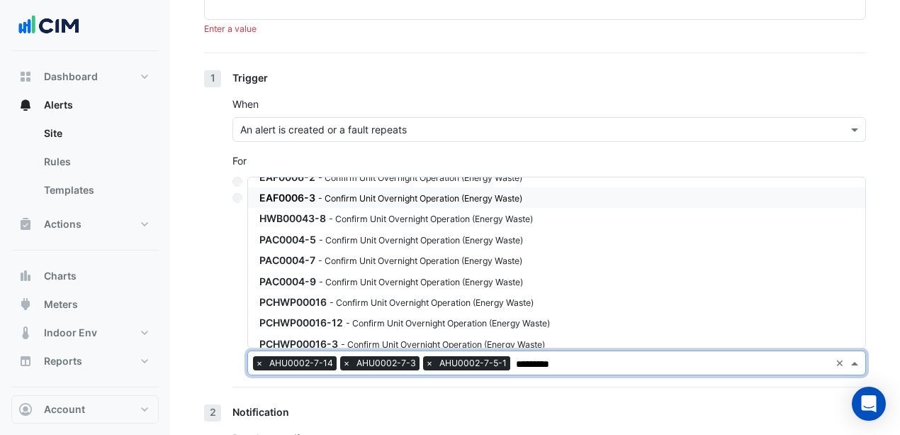
click at [431, 200] on small "- Confirm Unit Overnight Operation (Energy Waste)" at bounding box center [420, 198] width 204 height 11
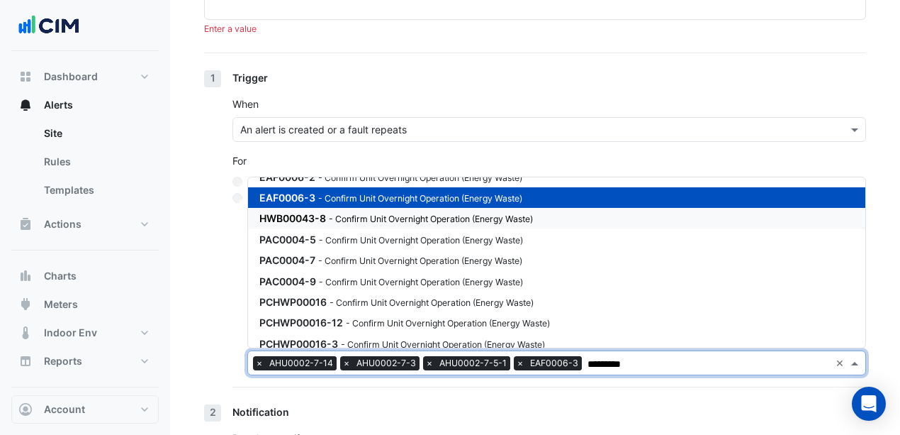
click at [435, 216] on small "- Confirm Unit Overnight Operation (Energy Waste)" at bounding box center [431, 218] width 204 height 11
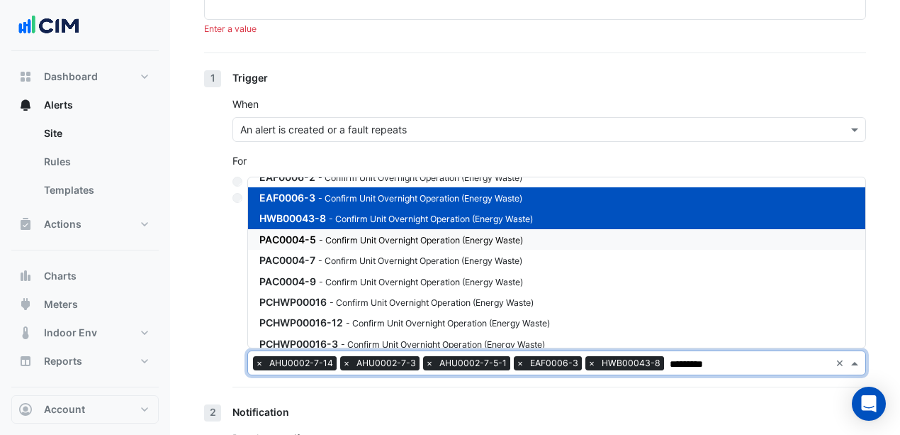
click at [436, 235] on small "- Confirm Unit Overnight Operation (Energy Waste)" at bounding box center [421, 240] width 204 height 11
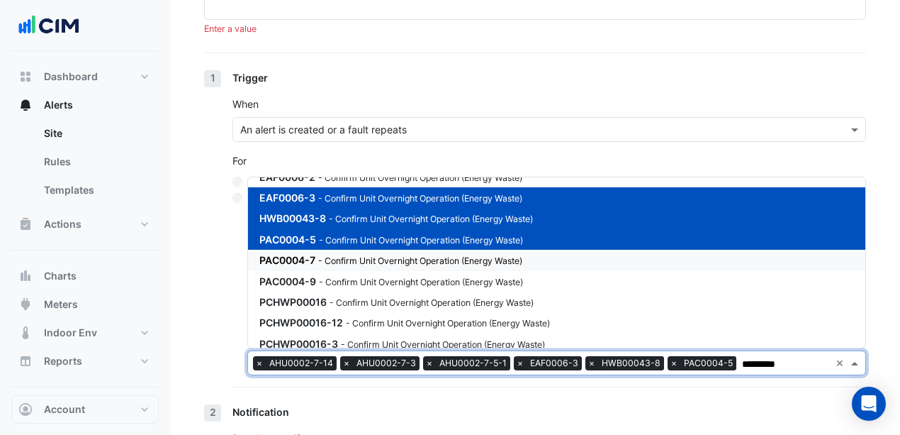
drag, startPoint x: 437, startPoint y: 257, endPoint x: 339, endPoint y: 247, distance: 98.3
click at [437, 257] on small "- Confirm Unit Overnight Operation (Energy Waste)" at bounding box center [420, 260] width 204 height 11
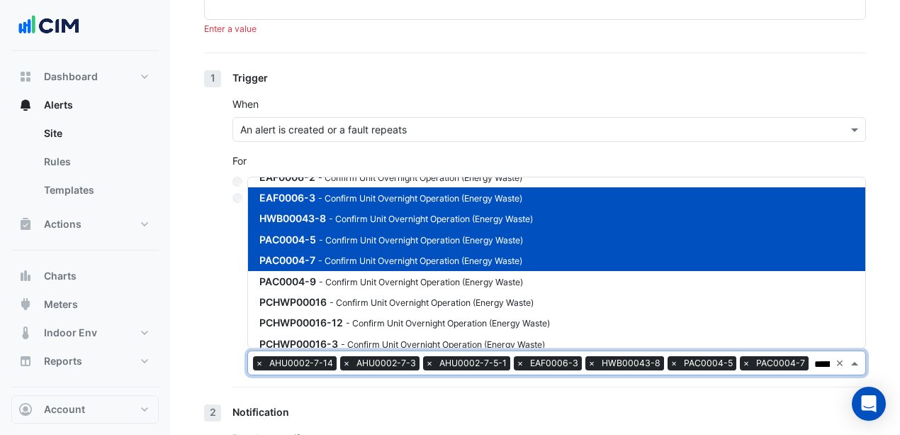
type input "*********"
click at [224, 257] on div "1 Trigger When An alert is created or a fault repeats For All alerts Alerts on …" at bounding box center [535, 237] width 662 height 334
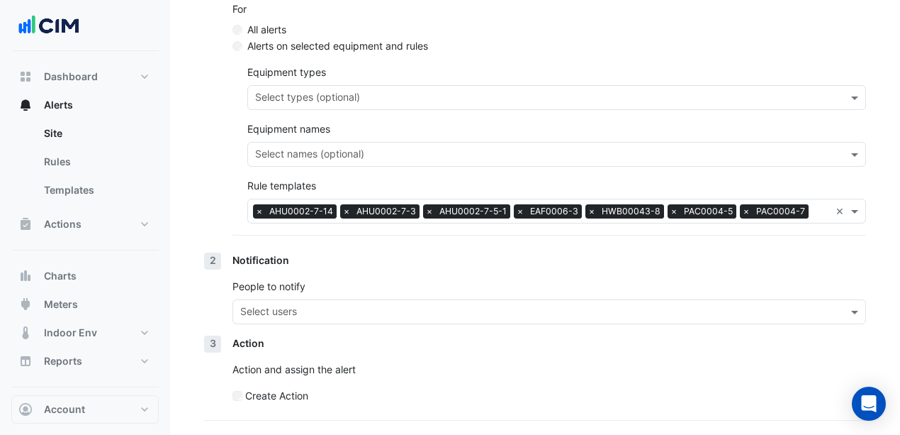
scroll to position [340, 0]
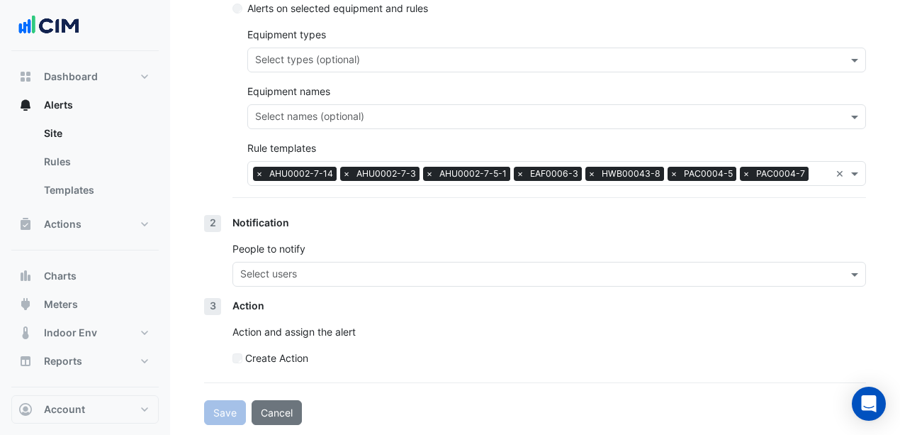
click at [284, 271] on input "text" at bounding box center [541, 275] width 602 height 15
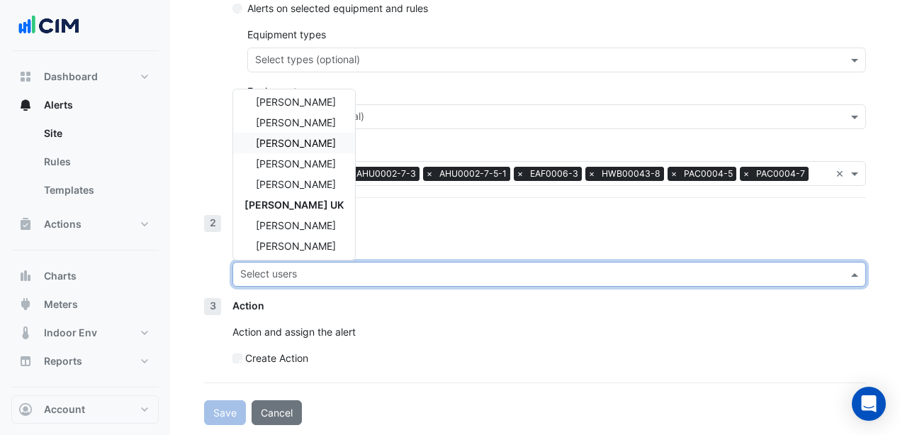
scroll to position [129, 0]
click at [293, 222] on span "[PERSON_NAME]" at bounding box center [296, 223] width 80 height 12
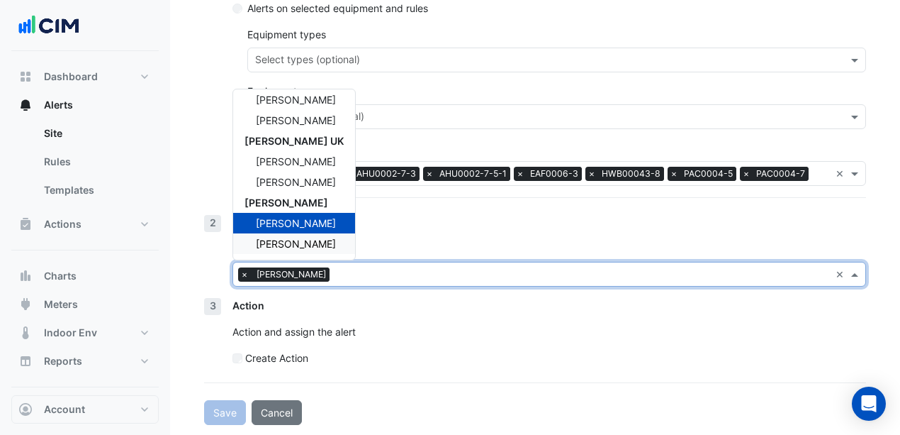
click at [211, 250] on div "2 Notification People to notify Select users × [PERSON_NAME] × Mapletree [PERSO…" at bounding box center [535, 256] width 662 height 83
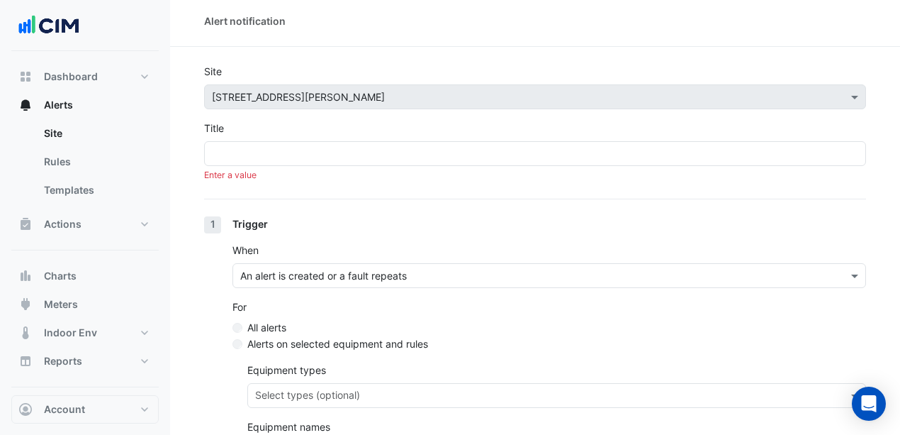
scroll to position [0, 0]
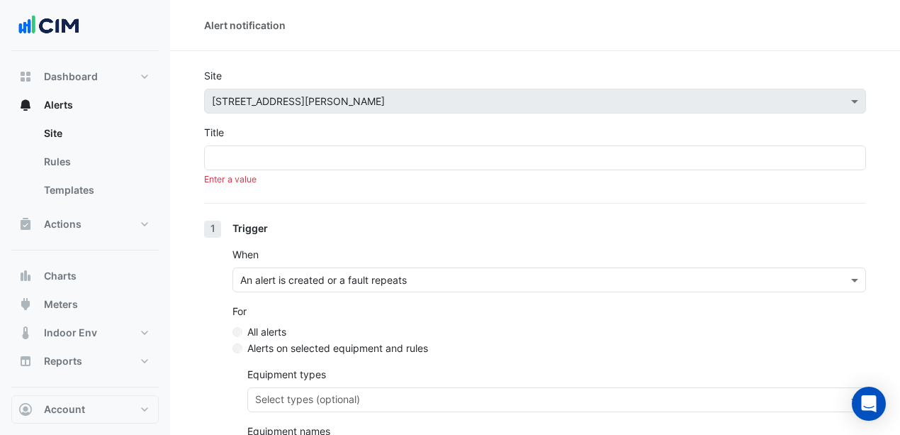
click at [358, 189] on form "Site Select a Site × [STREET_ADDRESS][PERSON_NAME] Title Enter a value 1 Trigge…" at bounding box center [535, 416] width 662 height 696
click at [69, 106] on span "Alerts" at bounding box center [58, 105] width 29 height 14
click at [82, 130] on link "Site" at bounding box center [96, 133] width 126 height 28
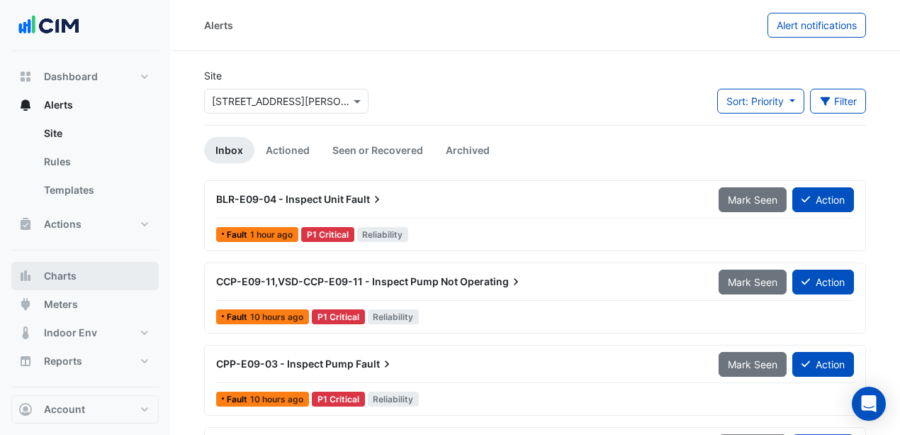
click at [83, 276] on button "Charts" at bounding box center [84, 276] width 147 height 28
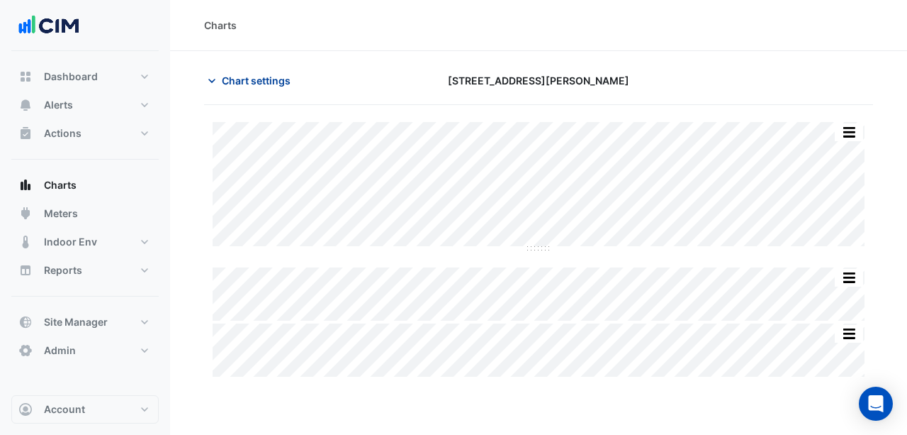
click at [226, 79] on span "Chart settings" at bounding box center [256, 80] width 69 height 15
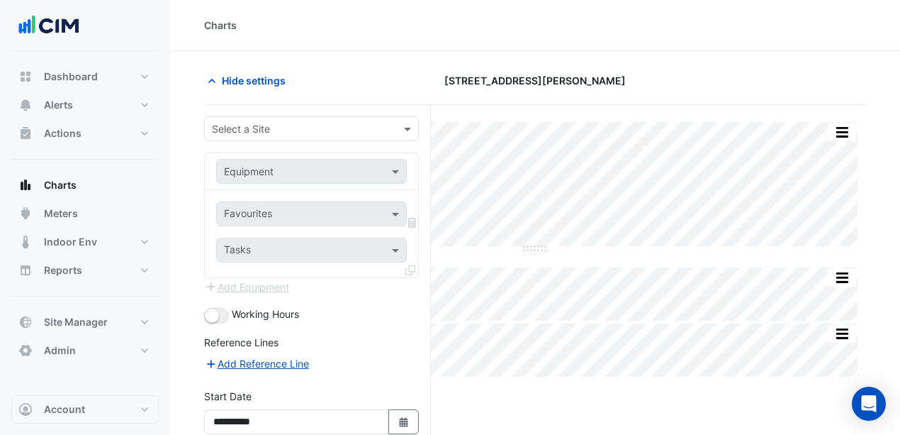
click at [170, 82] on section "Hide settings [STREET_ADDRESS][PERSON_NAME] Split All Split None Print Save as …" at bounding box center [535, 308] width 730 height 515
type input "**********"
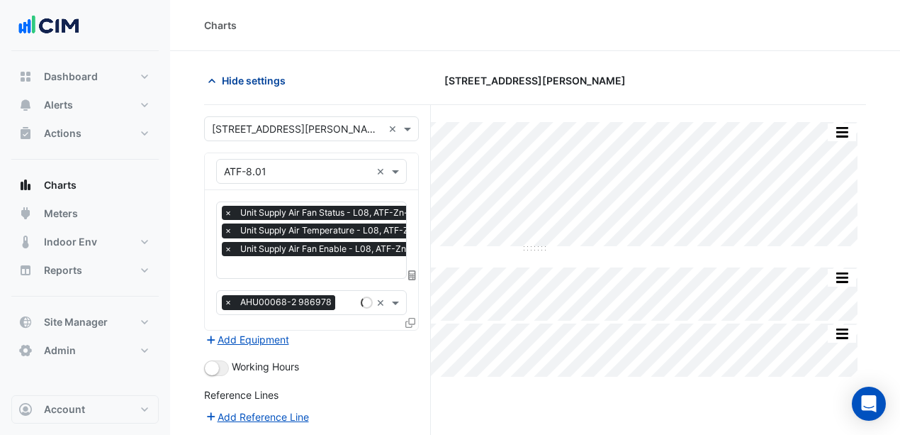
click at [210, 82] on icon "button" at bounding box center [212, 81] width 14 height 14
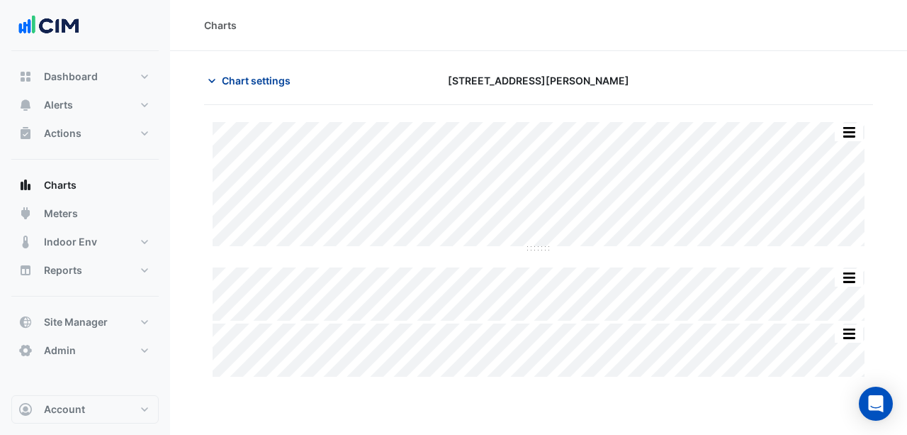
click at [223, 83] on span "Chart settings" at bounding box center [256, 80] width 69 height 15
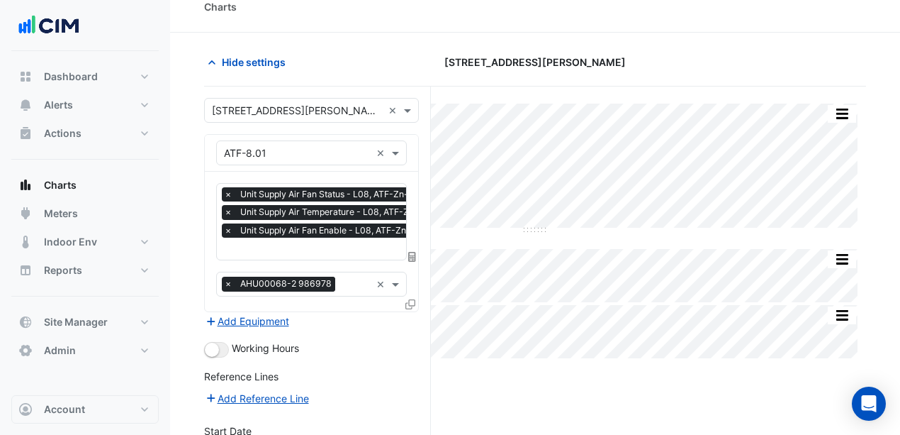
scroll to position [47, 0]
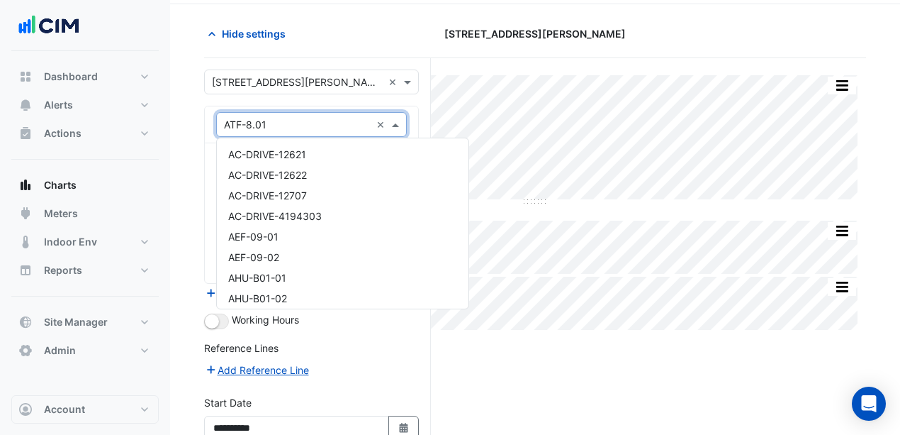
click at [281, 123] on input "text" at bounding box center [297, 125] width 147 height 15
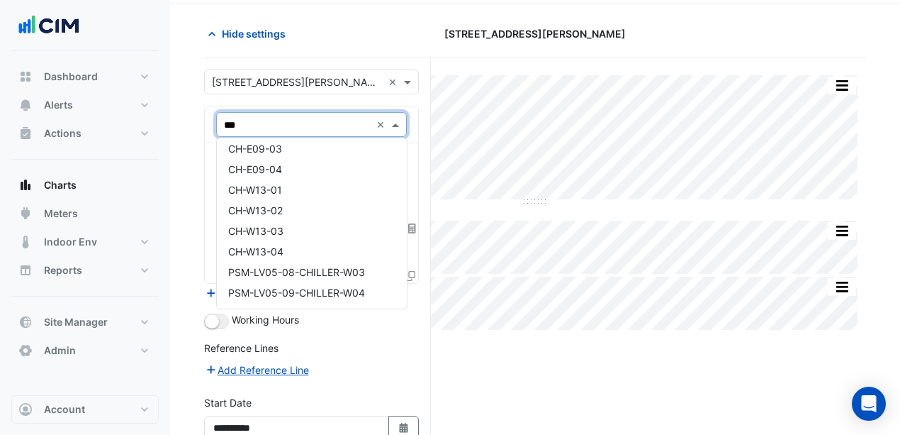
scroll to position [0, 0]
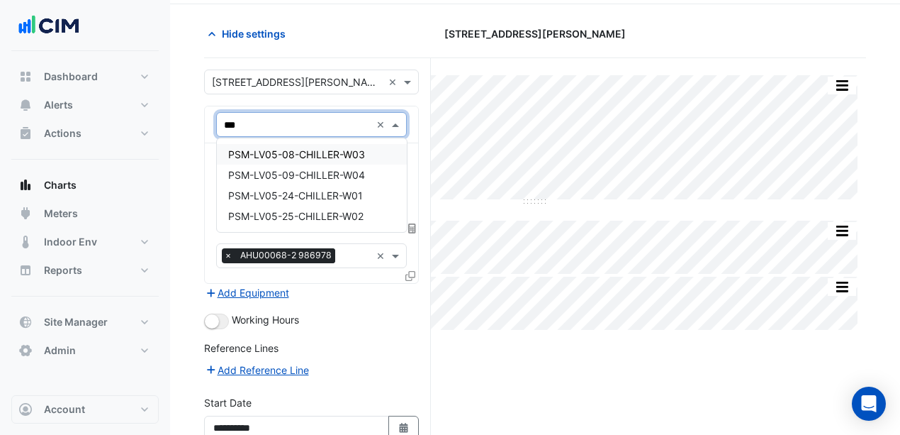
type input "**"
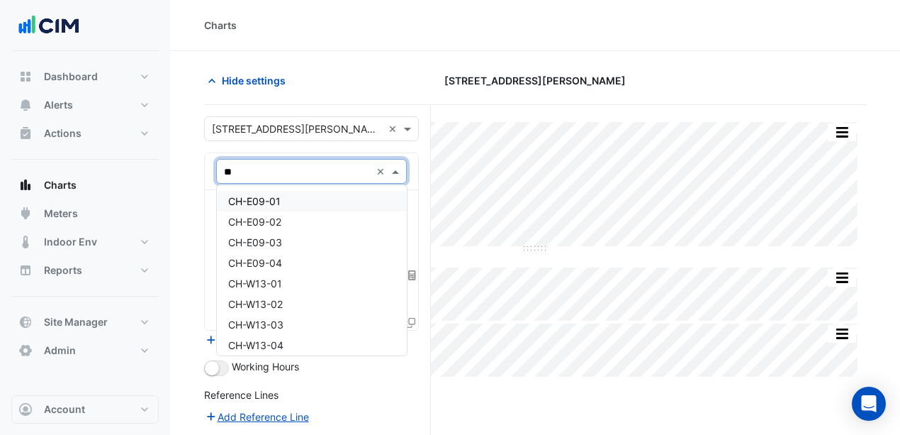
click at [297, 198] on div "CH-E09-01" at bounding box center [312, 201] width 190 height 21
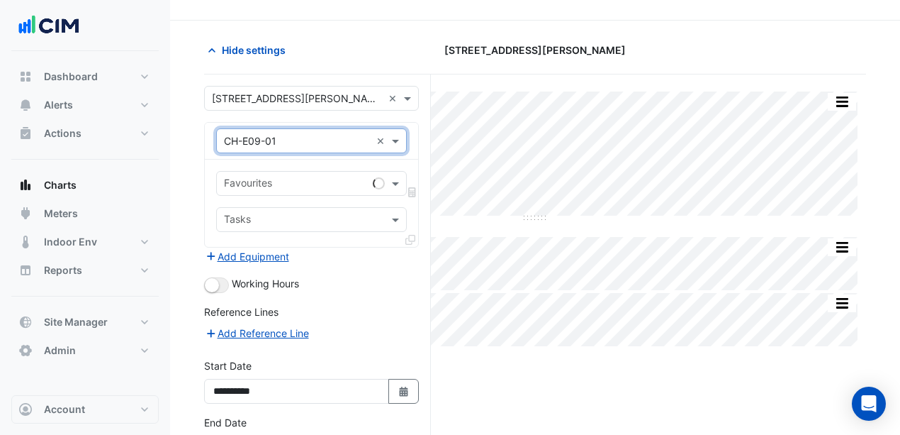
scroll to position [47, 0]
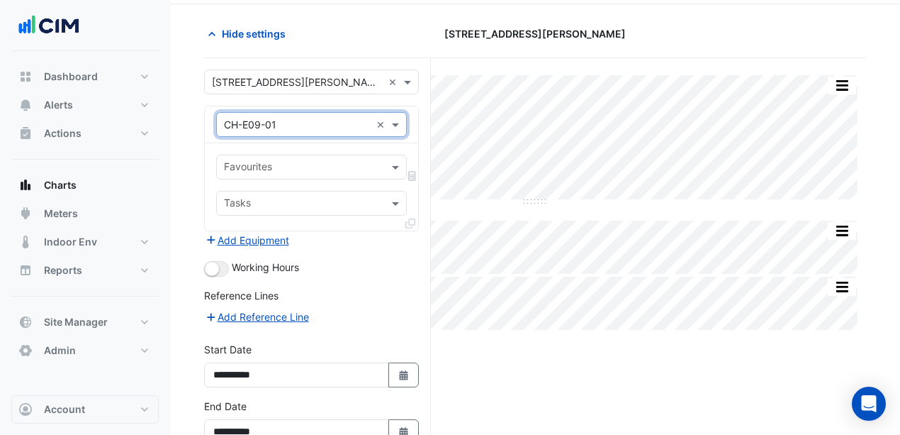
click at [322, 145] on div "Favourites Tasks" at bounding box center [311, 186] width 213 height 87
click at [274, 169] on input "text" at bounding box center [303, 168] width 159 height 15
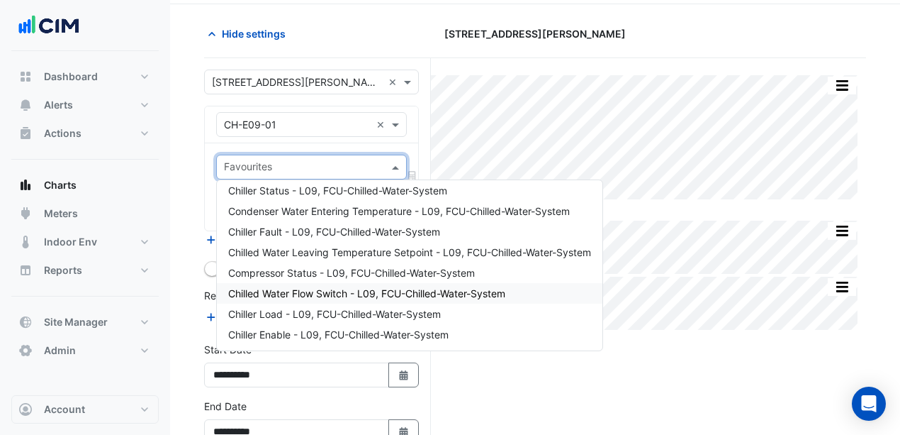
scroll to position [67, 0]
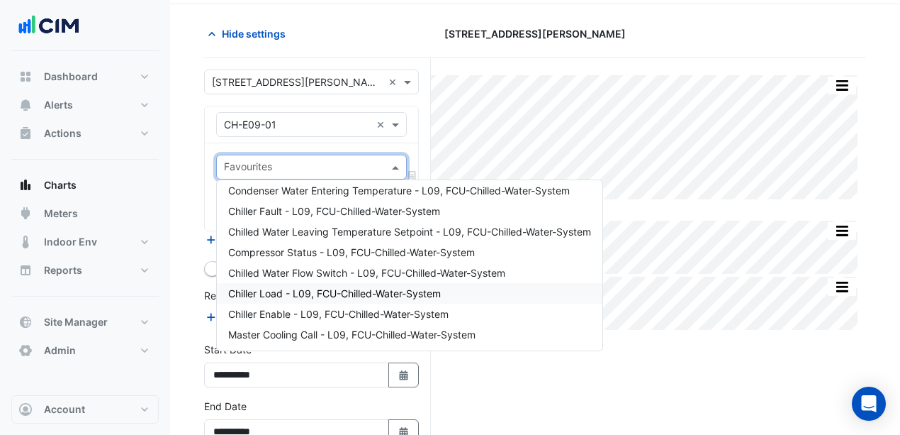
click at [306, 297] on span "Chiller Load - L09, FCU-Chilled-Water-System" at bounding box center [334, 293] width 213 height 12
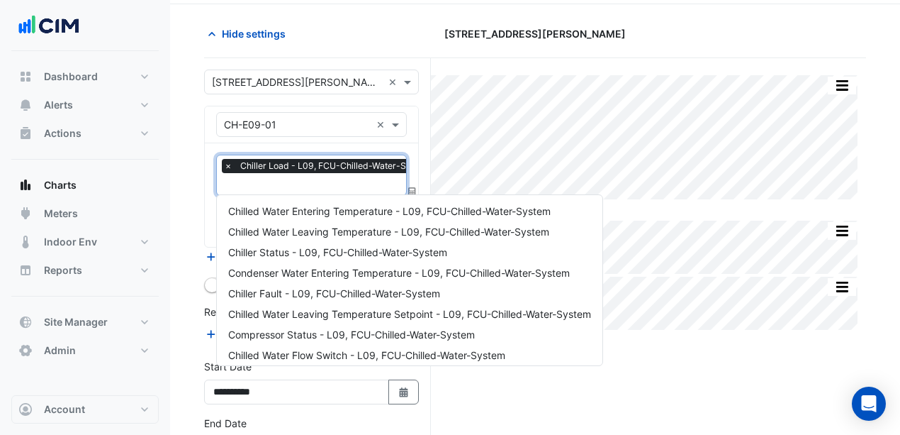
click at [304, 187] on input "text" at bounding box center [331, 185] width 214 height 15
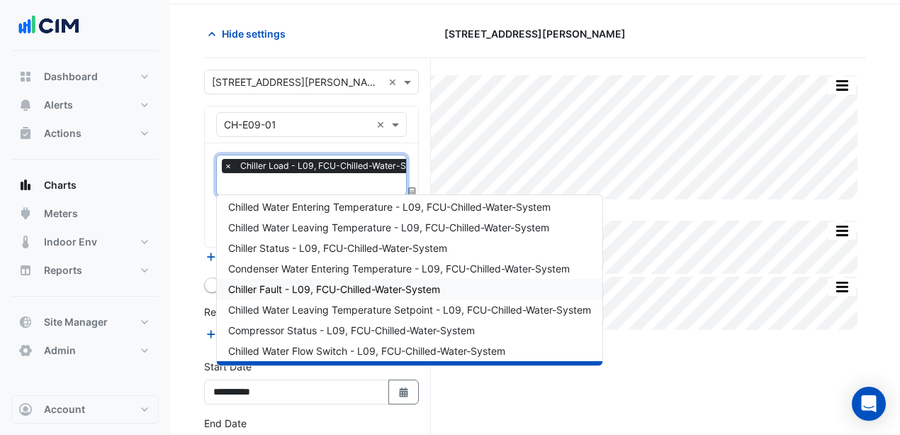
scroll to position [0, 0]
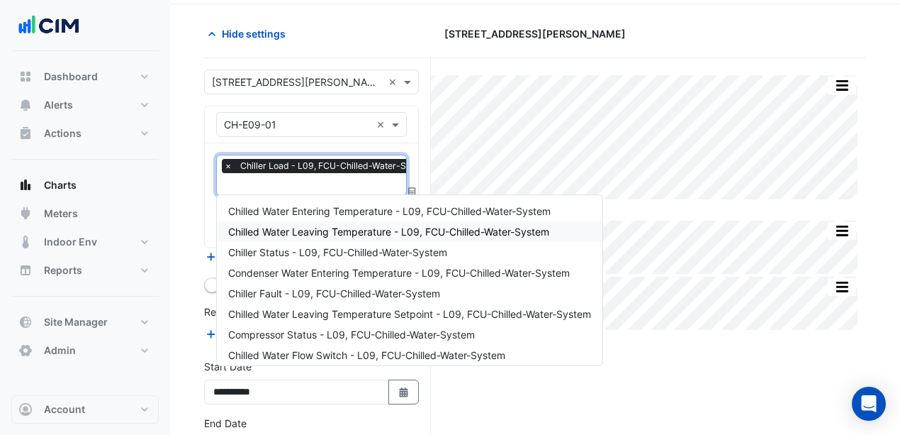
click at [335, 228] on span "Chilled Water Leaving Temperature - L09, FCU-Chilled-Water-System" at bounding box center [388, 231] width 321 height 12
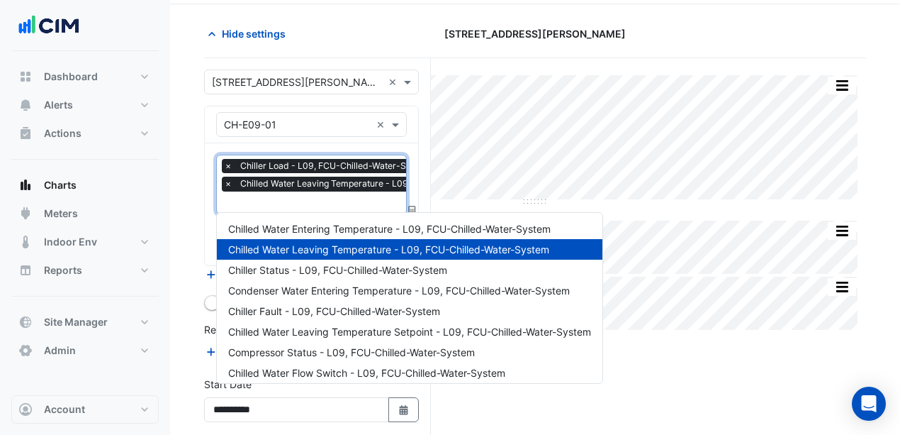
click at [327, 200] on input "text" at bounding box center [378, 203] width 308 height 15
click at [338, 223] on span "Chilled Water Entering Temperature - L09, FCU-Chilled-Water-System" at bounding box center [389, 229] width 323 height 12
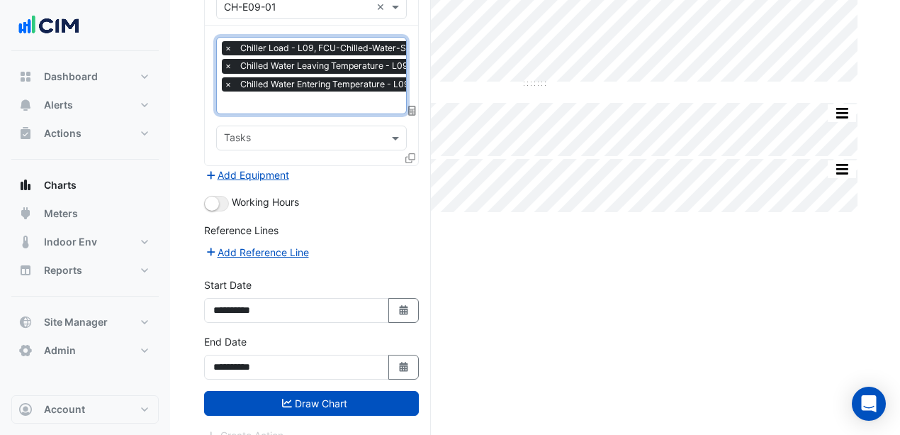
scroll to position [177, 0]
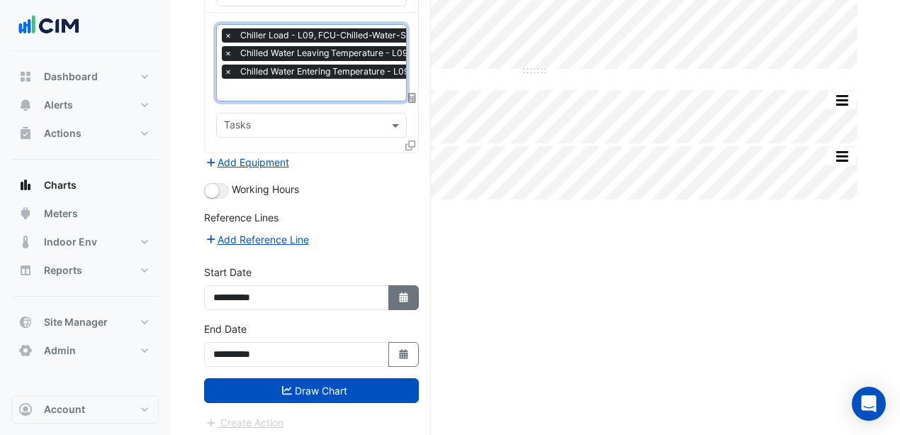
click at [393, 293] on button "Select Date" at bounding box center [403, 297] width 31 height 25
select select "*"
select select "****"
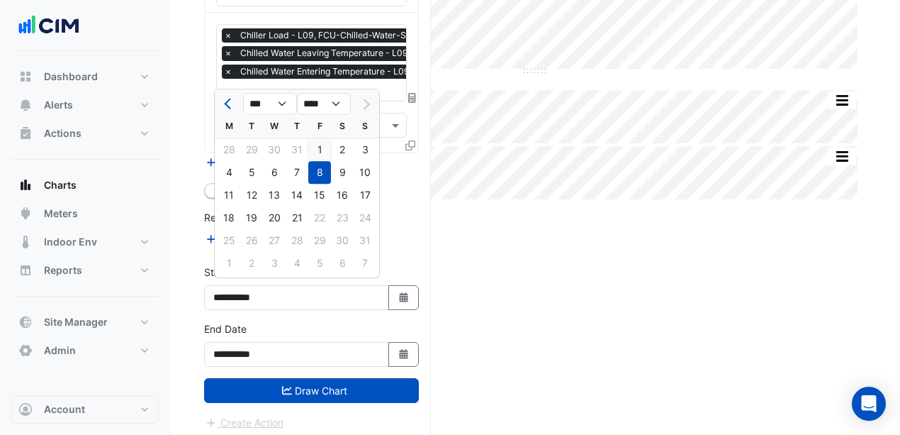
click at [318, 144] on div "1" at bounding box center [319, 149] width 23 height 23
type input "**********"
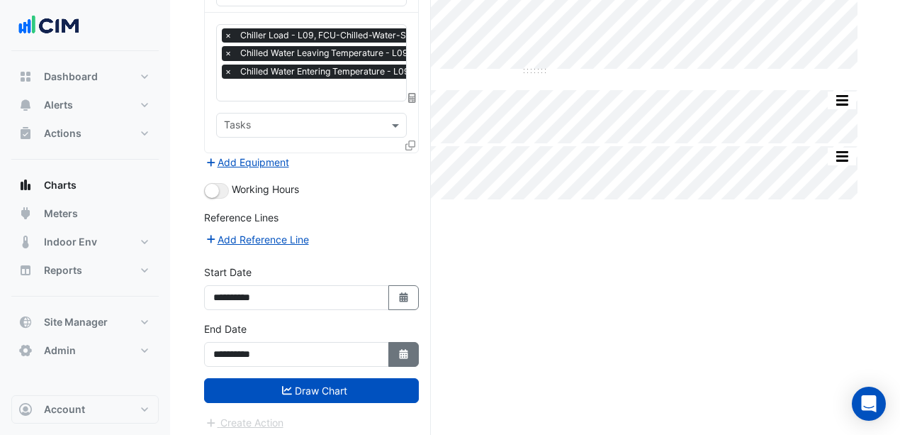
click at [400, 342] on button "Select Date" at bounding box center [403, 354] width 31 height 25
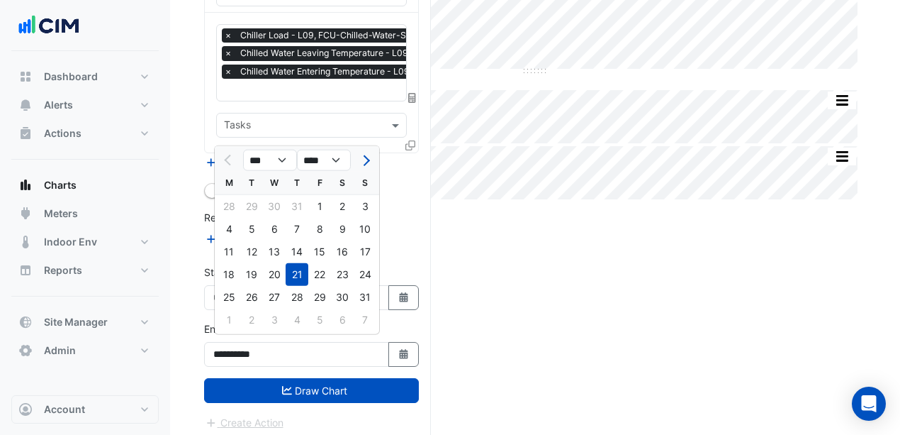
click at [357, 296] on div "31" at bounding box center [365, 297] width 23 height 23
type input "**********"
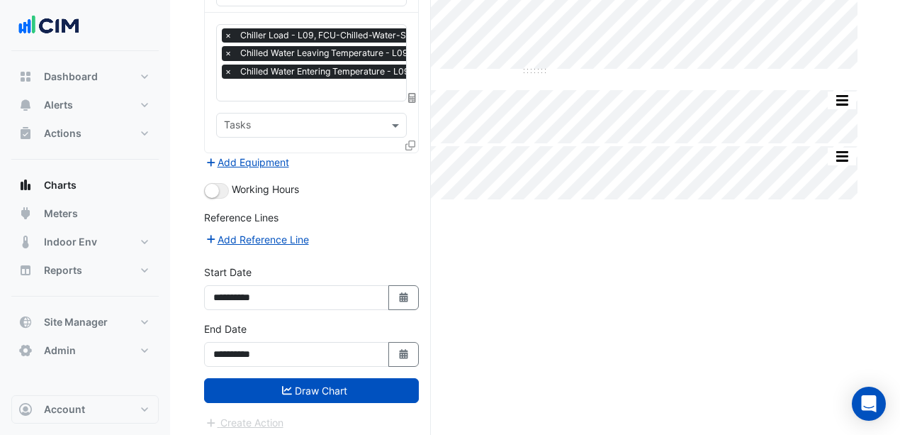
click at [330, 382] on button "Draw Chart" at bounding box center [311, 390] width 215 height 25
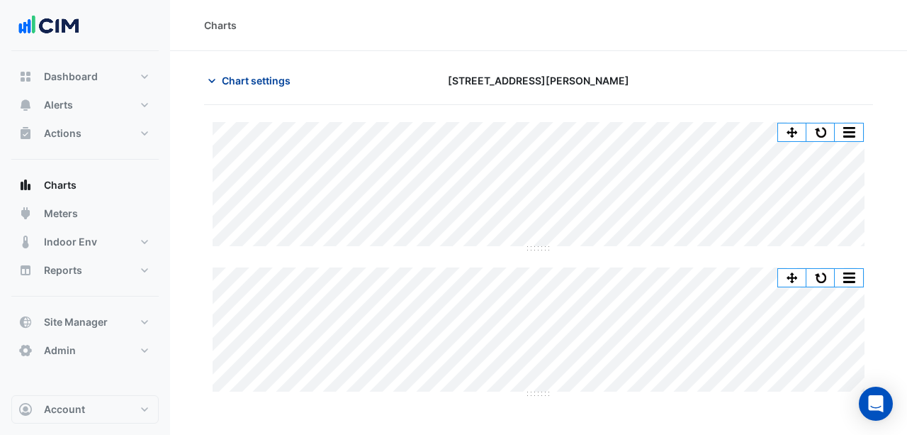
click at [247, 79] on span "Chart settings" at bounding box center [256, 80] width 69 height 15
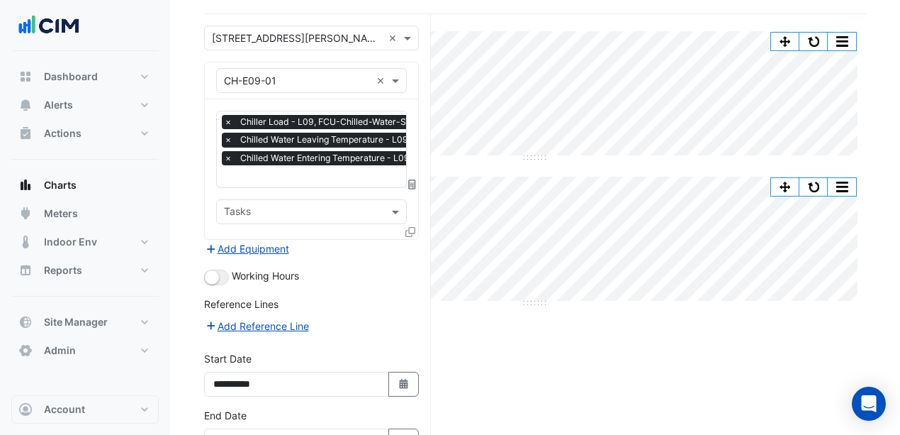
scroll to position [94, 0]
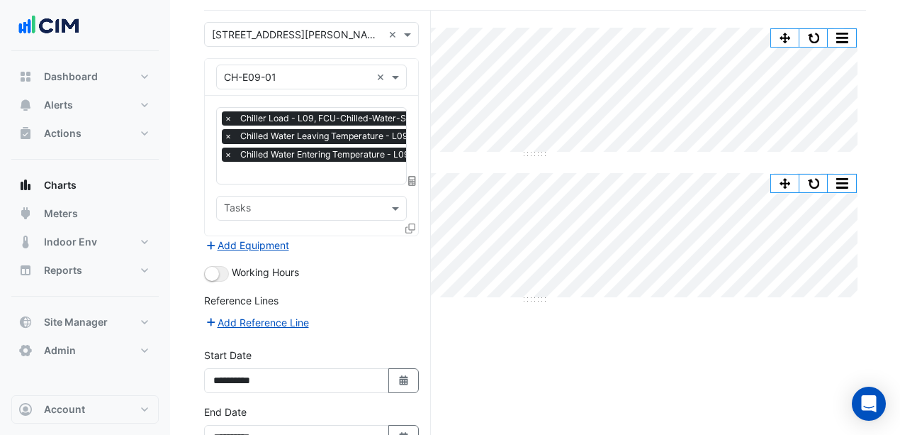
click at [410, 225] on icon at bounding box center [410, 228] width 10 height 10
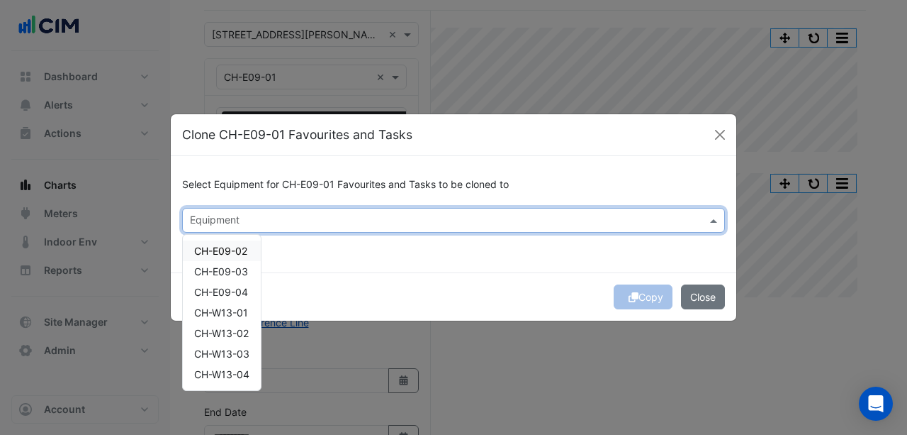
click at [300, 218] on input "text" at bounding box center [445, 221] width 511 height 15
click at [234, 249] on span "CH-E09-02" at bounding box center [220, 251] width 53 height 12
click at [241, 268] on span "CH-E09-03" at bounding box center [221, 271] width 54 height 12
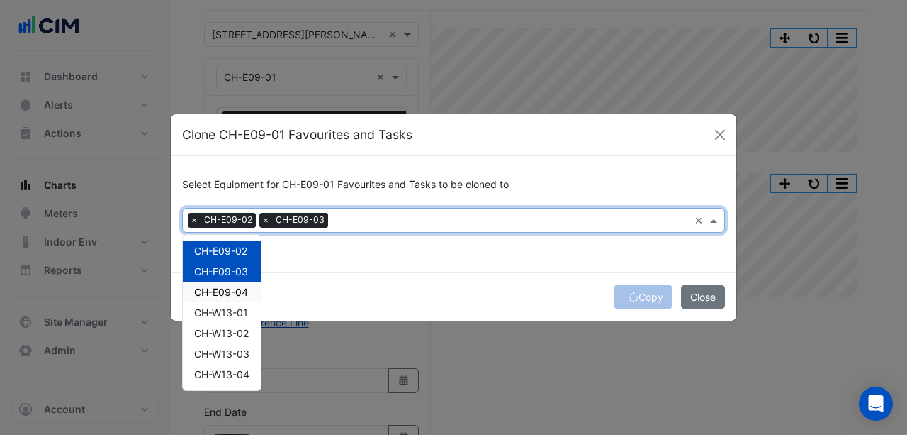
click at [242, 289] on span "CH-E09-04" at bounding box center [221, 292] width 54 height 12
drag, startPoint x: 310, startPoint y: 271, endPoint x: 320, endPoint y: 269, distance: 10.1
click at [311, 271] on div "Select Equipment for CH-E09-01 Favourites and Tasks to be cloned to Equipment ×…" at bounding box center [454, 214] width 566 height 116
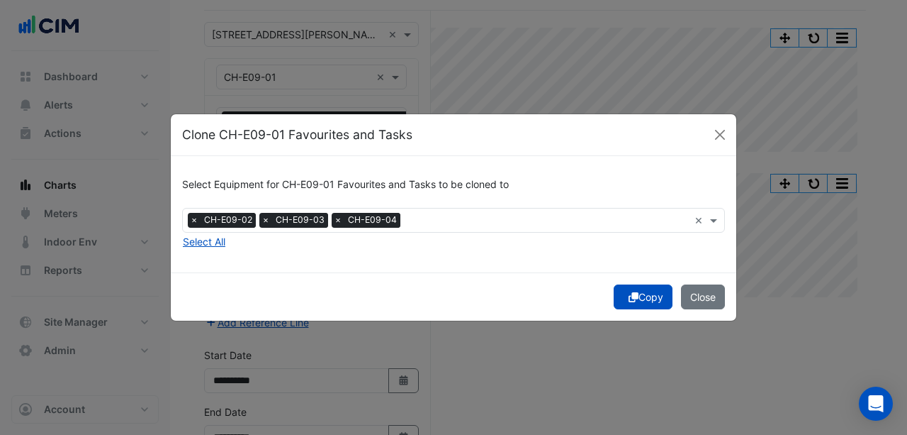
click at [635, 298] on icon "submit" at bounding box center [634, 297] width 10 height 10
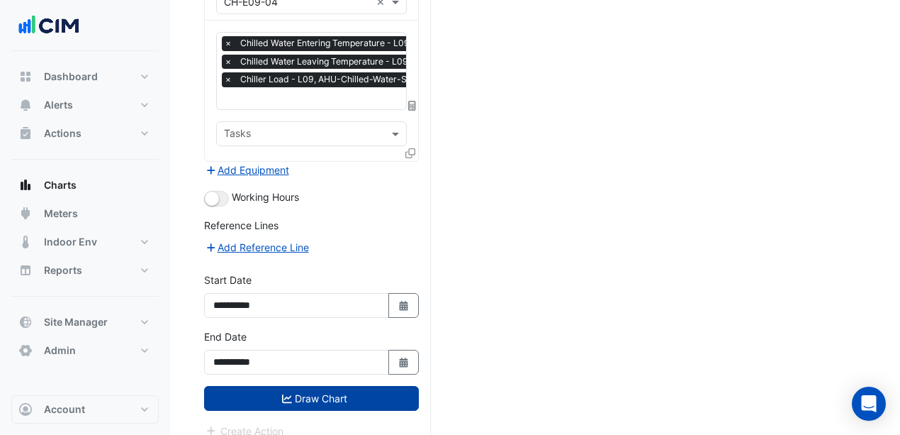
click at [345, 387] on button "Draw Chart" at bounding box center [311, 398] width 215 height 25
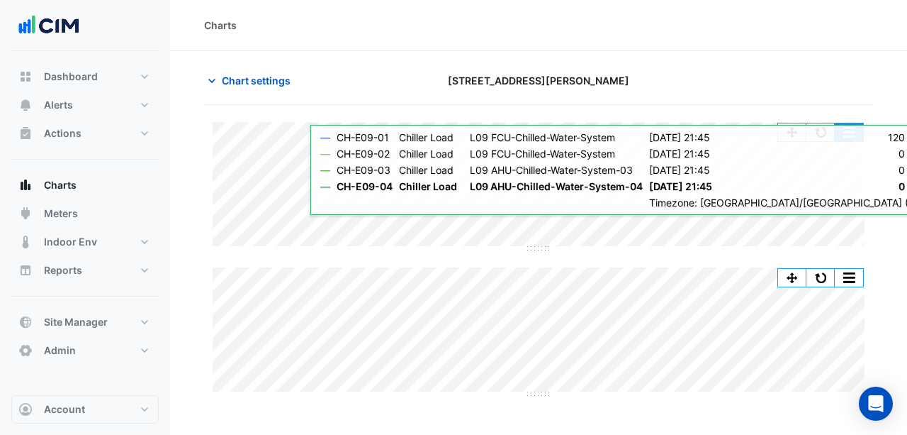
click at [851, 129] on button "button" at bounding box center [849, 132] width 28 height 18
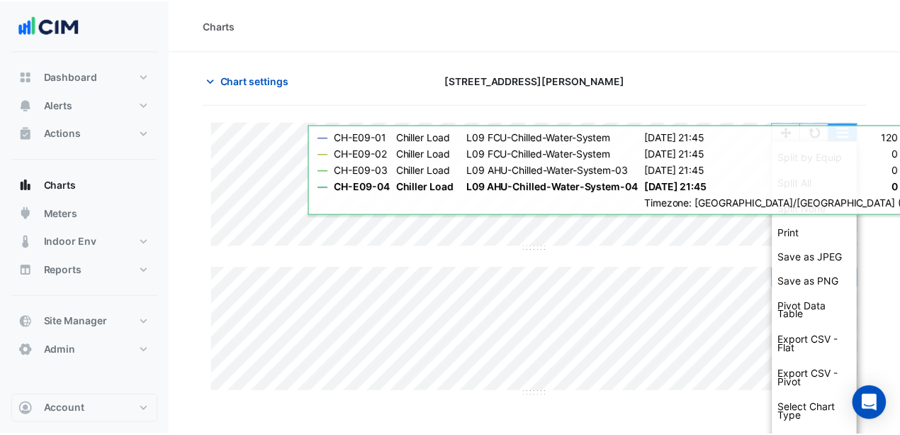
scroll to position [32, 0]
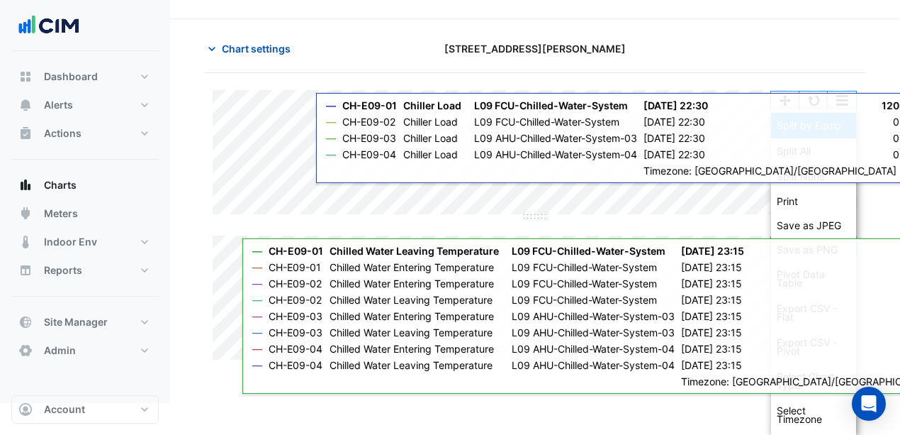
click at [832, 125] on div "Split by Equip" at bounding box center [813, 126] width 85 height 26
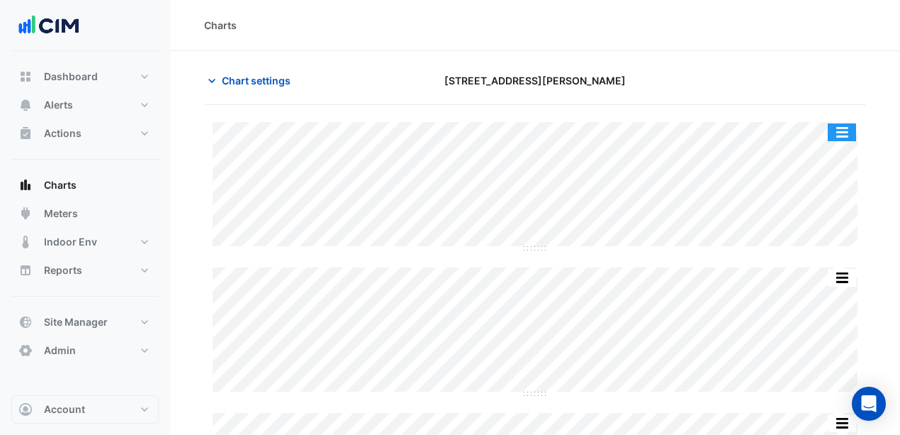
click at [841, 126] on button "button" at bounding box center [842, 132] width 28 height 18
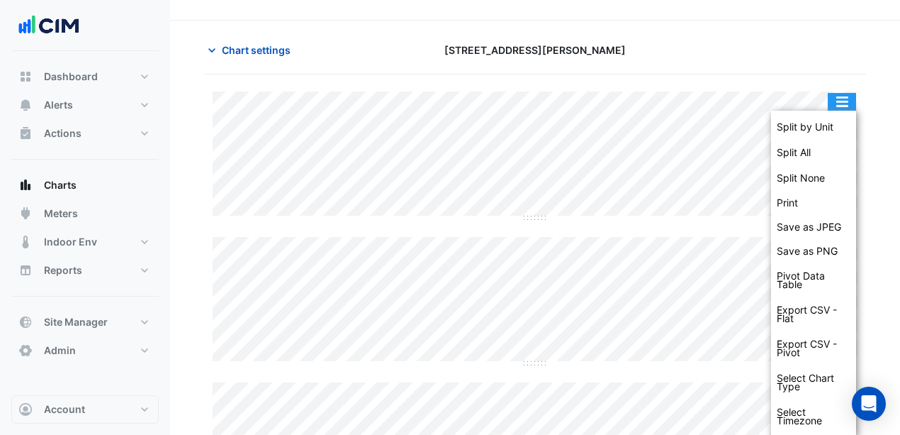
scroll to position [32, 0]
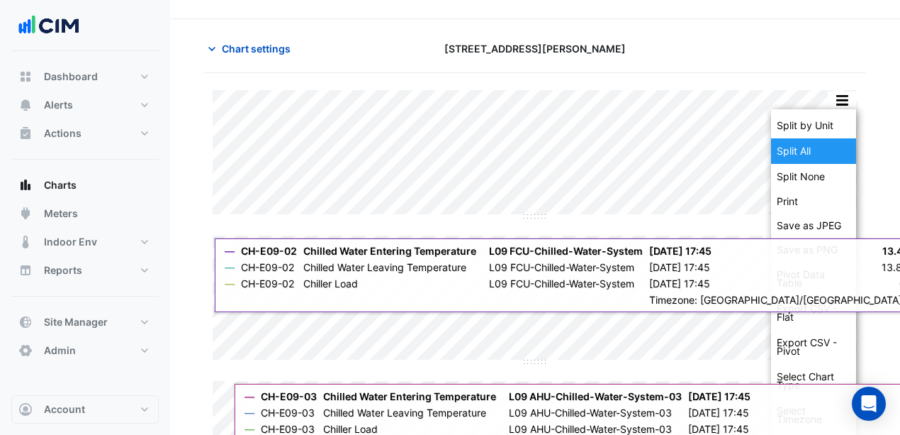
click at [826, 145] on div "Split All" at bounding box center [813, 151] width 85 height 26
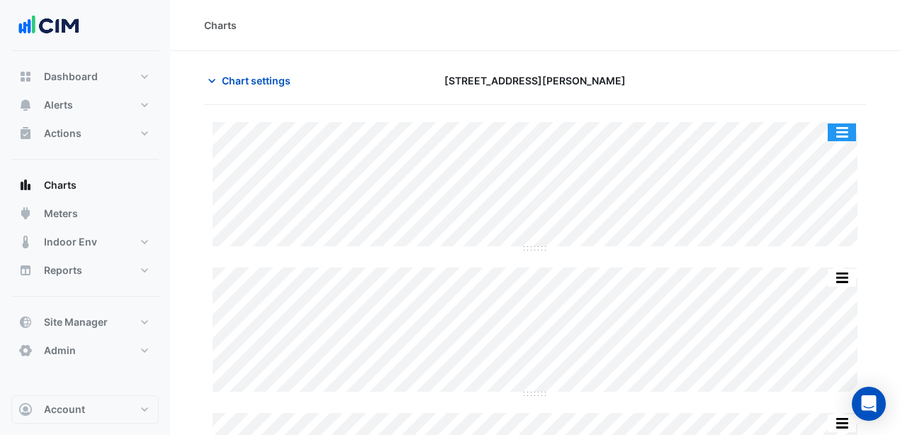
click at [844, 123] on button "button" at bounding box center [842, 132] width 28 height 18
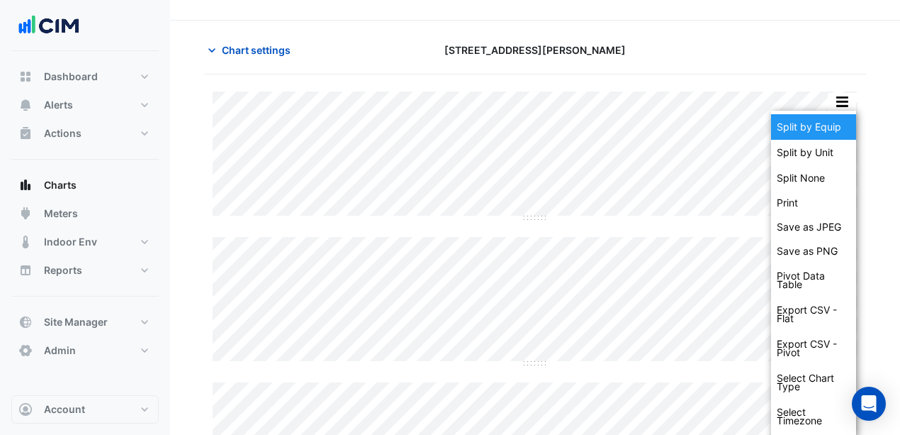
scroll to position [32, 0]
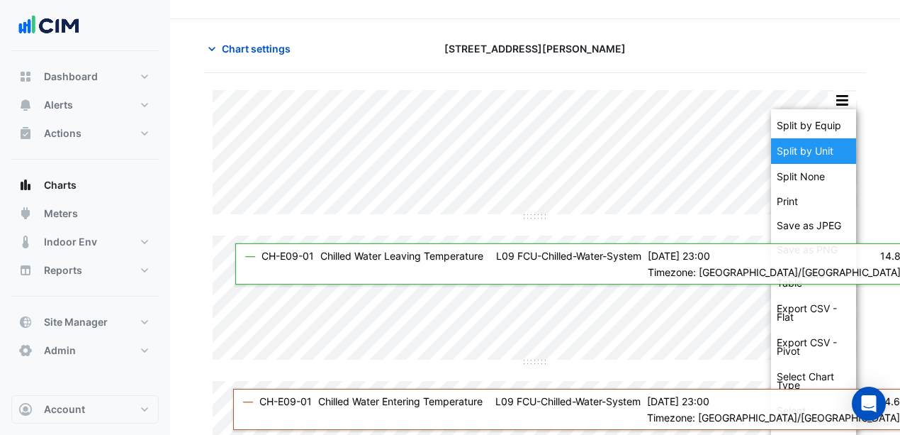
click at [830, 145] on div "Split by Unit" at bounding box center [813, 151] width 85 height 26
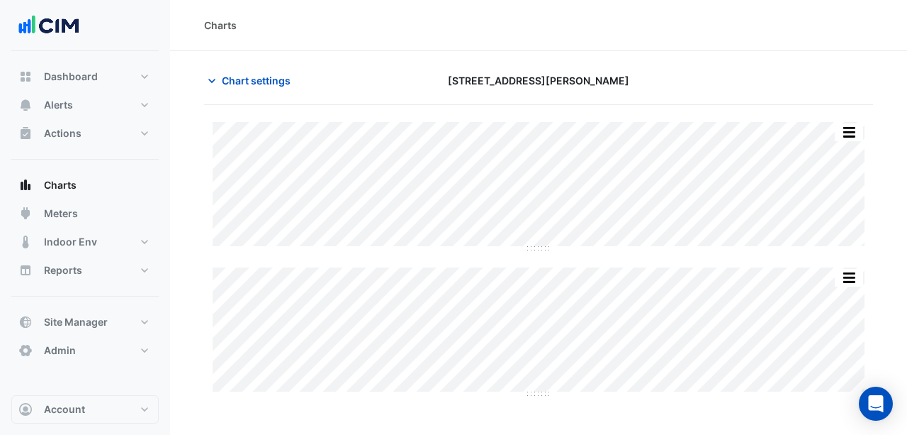
click at [472, 44] on div "Charts" at bounding box center [538, 25] width 737 height 51
click at [95, 272] on button "Reports" at bounding box center [84, 270] width 147 height 28
select select "***"
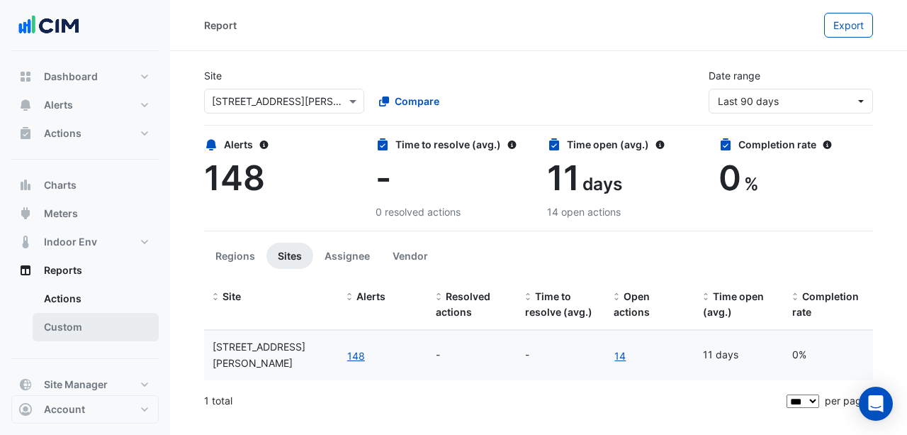
click at [72, 330] on link "Custom" at bounding box center [96, 327] width 126 height 28
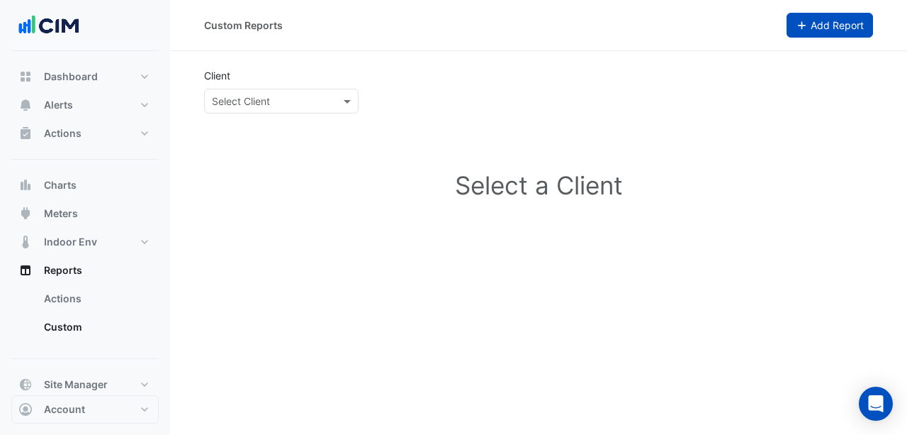
click at [808, 22] on button "Add Report" at bounding box center [830, 25] width 87 height 25
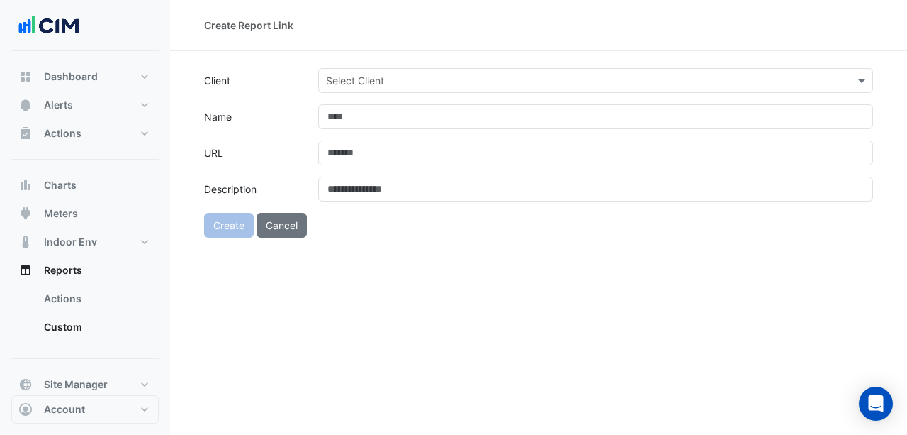
click at [362, 79] on input "text" at bounding box center [581, 81] width 511 height 15
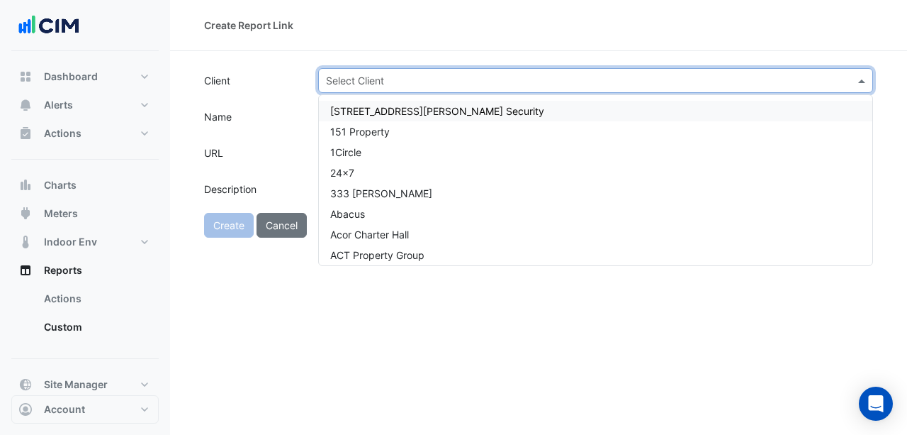
click at [391, 42] on div "Create Report Link" at bounding box center [538, 25] width 737 height 51
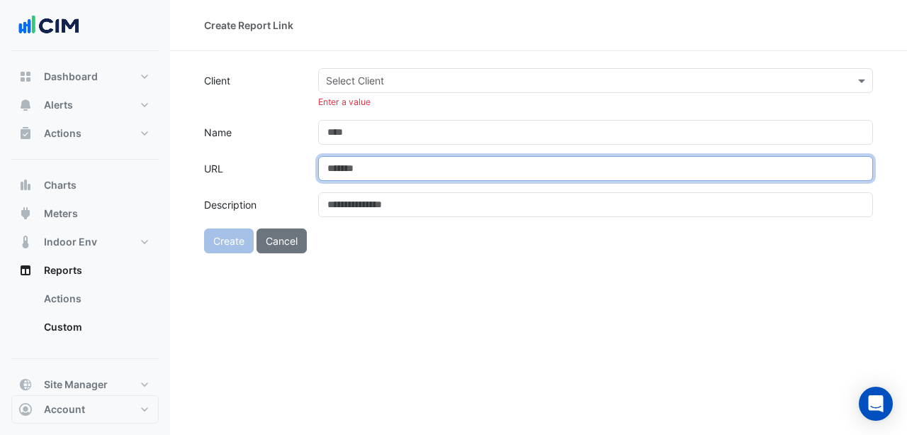
click at [370, 172] on input "URL" at bounding box center [595, 168] width 555 height 25
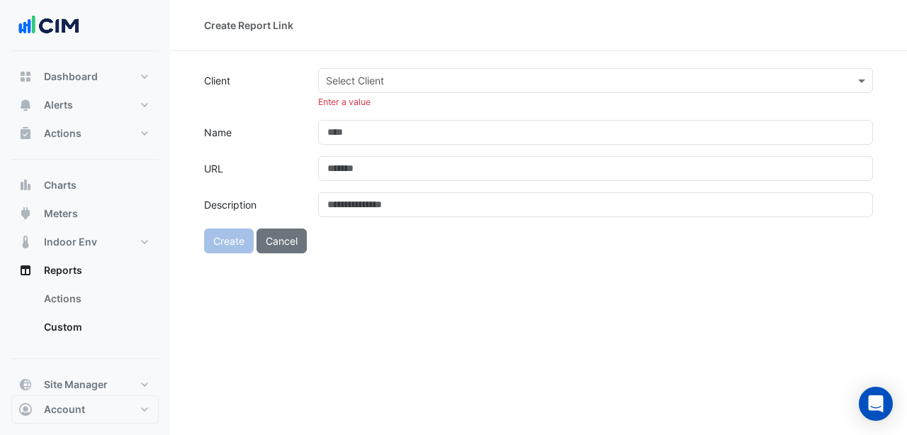
click at [286, 242] on form "Client Select Client Enter a value Name URL Description Create Cancel" at bounding box center [538, 160] width 669 height 185
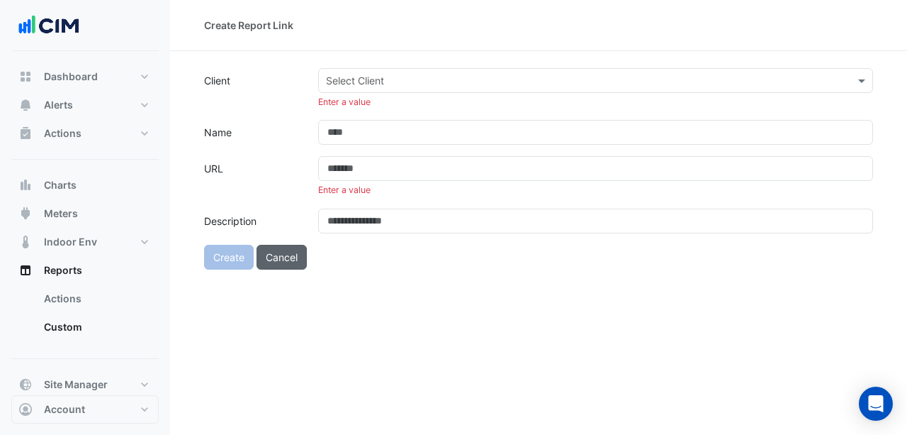
click at [293, 258] on button "Cancel" at bounding box center [282, 257] width 50 height 25
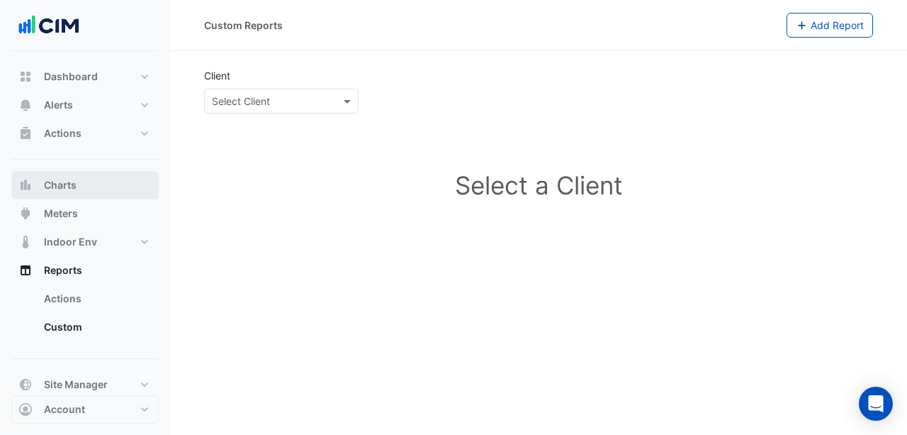
click at [101, 187] on button "Charts" at bounding box center [84, 185] width 147 height 28
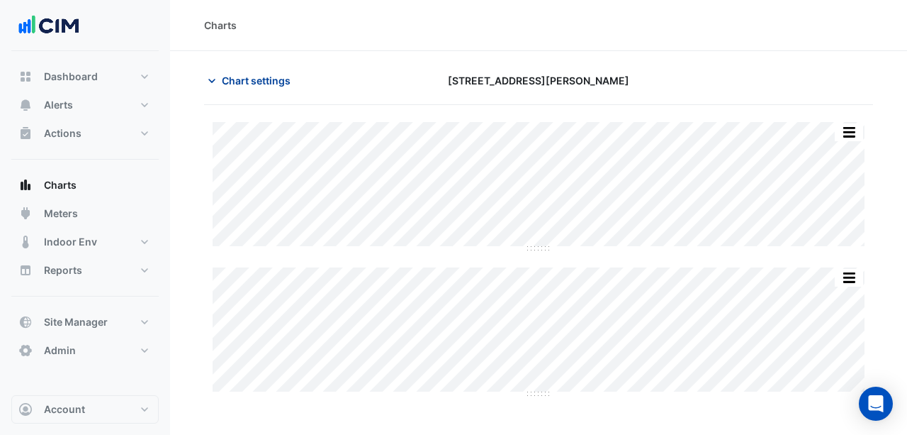
click at [244, 82] on span "Chart settings" at bounding box center [256, 80] width 69 height 15
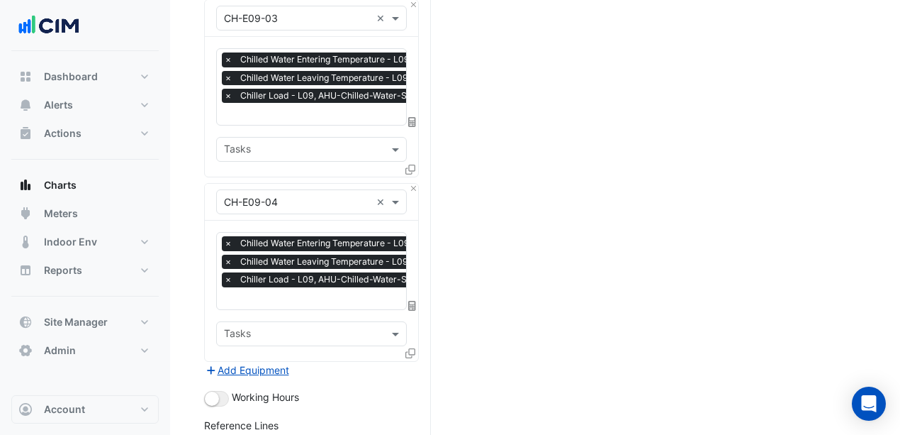
scroll to position [720, 0]
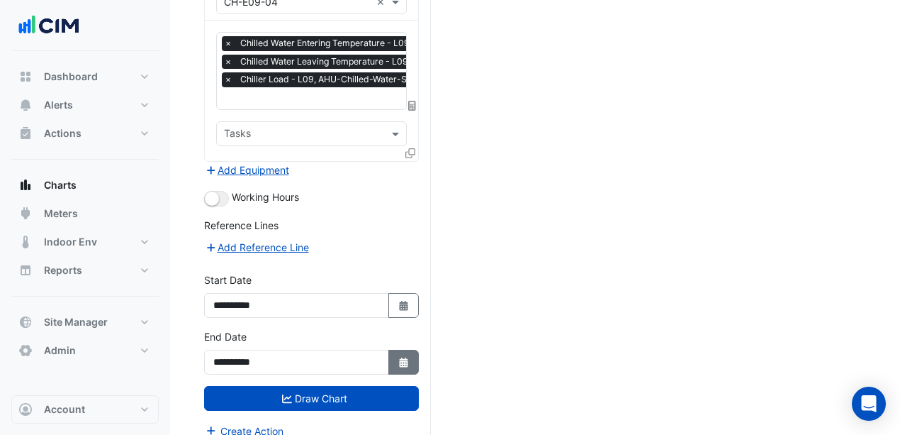
click at [405, 349] on button "Select Date" at bounding box center [403, 361] width 31 height 25
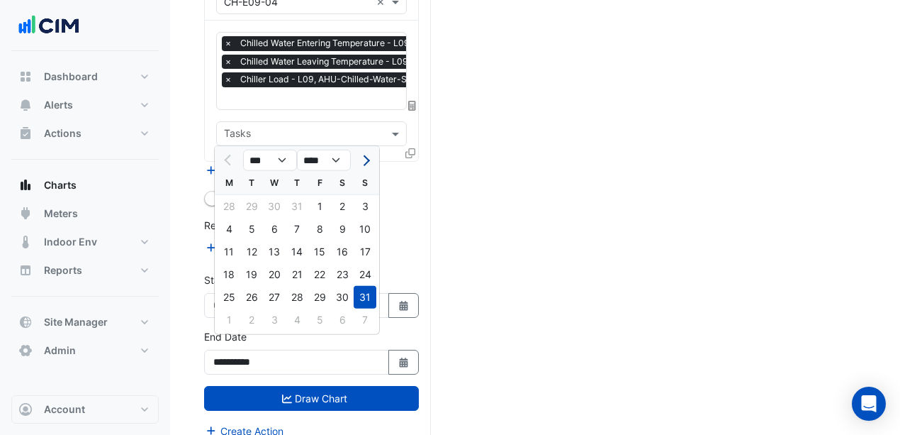
click at [365, 165] on button "Next month" at bounding box center [365, 160] width 17 height 23
select select "*"
click at [236, 228] on div "8" at bounding box center [229, 229] width 23 height 23
type input "**********"
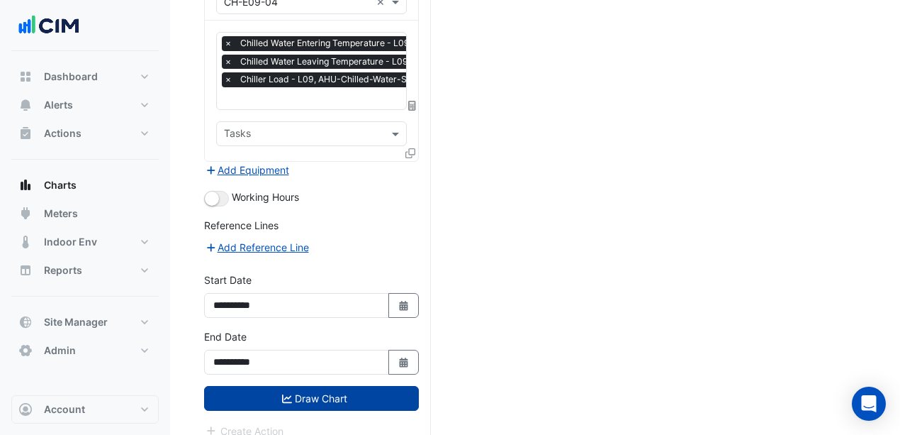
click at [359, 386] on button "Draw Chart" at bounding box center [311, 398] width 215 height 25
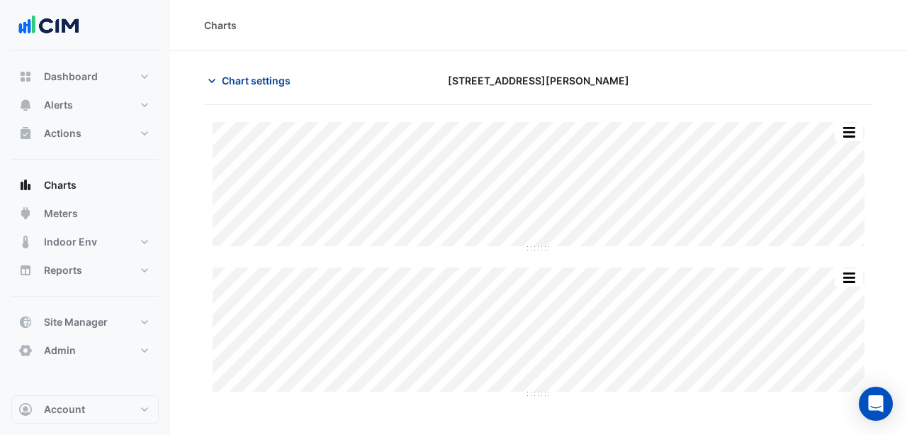
click at [248, 78] on span "Chart settings" at bounding box center [256, 80] width 69 height 15
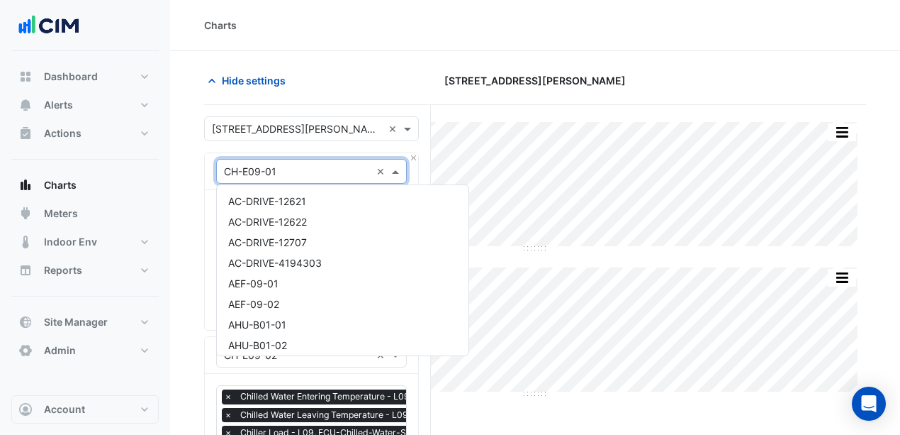
click at [269, 173] on input "text" at bounding box center [297, 171] width 147 height 15
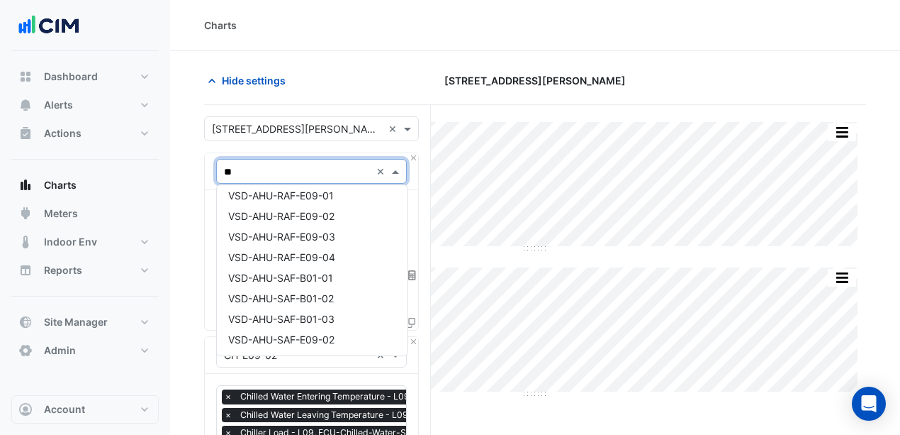
scroll to position [499, 0]
type input "***"
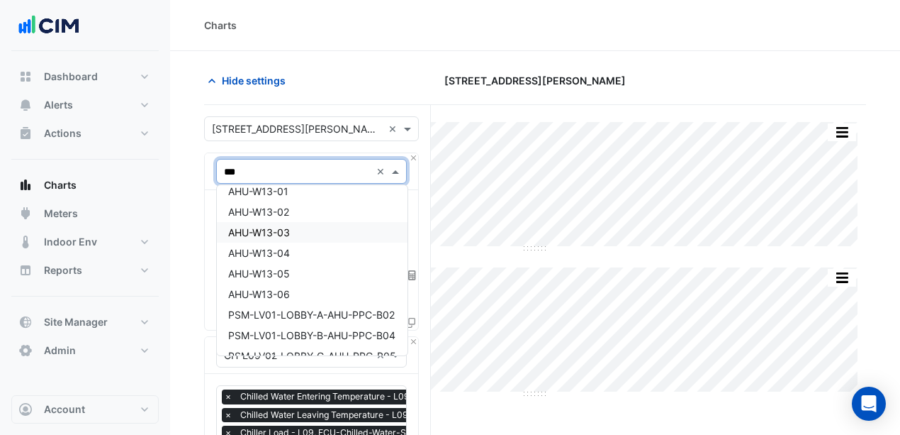
scroll to position [189, 0]
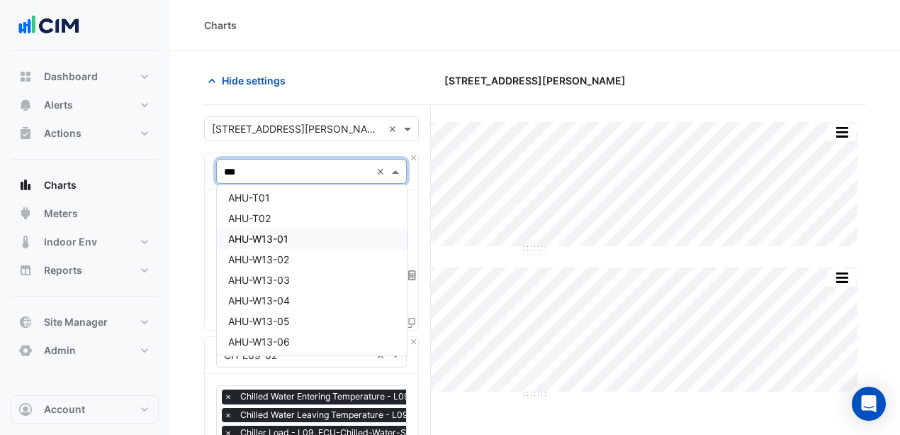
click at [300, 238] on div "AHU-W13-01" at bounding box center [312, 238] width 191 height 21
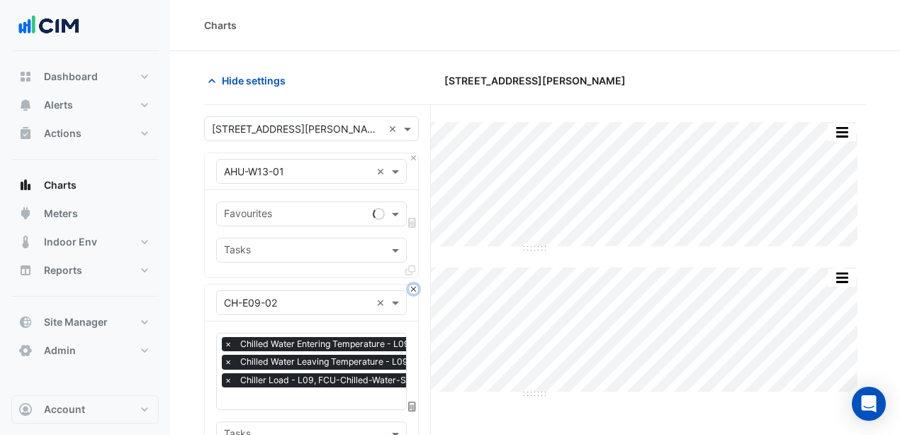
click at [413, 286] on button "Close" at bounding box center [413, 288] width 9 height 9
click at [413, 288] on button "Close" at bounding box center [413, 288] width 9 height 9
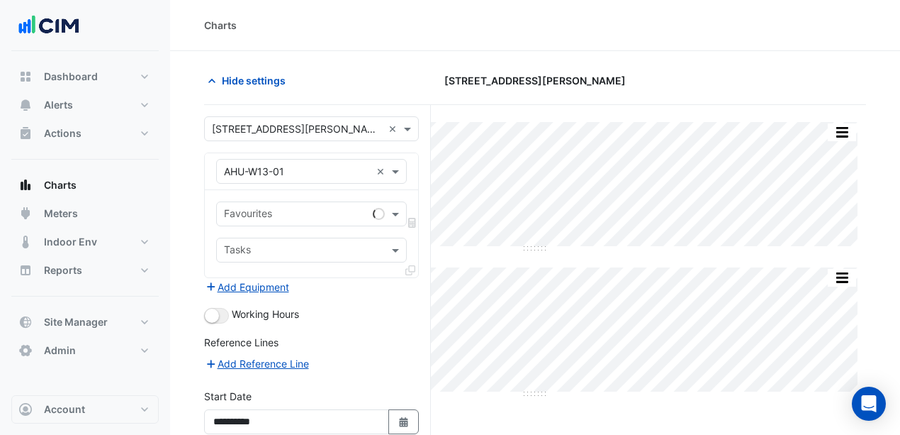
click at [413, 288] on div "Add Equipment" at bounding box center [311, 286] width 215 height 17
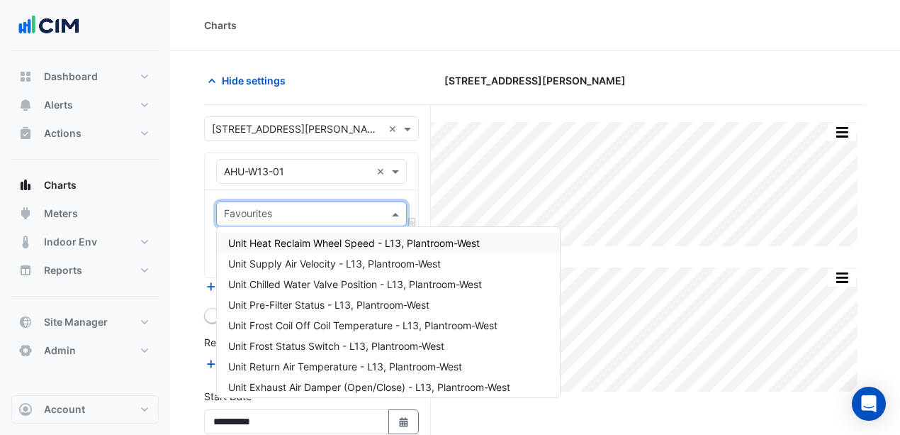
click at [318, 213] on input "text" at bounding box center [303, 215] width 159 height 15
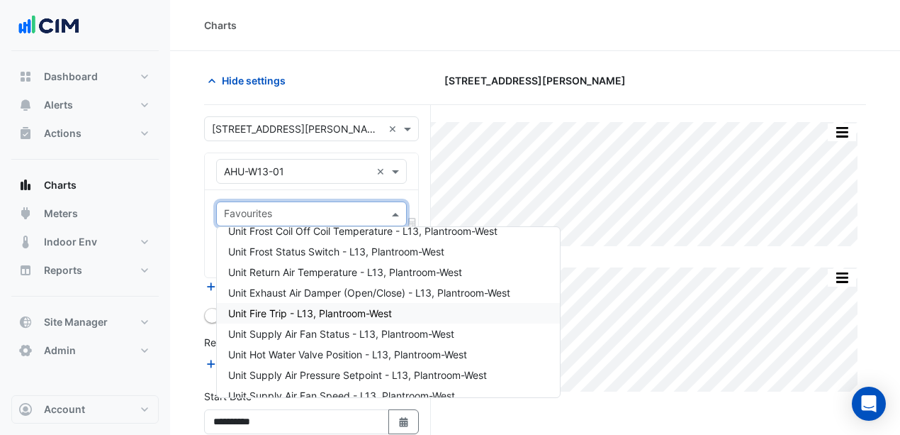
scroll to position [142, 0]
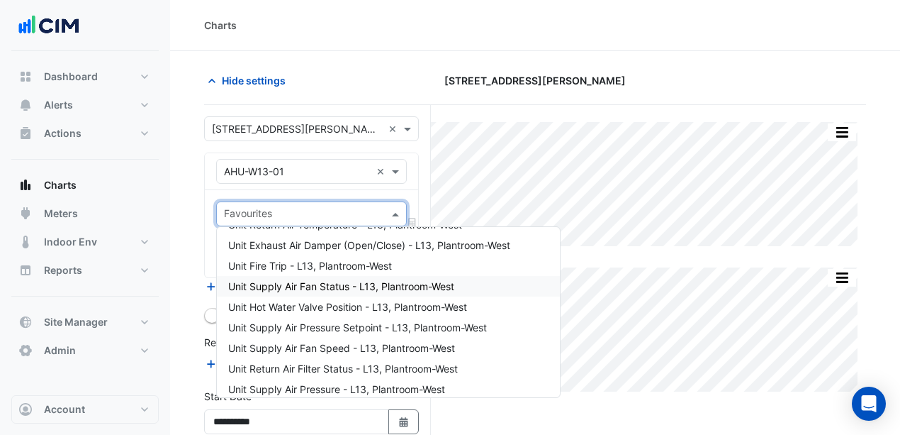
click at [349, 285] on span "Unit Supply Air Fan Status - L13, Plantroom-West" at bounding box center [341, 286] width 226 height 12
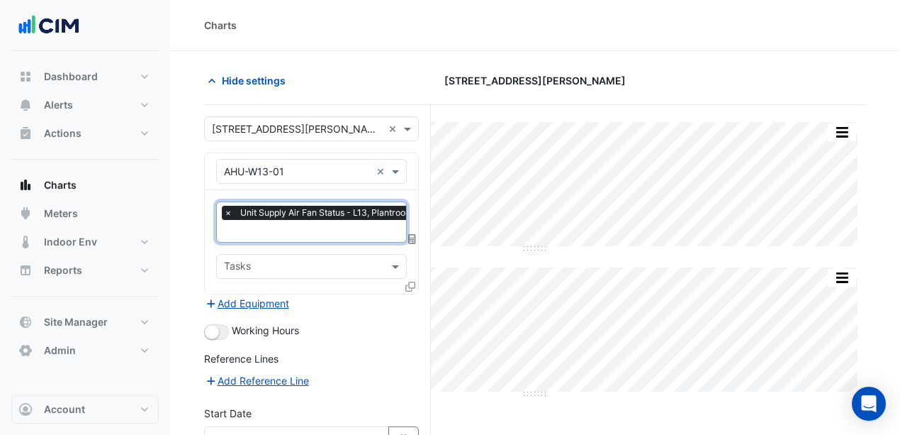
click at [318, 239] on div at bounding box center [333, 232] width 222 height 18
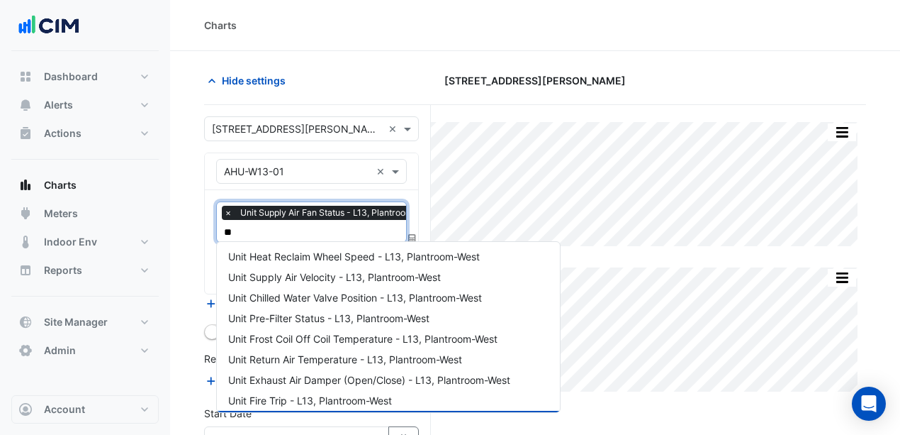
scroll to position [0, 0]
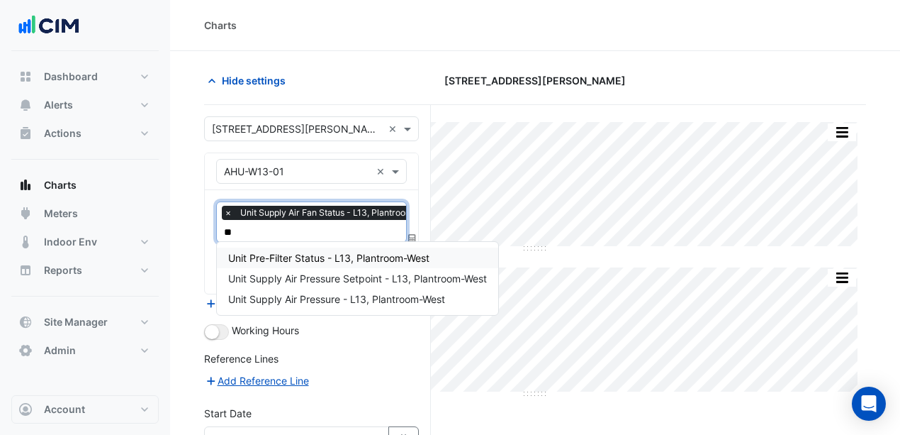
type input "***"
click at [323, 296] on span "Unit Supply Air Pressure - L13, Plantroom-West" at bounding box center [336, 299] width 217 height 12
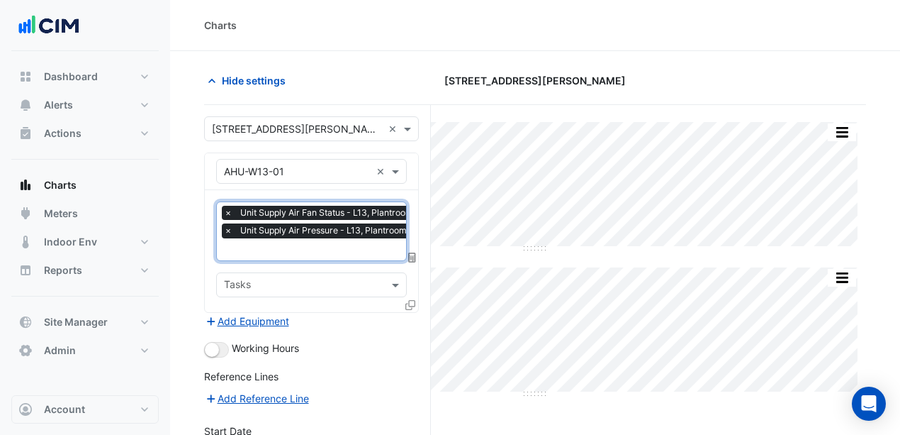
click at [196, 263] on section "Hide settings [STREET_ADDRESS][PERSON_NAME] Split by Equip Split All Split None…" at bounding box center [535, 326] width 730 height 550
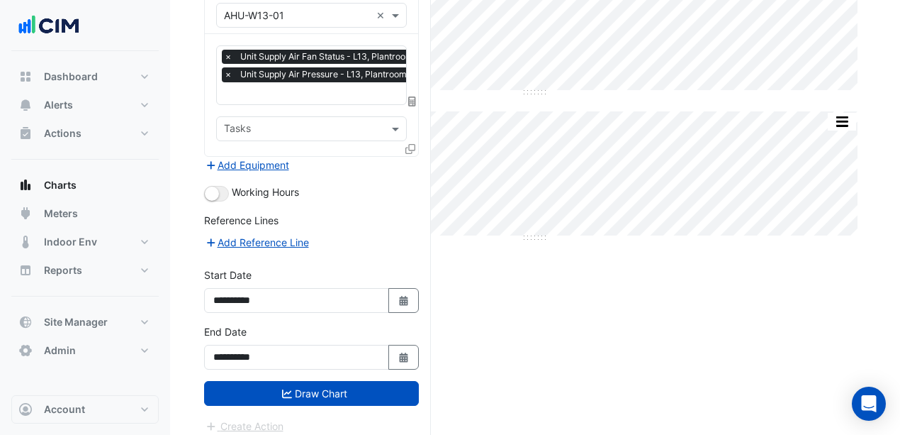
scroll to position [159, 0]
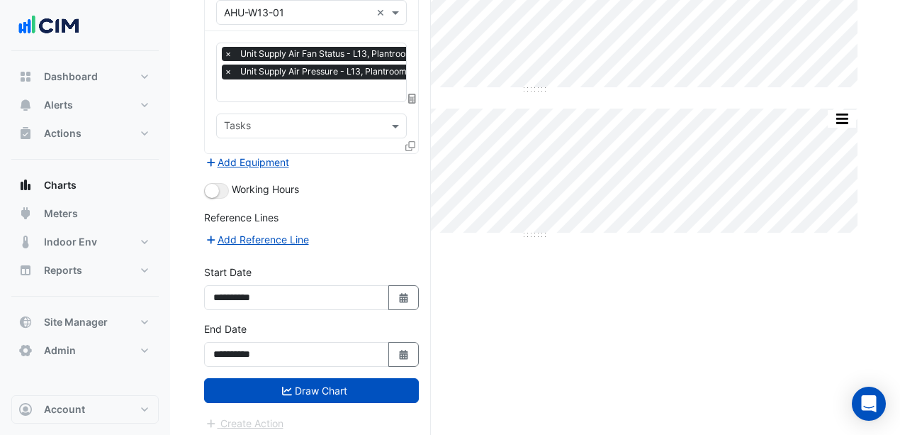
click at [305, 379] on button "Draw Chart" at bounding box center [311, 390] width 215 height 25
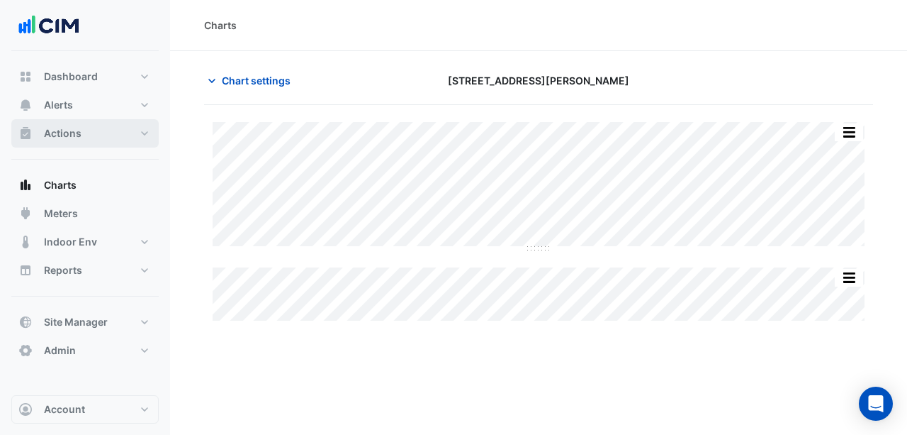
click at [102, 132] on button "Actions" at bounding box center [84, 133] width 147 height 28
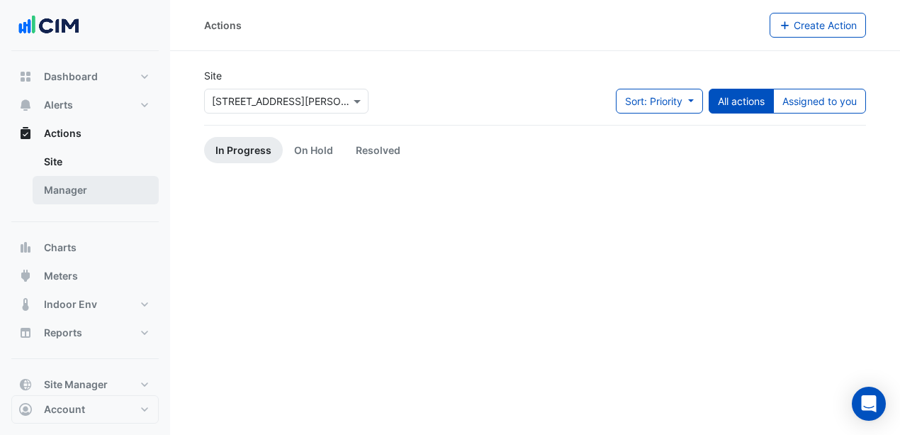
click at [94, 191] on link "Manager" at bounding box center [96, 190] width 126 height 28
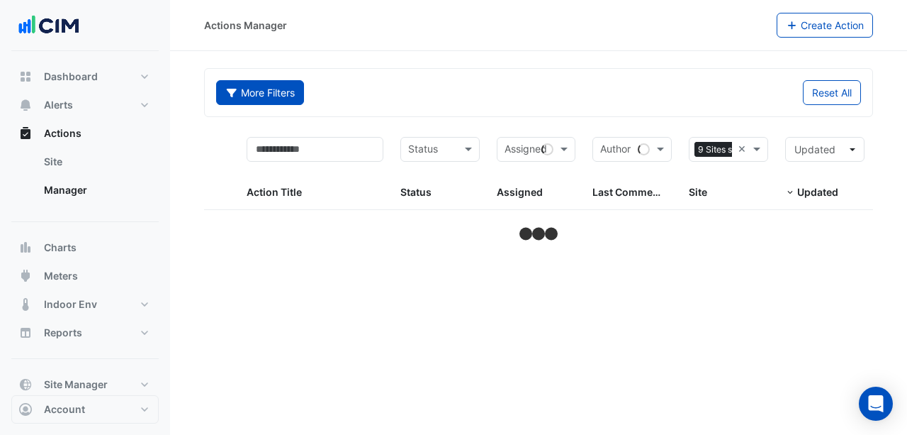
click at [286, 95] on button "More Filters" at bounding box center [260, 92] width 88 height 25
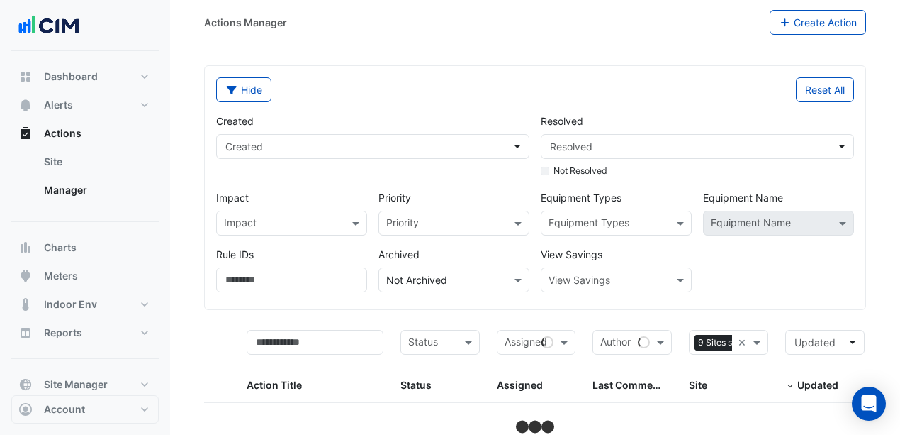
scroll to position [4, 0]
select select "***"
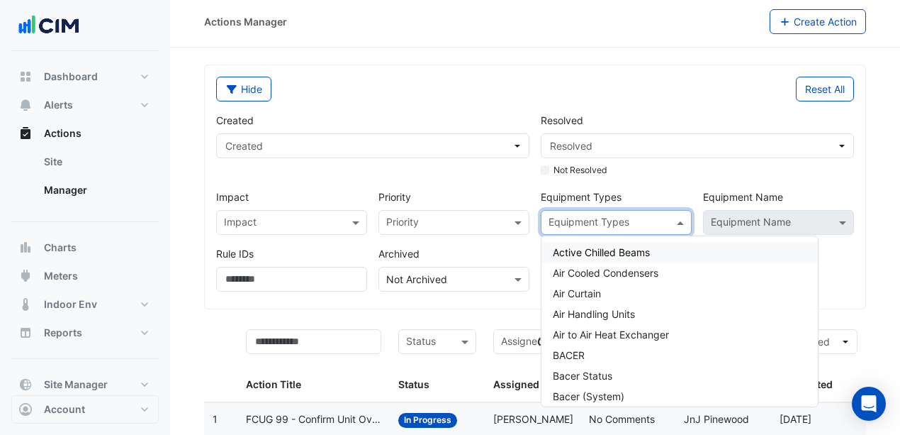
click at [639, 217] on input "text" at bounding box center [608, 223] width 119 height 15
click at [679, 190] on label "Equipment Types" at bounding box center [616, 196] width 151 height 15
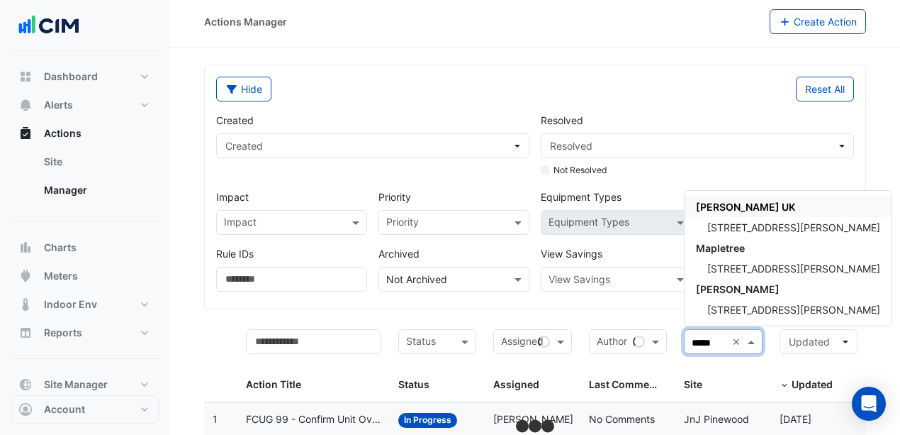
type input "******"
click at [753, 272] on span "[STREET_ADDRESS][PERSON_NAME]" at bounding box center [793, 268] width 173 height 12
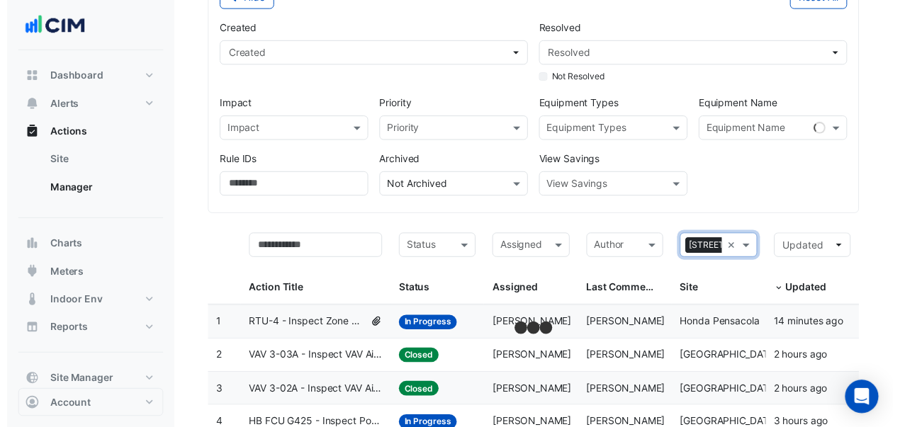
scroll to position [98, 0]
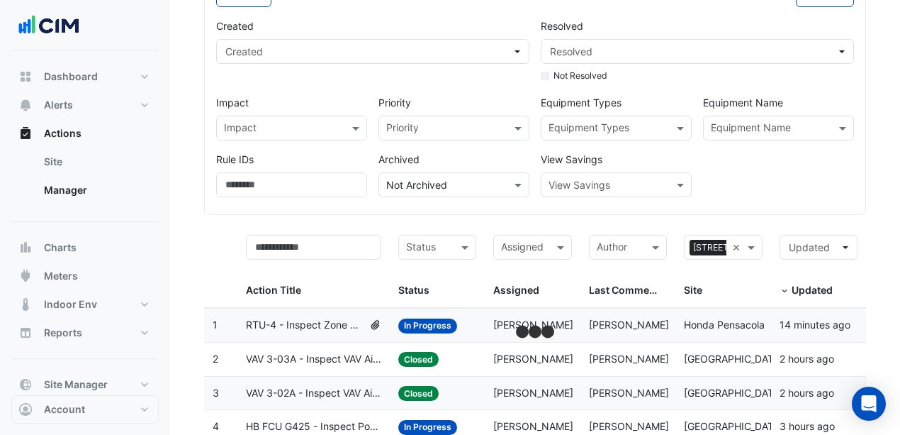
click at [739, 189] on div "Created Created Resolved Resolved Not Resolved Impact Impact Priority Priority …" at bounding box center [535, 102] width 649 height 190
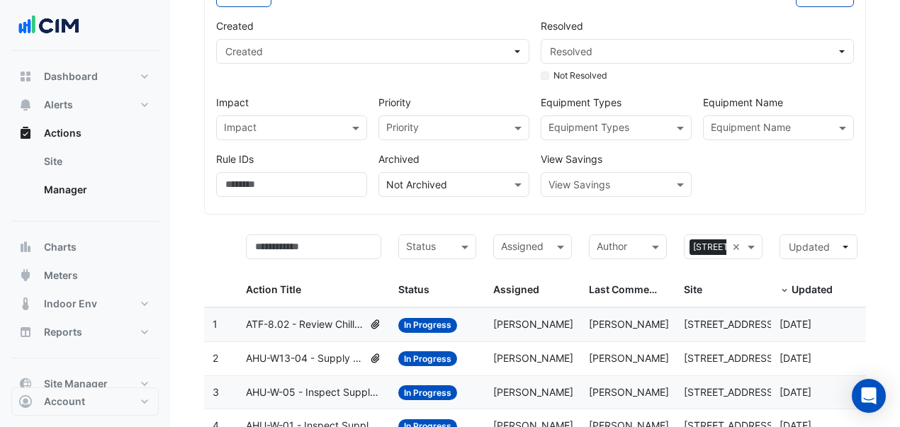
click at [770, 127] on input "text" at bounding box center [770, 129] width 119 height 15
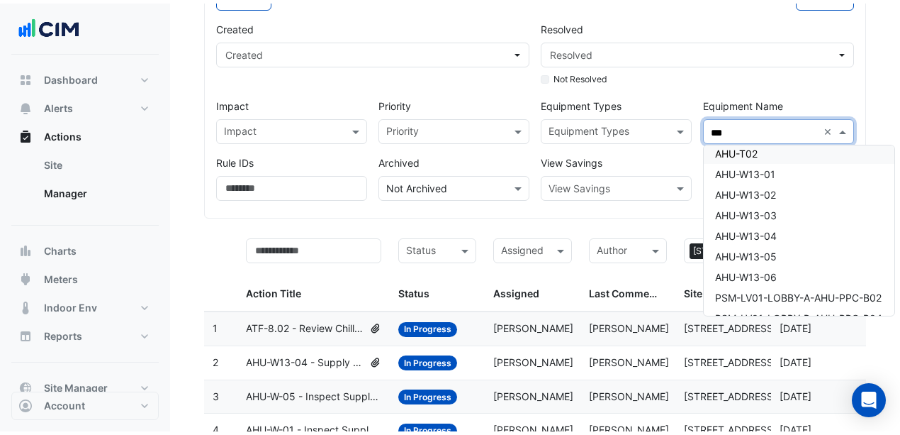
scroll to position [236, 0]
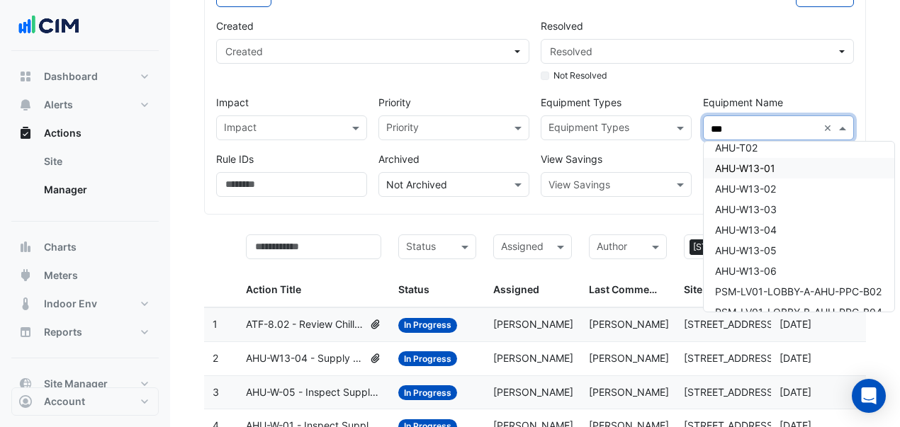
click at [780, 171] on div "AHU-W13-01" at bounding box center [799, 168] width 191 height 21
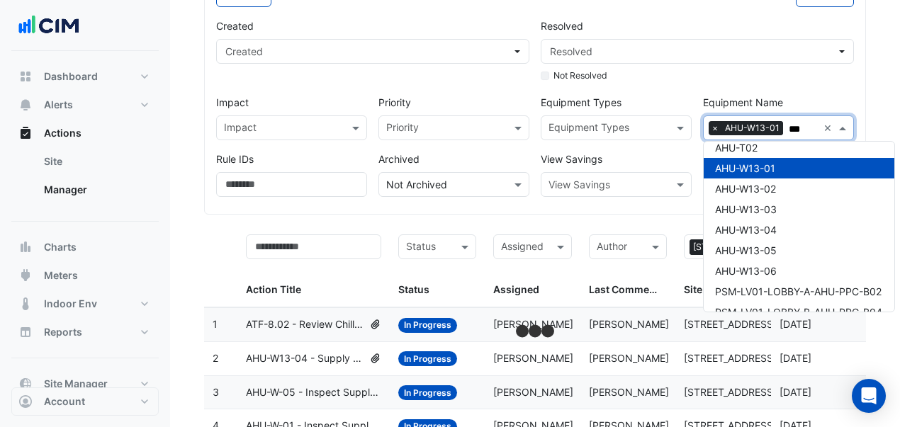
type input "***"
click at [685, 157] on div "View Savings" at bounding box center [616, 162] width 151 height 21
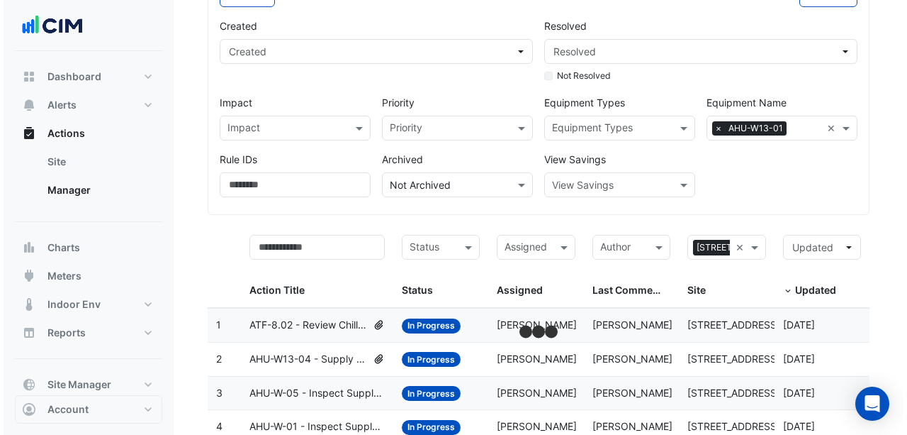
scroll to position [42, 0]
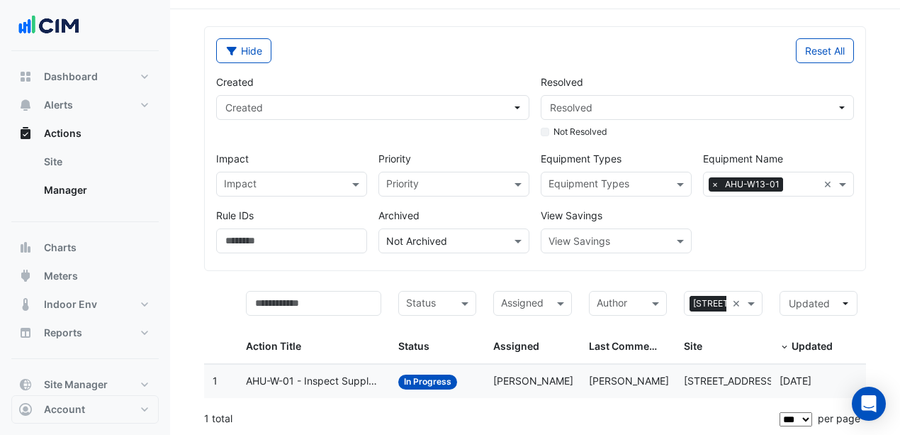
click at [360, 374] on span "AHU-W-01 - Inspect Supply Air Loss" at bounding box center [313, 381] width 135 height 16
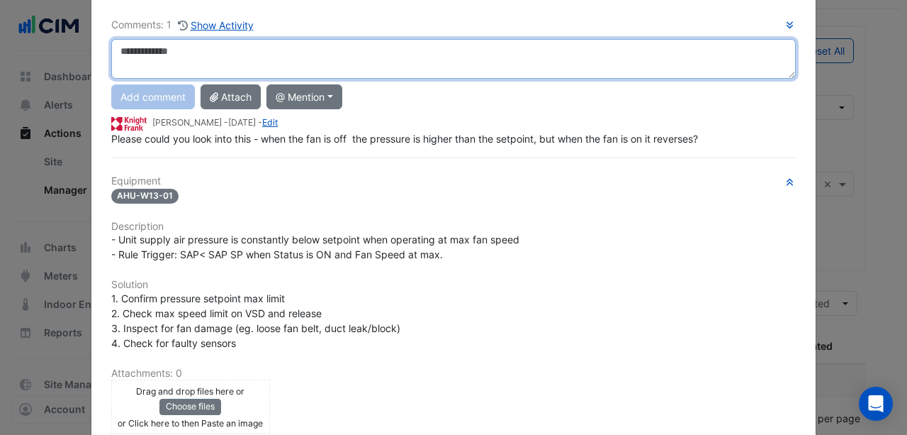
scroll to position [293, 0]
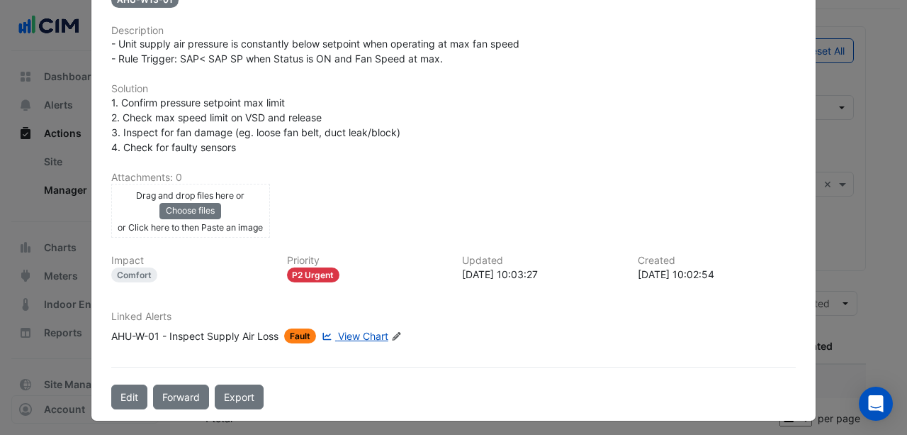
click at [347, 330] on span "View Chart" at bounding box center [363, 336] width 50 height 12
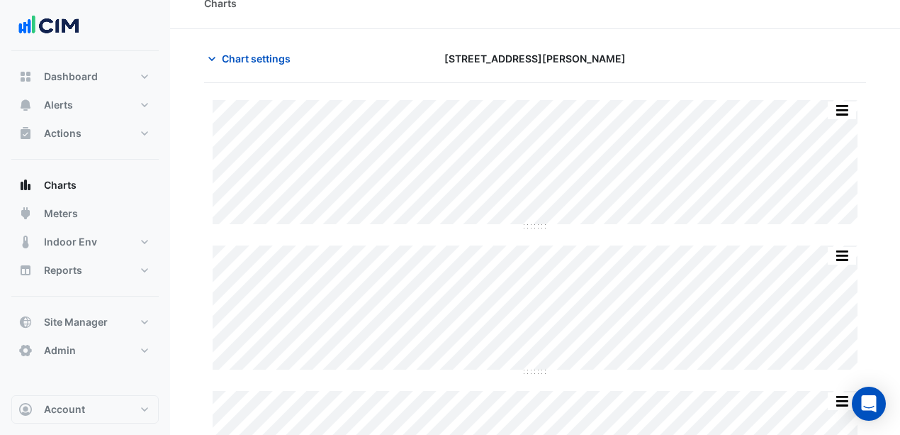
scroll to position [33, 0]
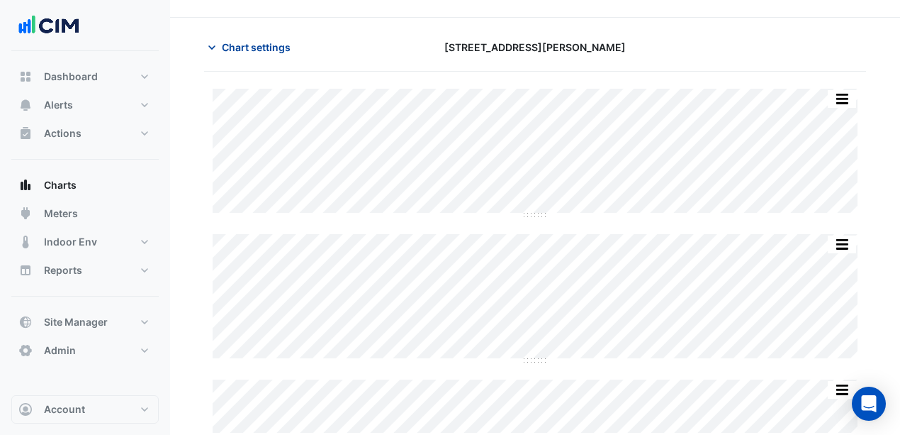
click at [253, 41] on span "Chart settings" at bounding box center [256, 47] width 69 height 15
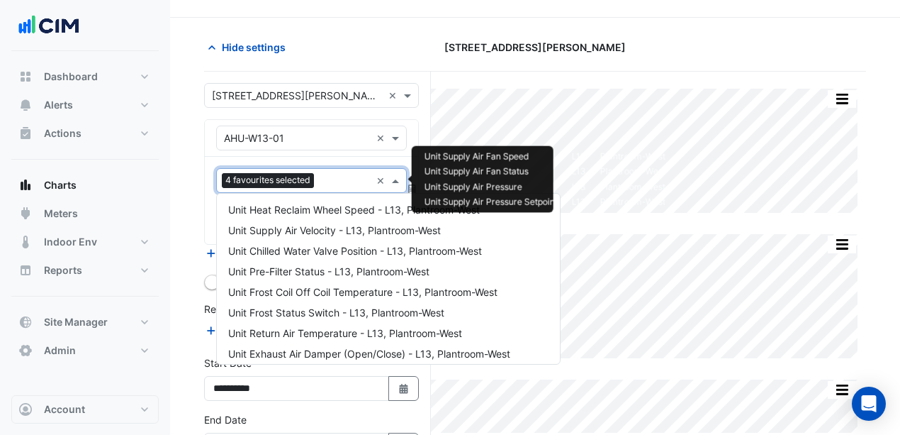
click at [347, 180] on input "text" at bounding box center [345, 181] width 51 height 15
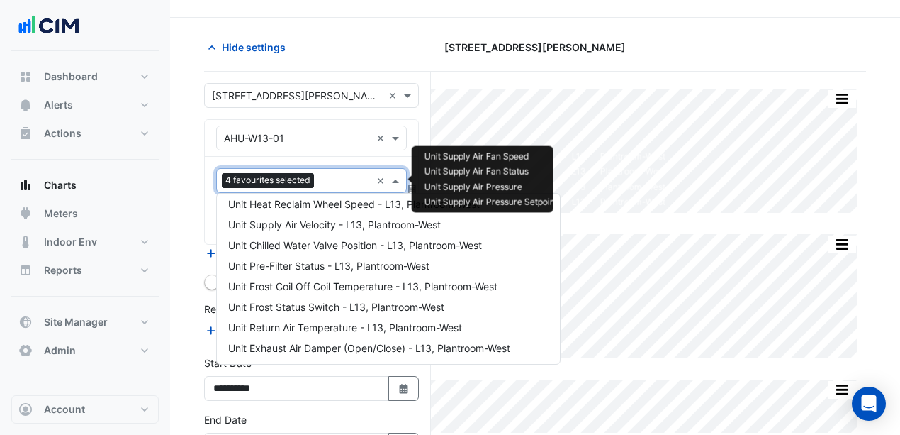
scroll to position [0, 0]
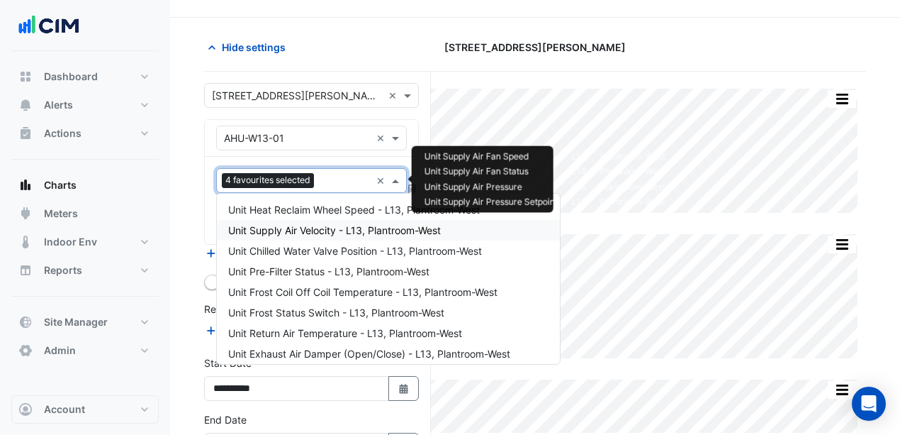
click at [284, 233] on span "Unit Supply Air Velocity - L13, Plantroom-West" at bounding box center [334, 230] width 213 height 12
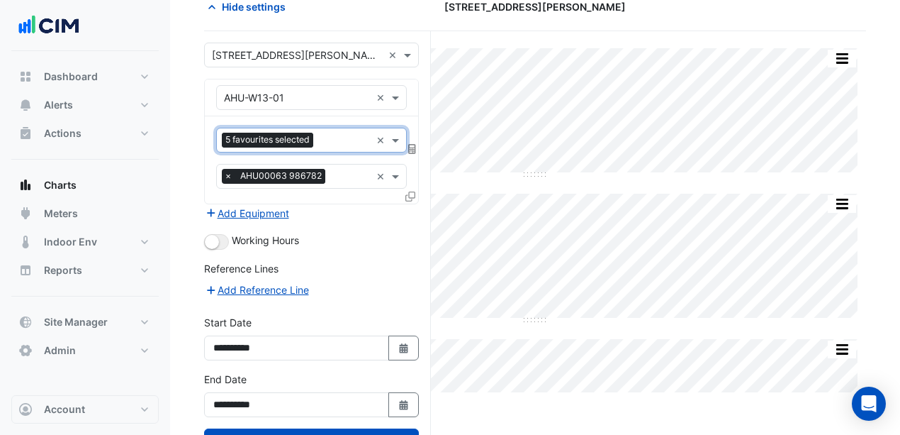
scroll to position [126, 0]
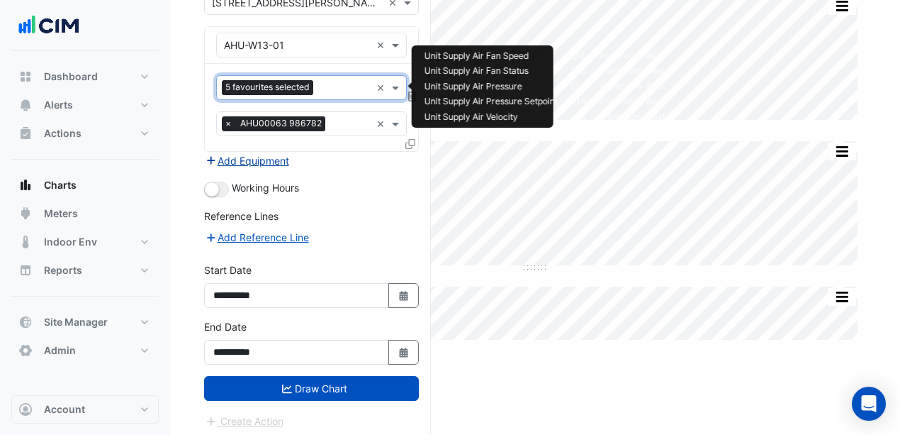
click at [274, 162] on button "Add Equipment" at bounding box center [247, 160] width 86 height 16
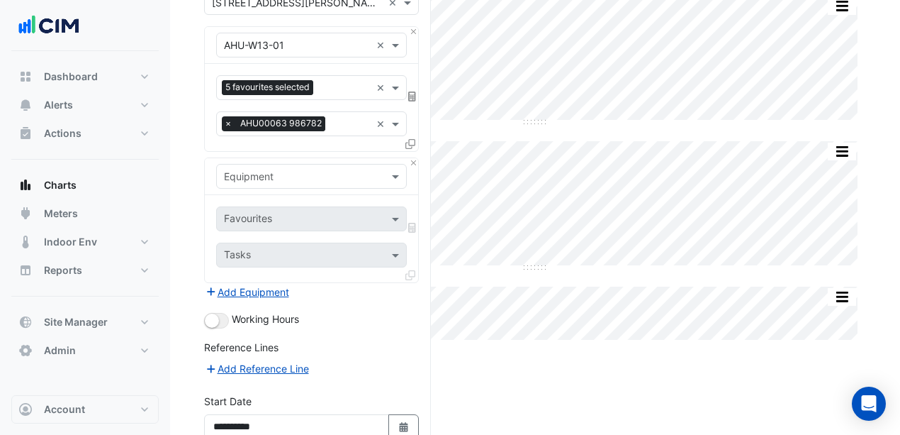
click at [286, 177] on input "text" at bounding box center [297, 176] width 147 height 15
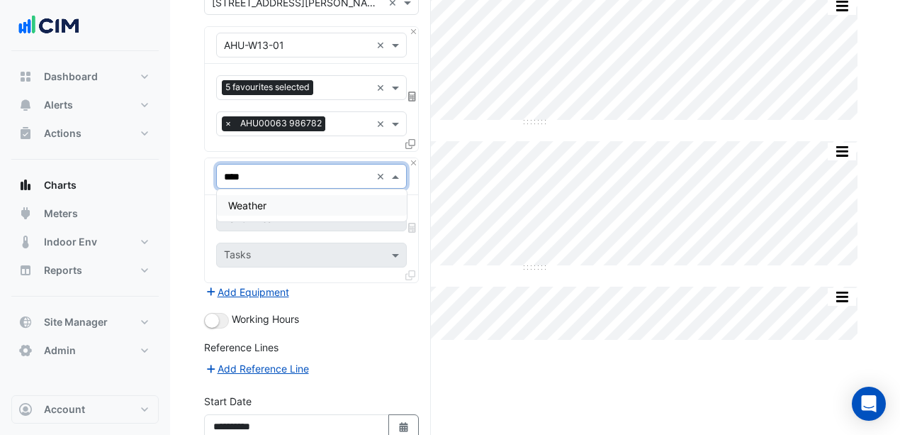
type input "*****"
click at [289, 201] on div "Weather" at bounding box center [312, 205] width 190 height 21
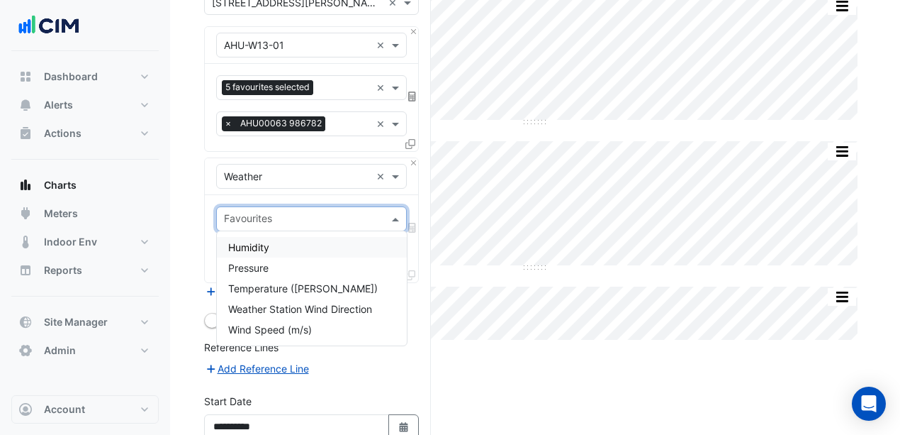
click at [320, 213] on input "text" at bounding box center [303, 220] width 159 height 15
click at [293, 284] on span "Temperature (Celcius)" at bounding box center [303, 288] width 150 height 12
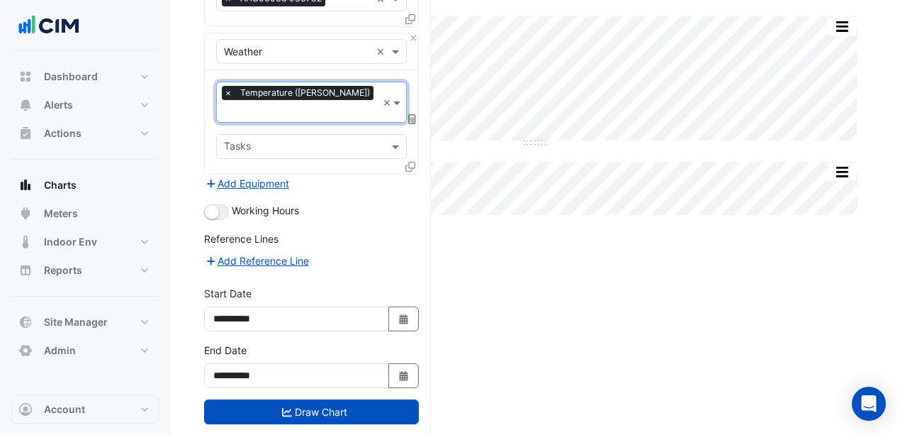
scroll to position [257, 0]
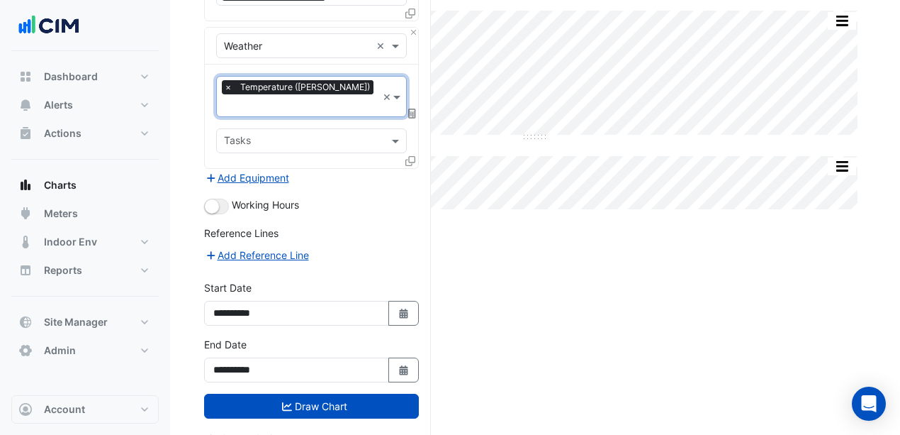
click at [329, 393] on button "Draw Chart" at bounding box center [311, 405] width 215 height 25
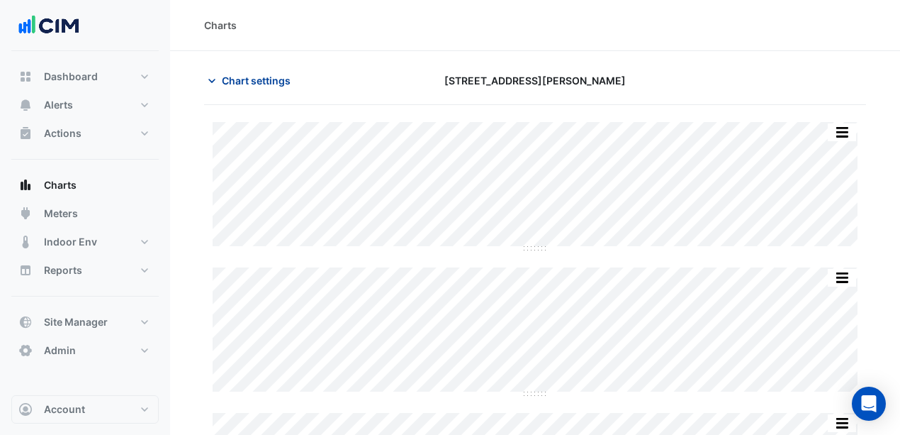
click at [264, 74] on span "Chart settings" at bounding box center [256, 80] width 69 height 15
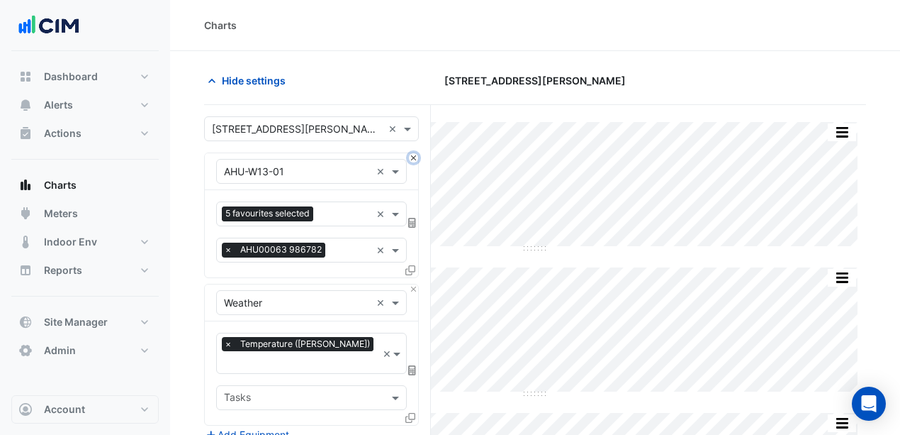
click at [413, 157] on button "Close" at bounding box center [413, 157] width 9 height 9
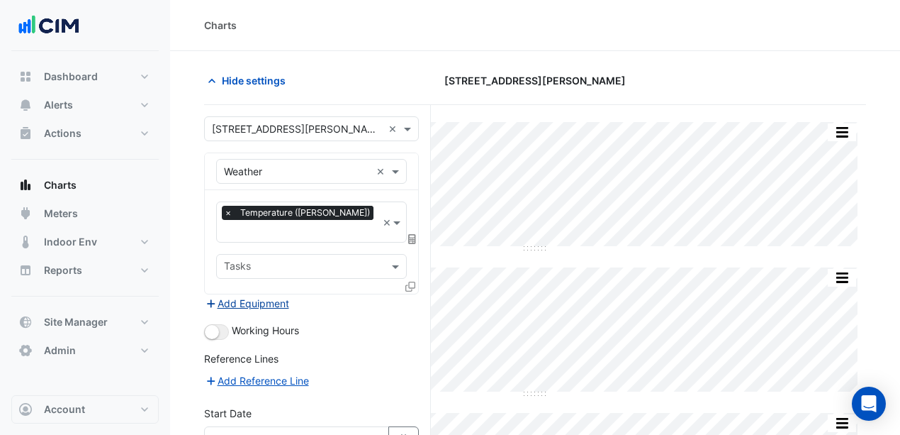
click at [264, 295] on button "Add Equipment" at bounding box center [247, 303] width 86 height 16
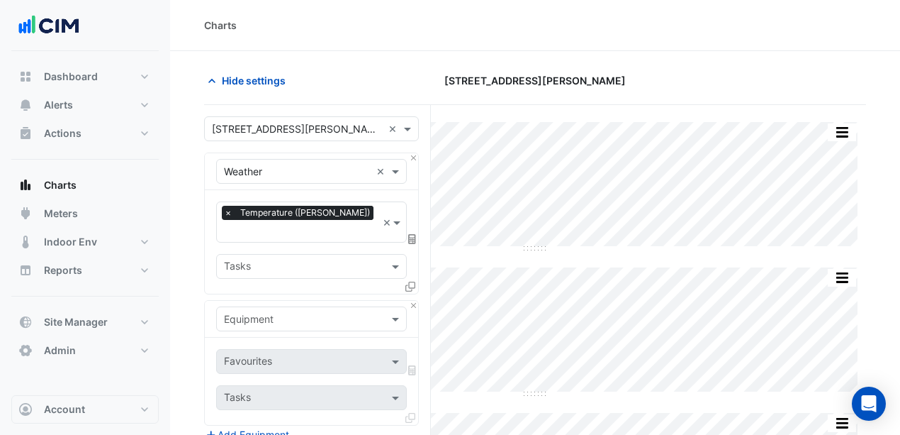
click at [269, 312] on input "text" at bounding box center [297, 319] width 147 height 15
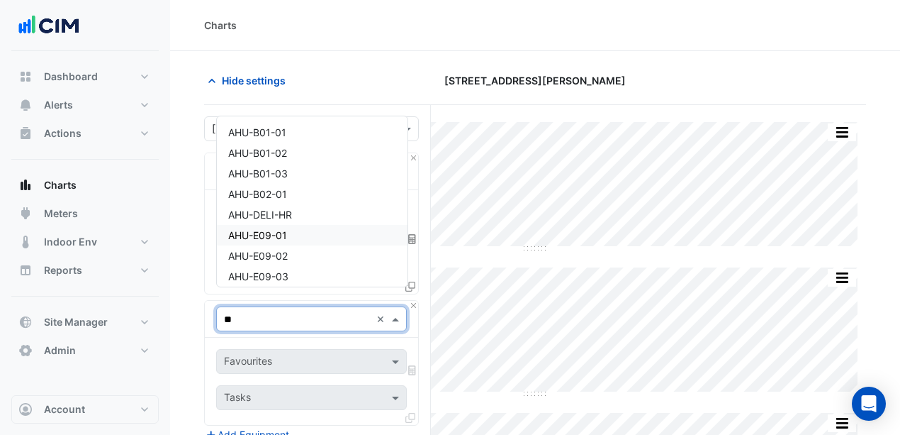
type input "***"
click at [294, 132] on div "AHU-B01-01" at bounding box center [312, 132] width 191 height 21
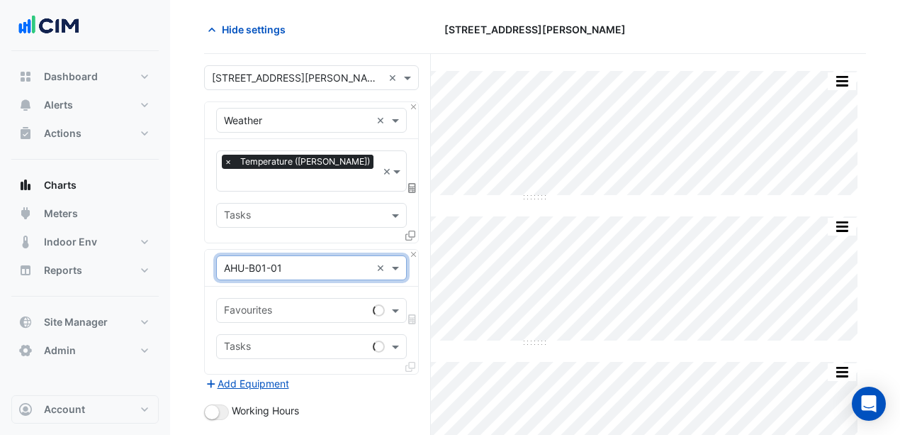
scroll to position [142, 0]
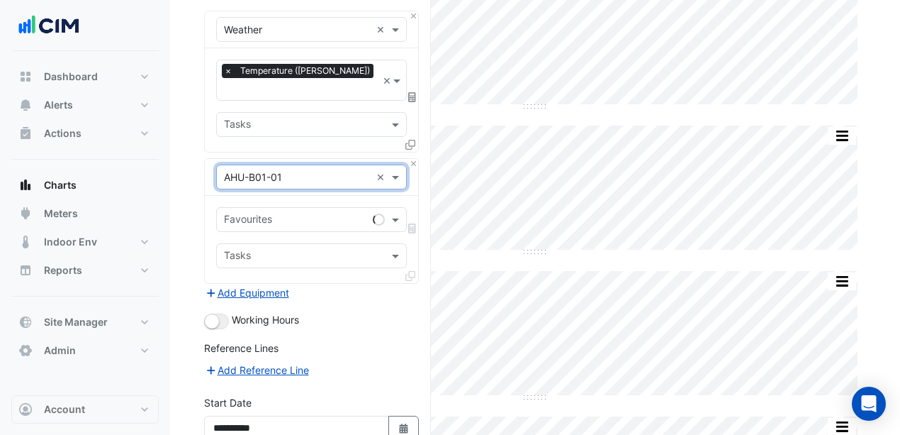
click at [288, 213] on input "text" at bounding box center [295, 220] width 143 height 15
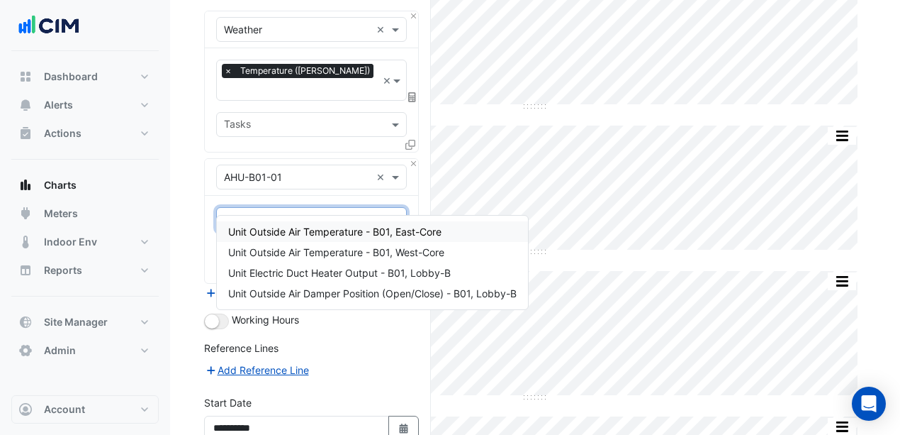
type input "***"
click at [303, 248] on span "Unit Outside Air Temperature - B01, West-Core" at bounding box center [336, 252] width 216 height 12
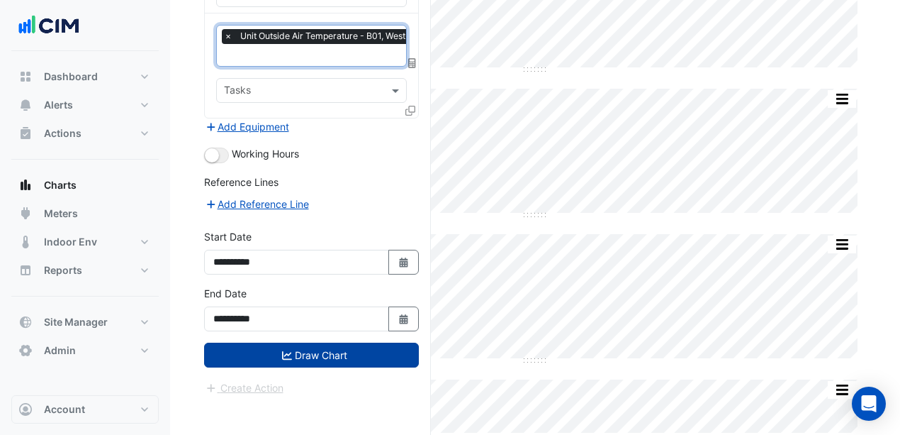
click at [337, 342] on button "Draw Chart" at bounding box center [311, 354] width 215 height 25
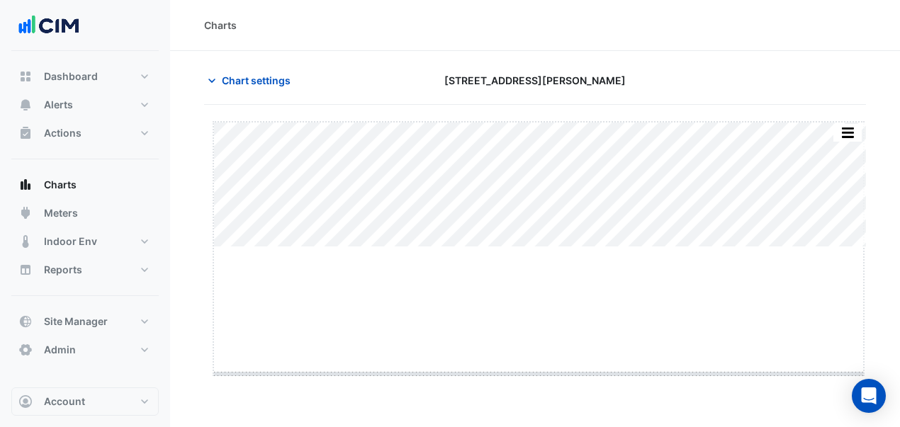
drag, startPoint x: 541, startPoint y: 248, endPoint x: 556, endPoint y: 375, distance: 127.8
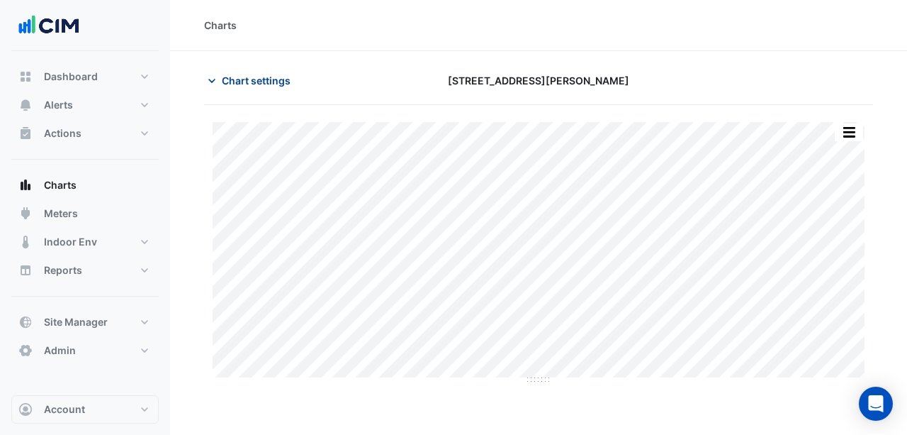
click at [252, 81] on span "Chart settings" at bounding box center [256, 80] width 69 height 15
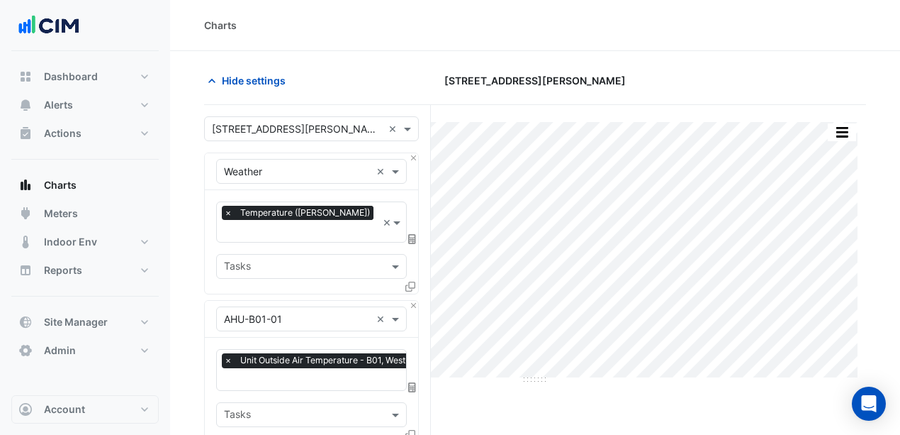
click at [269, 164] on input "text" at bounding box center [297, 171] width 147 height 15
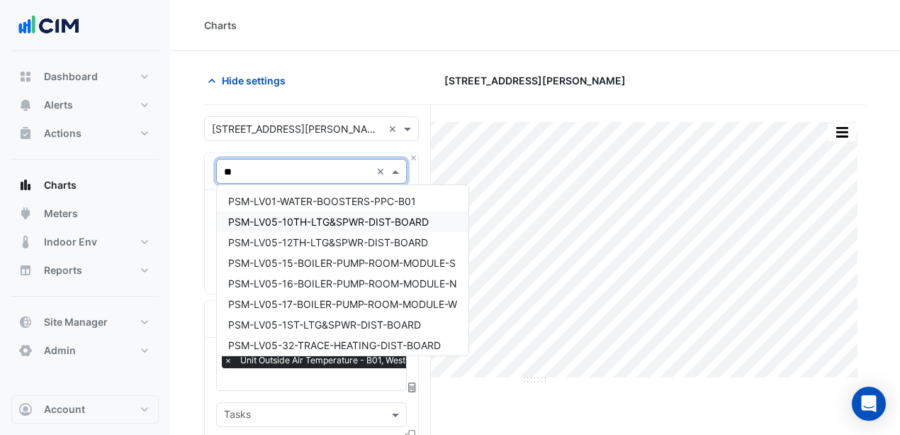
type input "*"
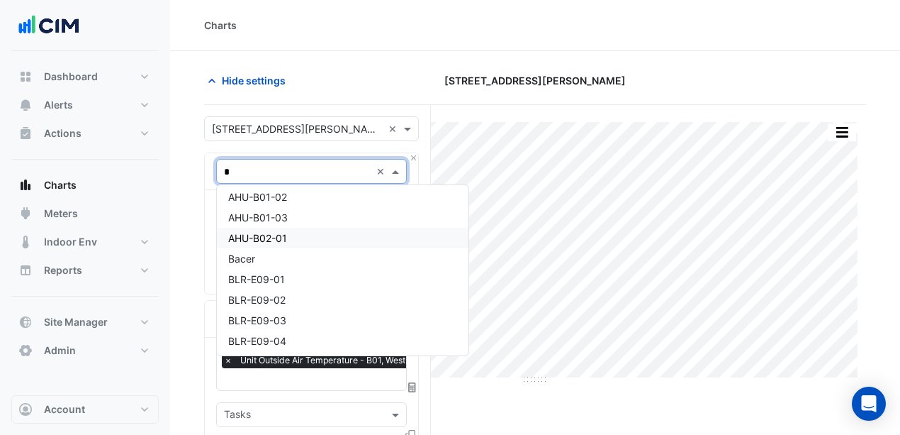
scroll to position [94, 0]
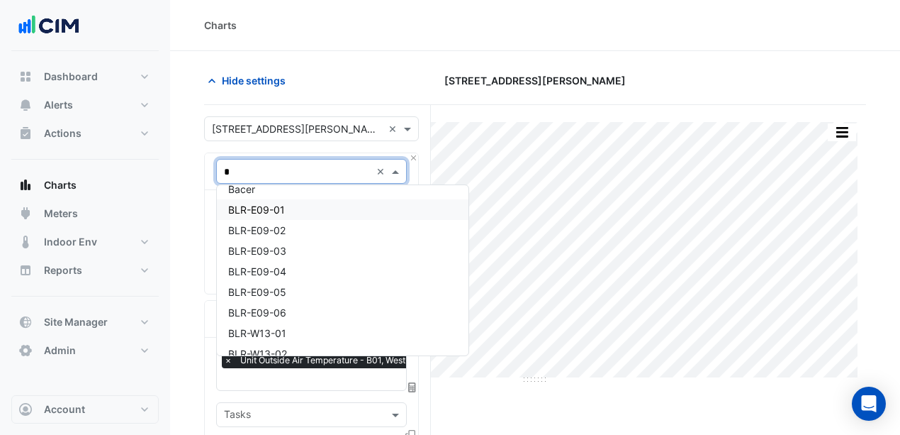
click at [288, 210] on div "BLR-E09-01" at bounding box center [343, 209] width 252 height 21
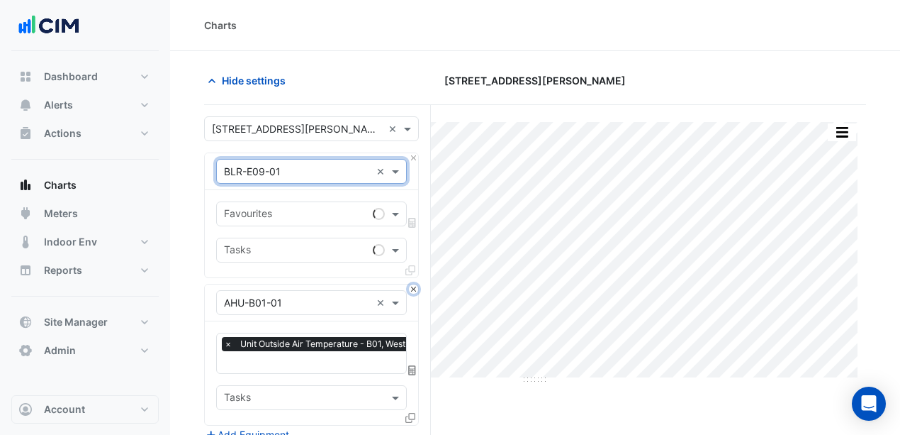
click at [415, 286] on button "Close" at bounding box center [413, 288] width 9 height 9
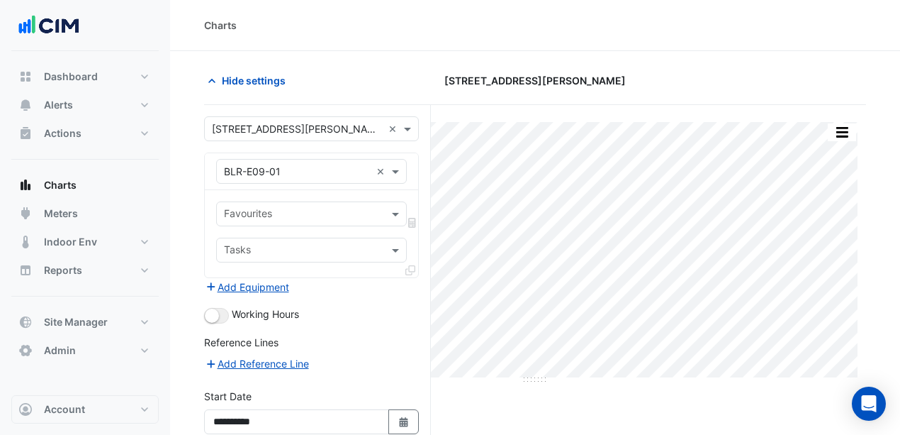
click at [311, 176] on input "text" at bounding box center [297, 171] width 147 height 15
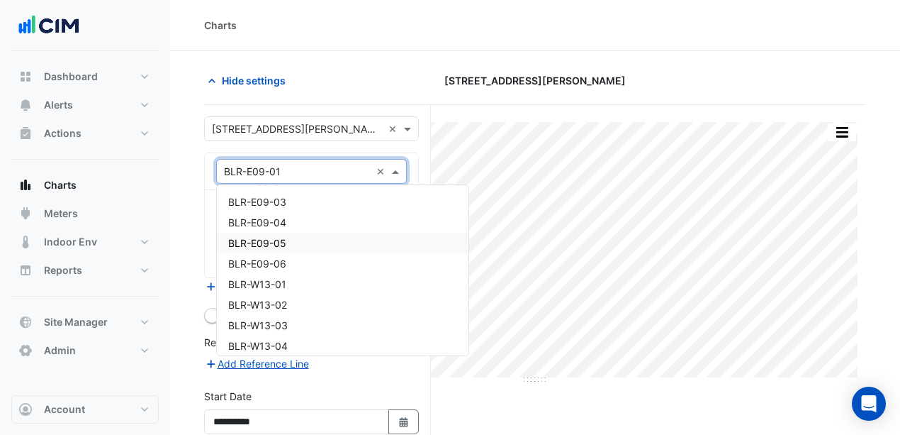
scroll to position [682, 0]
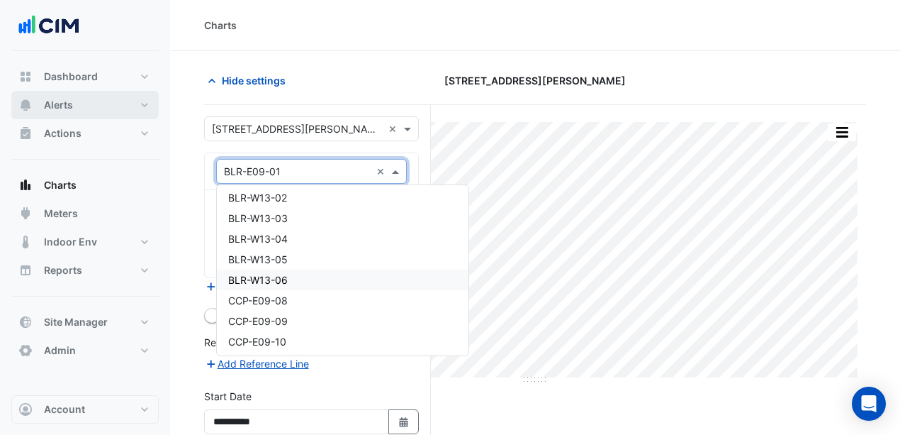
click at [100, 112] on button "Alerts" at bounding box center [84, 105] width 147 height 28
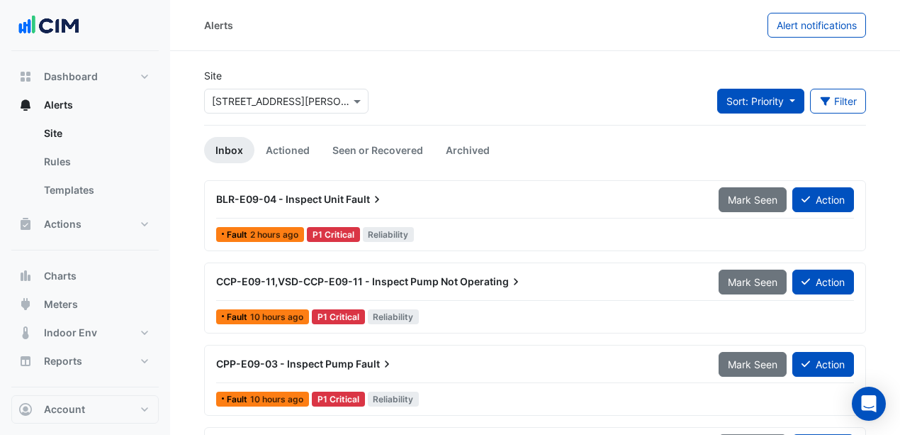
click at [784, 102] on button "Sort: Priority" at bounding box center [760, 101] width 87 height 25
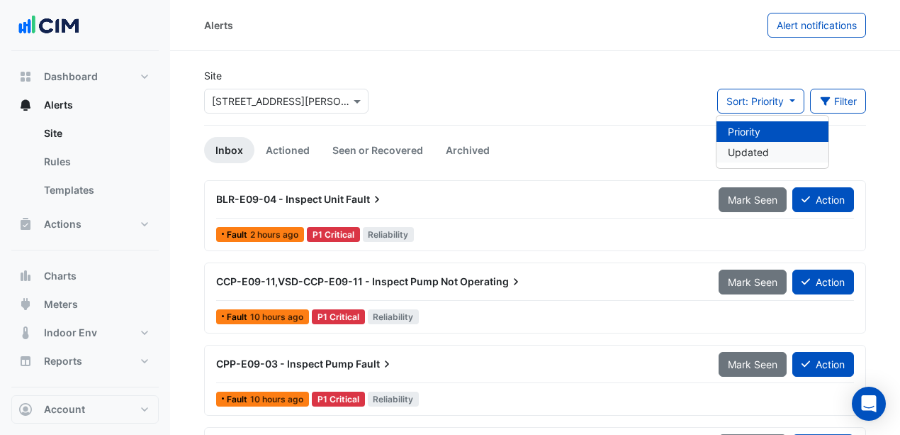
click at [766, 156] on li "Updated" at bounding box center [773, 152] width 112 height 21
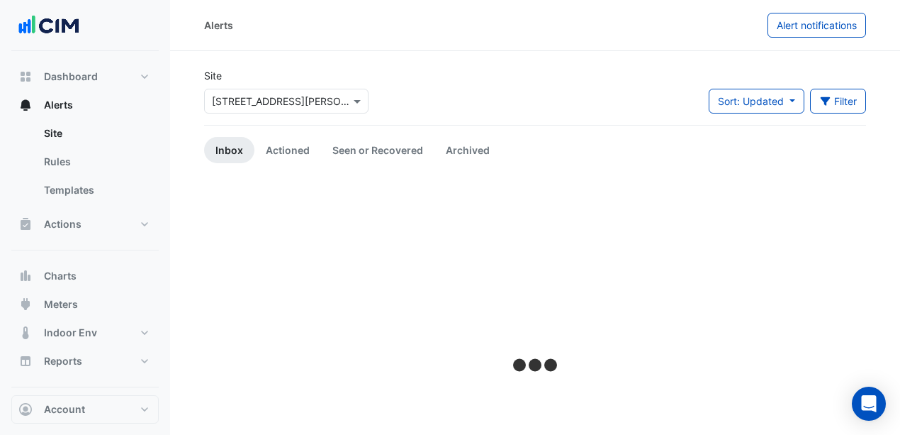
click at [804, 50] on div "Alerts Alert notifications" at bounding box center [535, 25] width 730 height 51
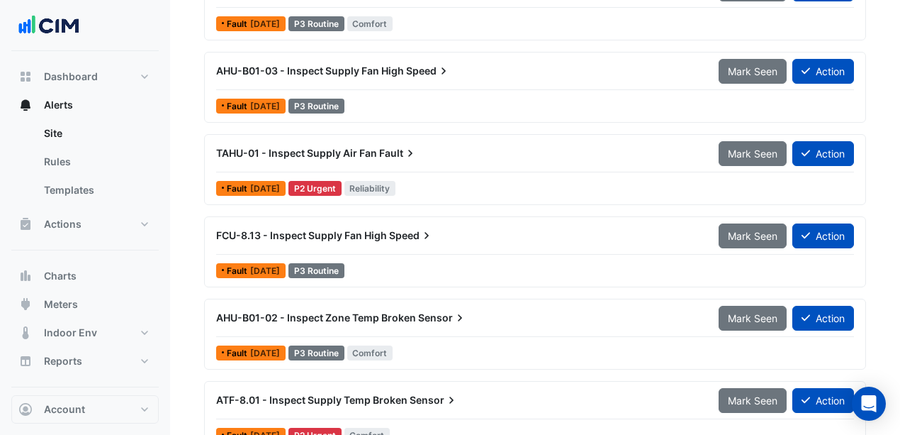
scroll to position [2843, 0]
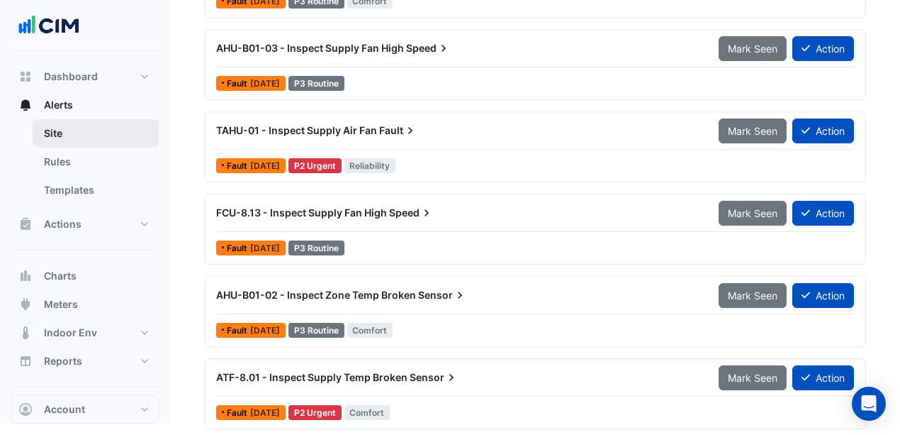
click at [104, 131] on link "Site" at bounding box center [96, 133] width 126 height 28
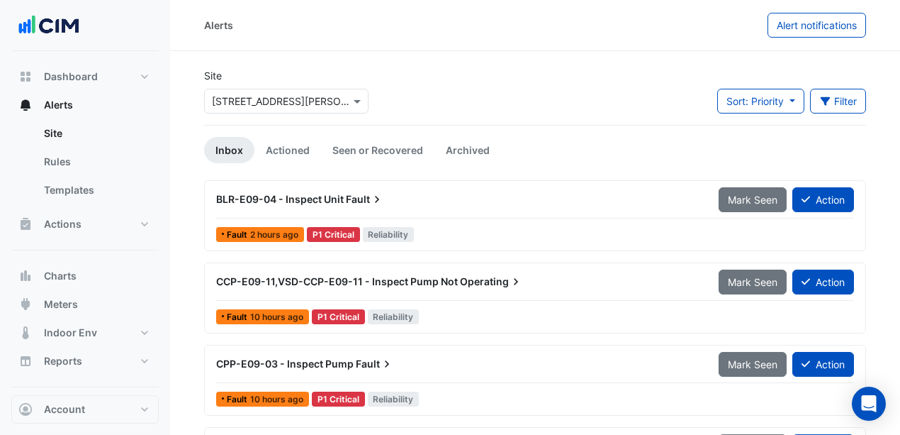
click at [447, 202] on div "BLR-E09-04 - Inspect Unit Fault" at bounding box center [459, 199] width 486 height 14
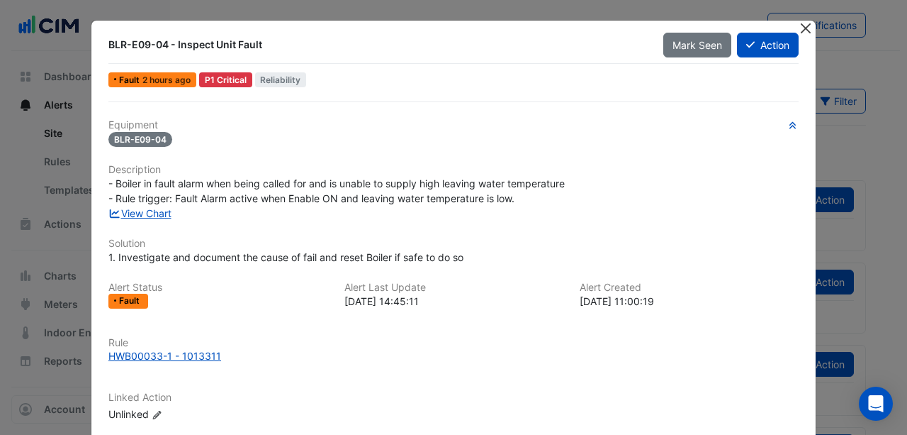
click at [798, 28] on button "Close" at bounding box center [805, 28] width 15 height 15
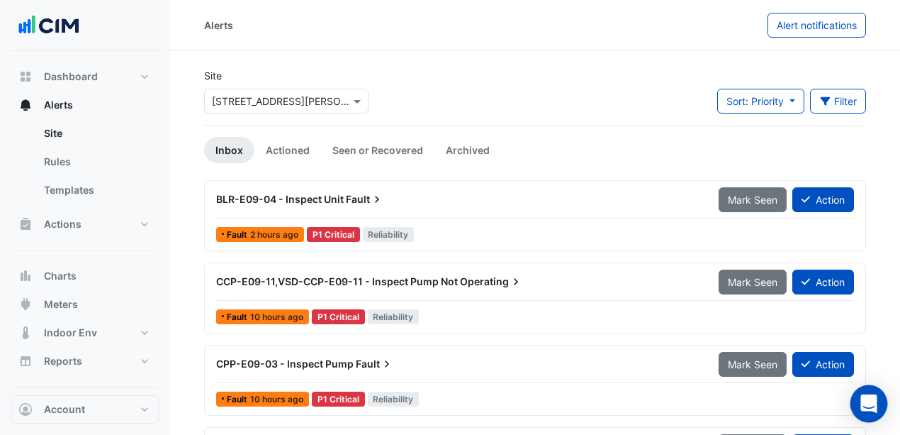
click at [868, 403] on icon "Open Intercom Messenger" at bounding box center [869, 403] width 16 height 18
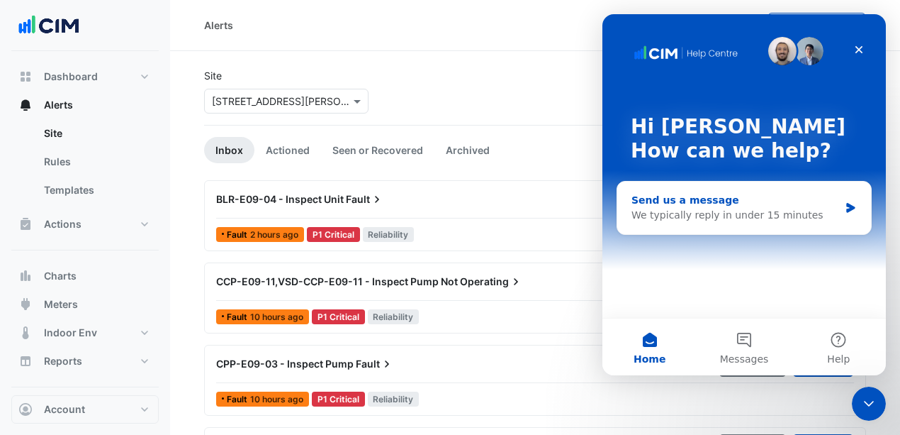
click at [795, 207] on div "Send us a message" at bounding box center [736, 200] width 208 height 15
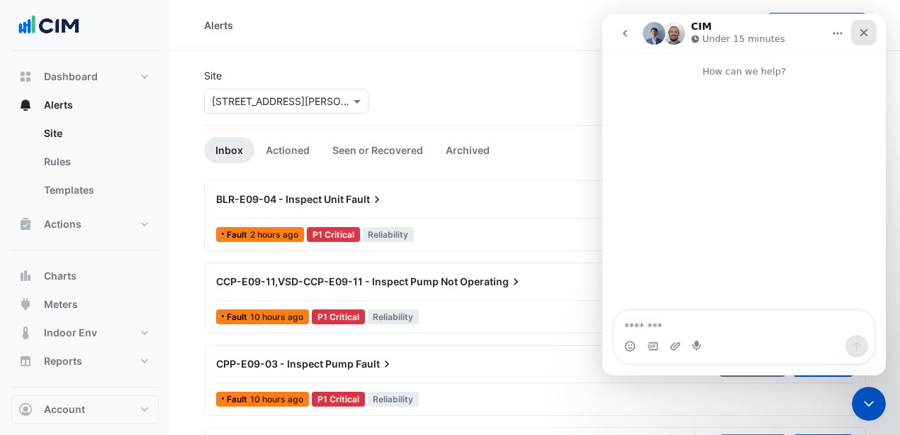
click at [866, 38] on div "Close" at bounding box center [864, 33] width 26 height 26
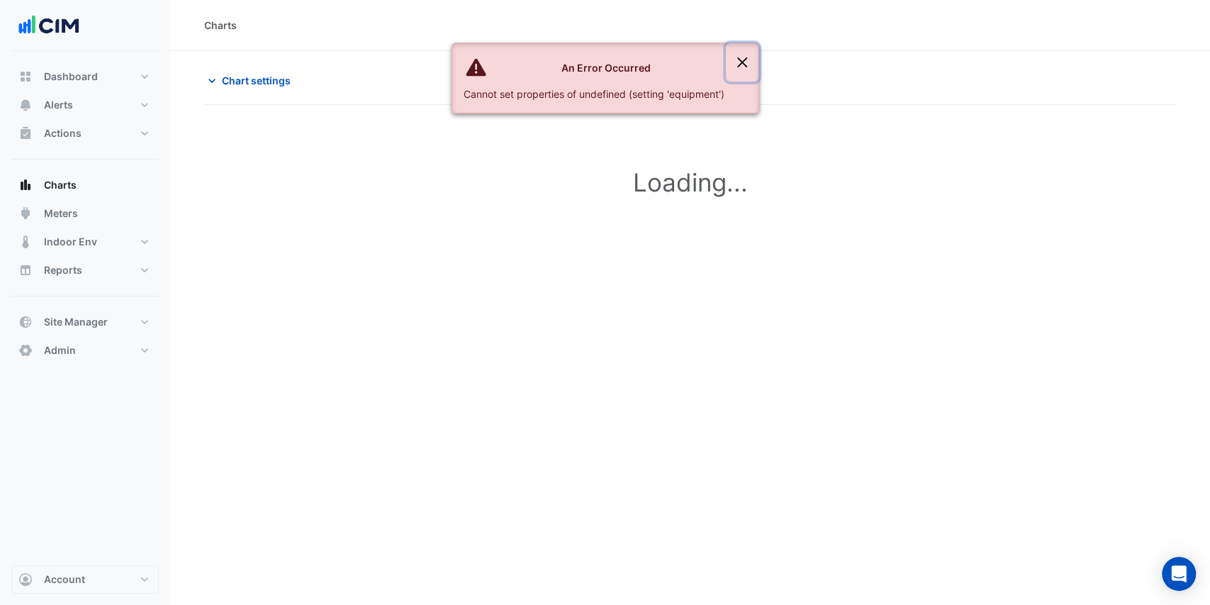
click at [740, 60] on button "Close" at bounding box center [742, 62] width 33 height 38
